Goal: Task Accomplishment & Management: Complete application form

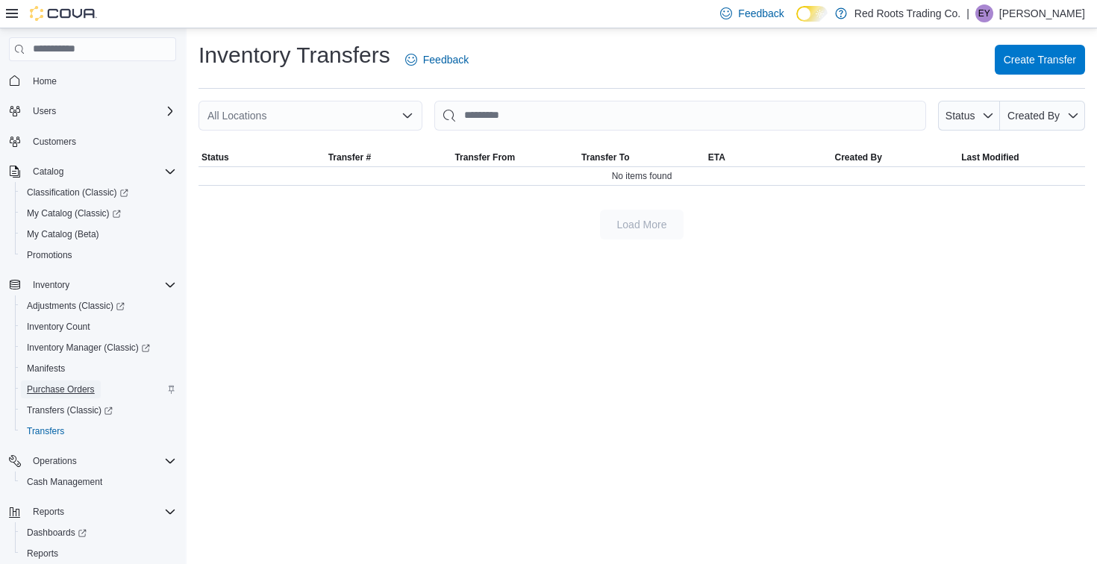
click at [64, 395] on span "Purchase Orders" at bounding box center [61, 390] width 68 height 12
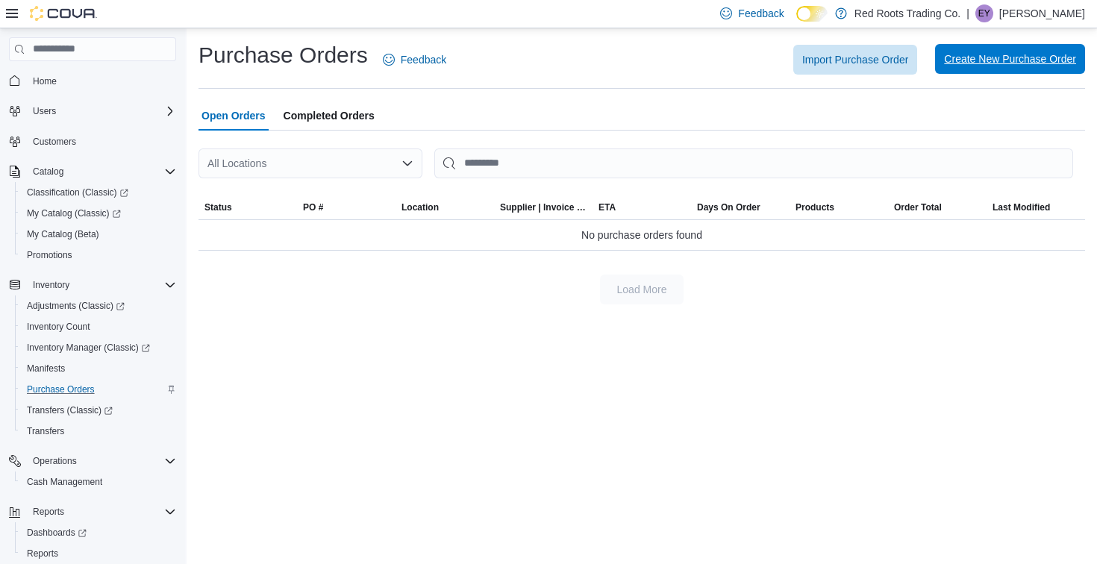
click at [1028, 60] on span "Create New Purchase Order" at bounding box center [1010, 58] width 132 height 15
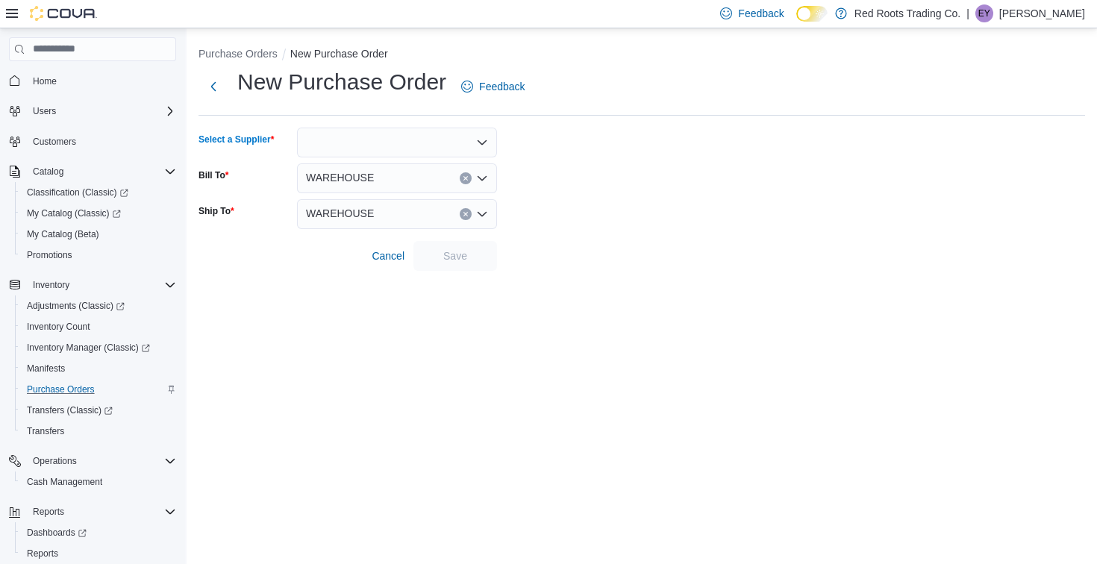
click at [327, 146] on div at bounding box center [397, 143] width 200 height 30
type input "*******"
click at [360, 166] on span "Tobacco" at bounding box center [406, 167] width 164 height 15
click at [451, 248] on span "Save" at bounding box center [455, 255] width 66 height 30
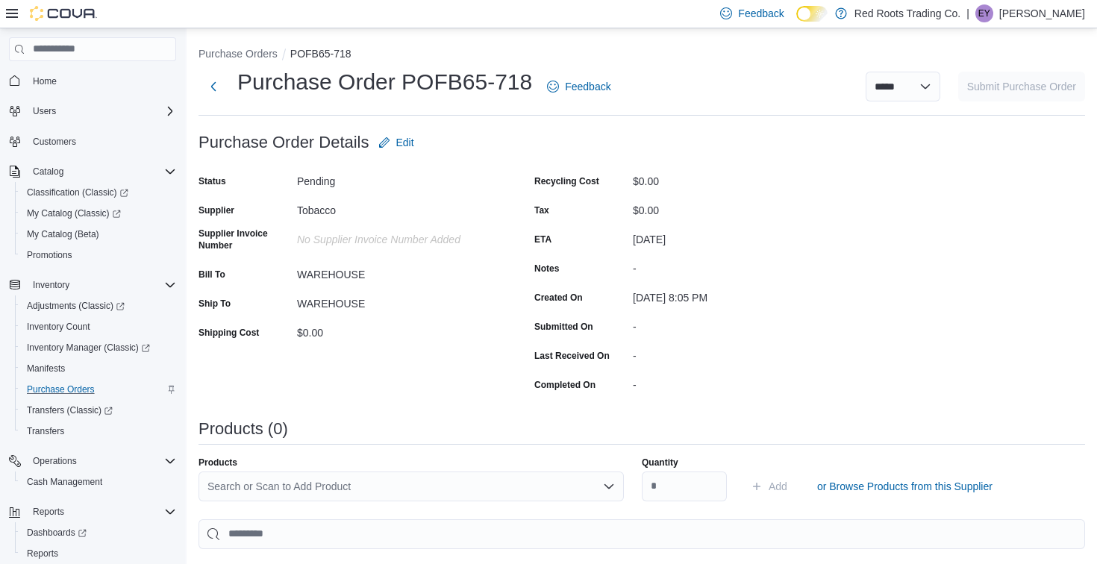
click at [410, 485] on div "Search or Scan to Add Product" at bounding box center [410, 487] width 425 height 30
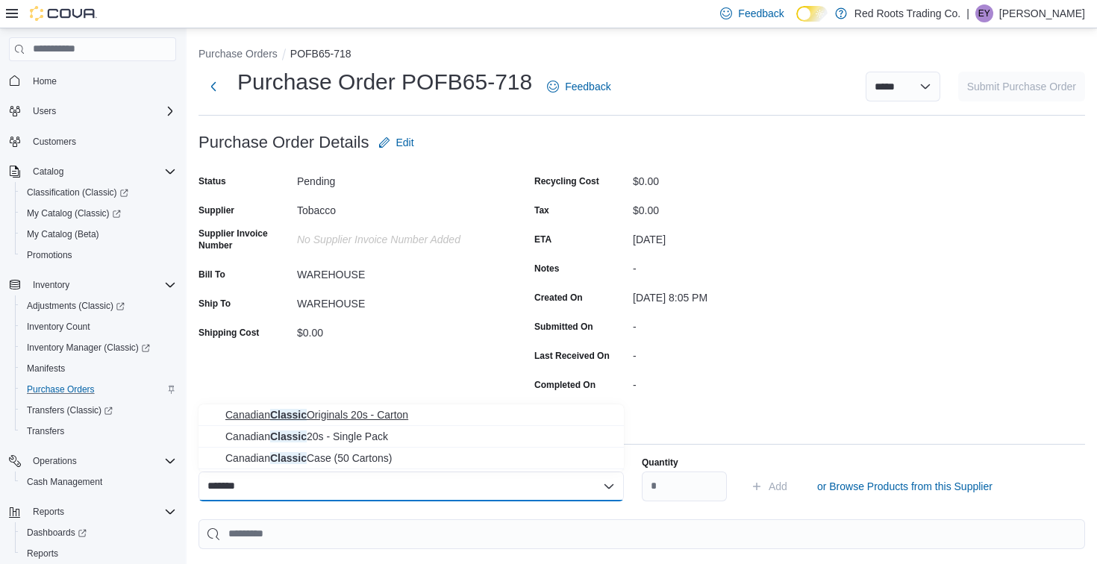
type input "*******"
click at [423, 420] on span "Canadian Classic Originals 20s - Carton" at bounding box center [419, 414] width 389 height 15
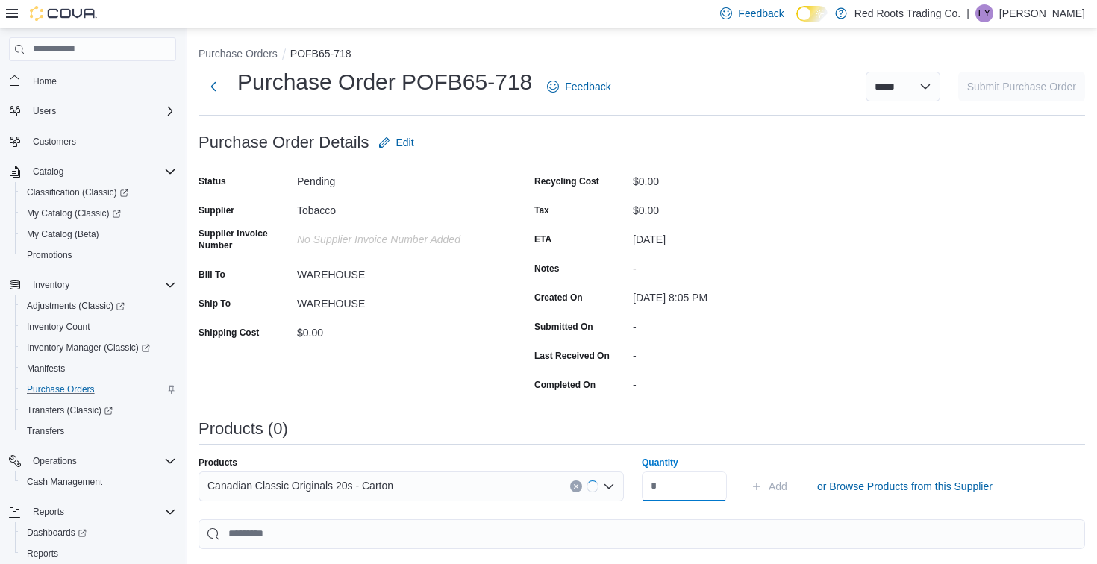
click at [692, 481] on input "Quantity" at bounding box center [684, 487] width 85 height 30
type input "***"
click at [772, 489] on span "Add" at bounding box center [778, 486] width 19 height 15
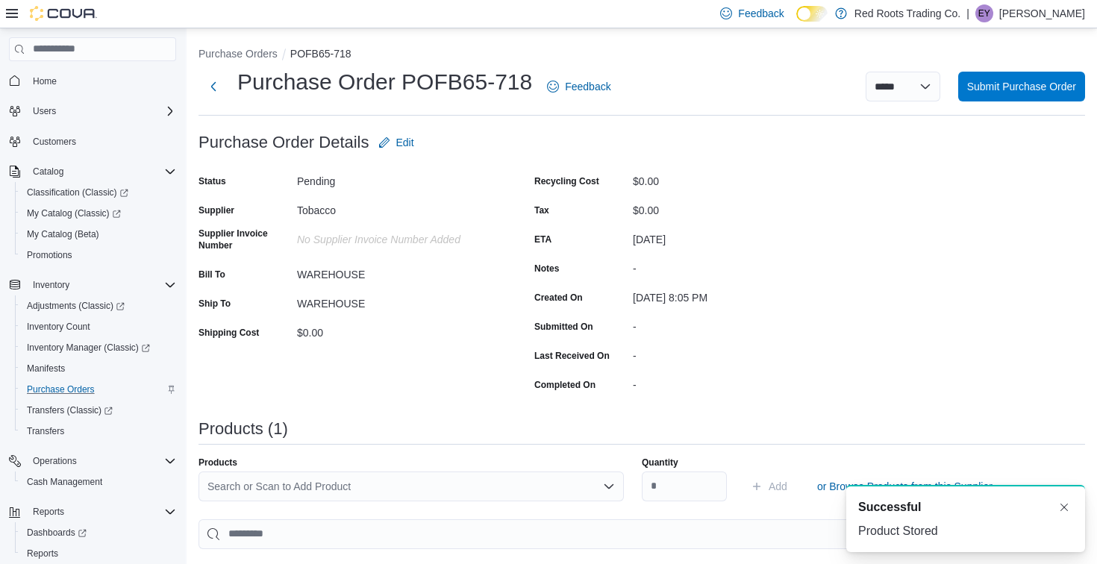
click at [426, 485] on div "Search or Scan to Add Product" at bounding box center [410, 487] width 425 height 30
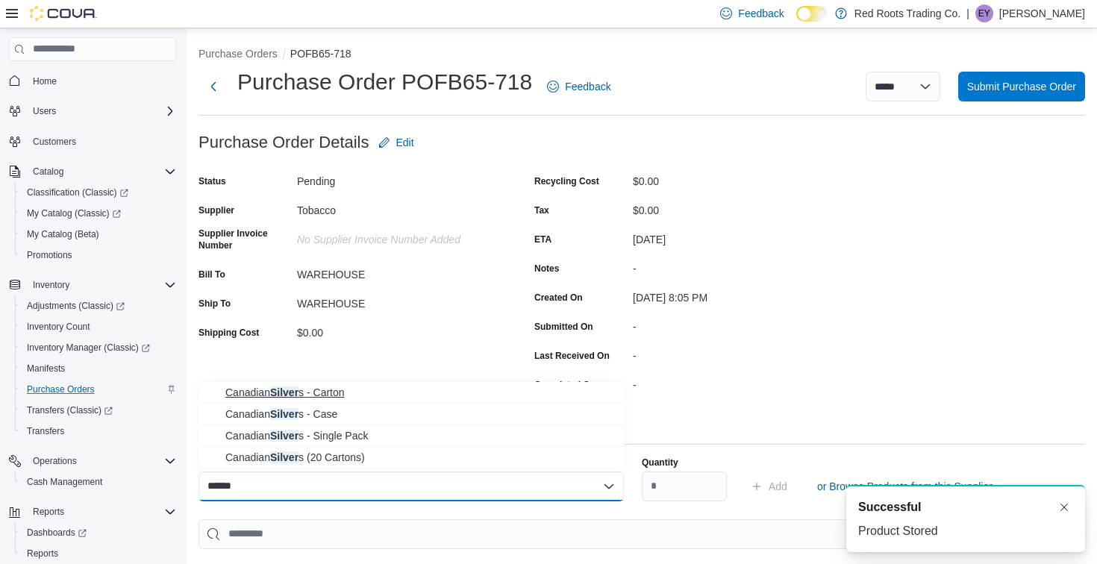
type input "******"
click at [431, 389] on span "Canadian Silver s - Carton" at bounding box center [419, 392] width 389 height 15
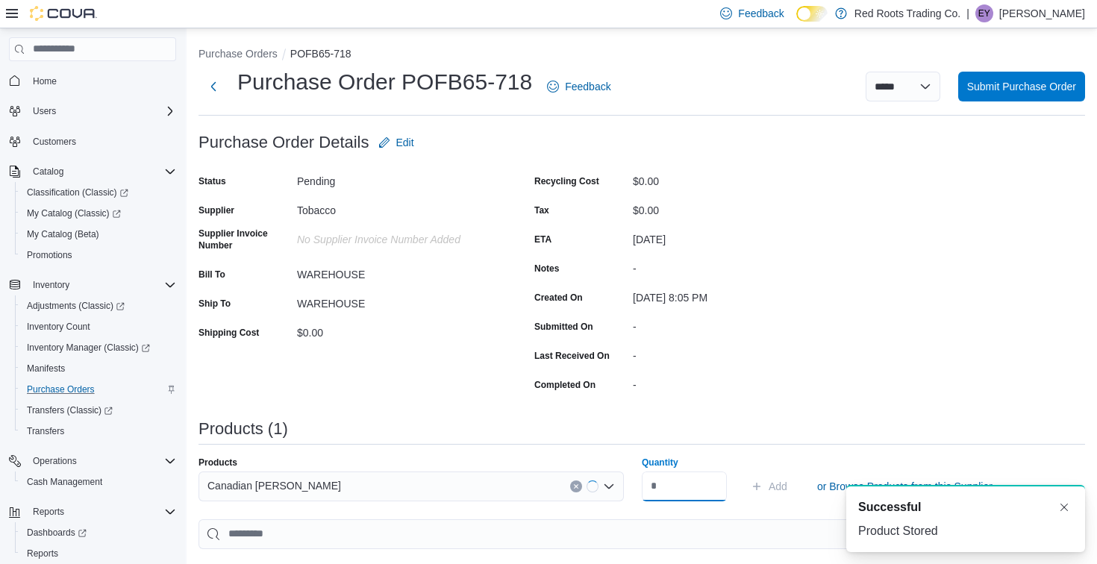
click at [726, 485] on input "Quantity" at bounding box center [684, 487] width 85 height 30
type input "**"
click at [767, 488] on span "Add" at bounding box center [769, 487] width 37 height 30
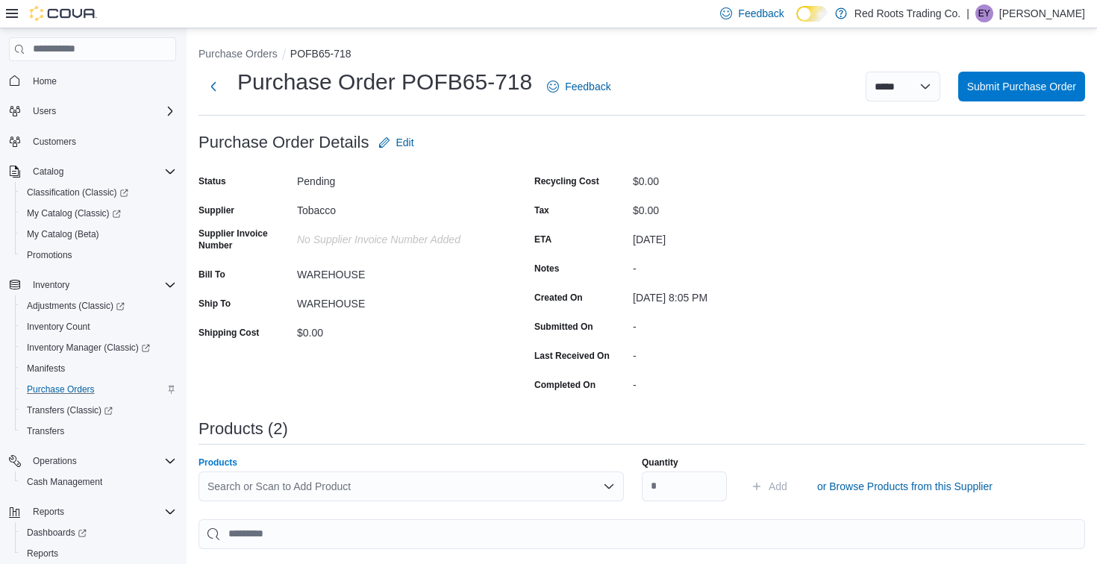
click at [494, 489] on div "Search or Scan to Add Product" at bounding box center [410, 487] width 425 height 30
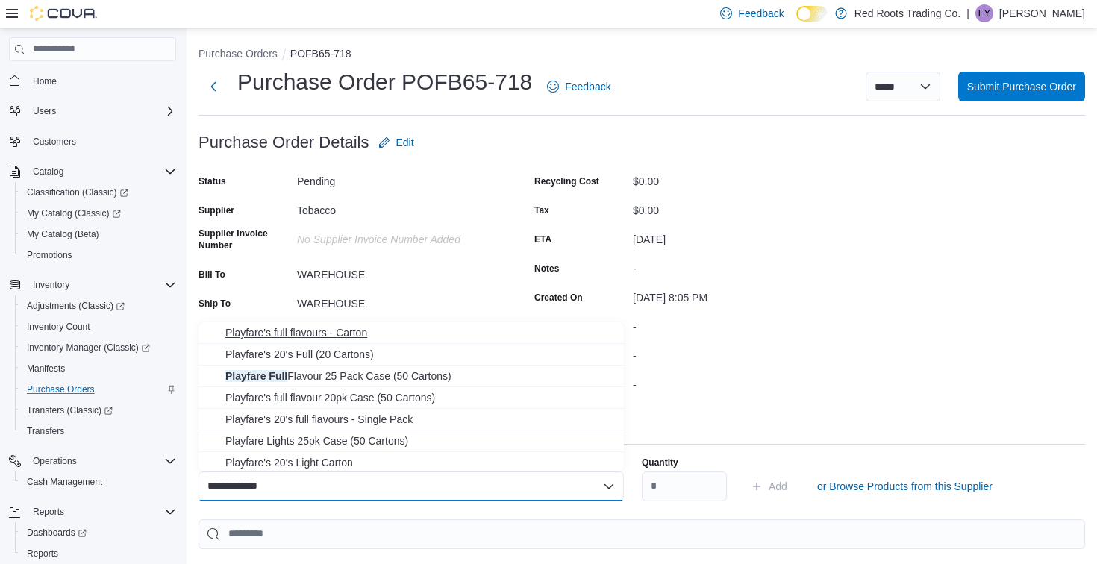
type input "**********"
click at [477, 329] on span "Playfare's full flavours - Carton" at bounding box center [419, 332] width 389 height 15
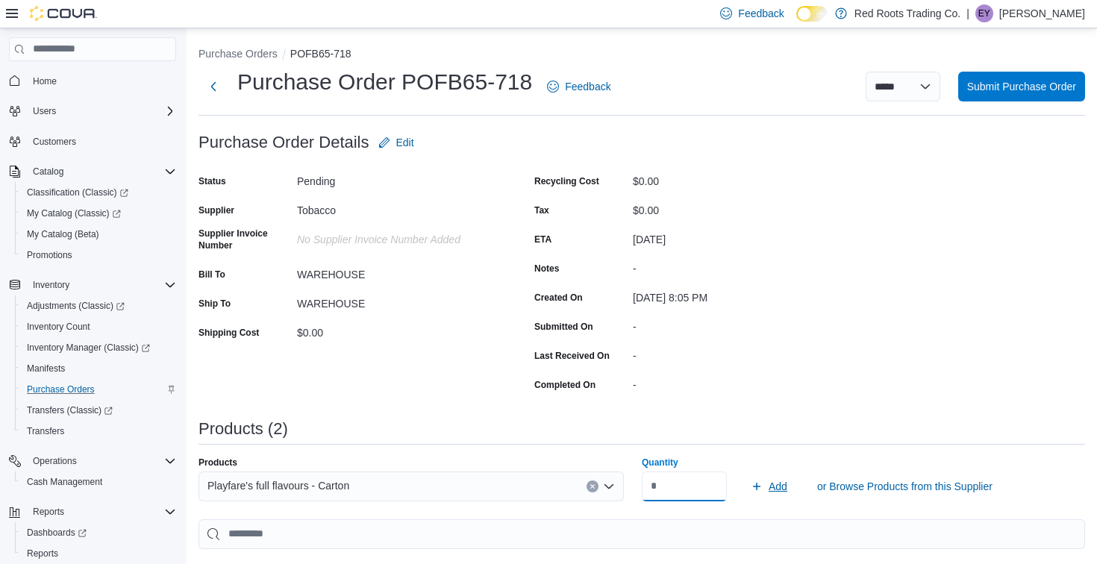
type input "**"
click at [772, 476] on span "Add" at bounding box center [769, 487] width 37 height 30
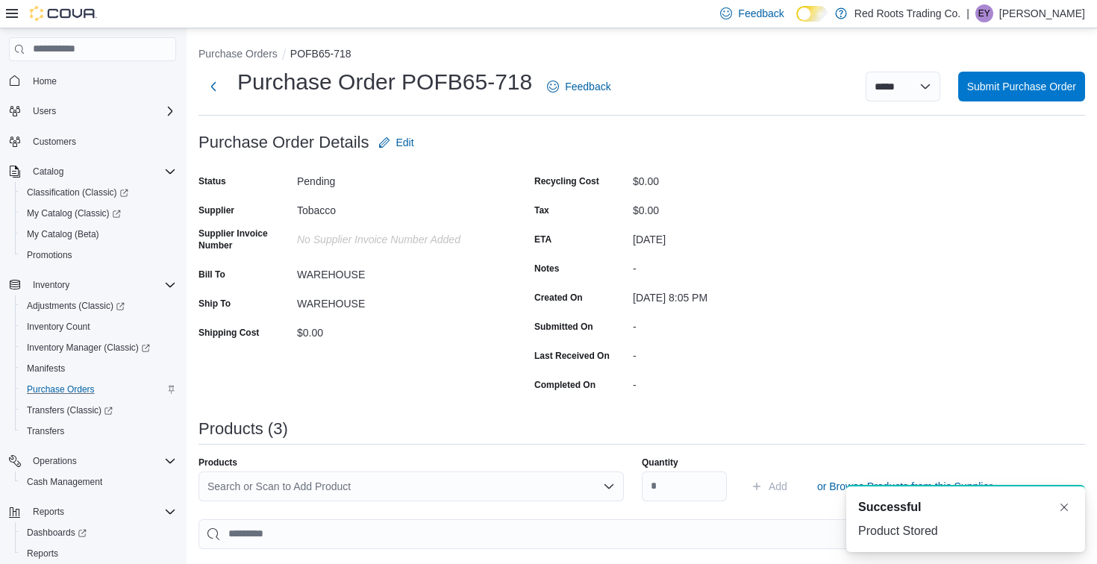
click at [455, 489] on div "Search or Scan to Add Product" at bounding box center [410, 487] width 425 height 30
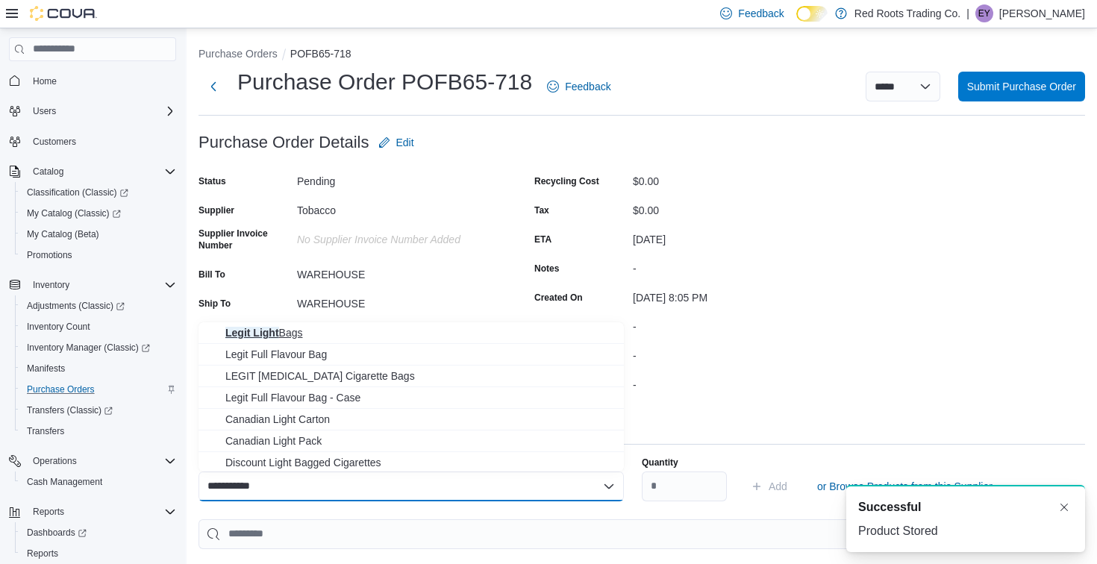
type input "**********"
click at [478, 331] on span "Legit Light Bags" at bounding box center [419, 332] width 389 height 15
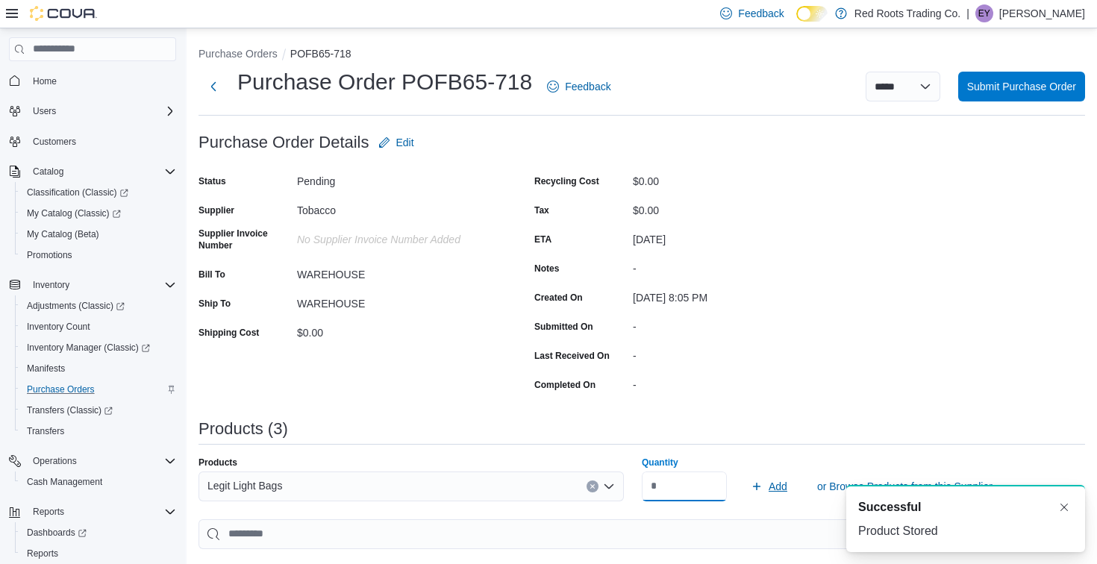
type input "**"
click at [774, 489] on span "Add" at bounding box center [778, 486] width 19 height 15
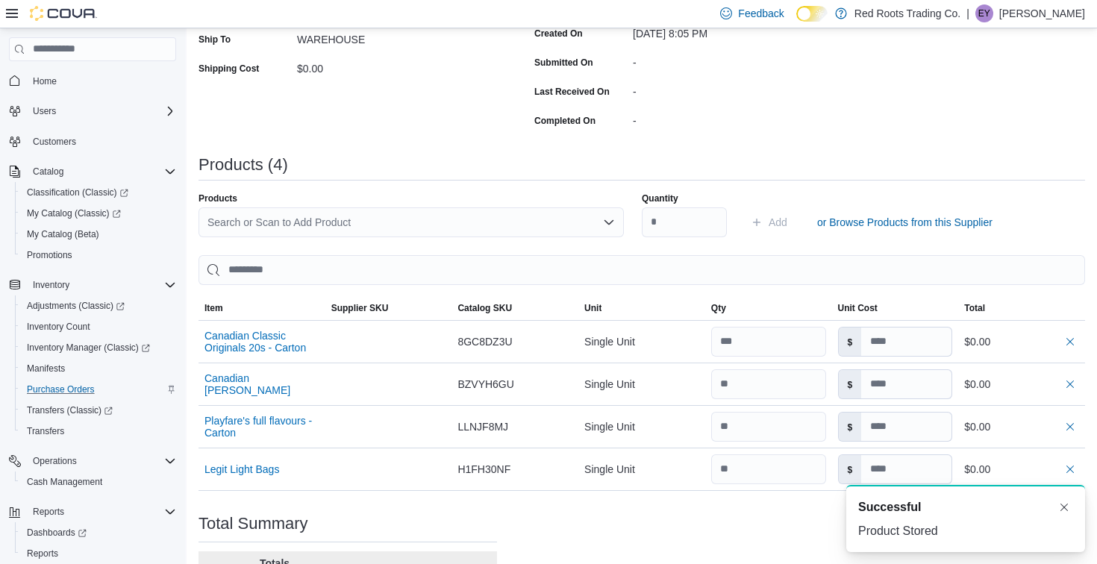
scroll to position [267, 0]
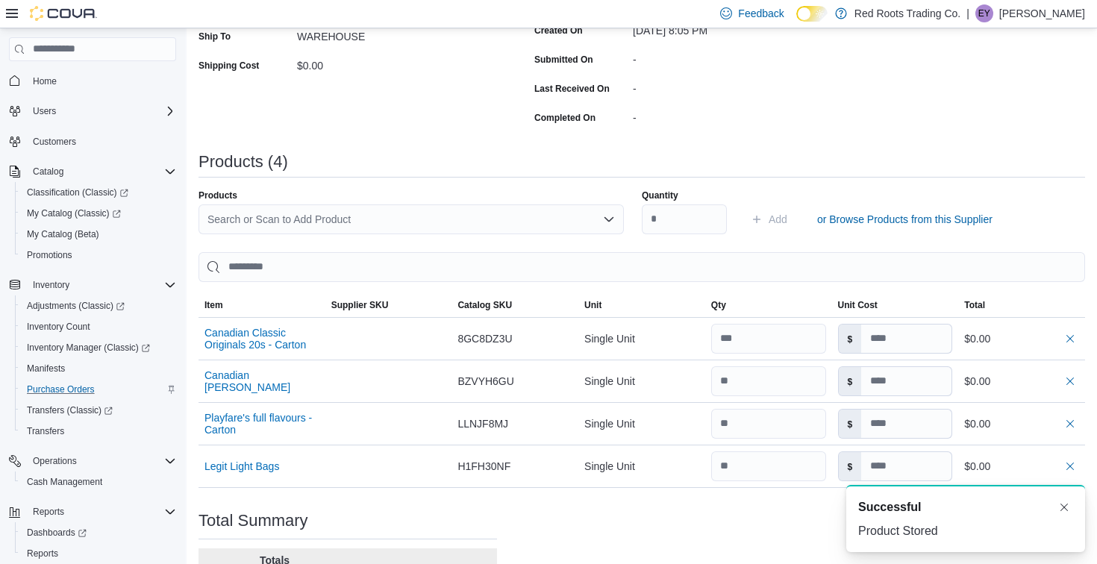
click at [504, 228] on div "Search or Scan to Add Product" at bounding box center [410, 219] width 425 height 30
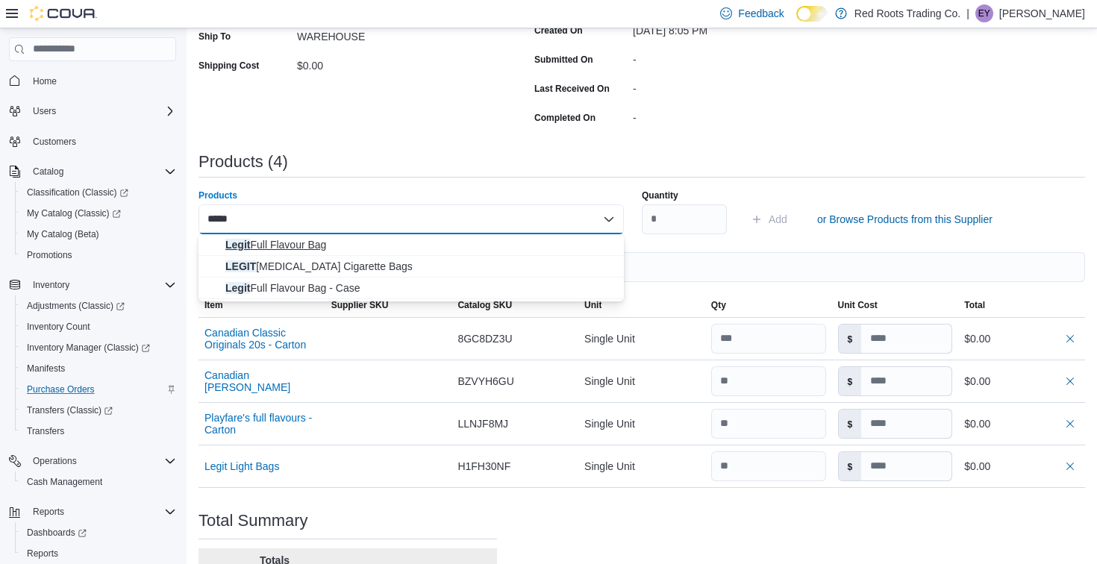
type input "*****"
click at [377, 243] on span "Legit Full Flavour Bag" at bounding box center [419, 244] width 389 height 15
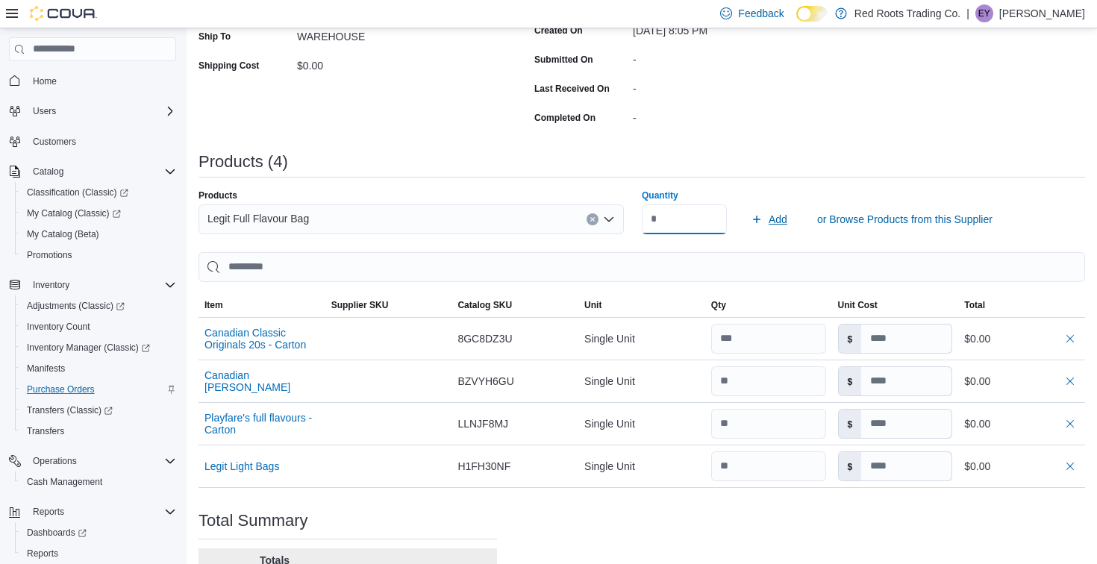
type input "**"
click at [772, 220] on span "Add" at bounding box center [778, 219] width 19 height 15
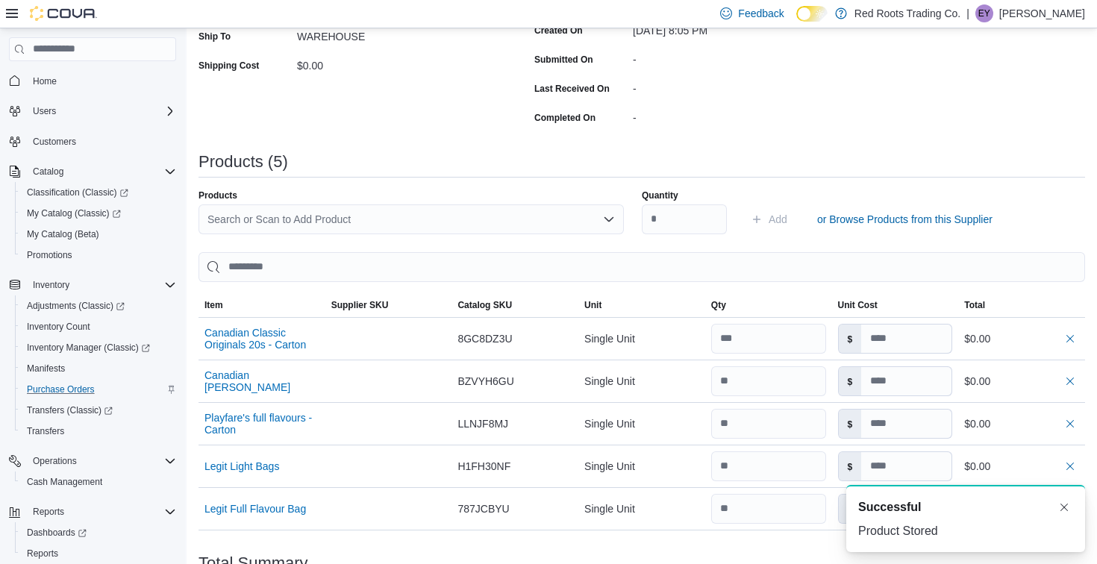
scroll to position [0, 0]
click at [525, 217] on div "Search or Scan to Add Product" at bounding box center [410, 219] width 425 height 30
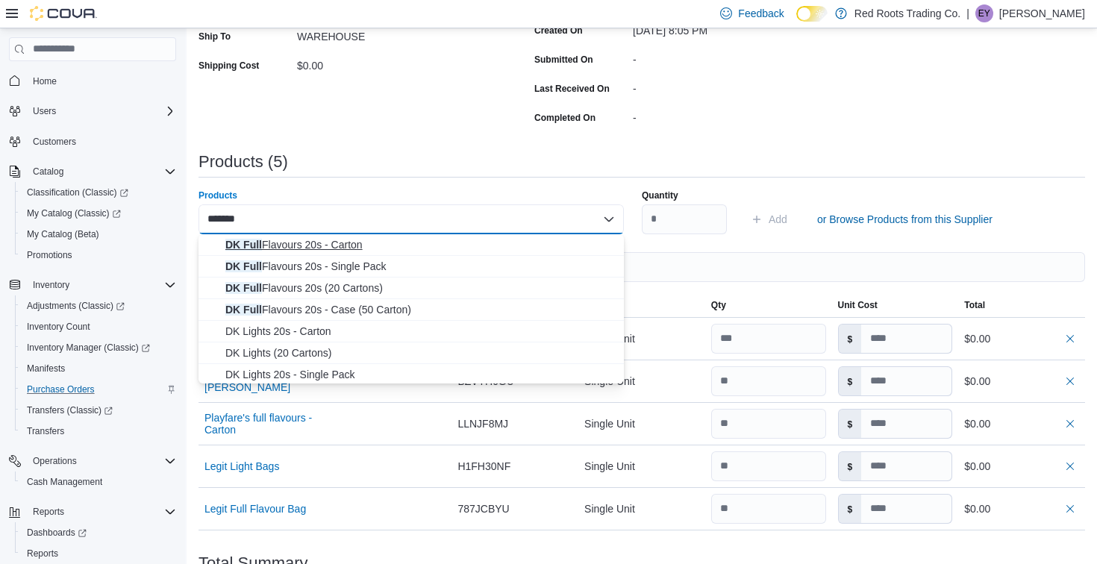
type input "*******"
click at [481, 246] on span "DK Full Flavours 20s - Carton" at bounding box center [419, 244] width 389 height 15
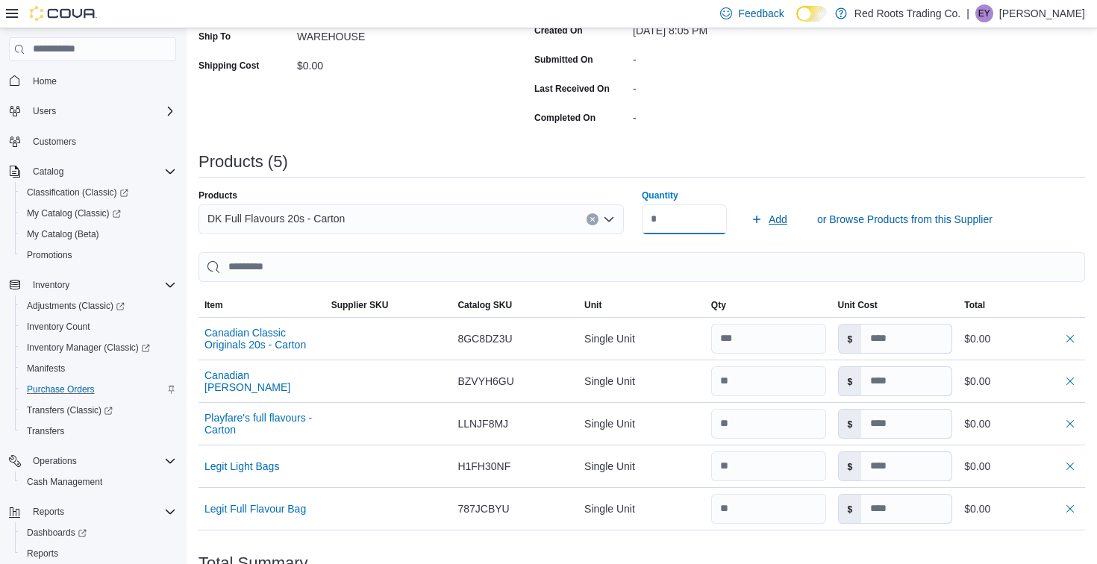
type input "**"
click at [783, 219] on span "Add" at bounding box center [778, 219] width 19 height 15
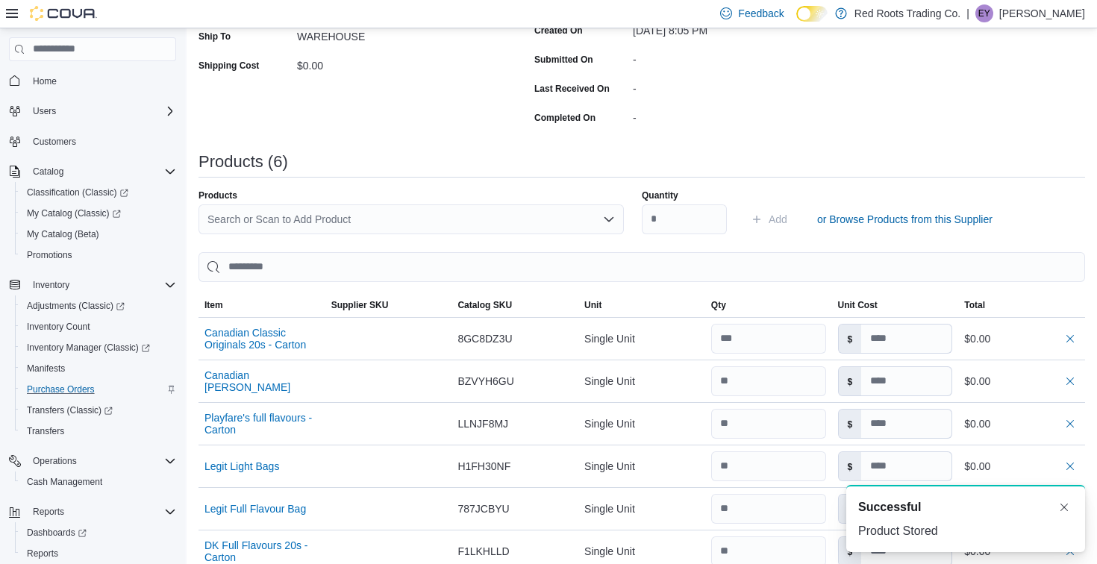
click at [489, 212] on div "Search or Scan to Add Product" at bounding box center [410, 219] width 425 height 30
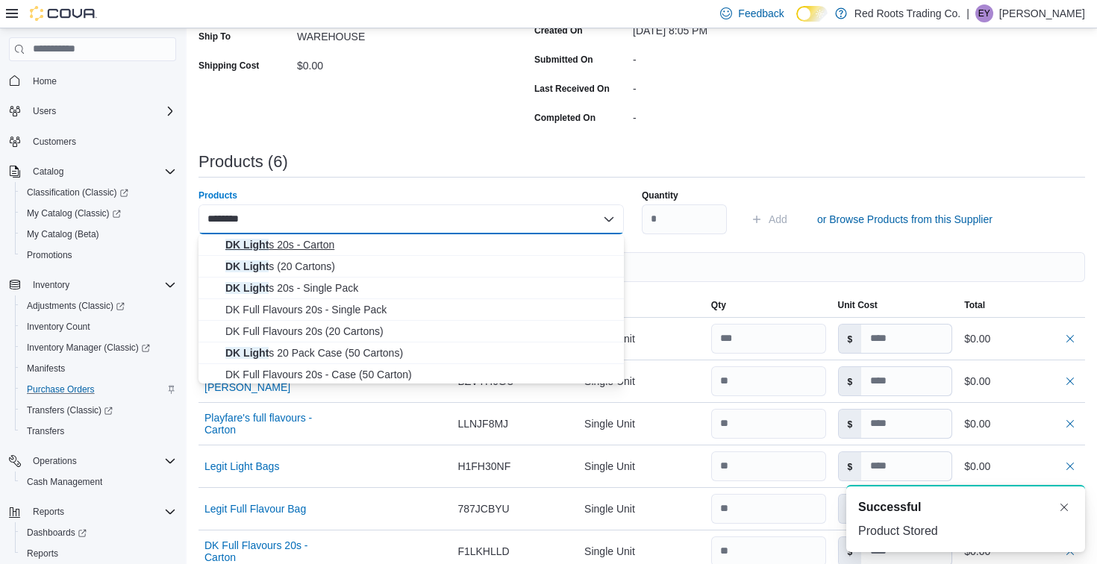
type input "********"
click at [490, 239] on span "DK Light s 20s - [GEOGRAPHIC_DATA]" at bounding box center [419, 244] width 389 height 15
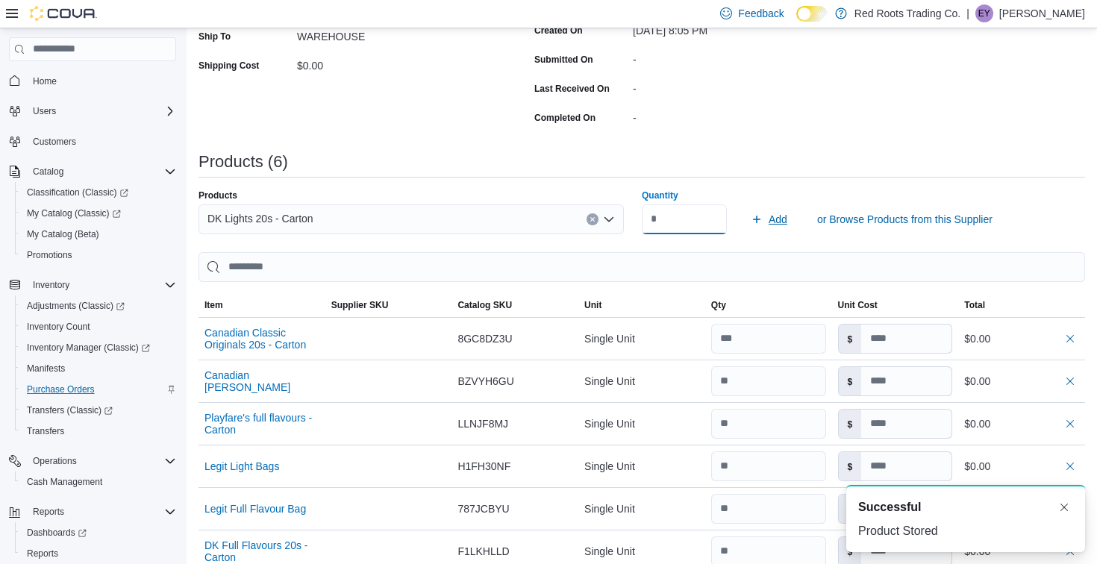
type input "**"
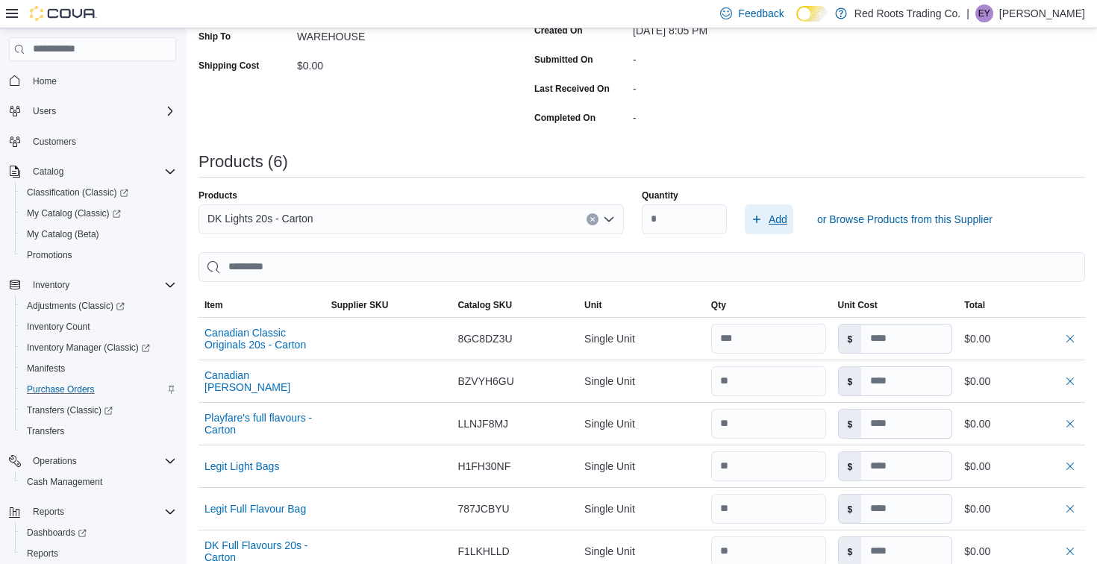
click at [769, 220] on span "Add" at bounding box center [778, 219] width 19 height 15
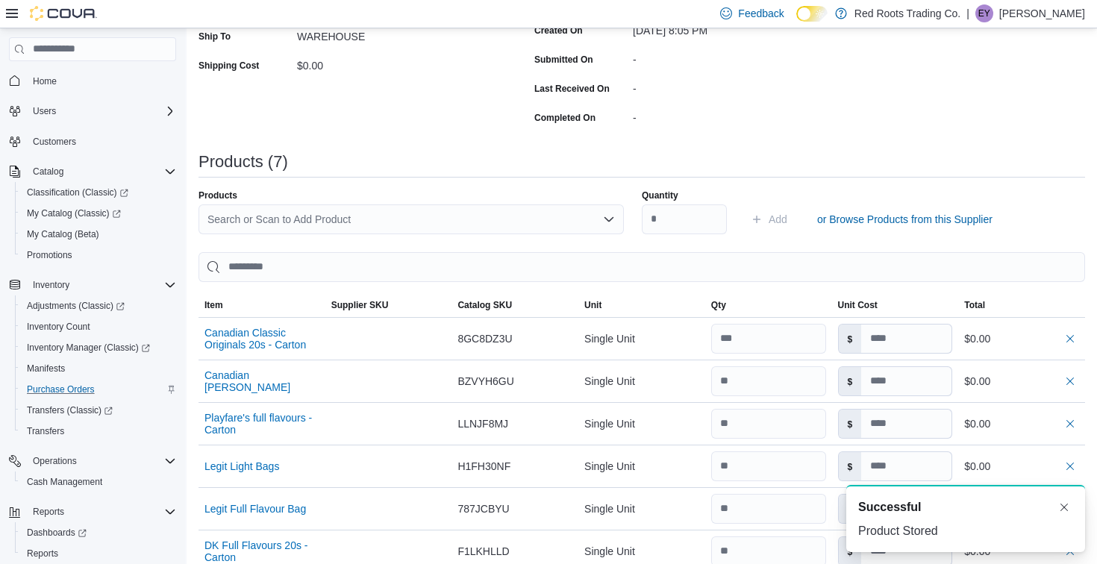
click at [551, 222] on div "Search or Scan to Add Product" at bounding box center [410, 219] width 425 height 30
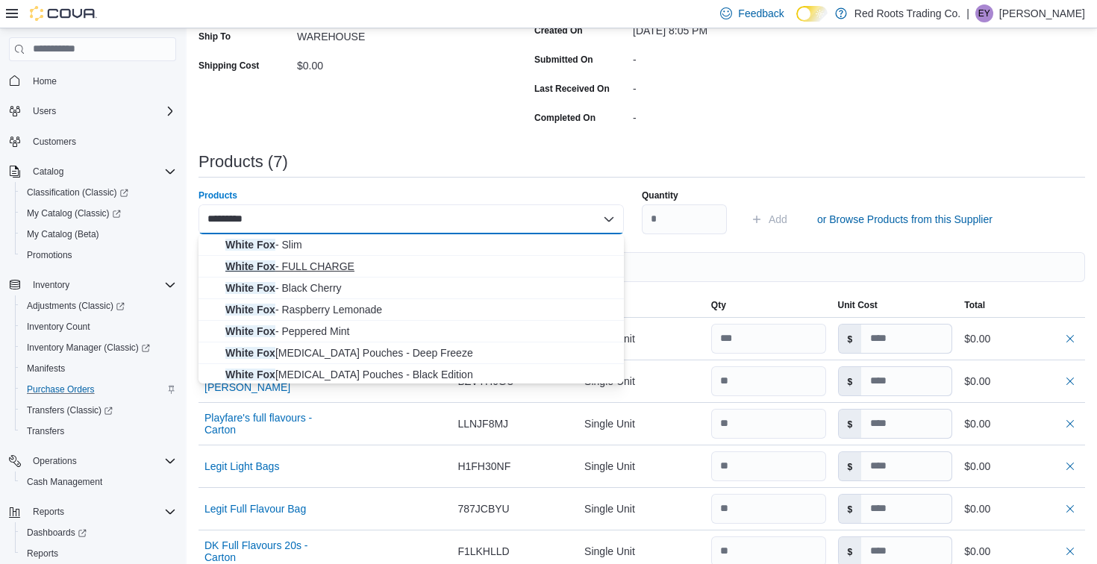
type input "*********"
click at [489, 260] on span "White Fox - FULL CHARGE" at bounding box center [419, 266] width 389 height 15
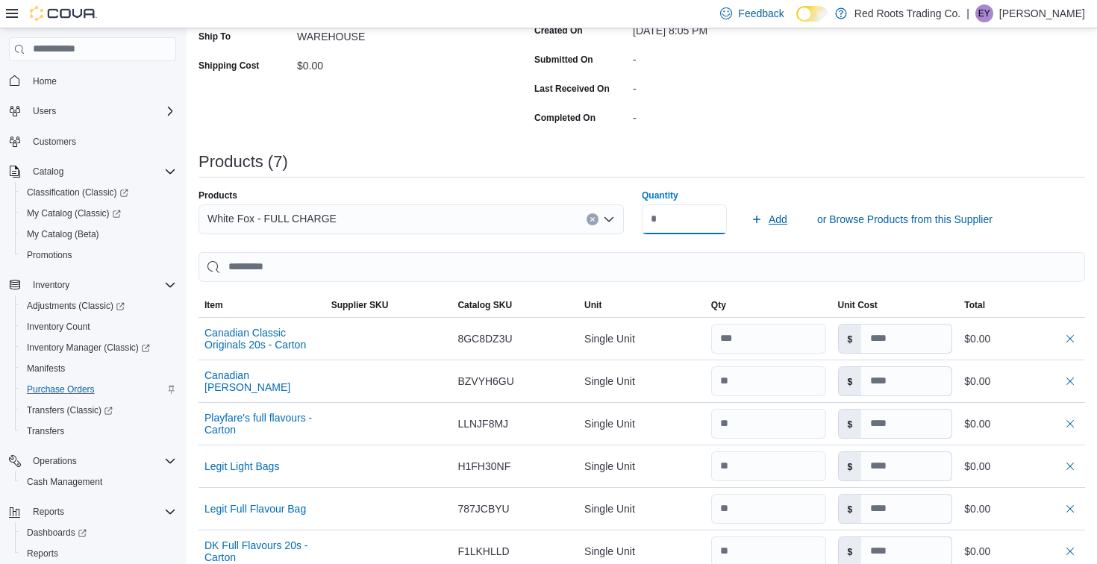
type input "**"
click at [786, 215] on span "Add" at bounding box center [778, 219] width 19 height 15
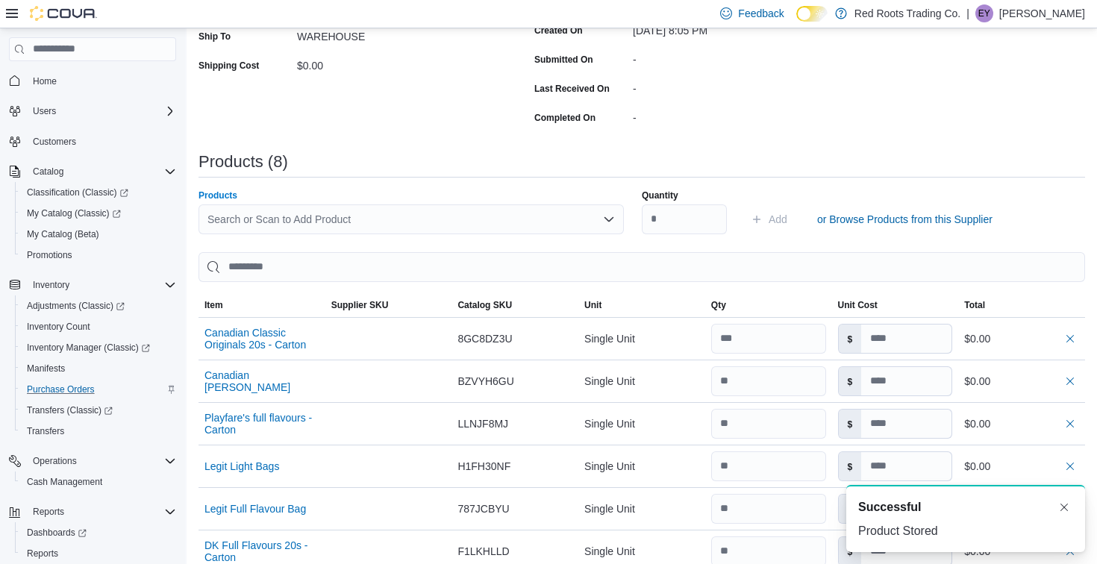
click at [584, 220] on div "Search or Scan to Add Product" at bounding box center [410, 219] width 425 height 30
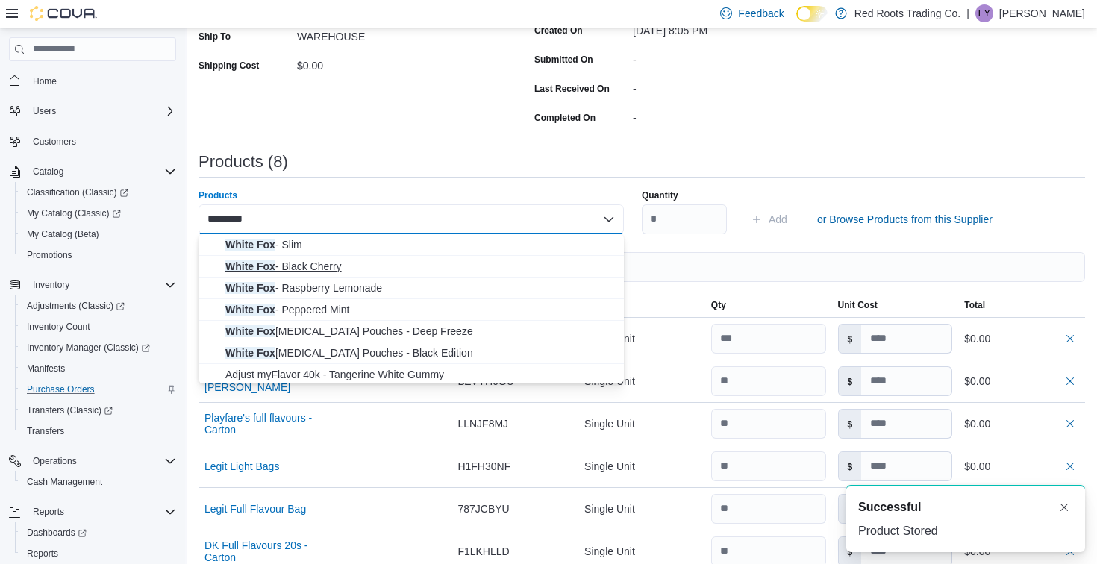
type input "*********"
click at [520, 269] on span "White Fox - Black Cherry" at bounding box center [419, 266] width 389 height 15
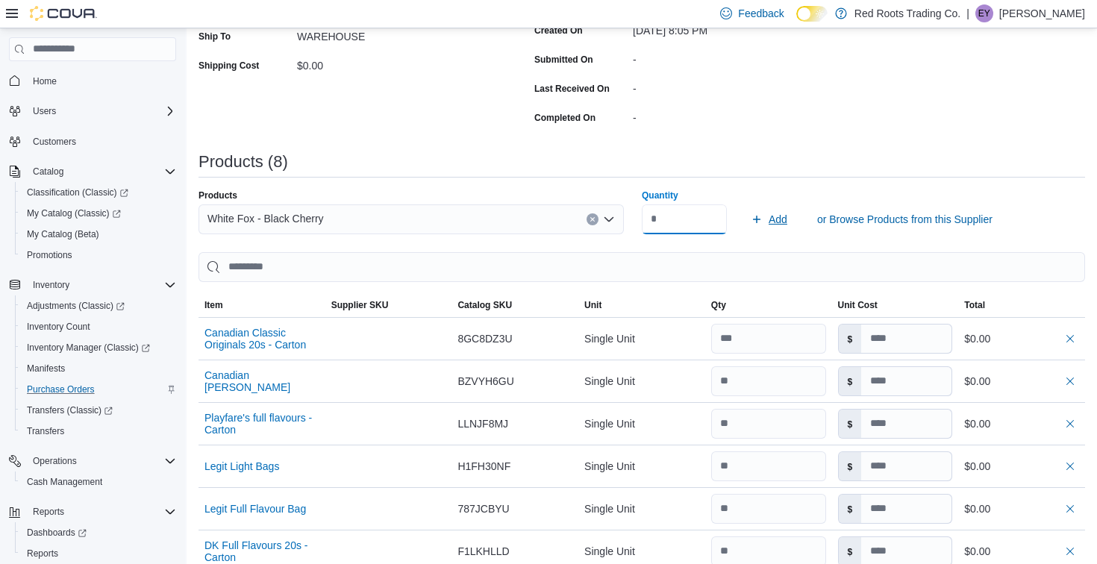
type input "**"
click at [783, 225] on span "Add" at bounding box center [778, 219] width 19 height 15
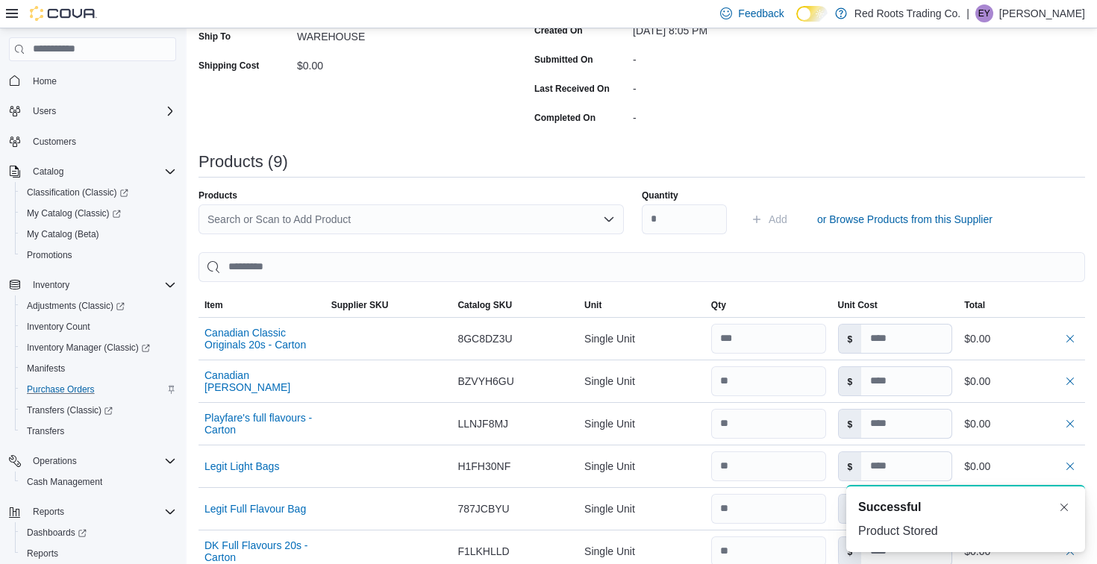
click at [489, 215] on div "Search or Scan to Add Product" at bounding box center [410, 219] width 425 height 30
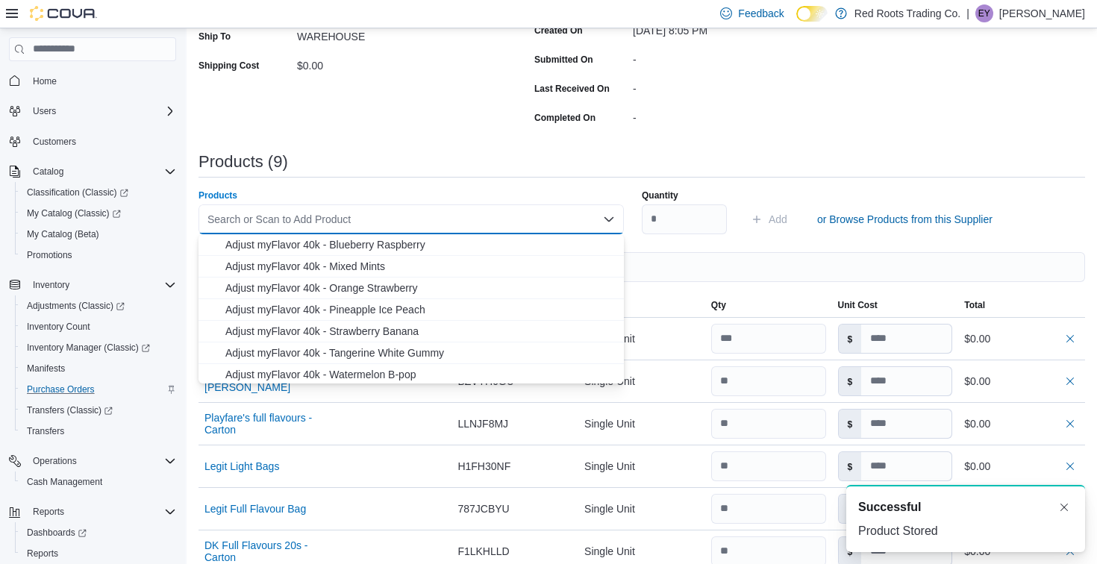
click at [651, 113] on div "-" at bounding box center [733, 115] width 200 height 18
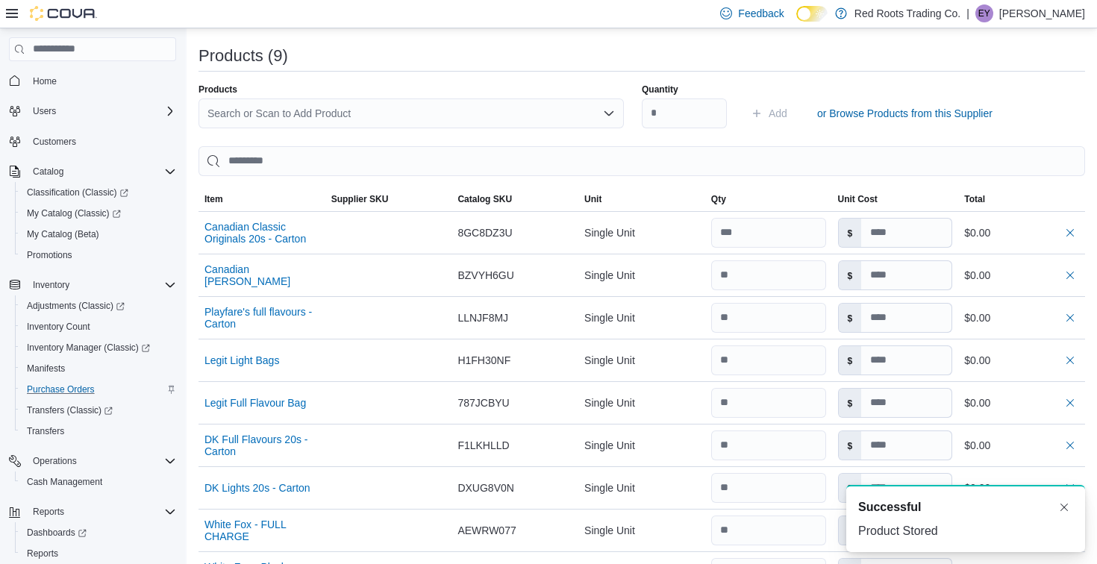
scroll to position [336, 0]
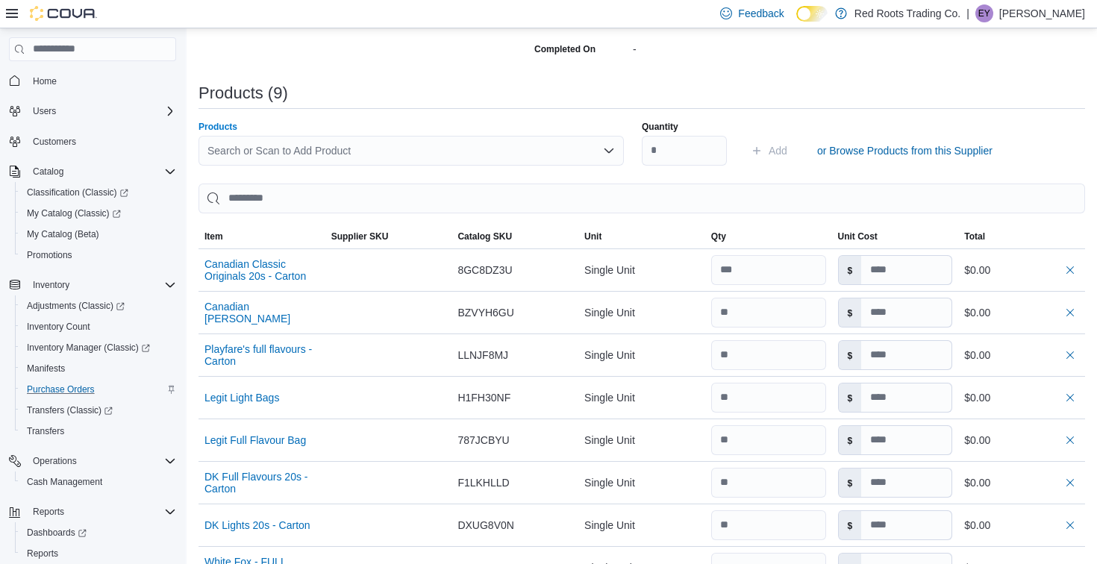
click at [403, 148] on div "Search or Scan to Add Product" at bounding box center [410, 151] width 425 height 30
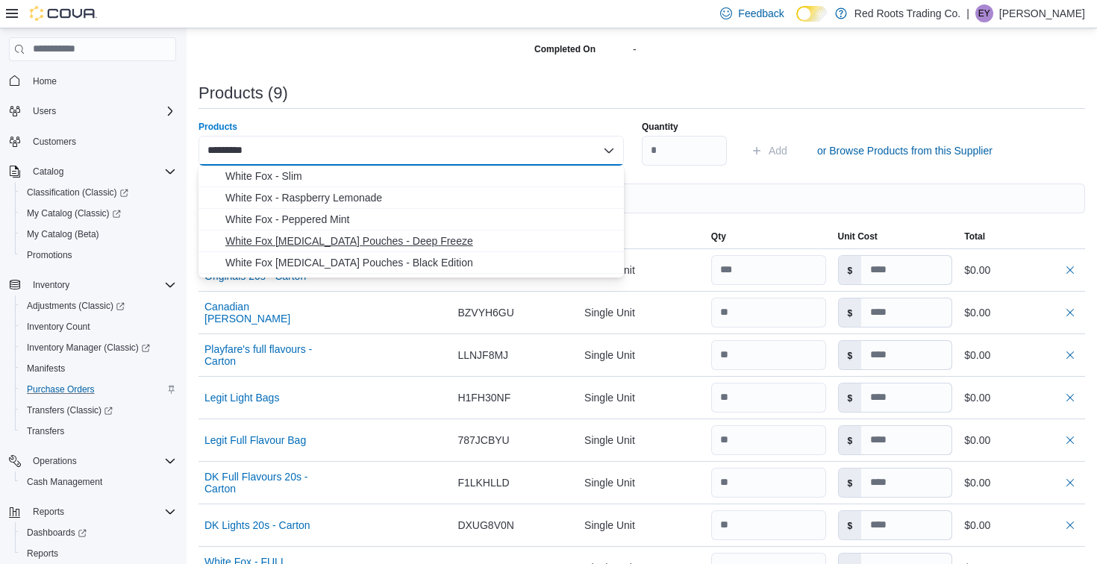
type input "*********"
click at [392, 243] on span "White Fox [MEDICAL_DATA] Pouches - Deep Freeze" at bounding box center [419, 241] width 389 height 15
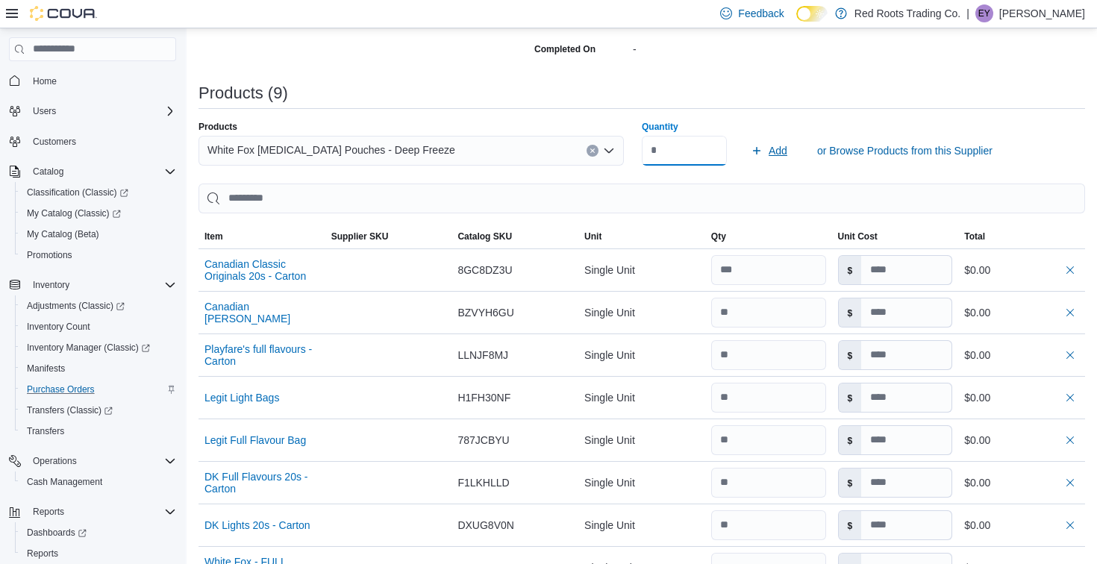
type input "**"
click at [780, 148] on span "Add" at bounding box center [778, 150] width 19 height 15
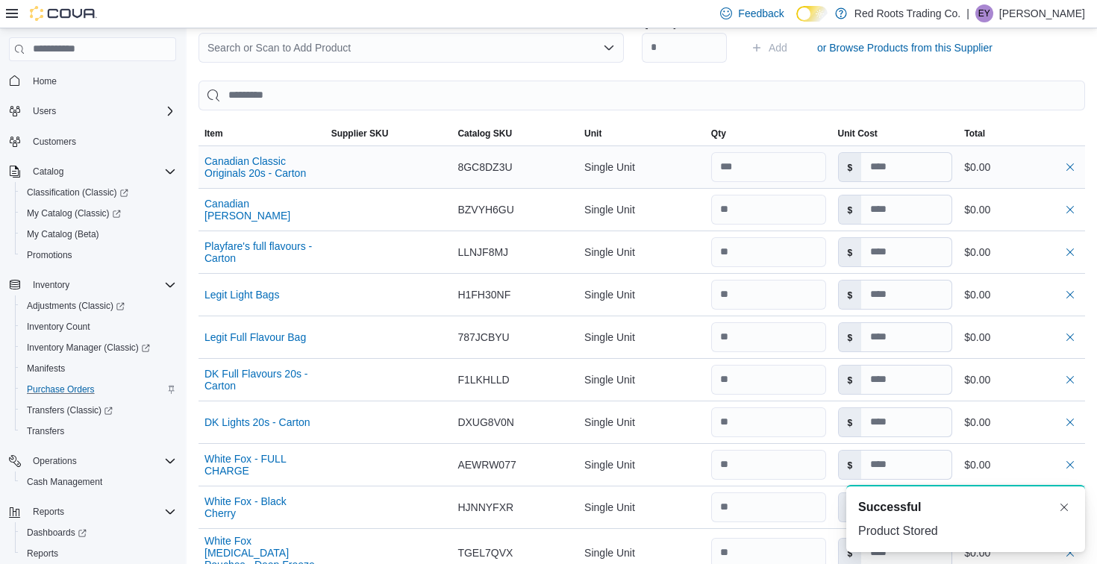
scroll to position [396, 0]
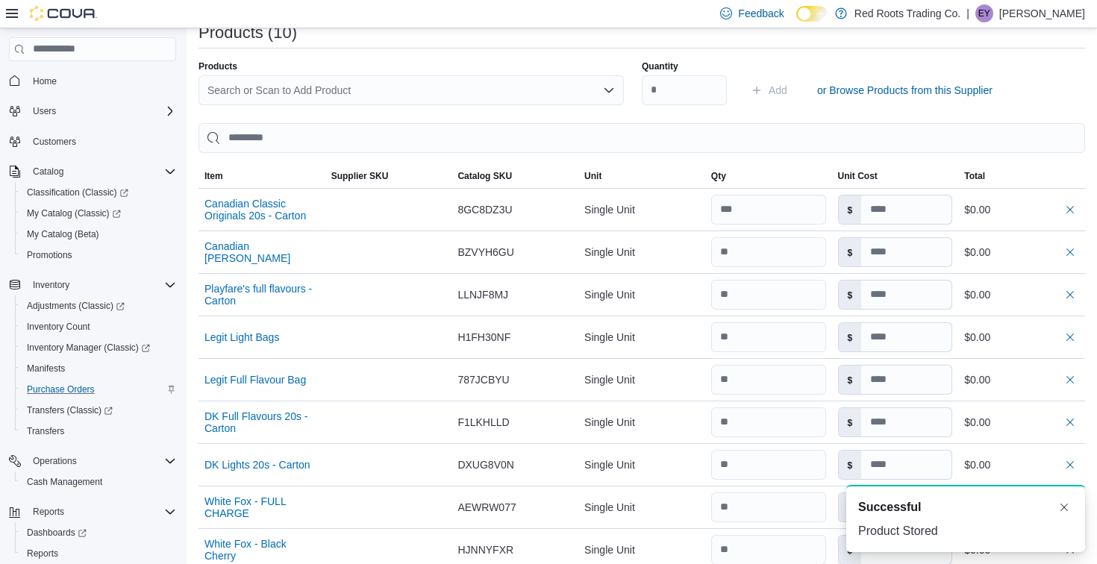
click at [498, 88] on div "Search or Scan to Add Product" at bounding box center [410, 90] width 425 height 30
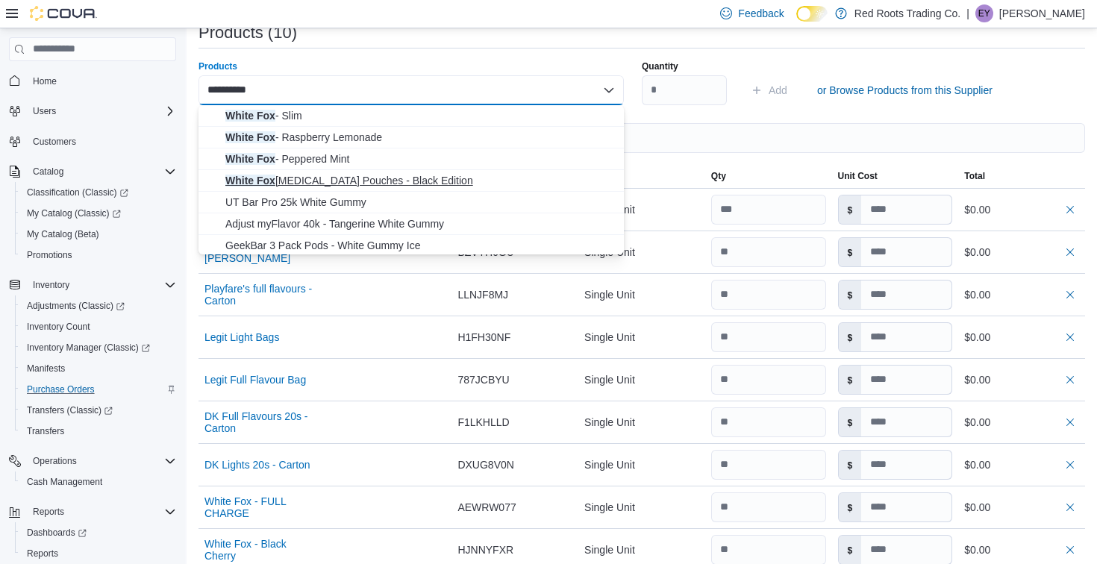
type input "*********"
click at [502, 175] on span "White Fox [MEDICAL_DATA] Pouches - Black Edition" at bounding box center [419, 180] width 389 height 15
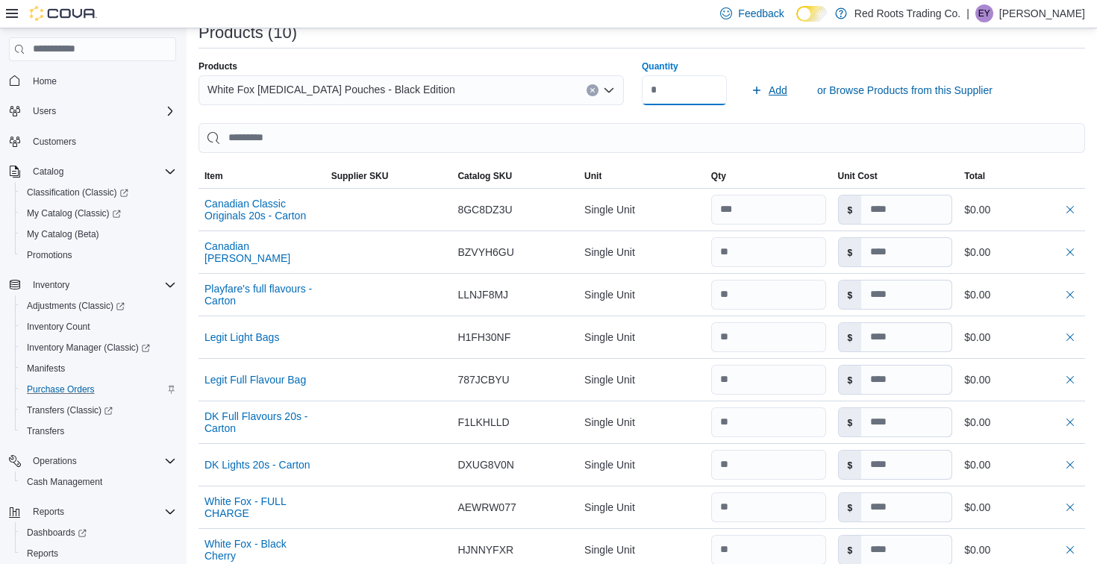
type input "**"
click at [768, 92] on span "Add" at bounding box center [769, 90] width 37 height 30
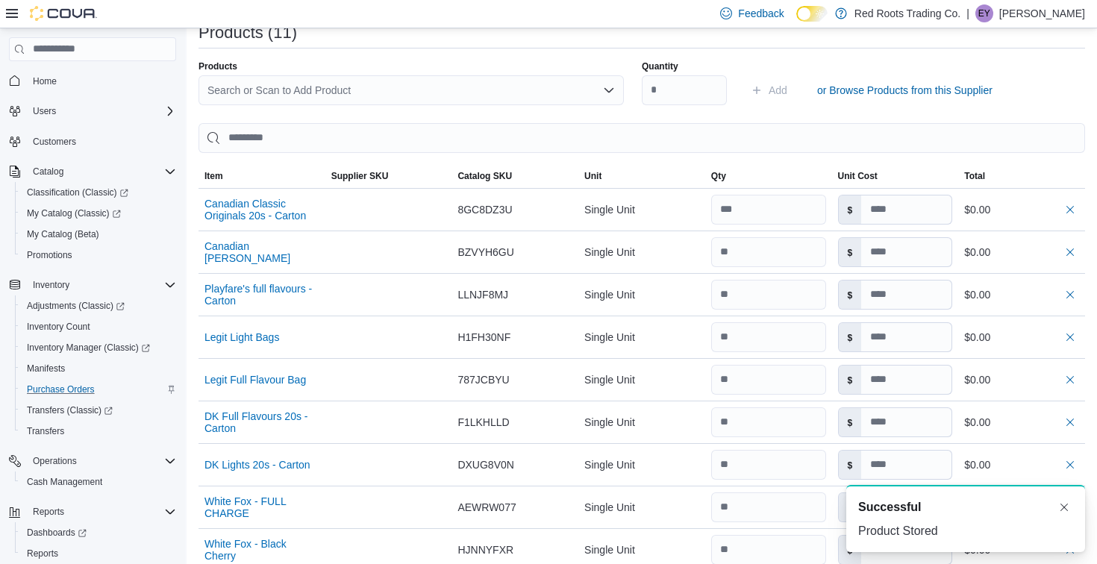
scroll to position [0, 0]
click at [548, 93] on div "Search or Scan to Add Product" at bounding box center [410, 90] width 425 height 30
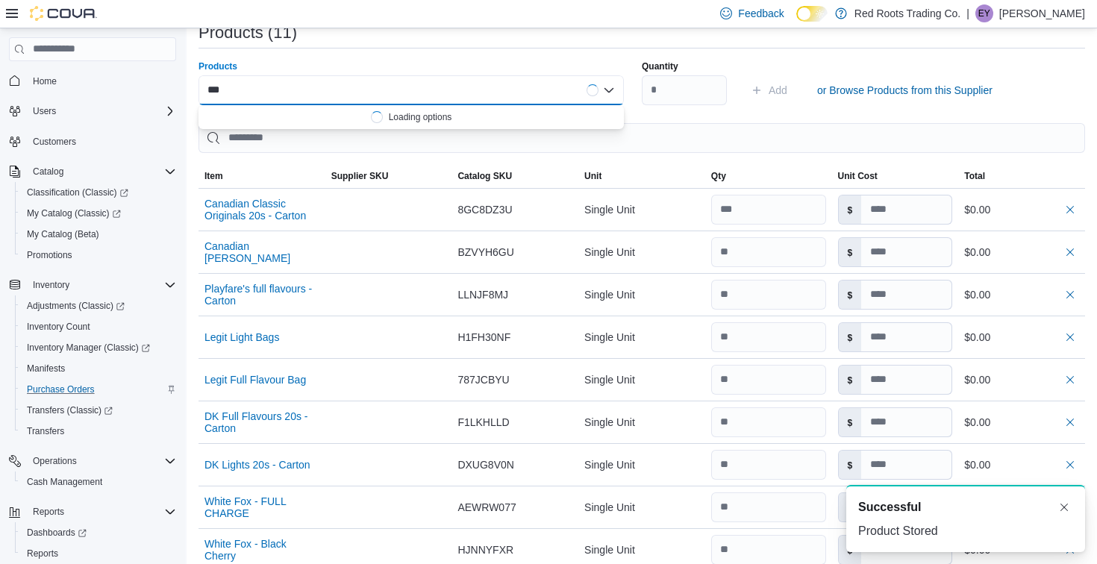
type input "****"
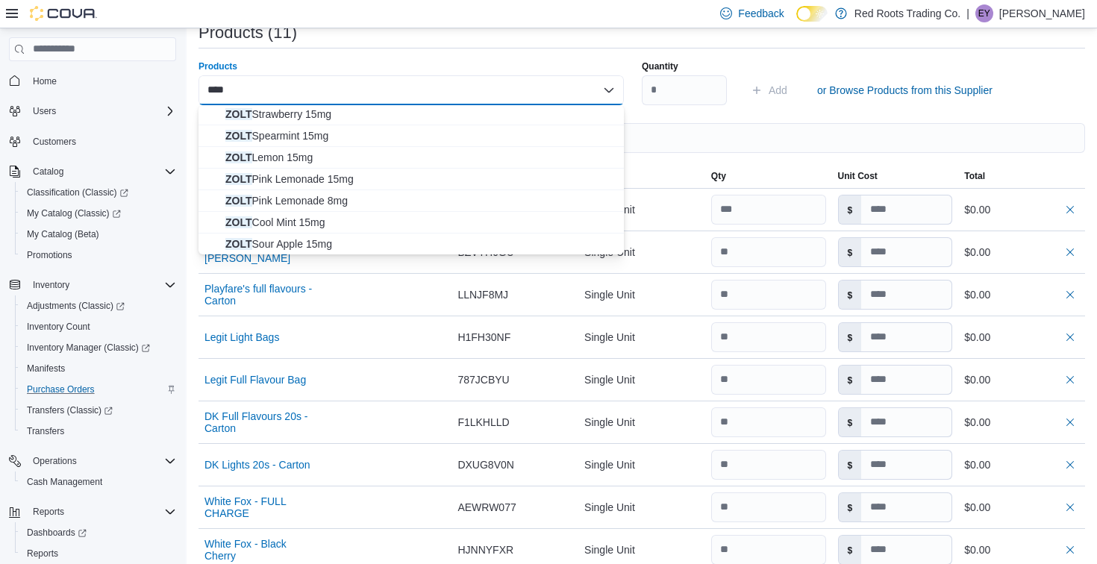
scroll to position [262, 0]
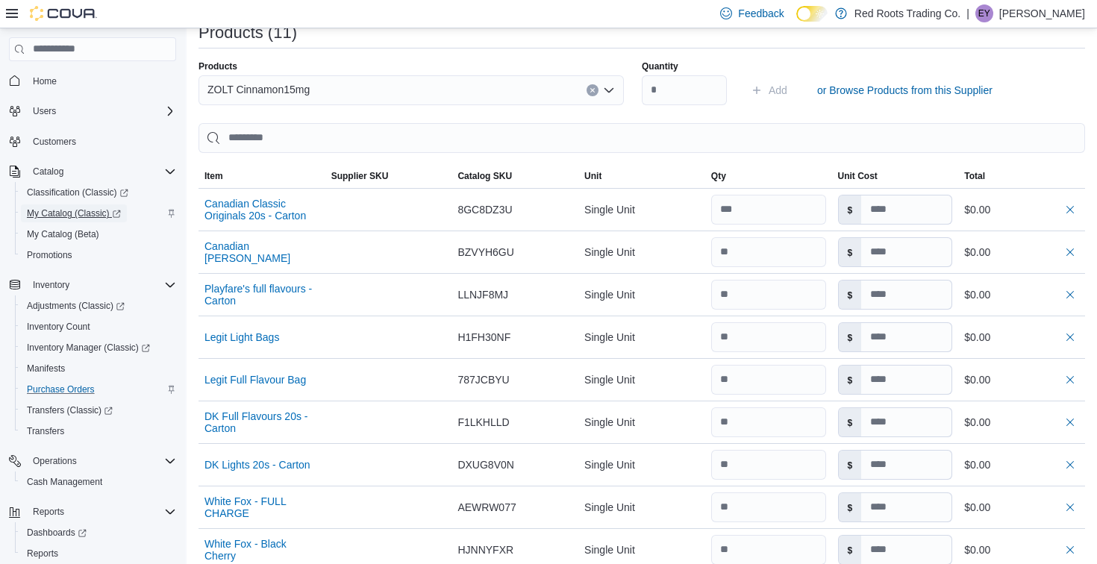
click at [84, 216] on span "My Catalog (Classic)" at bounding box center [74, 213] width 94 height 12
click at [454, 81] on div "ZOLT Cinnamon15mg" at bounding box center [410, 90] width 425 height 30
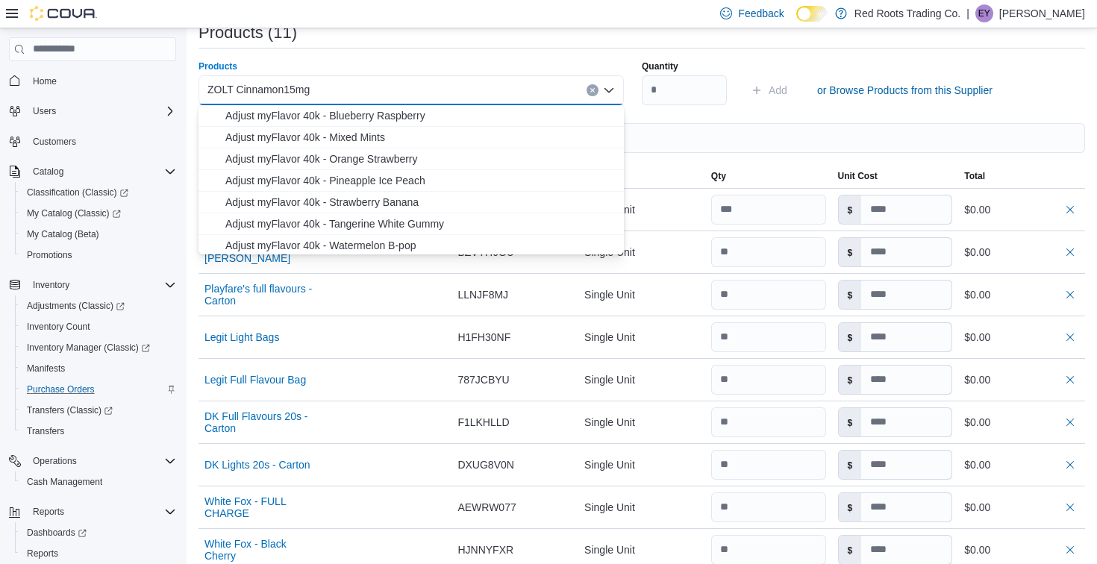
click at [454, 81] on div "ZOLT Cinnamon15mg Combo box. Selected. ZOLT Cinnamon15mg. Press Backspace to de…" at bounding box center [410, 90] width 425 height 30
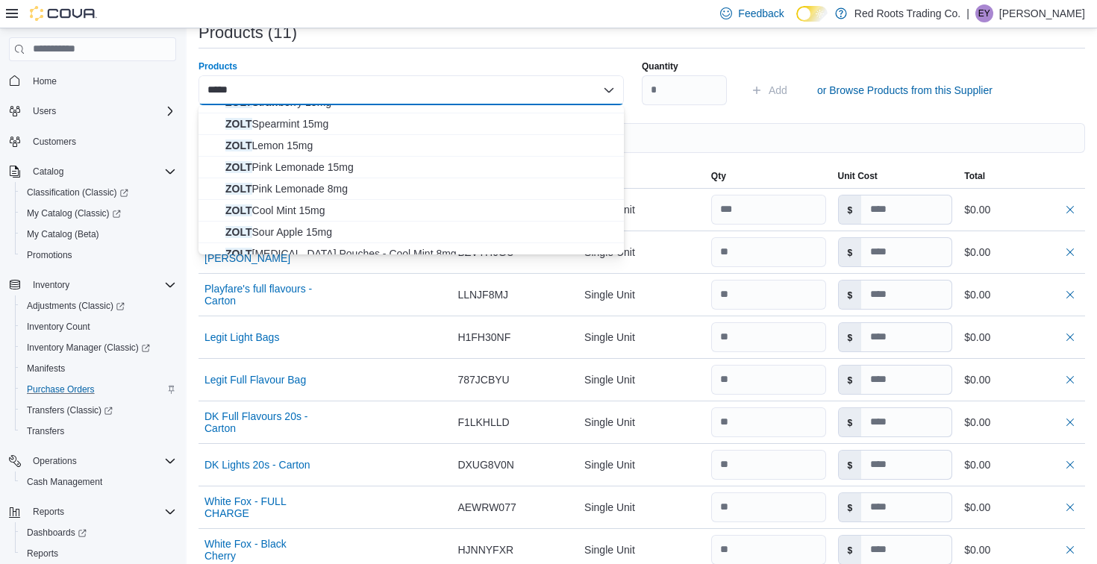
scroll to position [284, 0]
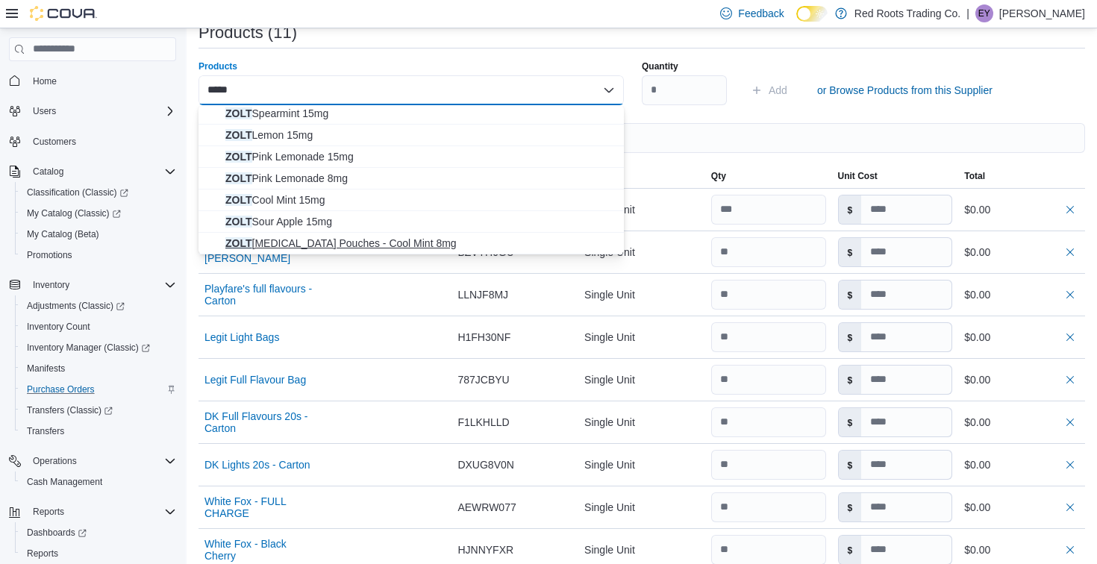
type input "****"
click at [451, 244] on span "ZOLT [MEDICAL_DATA] Pouches - Cool Mint 8mg" at bounding box center [419, 243] width 389 height 15
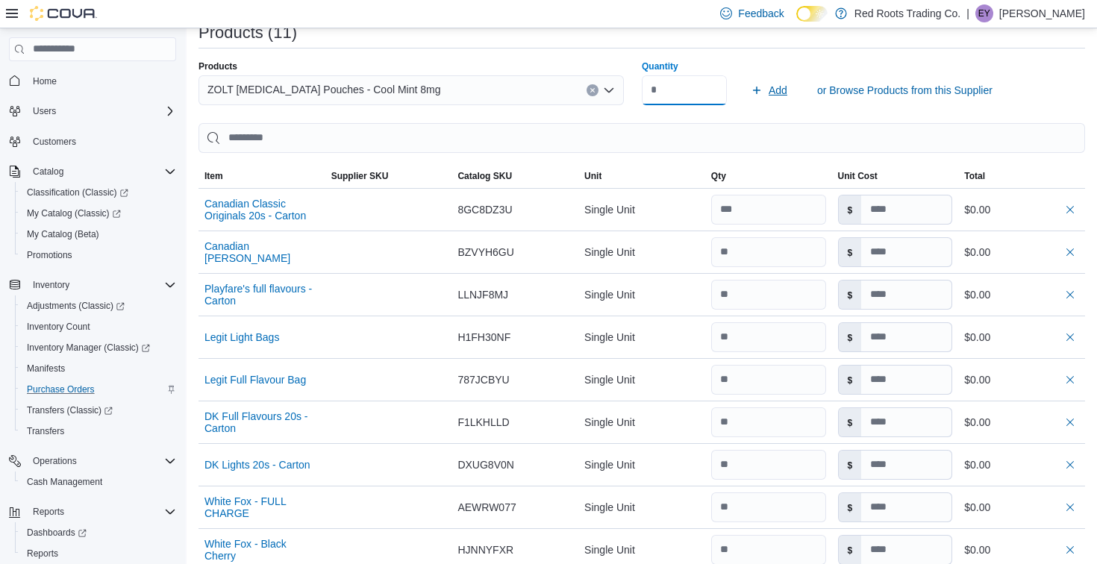
type input "**"
click at [769, 84] on span "Add" at bounding box center [778, 90] width 19 height 15
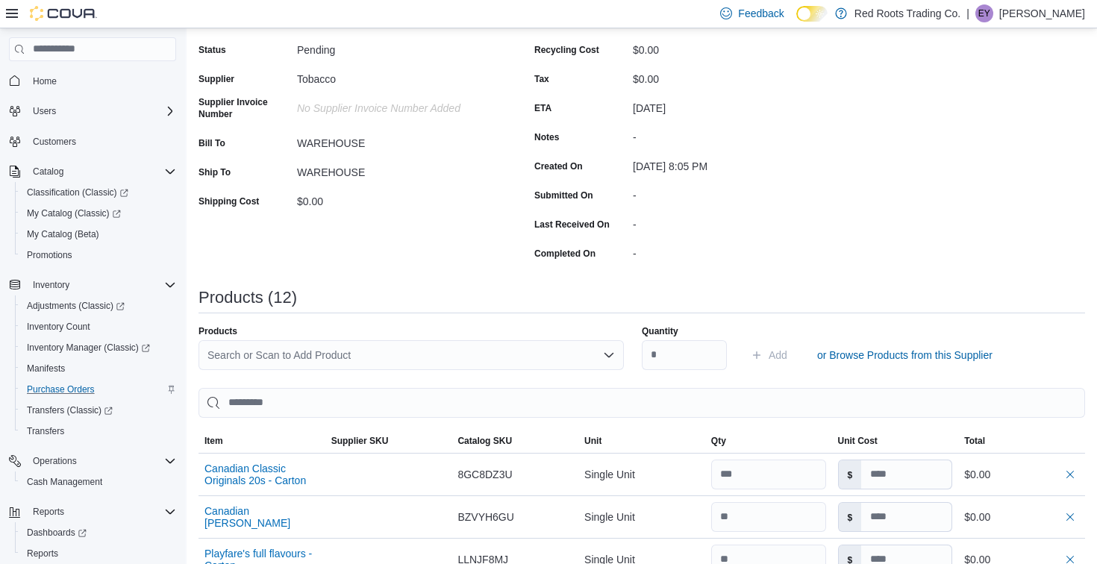
scroll to position [138, 0]
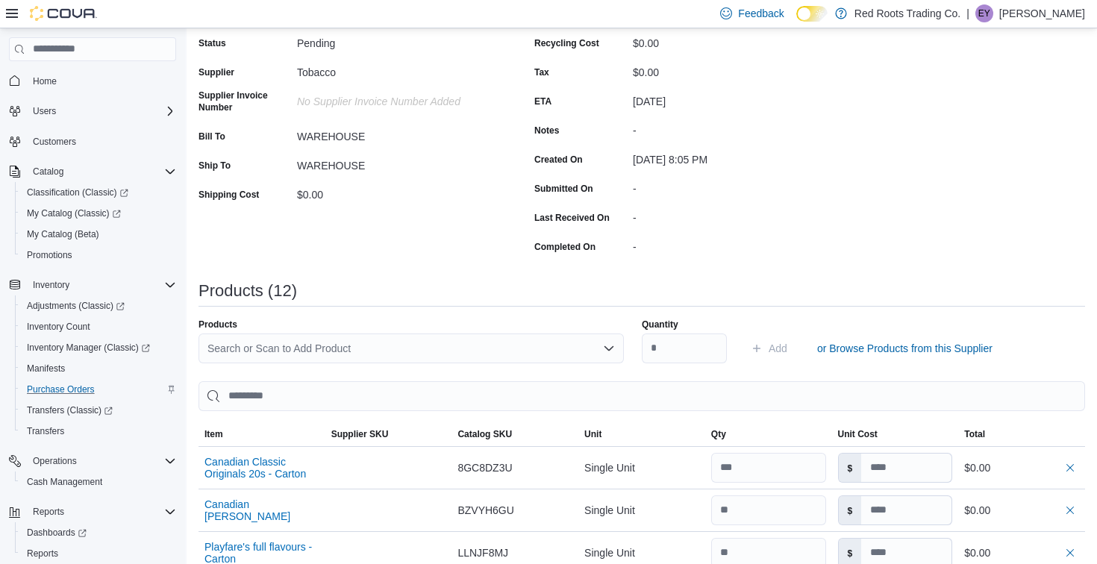
click at [392, 343] on div "Search or Scan to Add Product" at bounding box center [410, 349] width 425 height 30
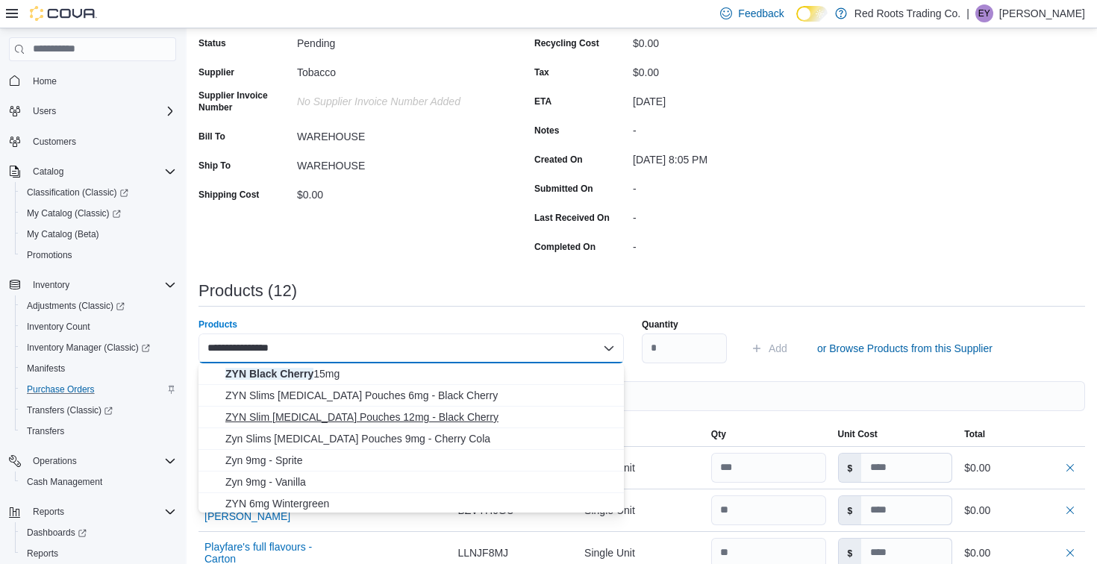
type input "**********"
click at [444, 413] on span "ZYN Slim [MEDICAL_DATA] Pouches 12mg - Black Cherry" at bounding box center [419, 417] width 389 height 15
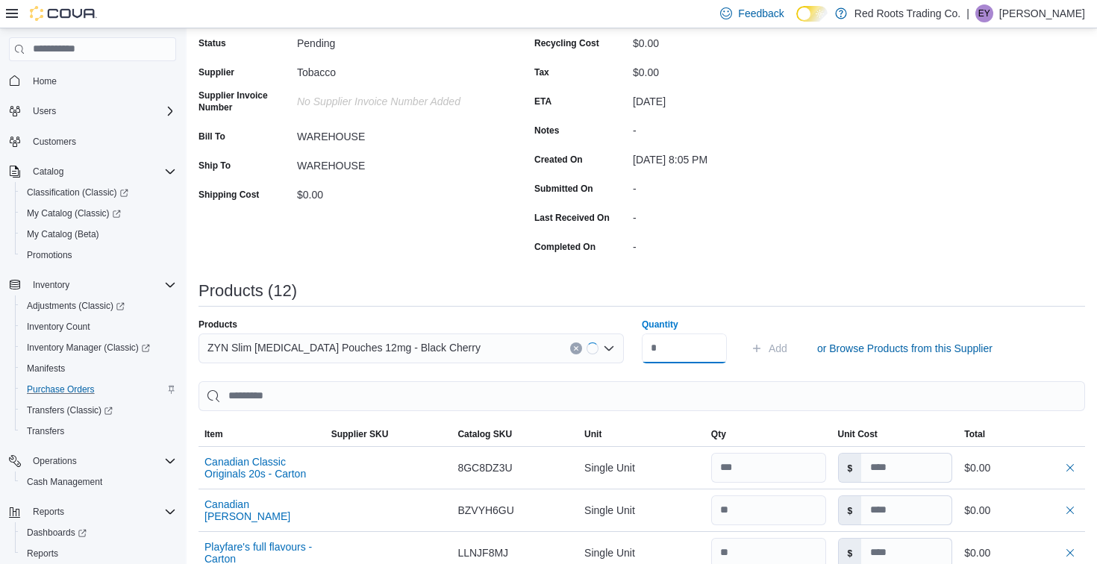
click at [672, 342] on input "Quantity" at bounding box center [684, 349] width 85 height 30
type input "*"
click at [766, 348] on span "Add" at bounding box center [769, 349] width 37 height 30
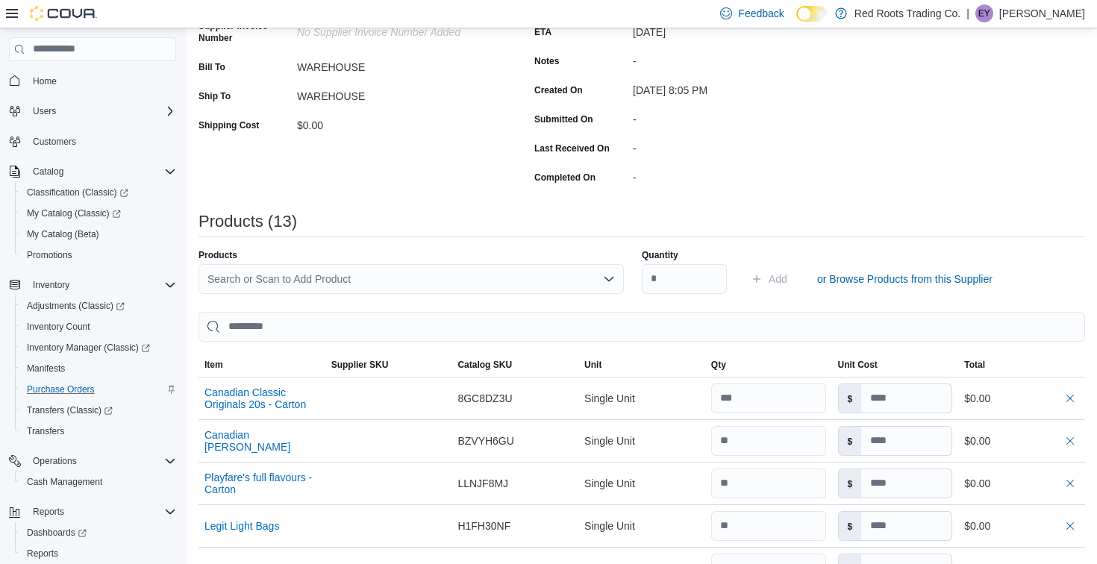
scroll to position [0, 0]
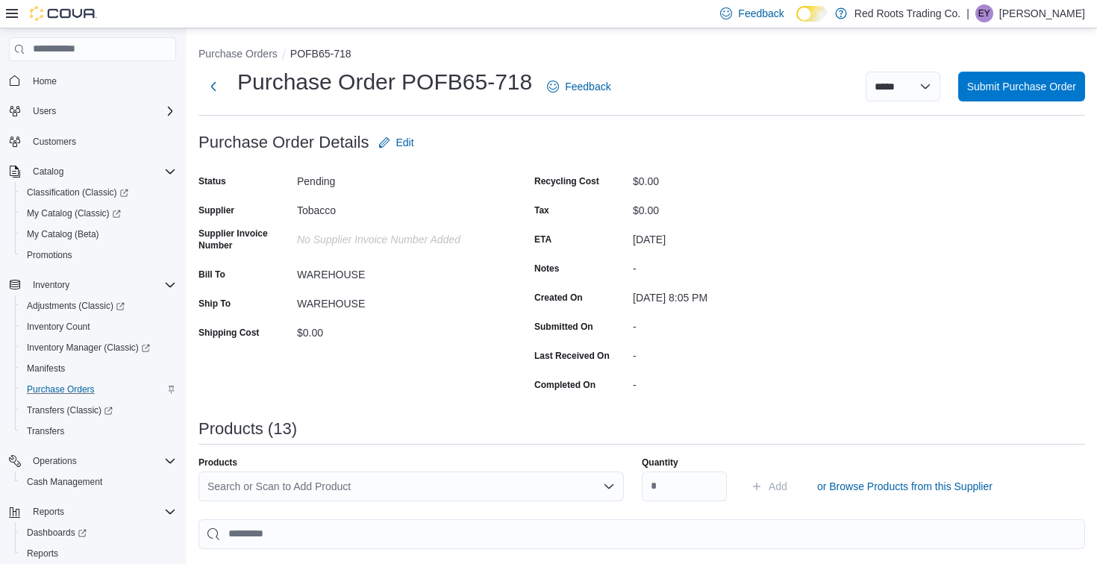
click at [402, 494] on div "Search or Scan to Add Product" at bounding box center [410, 487] width 425 height 30
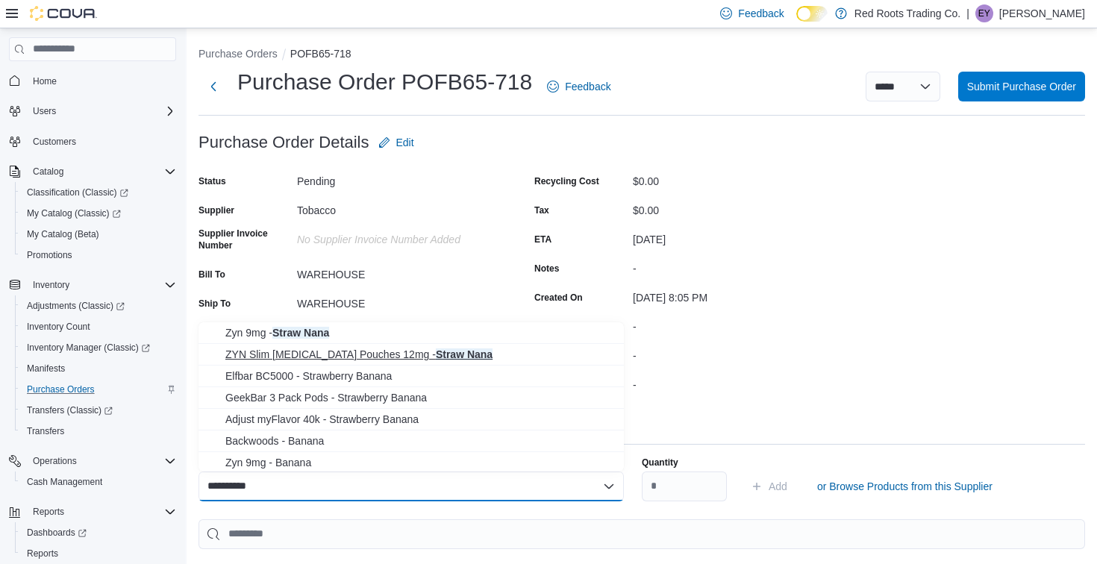
type input "**********"
click at [398, 355] on span "ZYN Slim [MEDICAL_DATA] Pouches 12mg - Straw Nana" at bounding box center [419, 354] width 389 height 15
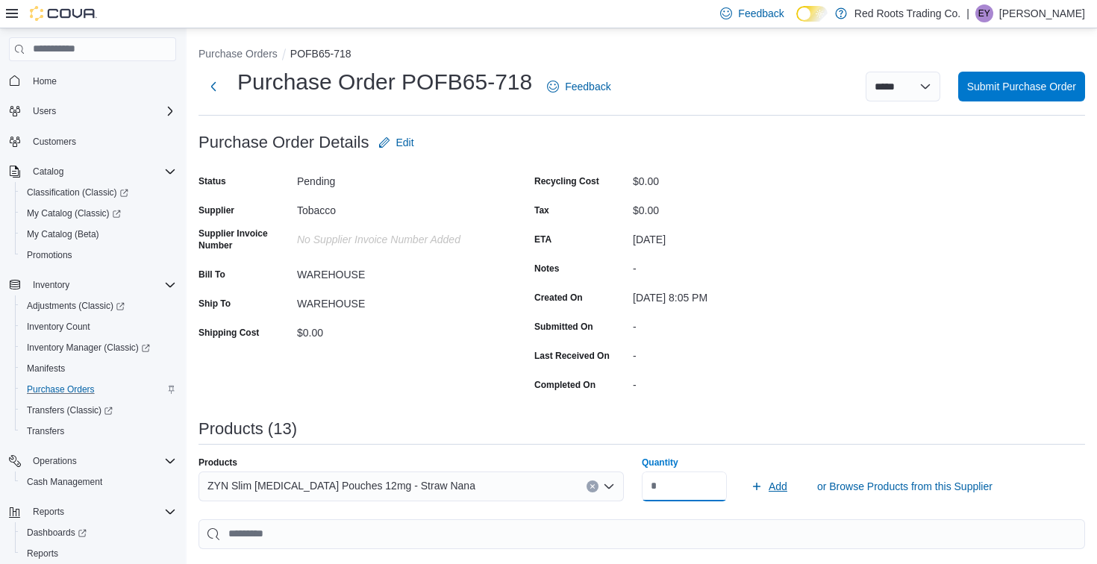
type input "*"
click at [778, 485] on span "Add" at bounding box center [778, 486] width 19 height 15
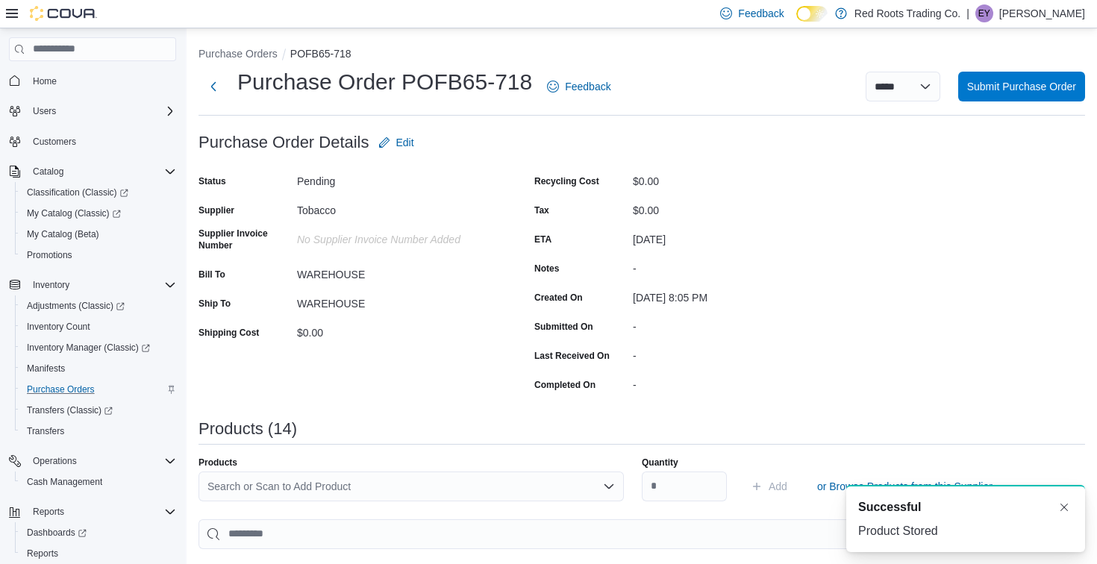
click at [539, 471] on div "Products Search or Scan to Add Product" at bounding box center [410, 479] width 425 height 45
click at [538, 480] on div "Search or Scan to Add Product" at bounding box center [410, 487] width 425 height 30
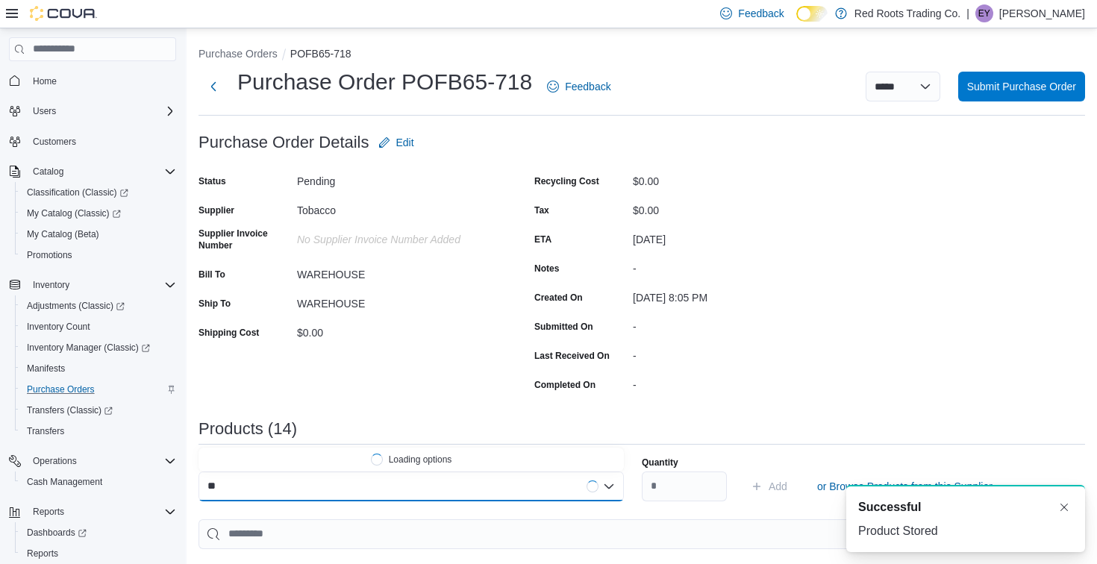
type input "***"
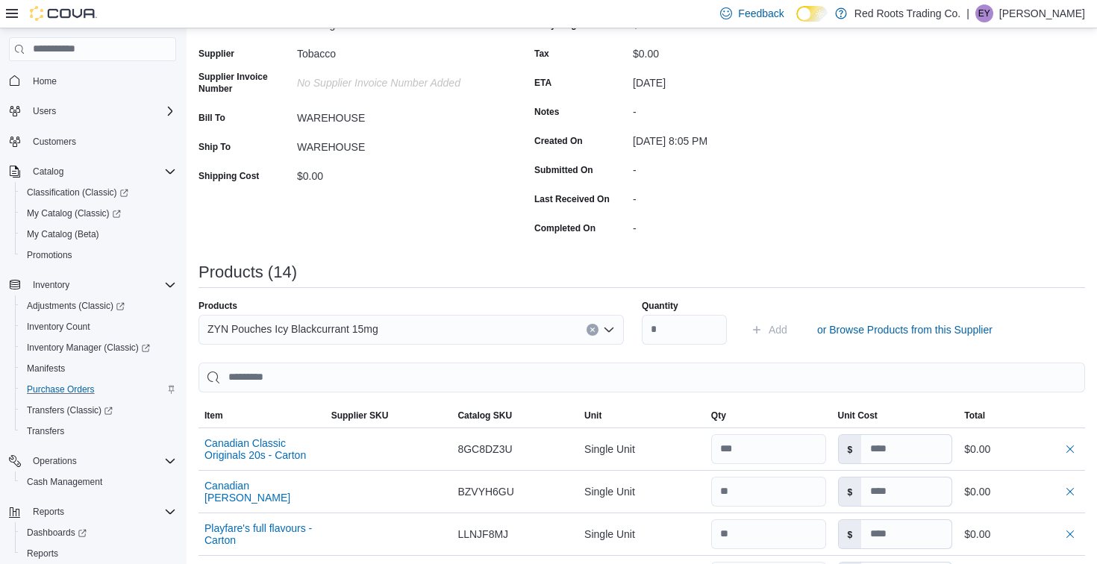
scroll to position [232, 0]
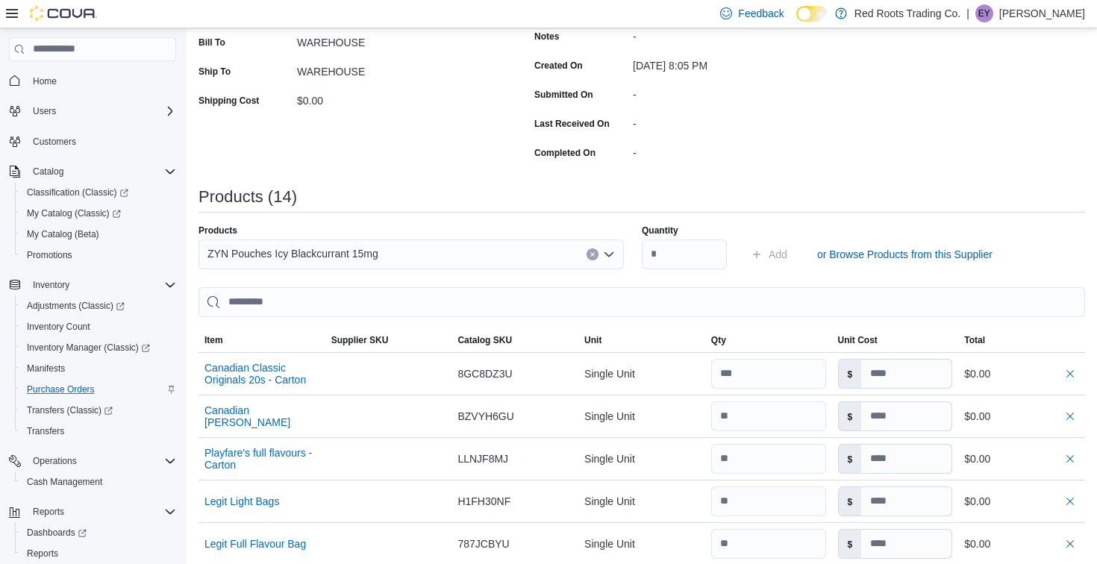
click at [461, 255] on div "ZYN Pouches Icy Blackcurrant 15mg" at bounding box center [410, 255] width 425 height 30
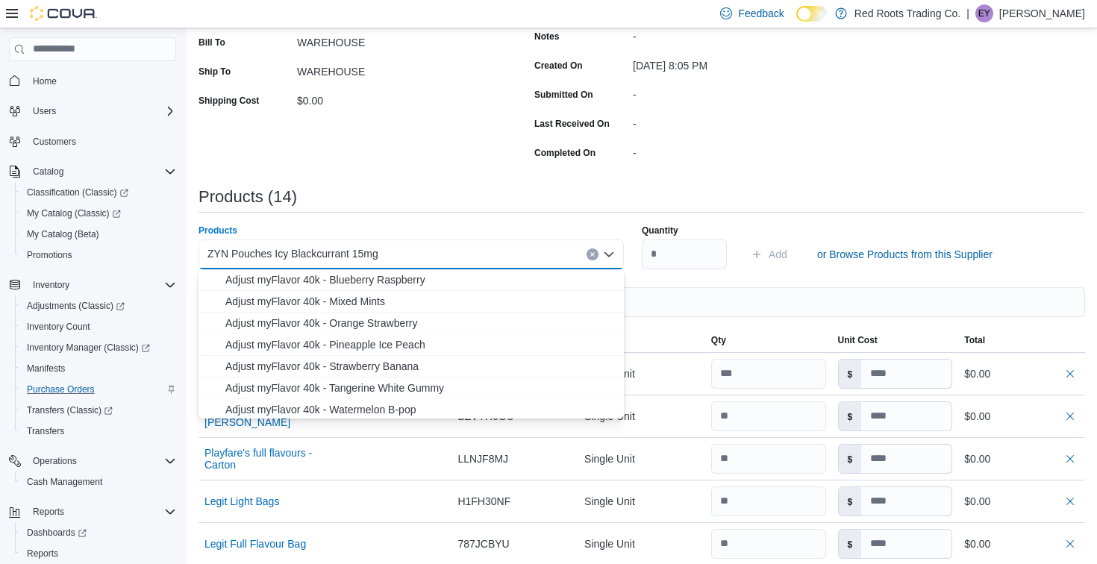
click at [686, 207] on div "Products (14)" at bounding box center [641, 203] width 886 height 31
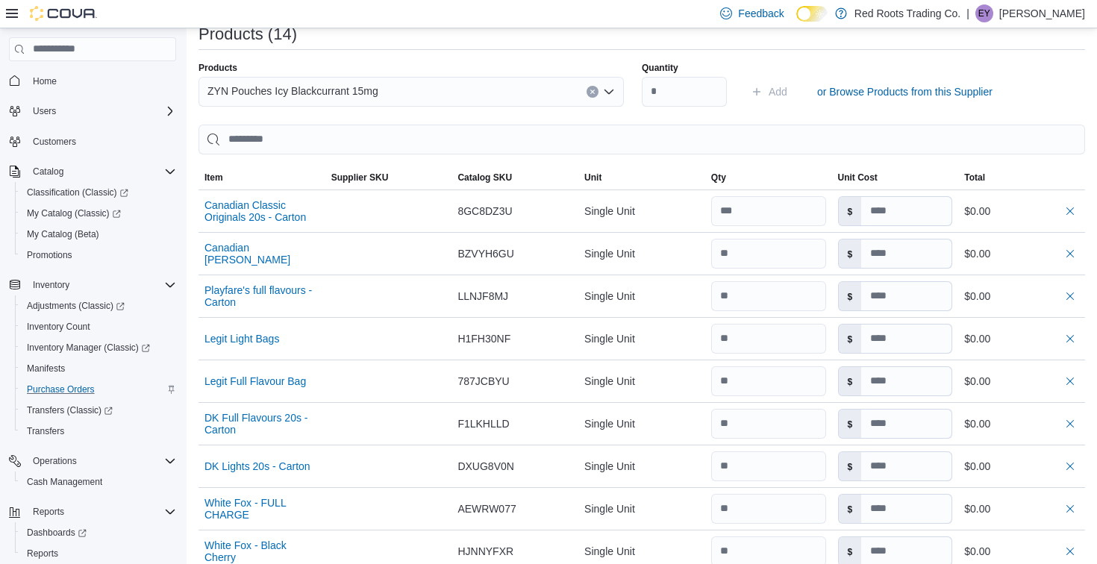
scroll to position [392, 0]
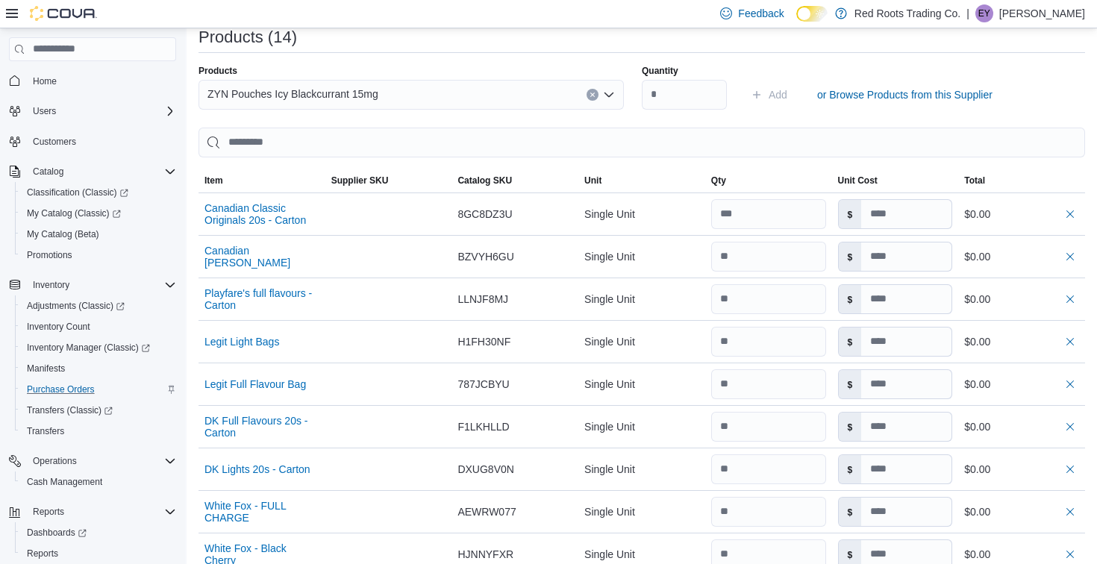
click at [529, 94] on div "ZYN Pouches Icy Blackcurrant 15mg" at bounding box center [410, 95] width 425 height 30
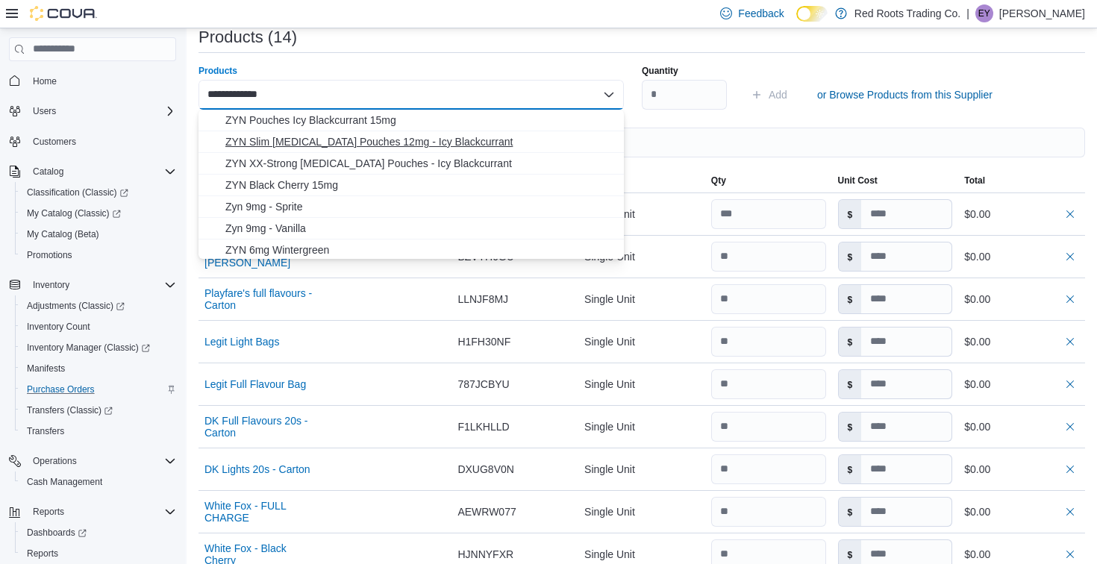
type input "**********"
click at [524, 143] on span "ZYN Slim [MEDICAL_DATA] Pouches 12mg - Icy Blackcurrant" at bounding box center [419, 141] width 389 height 15
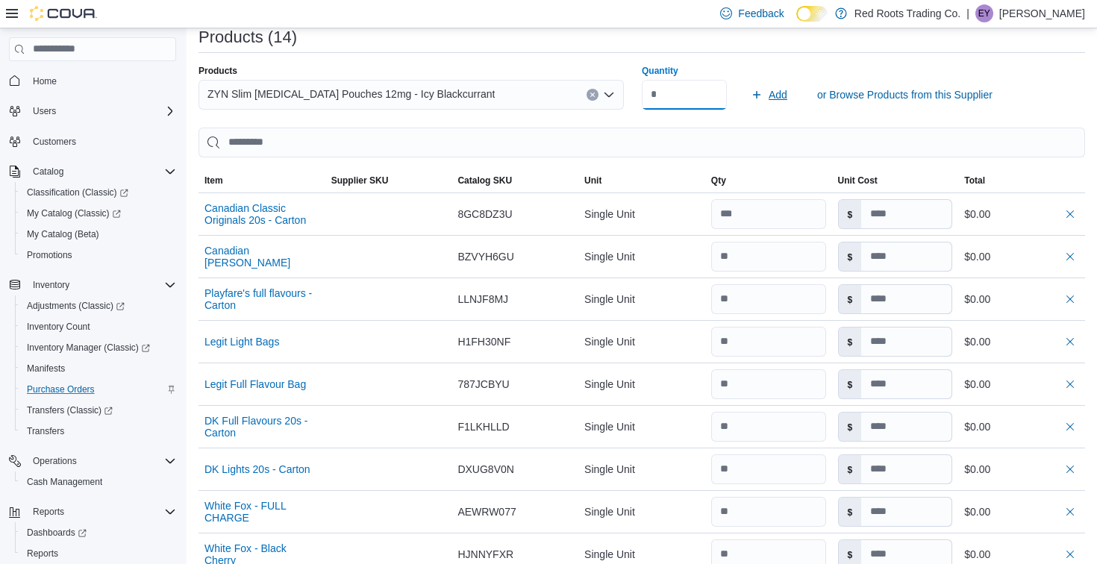
type input "*"
click at [764, 95] on span "Add" at bounding box center [769, 95] width 37 height 30
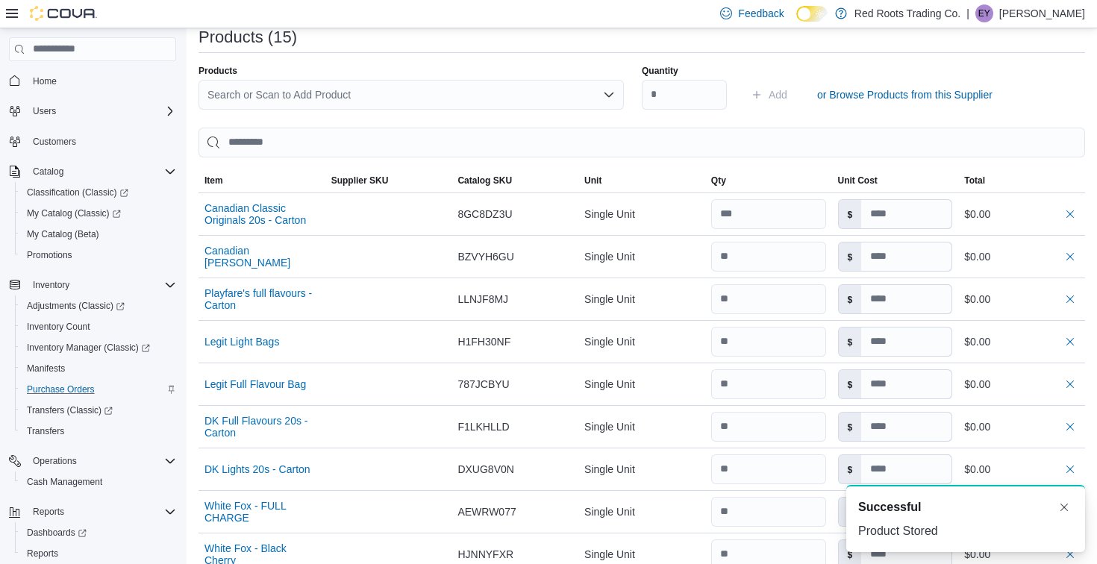
scroll to position [0, 0]
click at [514, 98] on div "Search or Scan to Add Product" at bounding box center [410, 95] width 425 height 30
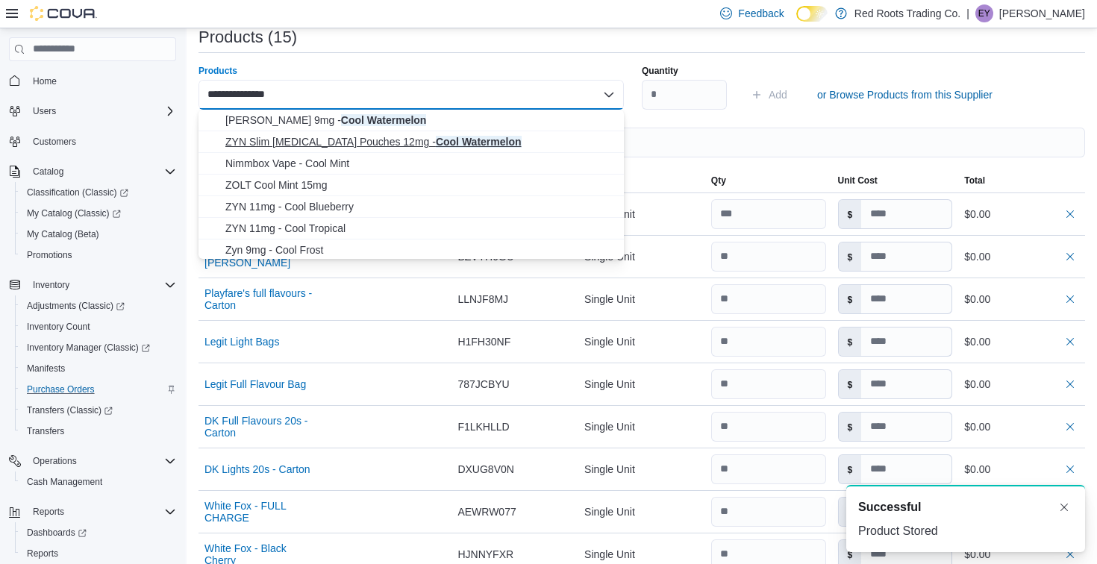
type input "**********"
click at [520, 137] on span "ZYN Slim [MEDICAL_DATA] Pouches 12mg - Cool Watermelon" at bounding box center [419, 141] width 389 height 15
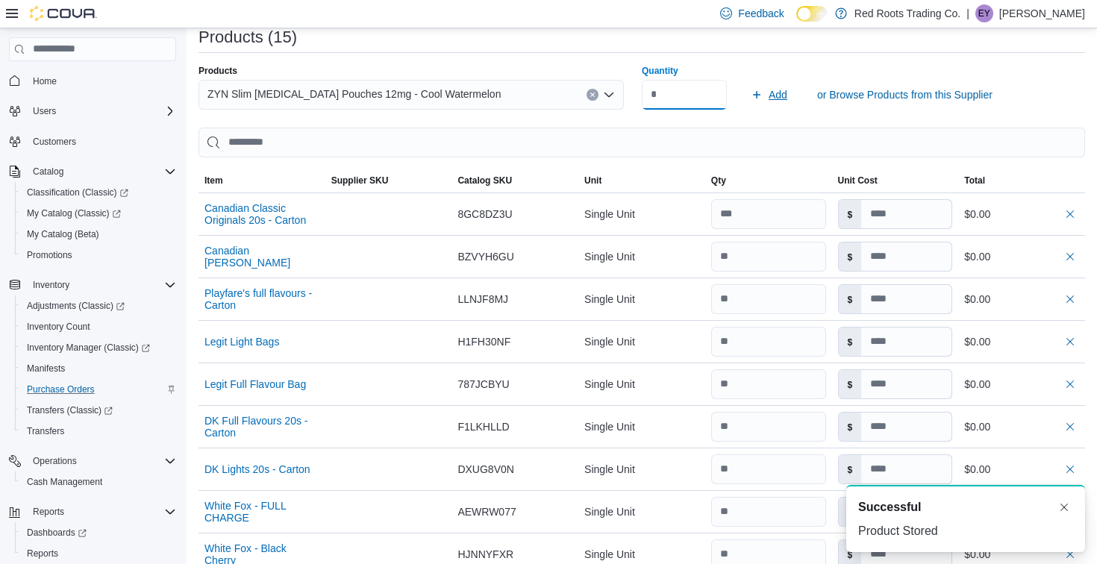
type input "*"
click at [761, 92] on icon "submit" at bounding box center [757, 95] width 12 height 12
click at [472, 98] on div "Search or Scan to Add Product" at bounding box center [410, 95] width 425 height 30
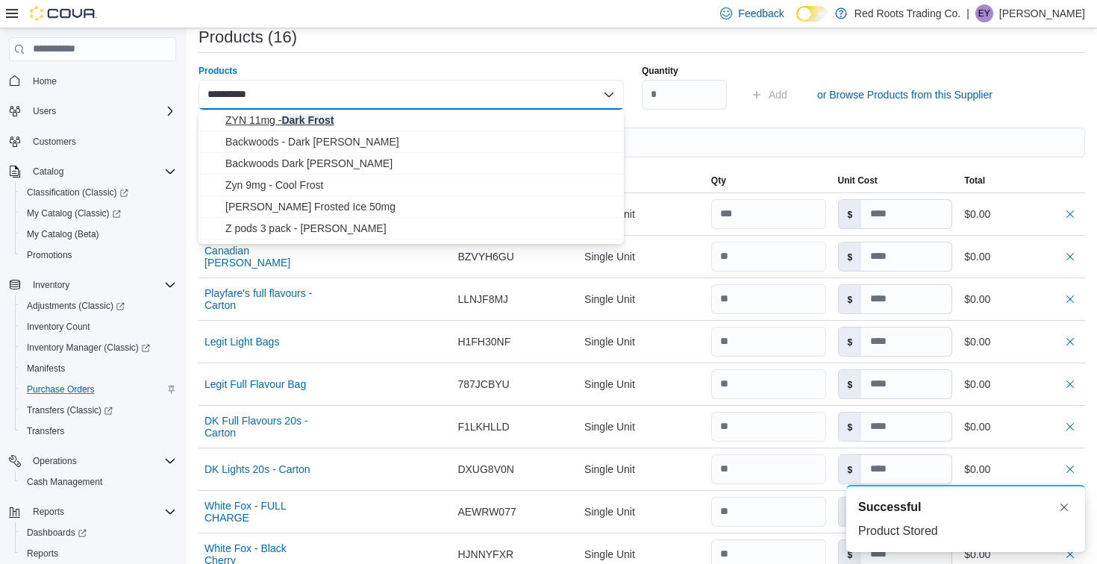
type input "**********"
click at [466, 122] on span "ZYN 11mg - Dark Frost" at bounding box center [419, 120] width 389 height 15
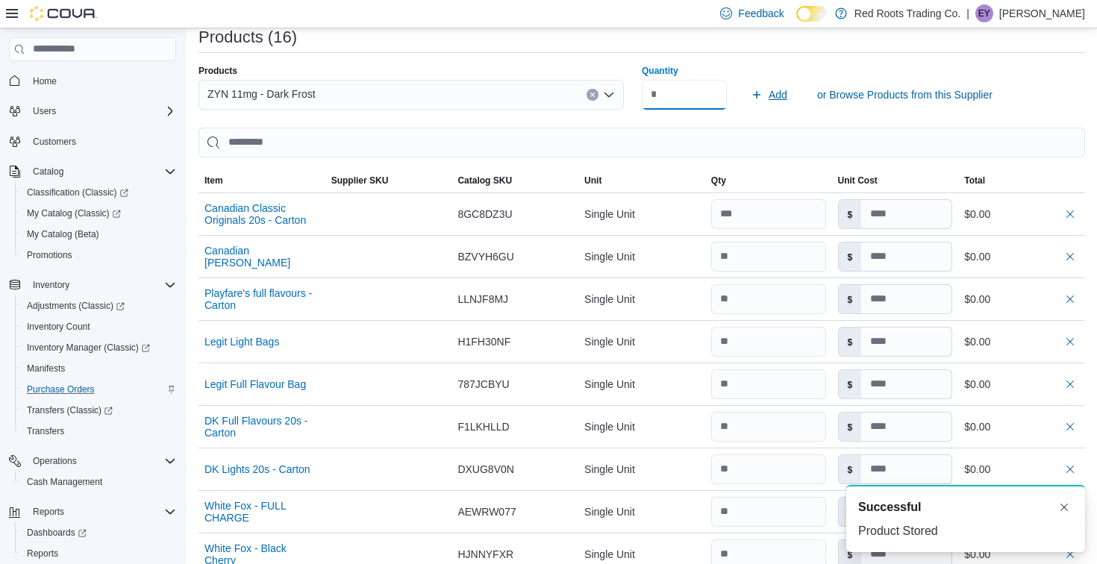
type input "*"
click at [763, 98] on span "Add" at bounding box center [769, 95] width 37 height 30
click at [479, 94] on div "Search or Scan to Add Product" at bounding box center [410, 95] width 425 height 30
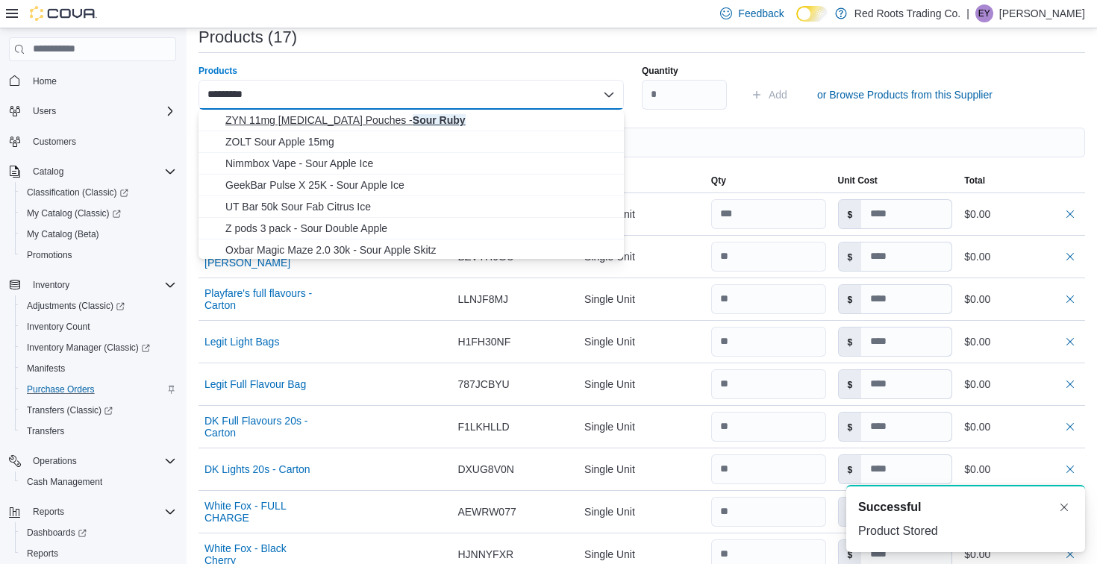
type input "*********"
click at [486, 111] on button "ZYN 11mg [MEDICAL_DATA] Pouches - Sour Ruby" at bounding box center [410, 121] width 425 height 22
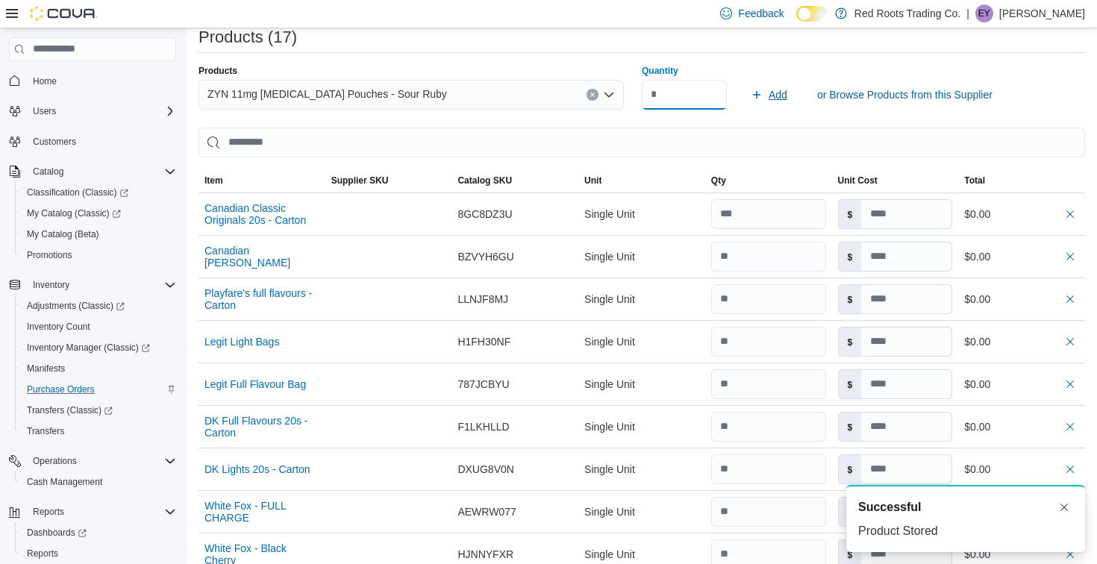
type input "*"
click at [766, 93] on span "Add" at bounding box center [769, 95] width 37 height 30
click at [519, 84] on div "Search or Scan to Add Product" at bounding box center [410, 95] width 425 height 30
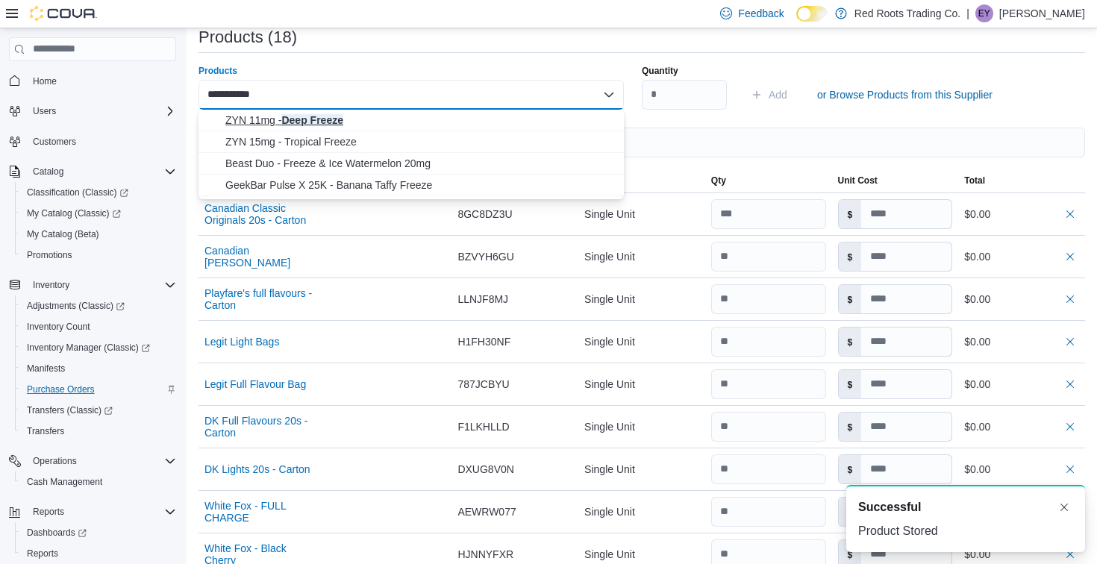
type input "**********"
click at [524, 117] on span "ZYN 11mg - Deep Freeze" at bounding box center [419, 120] width 389 height 15
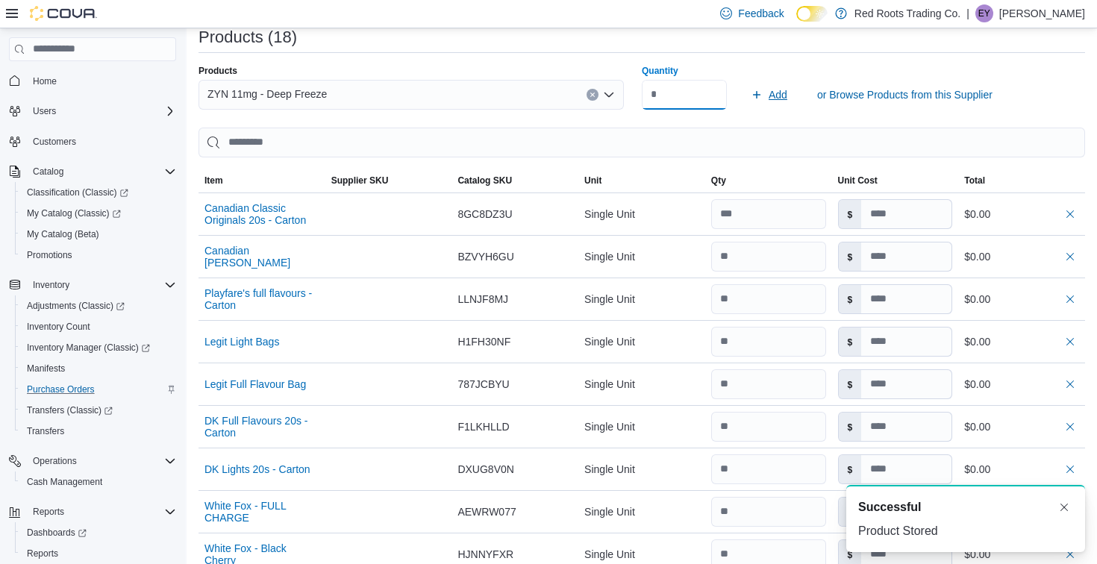
type input "*"
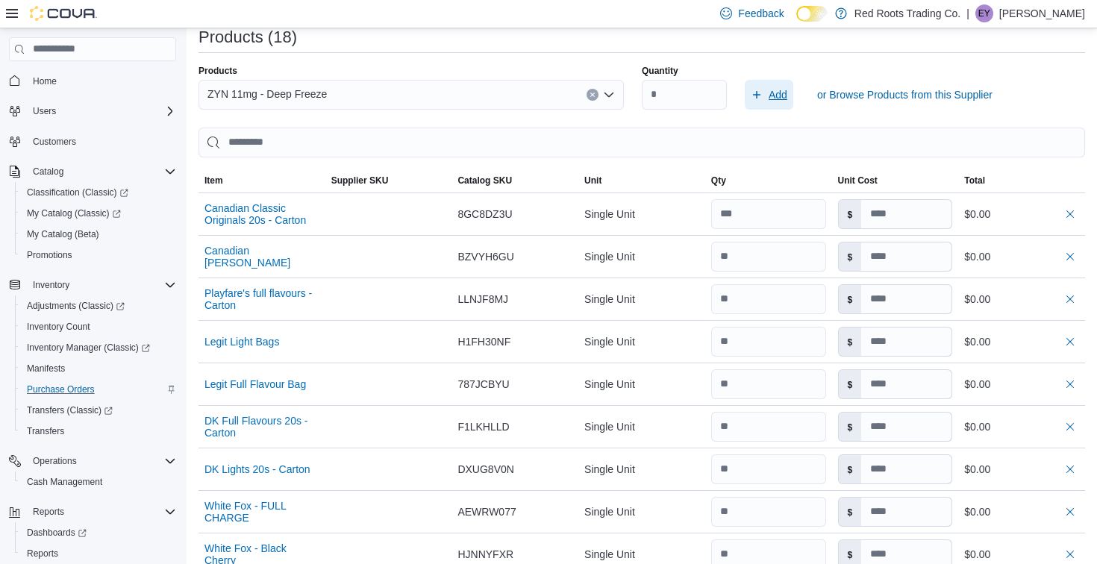
click at [770, 87] on span "Add" at bounding box center [778, 94] width 19 height 15
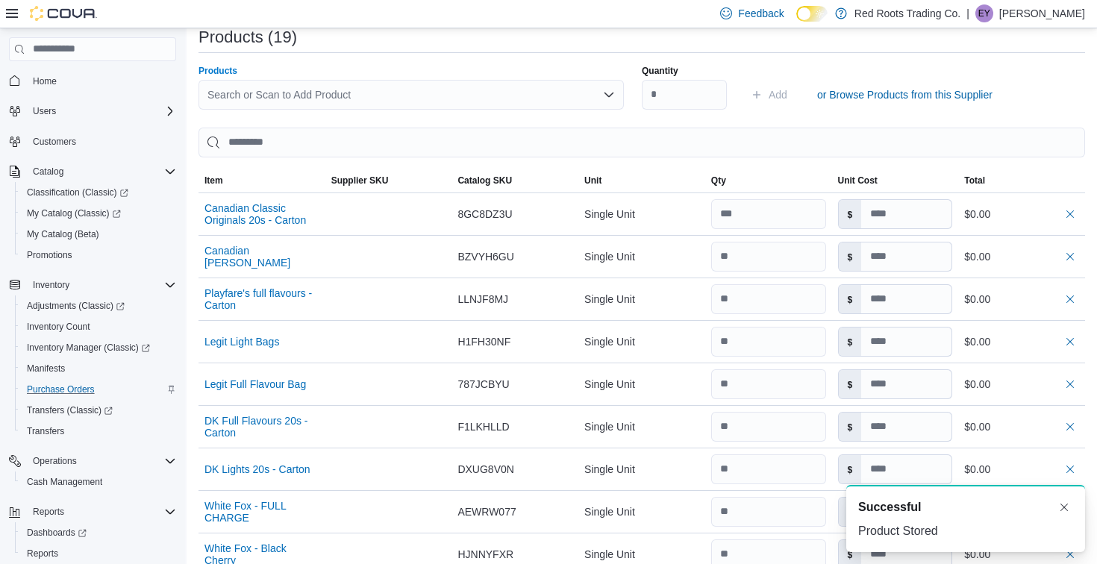
click at [534, 98] on div "Search or Scan to Add Product" at bounding box center [410, 95] width 425 height 30
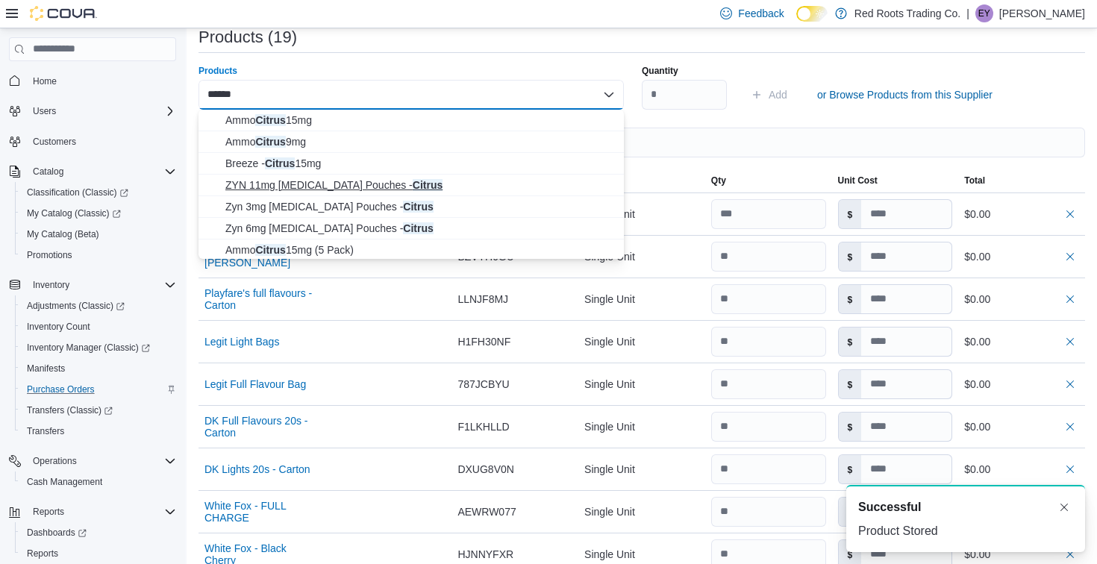
type input "******"
click at [535, 179] on span "ZYN 11mg [MEDICAL_DATA] Pouches - Citrus" at bounding box center [419, 185] width 389 height 15
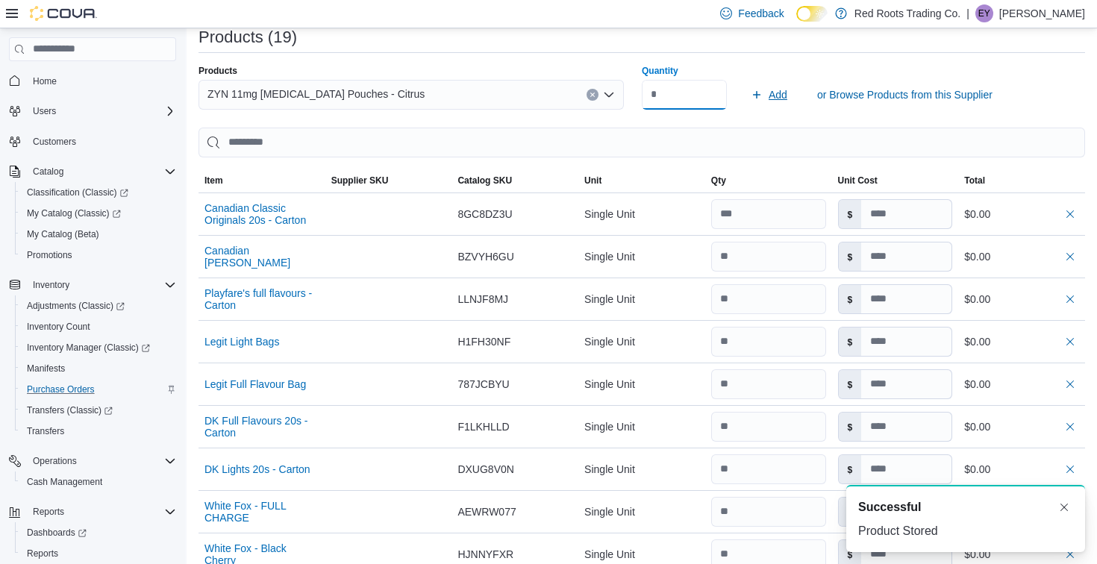
type input "*"
click at [783, 90] on span "Add" at bounding box center [778, 94] width 19 height 15
click at [568, 96] on div "Search or Scan to Add Product" at bounding box center [410, 95] width 425 height 30
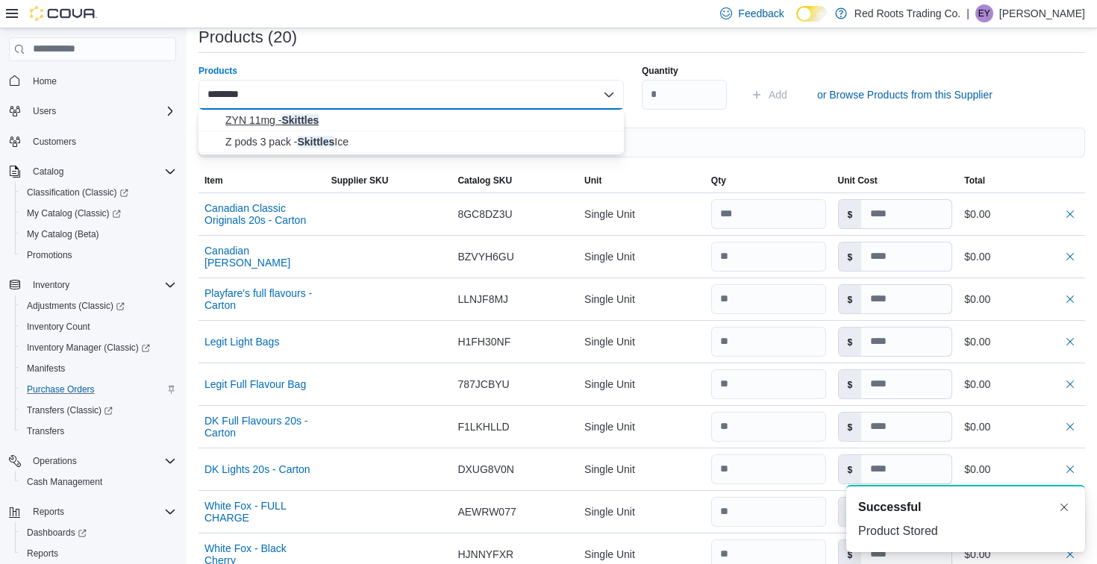
type input "********"
click at [527, 126] on span "ZYN 11mg - Skittles" at bounding box center [419, 120] width 389 height 15
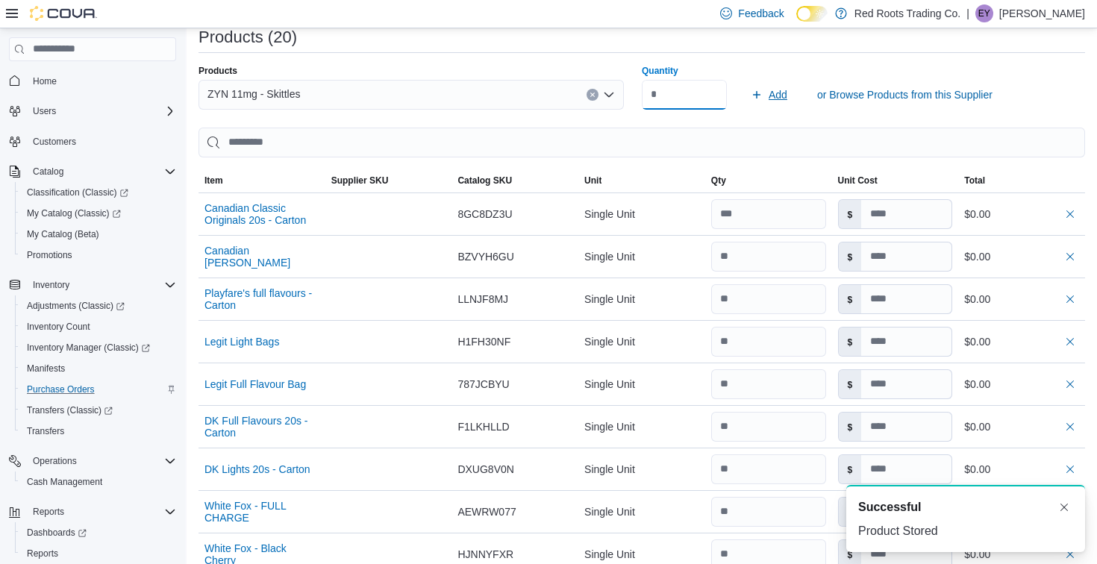
type input "*"
click at [784, 95] on span "Add" at bounding box center [778, 94] width 19 height 15
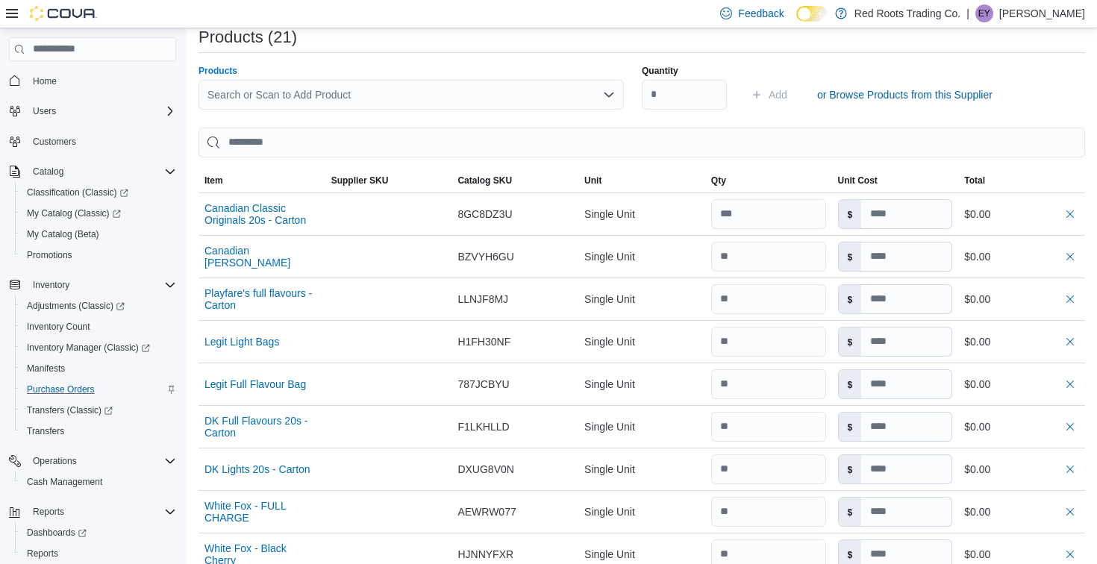
click at [542, 90] on div "Search or Scan to Add Product" at bounding box center [410, 95] width 425 height 30
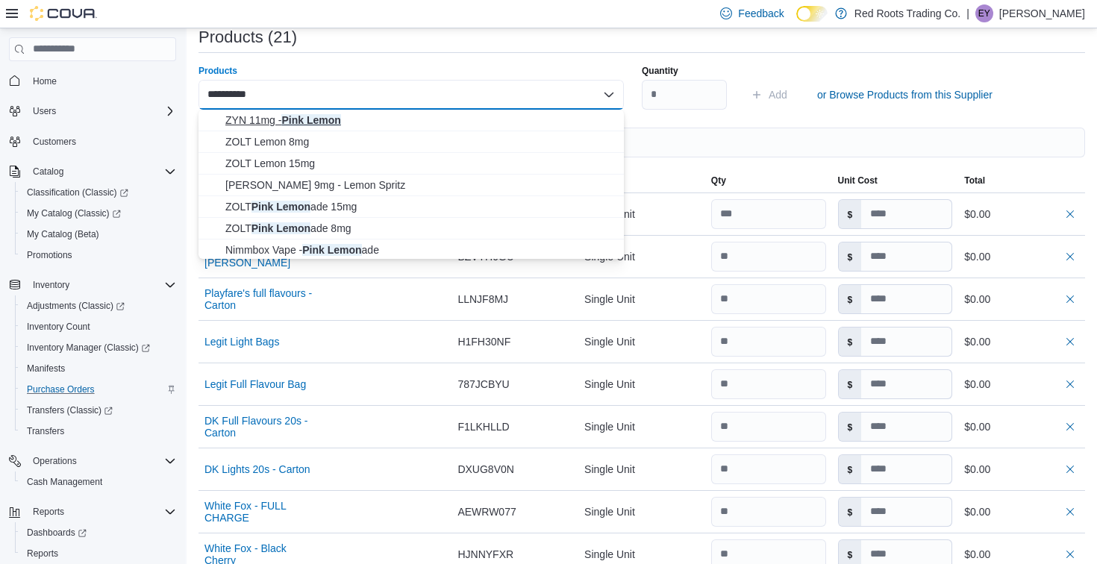
type input "**********"
click at [539, 116] on span "ZYN 11mg - Pink Lemon" at bounding box center [419, 120] width 389 height 15
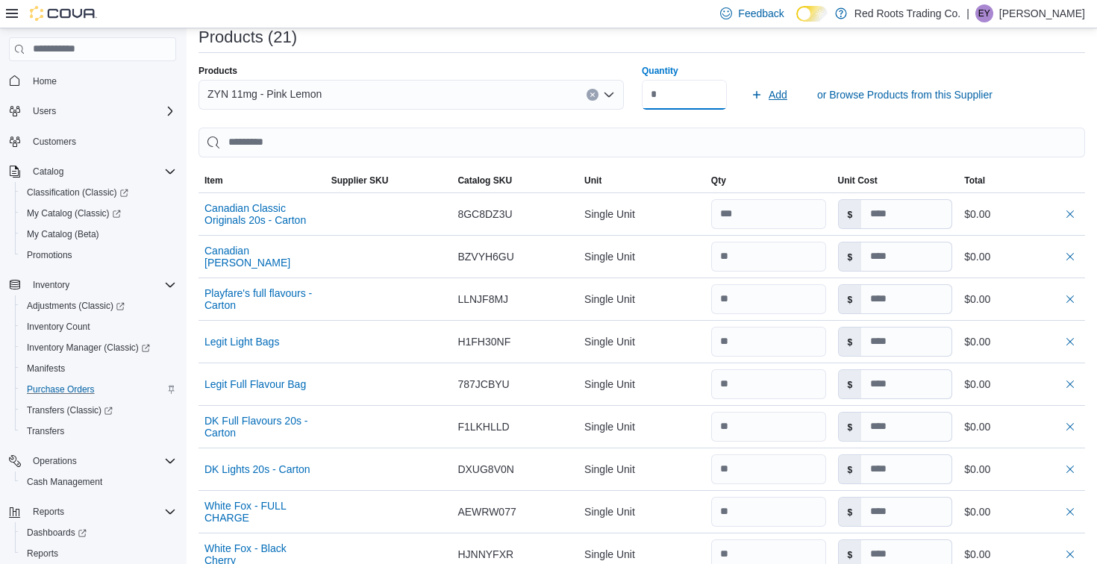
type input "*"
click at [771, 97] on span "Add" at bounding box center [778, 94] width 19 height 15
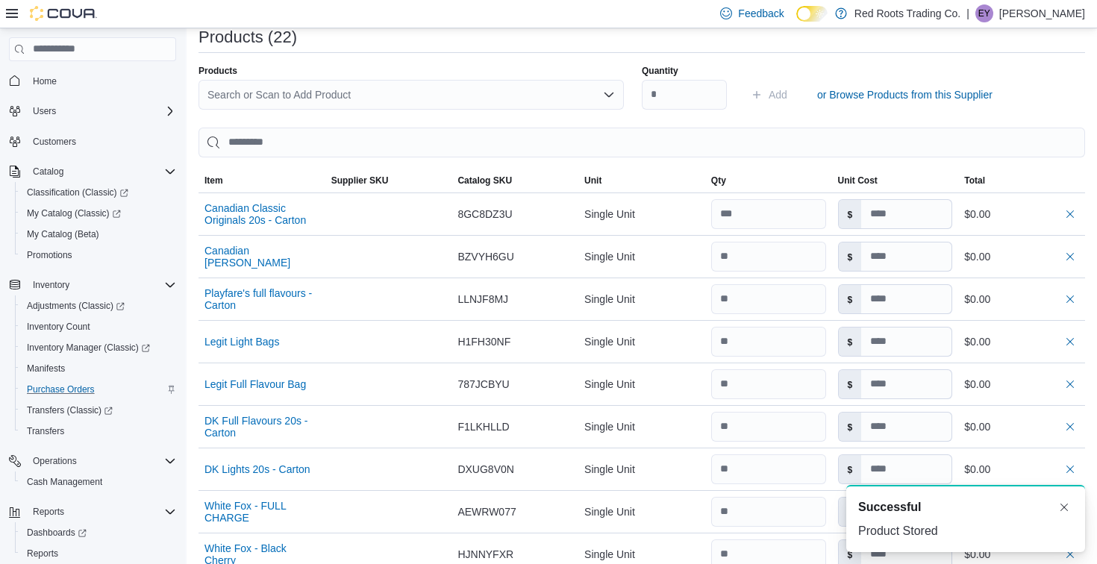
click at [445, 87] on div "Search or Scan to Add Product" at bounding box center [410, 95] width 425 height 30
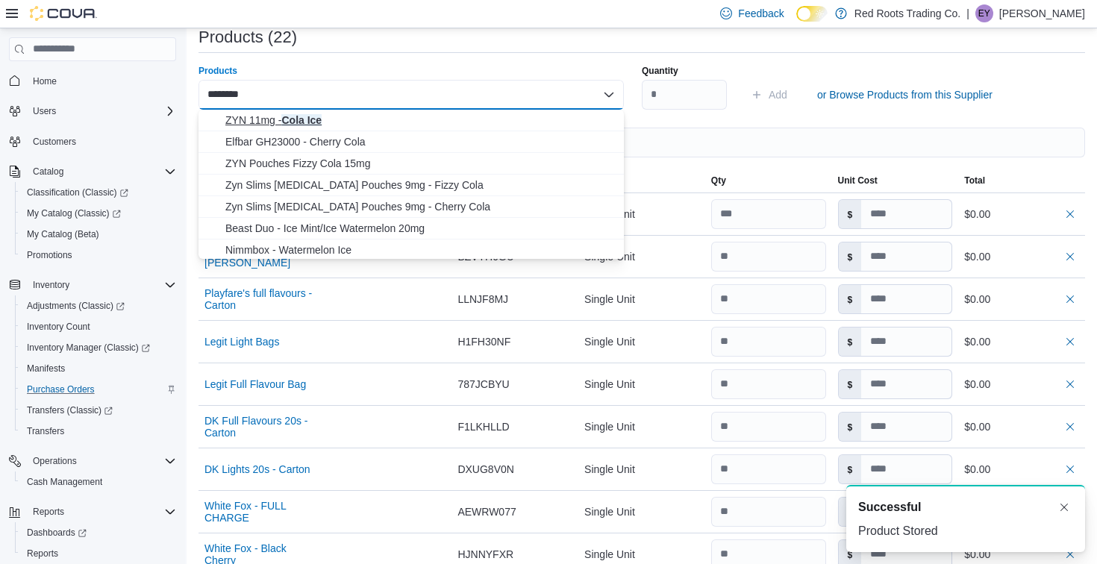
type input "********"
click at [436, 117] on span "ZYN 11mg - Cola Ice" at bounding box center [419, 120] width 389 height 15
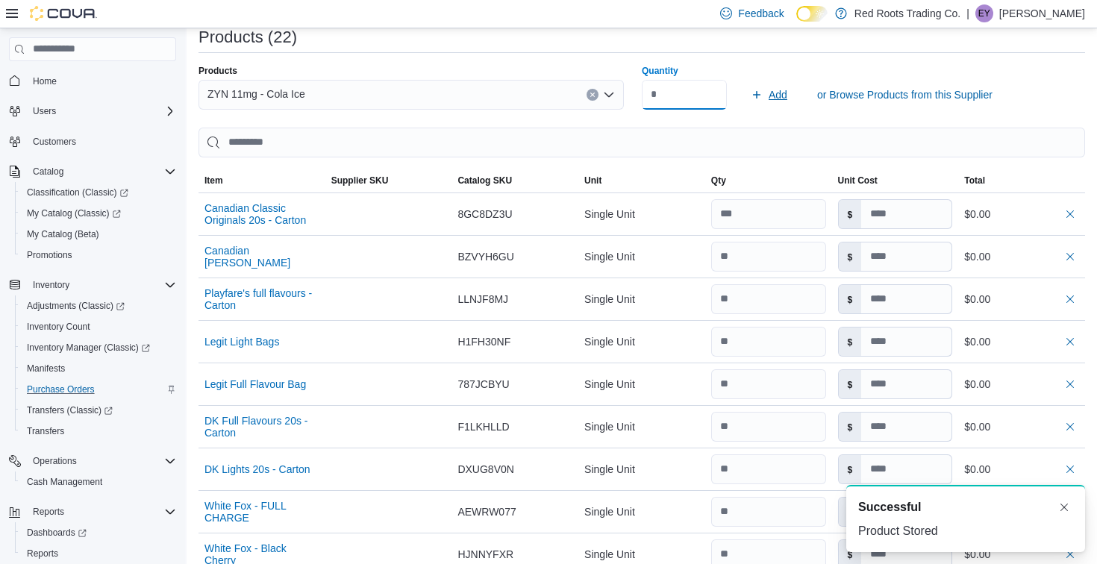
type input "*"
click at [780, 97] on span "Add" at bounding box center [778, 94] width 19 height 15
click at [504, 87] on div "Search or Scan to Add Product" at bounding box center [410, 95] width 425 height 30
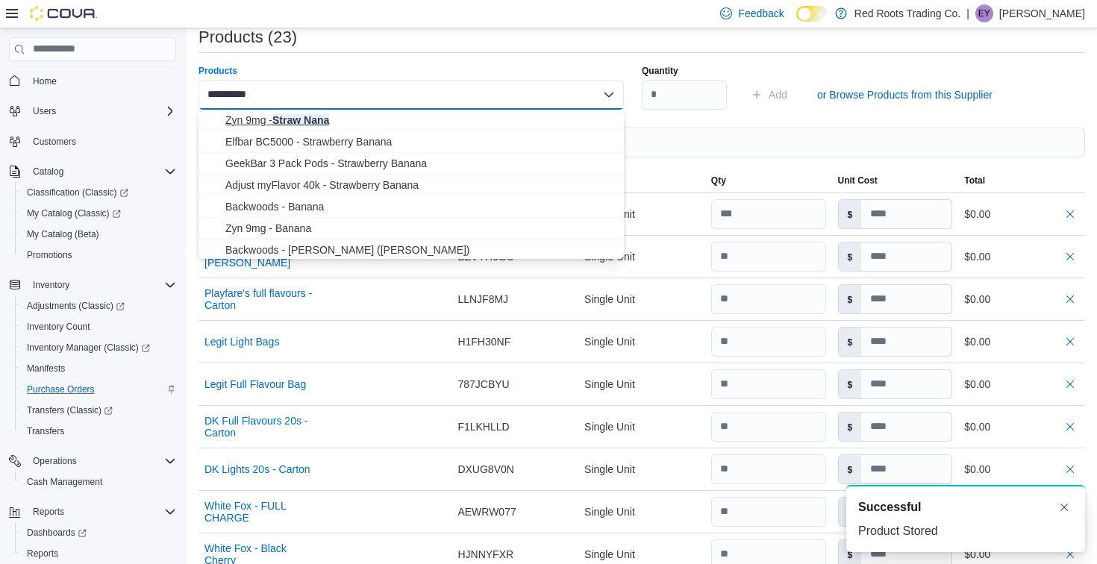
type input "**********"
click at [489, 118] on span "Zyn 9mg - Straw Nana" at bounding box center [419, 120] width 389 height 15
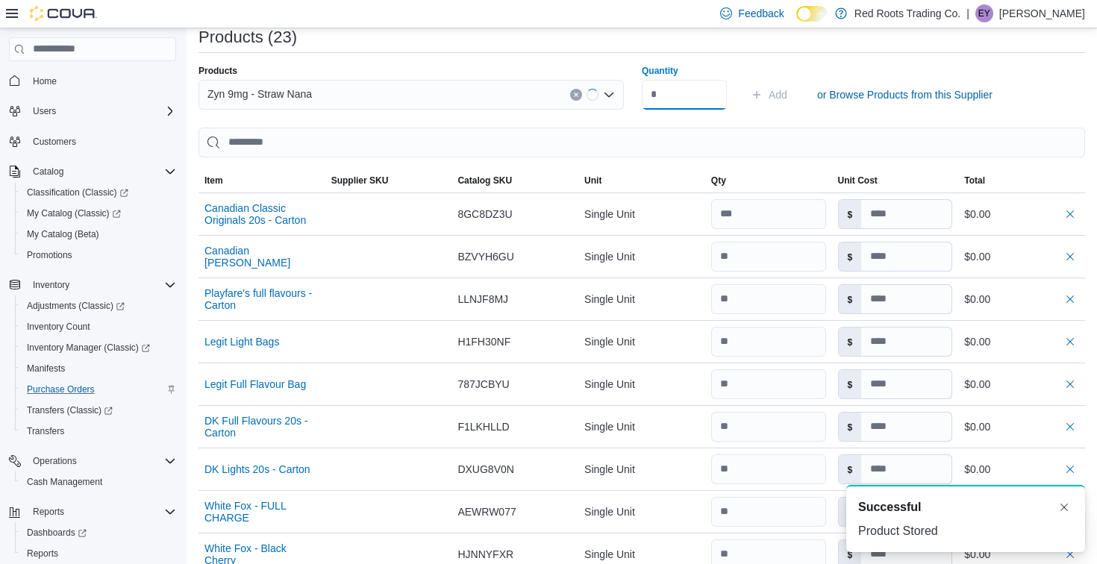
click at [676, 105] on input "Quantity" at bounding box center [684, 95] width 85 height 30
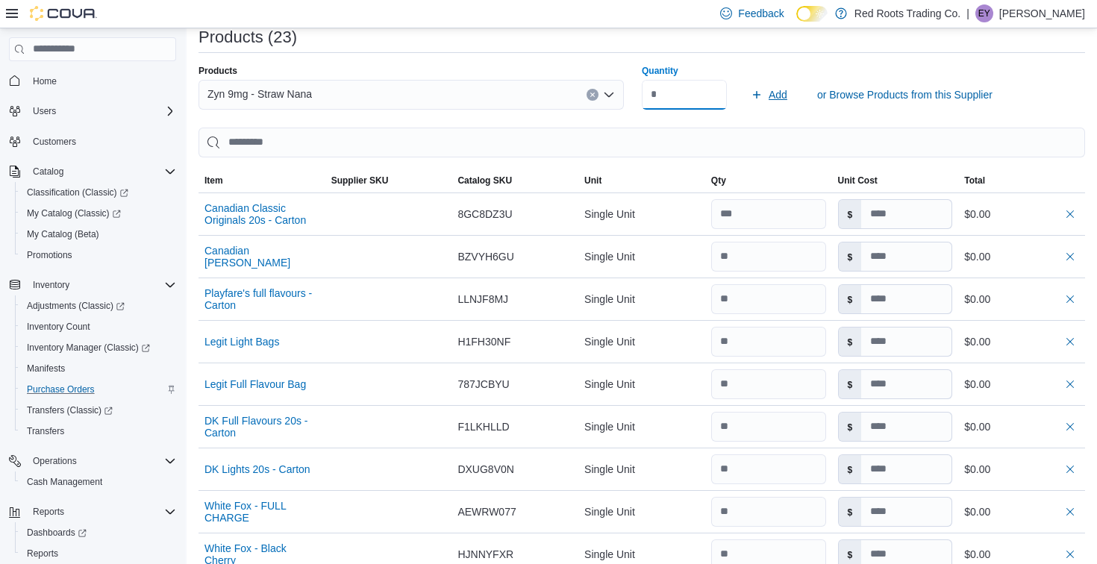
type input "*"
click at [787, 91] on span "Add" at bounding box center [778, 94] width 19 height 15
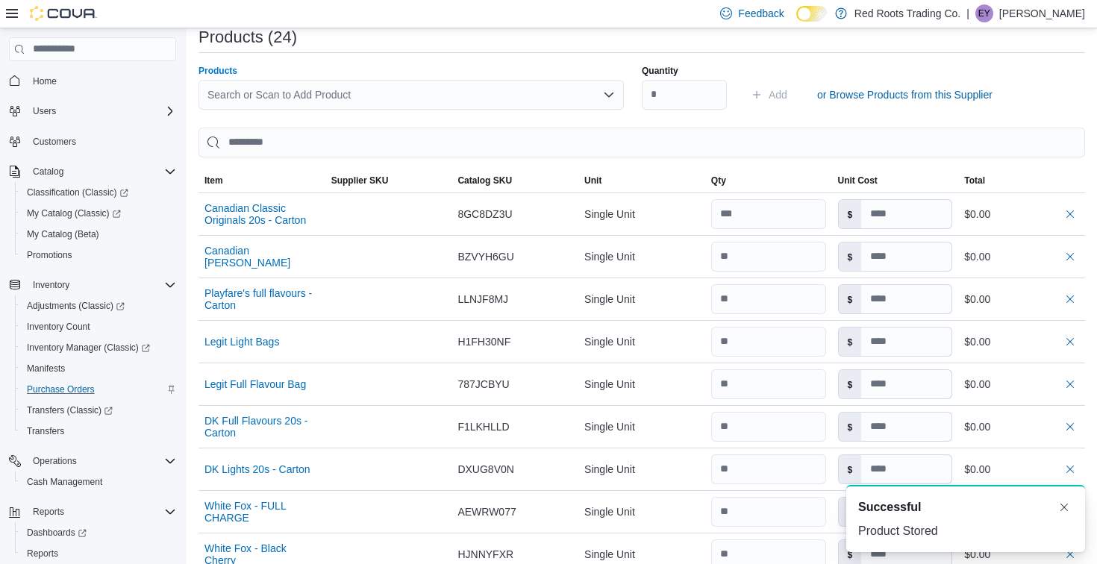
click at [490, 88] on div "Search or Scan to Add Product" at bounding box center [410, 95] width 425 height 30
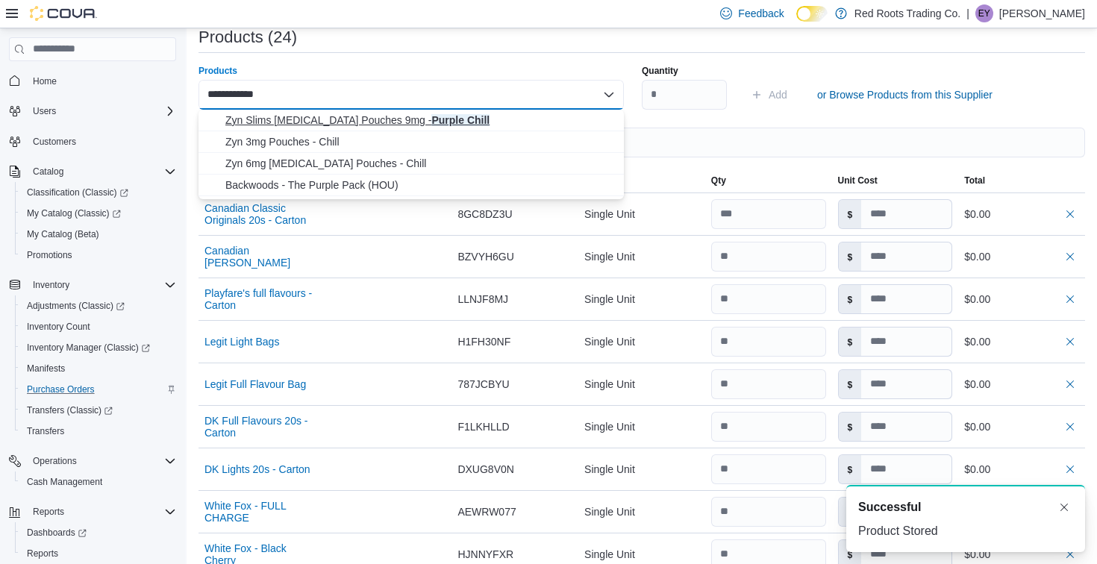
type input "**********"
click at [487, 114] on span "Zyn Slims [MEDICAL_DATA] Pouches 9mg - Purple Chill" at bounding box center [419, 120] width 389 height 15
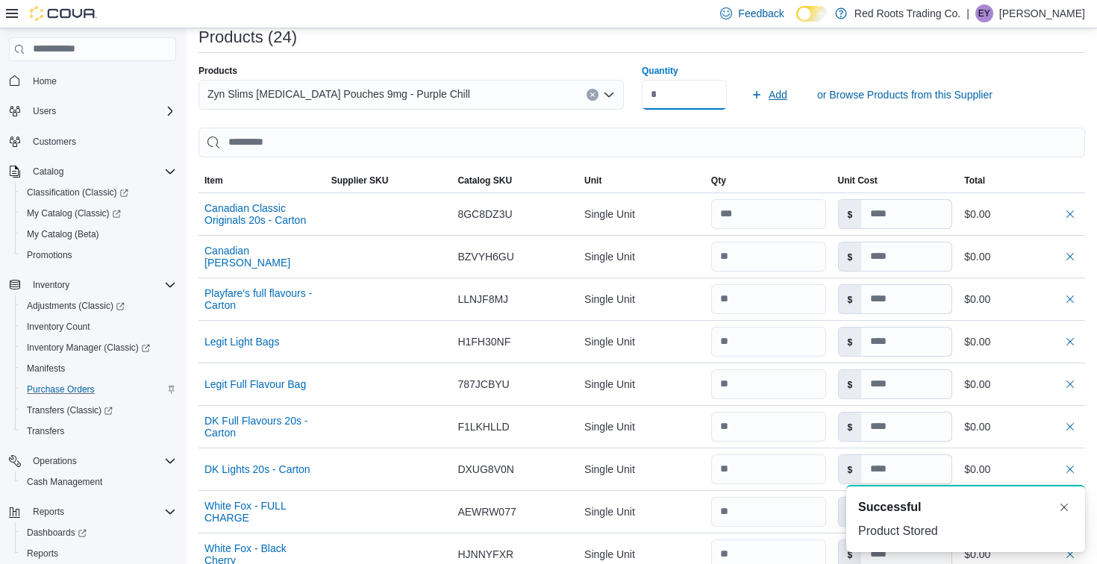
type input "*"
click at [778, 88] on span "Add" at bounding box center [778, 94] width 19 height 15
click at [509, 90] on div "Search or Scan to Add Product" at bounding box center [410, 95] width 425 height 30
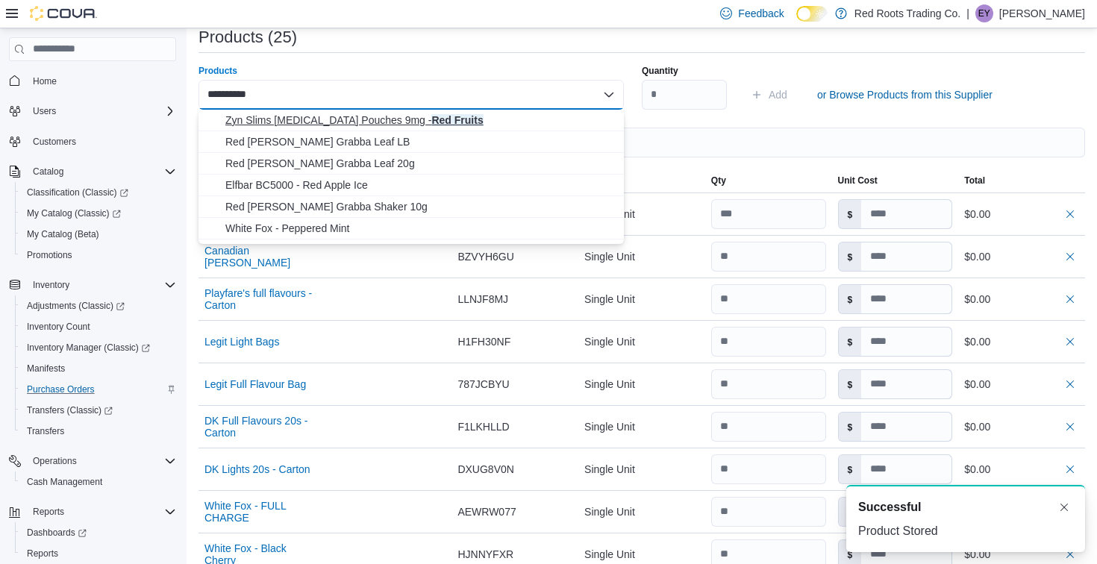
type input "**********"
click at [509, 116] on span "Zyn Slims [MEDICAL_DATA] Pouches 9mg - Red Fruits" at bounding box center [419, 120] width 389 height 15
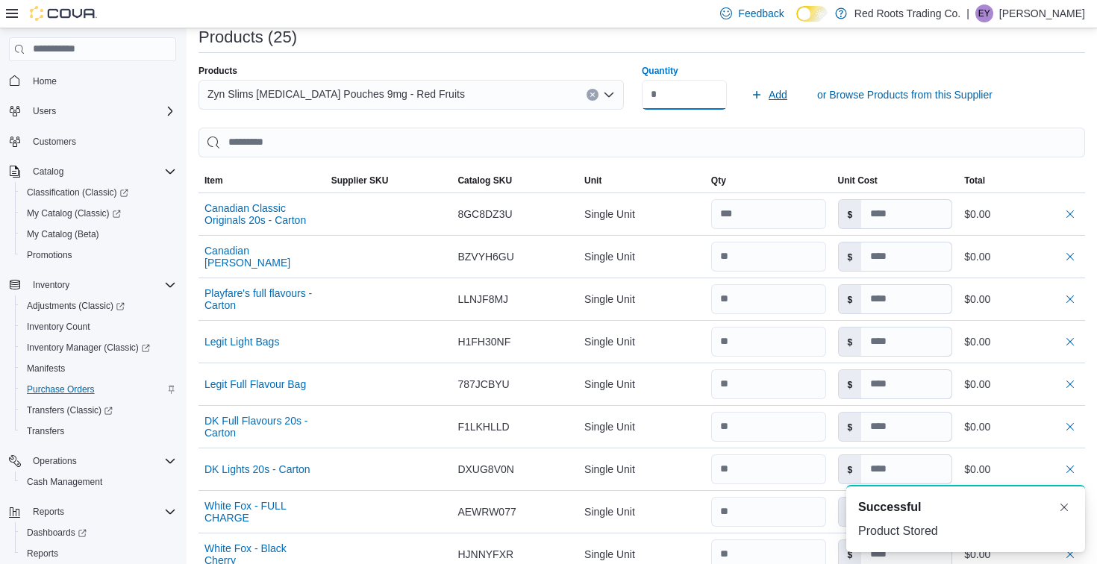
type input "*"
click at [772, 90] on span "Add" at bounding box center [778, 94] width 19 height 15
click at [525, 93] on div "Search or Scan to Add Product" at bounding box center [410, 95] width 425 height 30
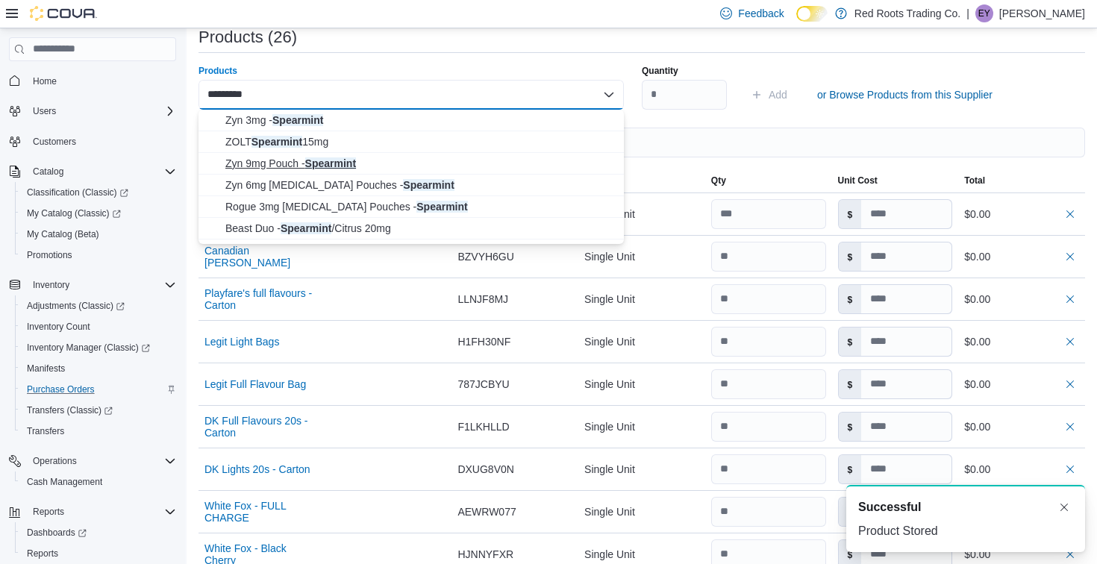
type input "*********"
click at [507, 167] on span "Zyn 9mg Pouch - Spearmint" at bounding box center [419, 163] width 389 height 15
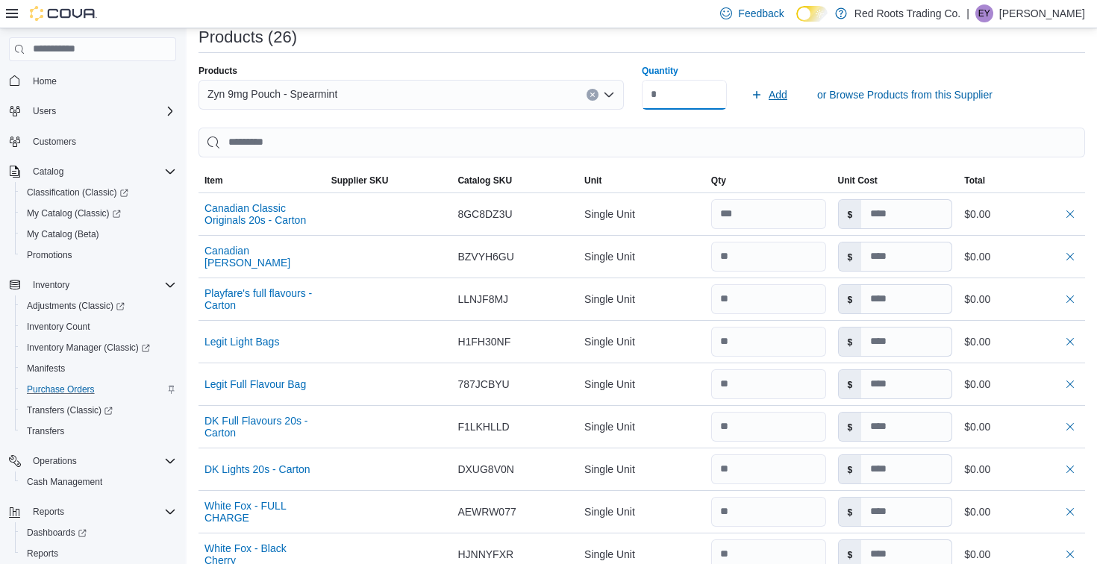
type input "*"
click at [779, 93] on span "Add" at bounding box center [778, 94] width 19 height 15
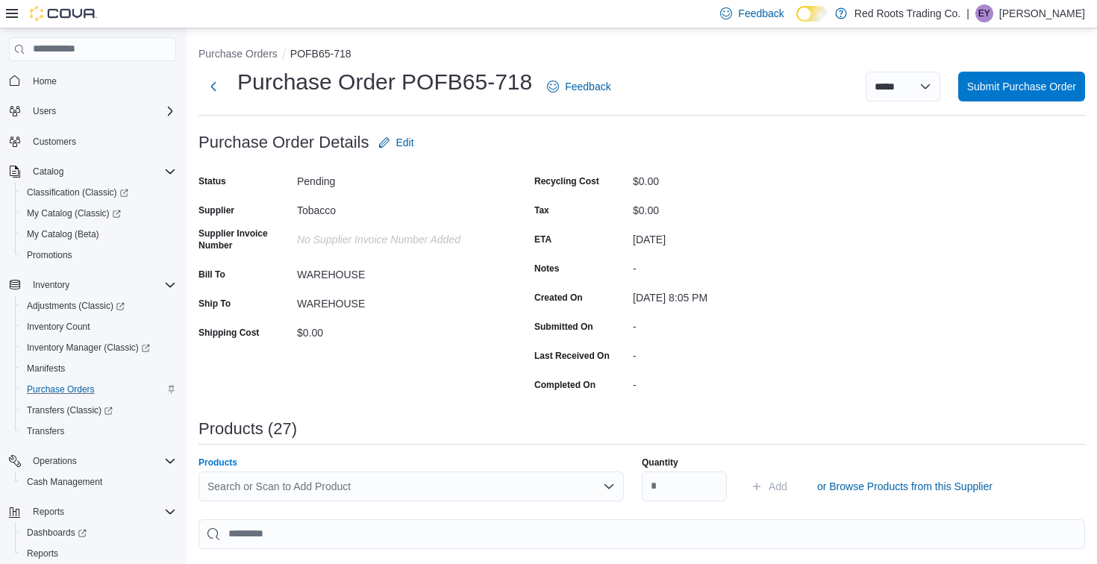
click at [425, 479] on div "Search or Scan to Add Product" at bounding box center [410, 487] width 425 height 30
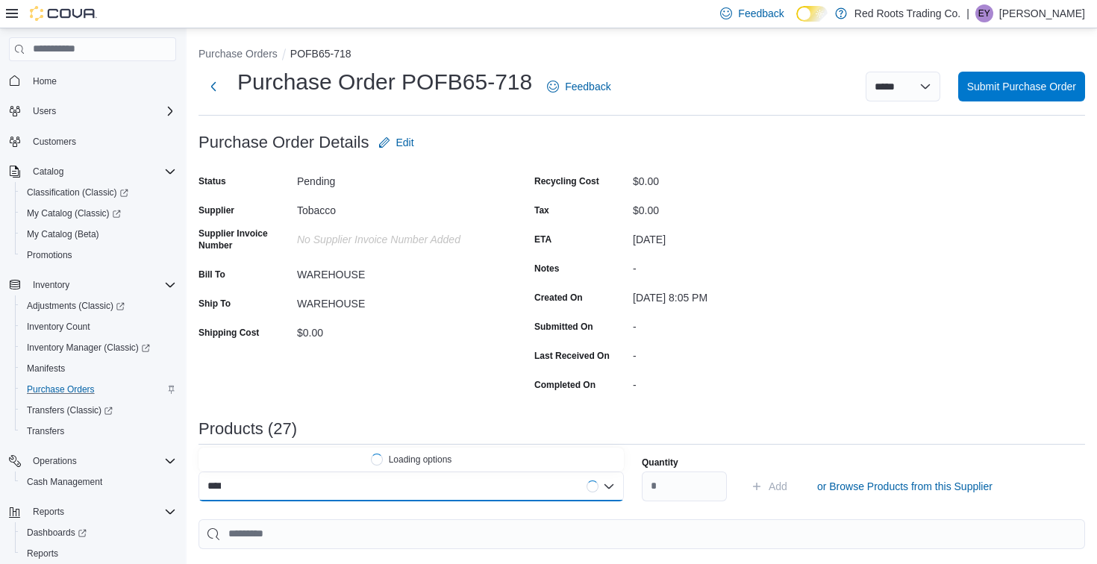
type input "*****"
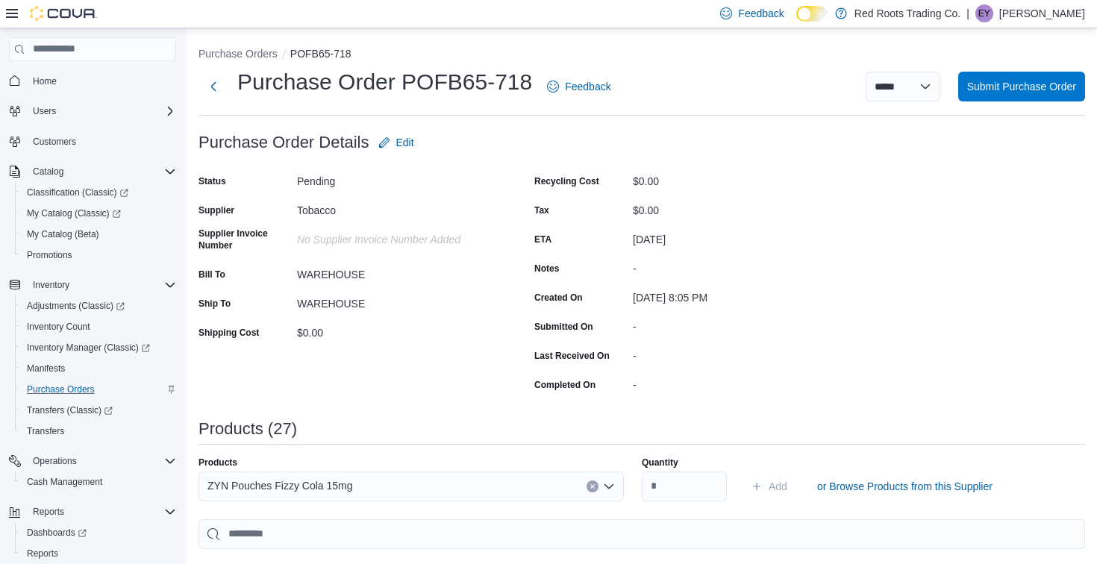
scroll to position [60, 0]
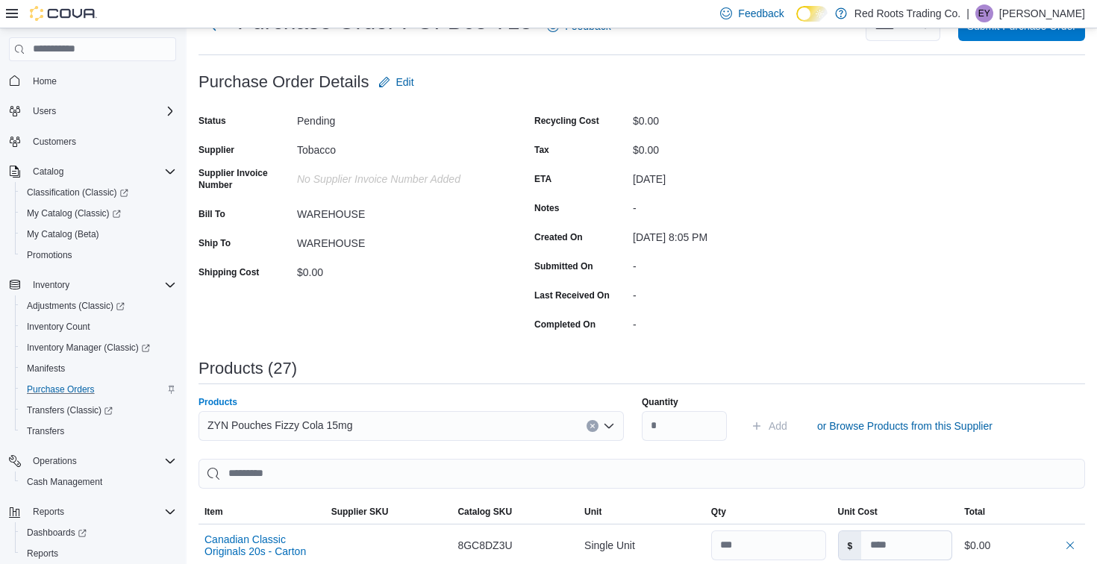
click at [397, 412] on div "ZYN Pouches Fizzy Cola 15mg" at bounding box center [410, 426] width 425 height 30
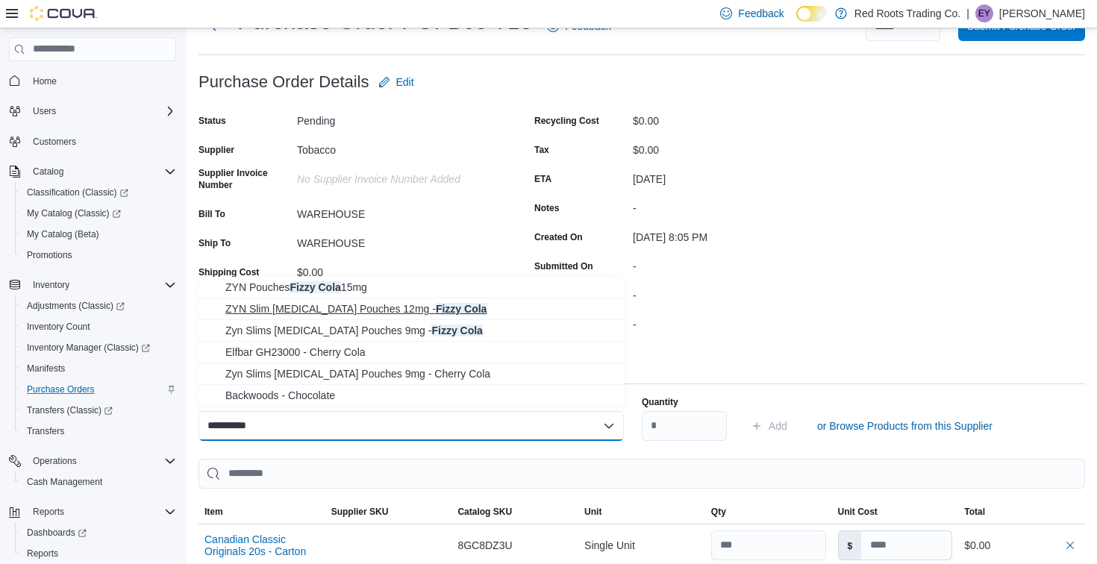
type input "**********"
click at [394, 309] on span "ZYN Slim [MEDICAL_DATA] Pouches 12mg - Fizzy Cola" at bounding box center [419, 308] width 389 height 15
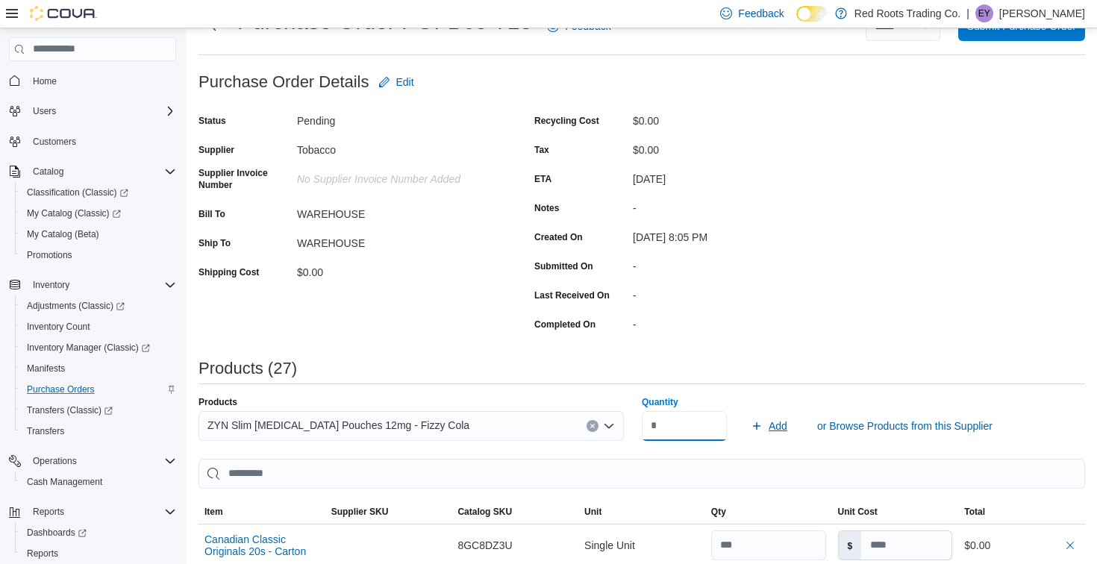
type input "*"
click at [769, 432] on span "Add" at bounding box center [778, 426] width 19 height 15
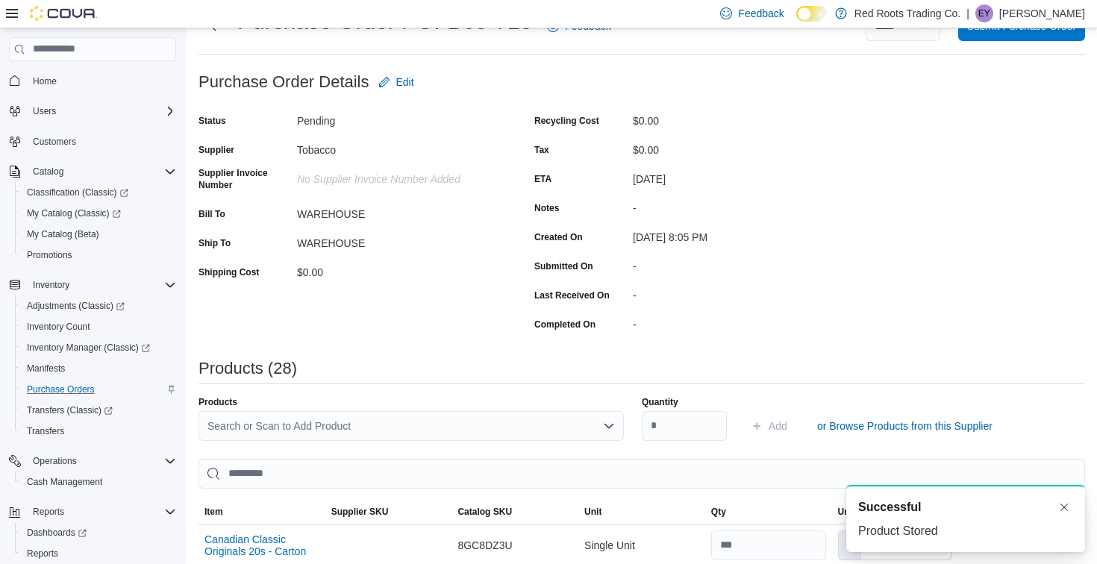
scroll to position [0, 0]
click at [536, 426] on div "Search or Scan to Add Product" at bounding box center [410, 426] width 425 height 30
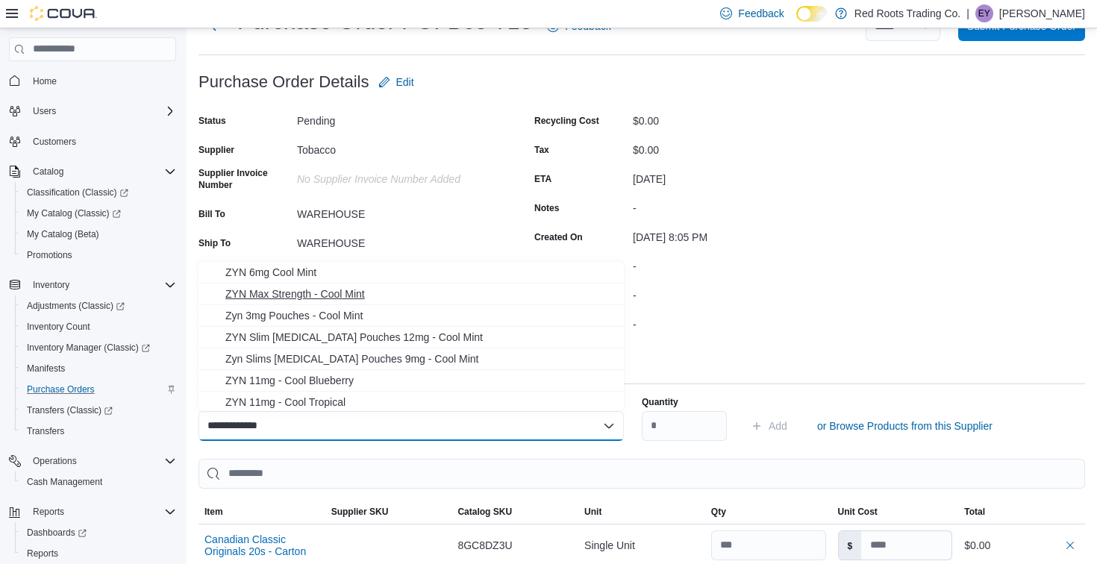
type input "**********"
click at [490, 301] on span "ZYN Max Strength - Cool Mint" at bounding box center [419, 294] width 389 height 15
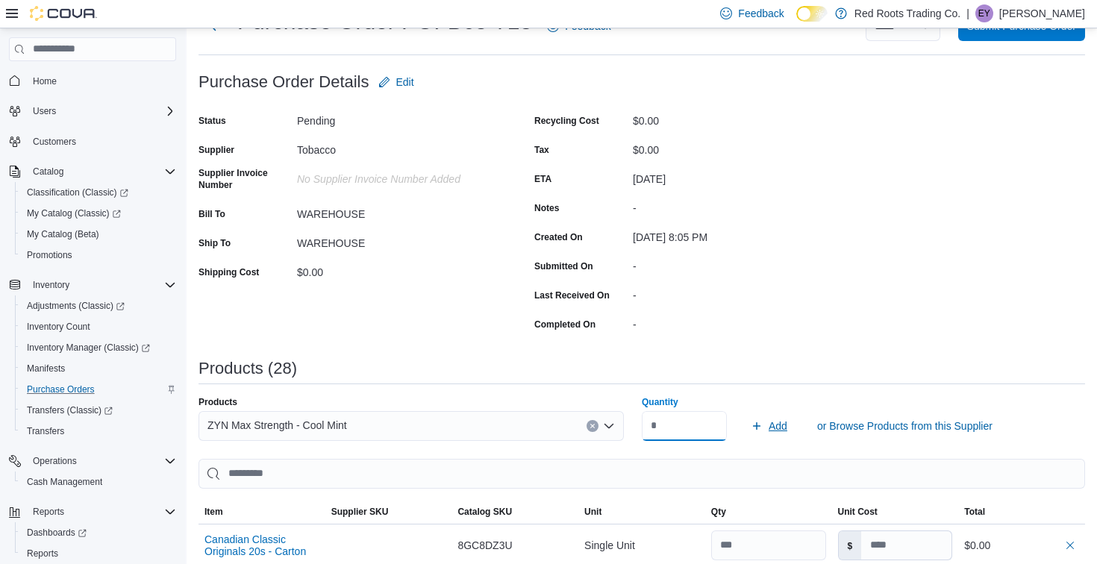
type input "*"
click at [765, 436] on span "Add" at bounding box center [769, 426] width 37 height 30
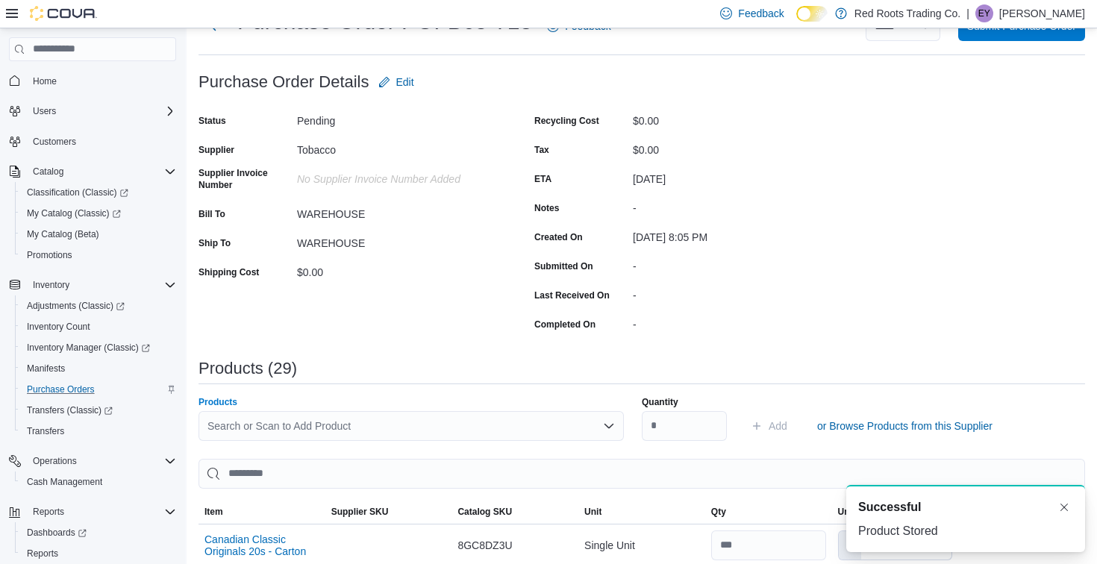
click at [409, 426] on div "Search or Scan to Add Product" at bounding box center [410, 426] width 425 height 30
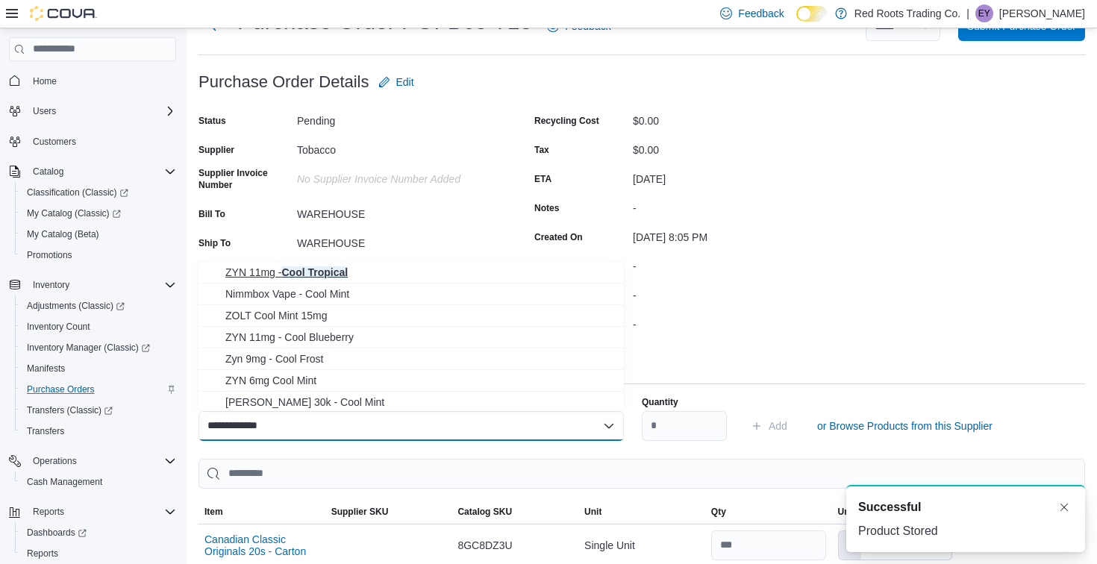
type input "**********"
click at [401, 274] on span "ZYN 11mg - Cool Tropical" at bounding box center [419, 272] width 389 height 15
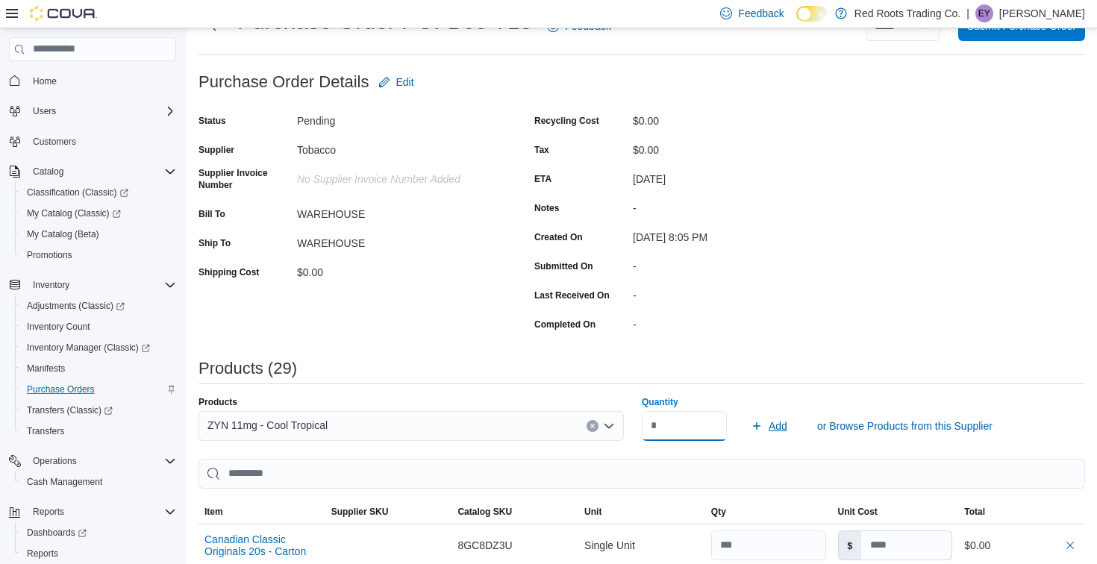
type input "*"
click at [773, 433] on span "Add" at bounding box center [778, 426] width 19 height 15
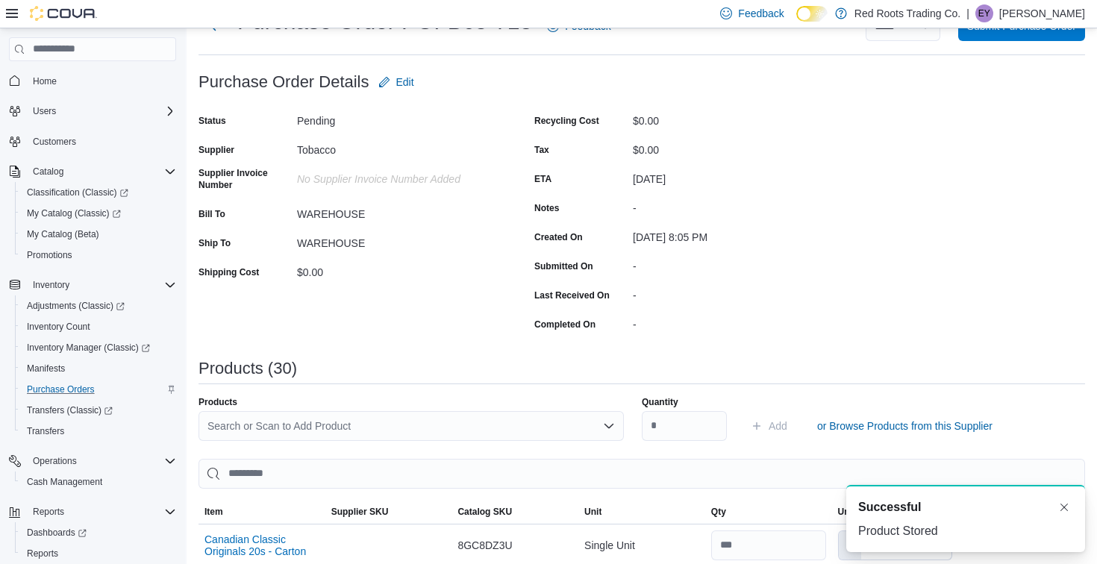
click at [428, 428] on div "Search or Scan to Add Product" at bounding box center [410, 426] width 425 height 30
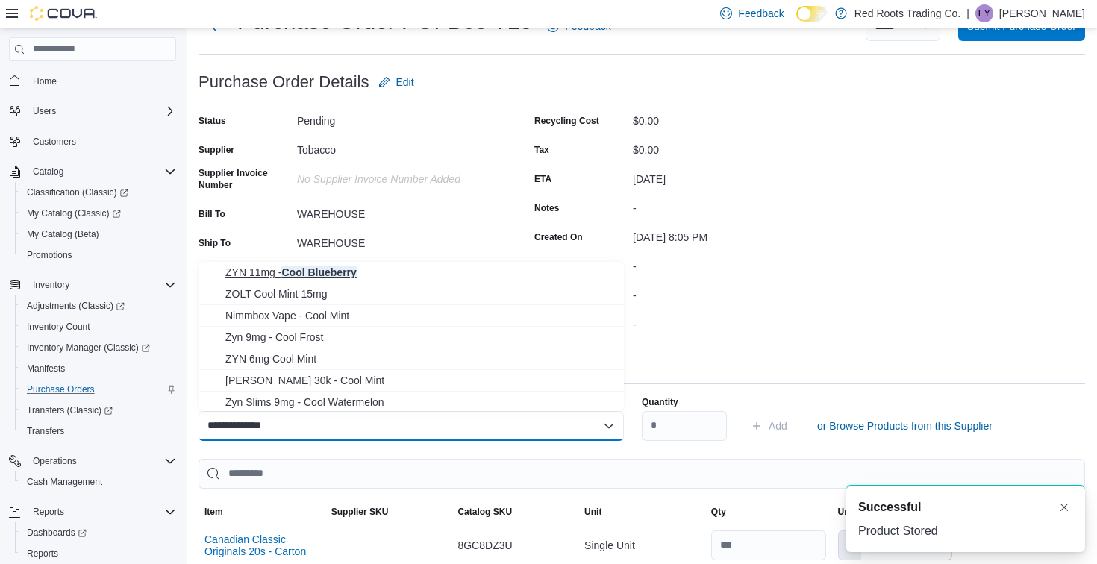
type input "**********"
click at [429, 267] on span "ZYN 11mg - Cool Blueberry" at bounding box center [419, 272] width 389 height 15
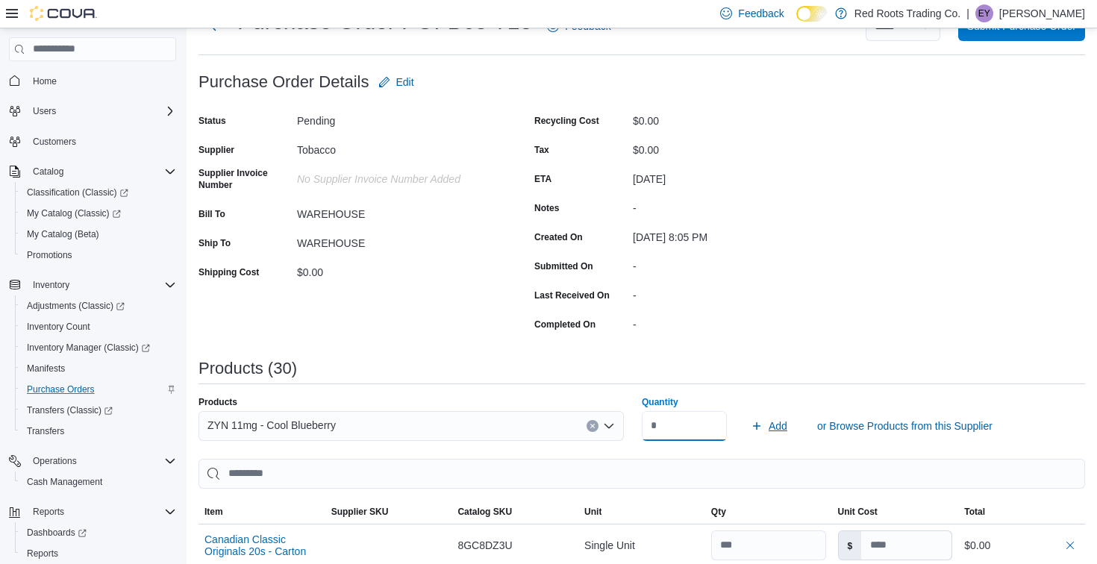
type input "*"
click at [787, 431] on span "Add" at bounding box center [778, 426] width 19 height 15
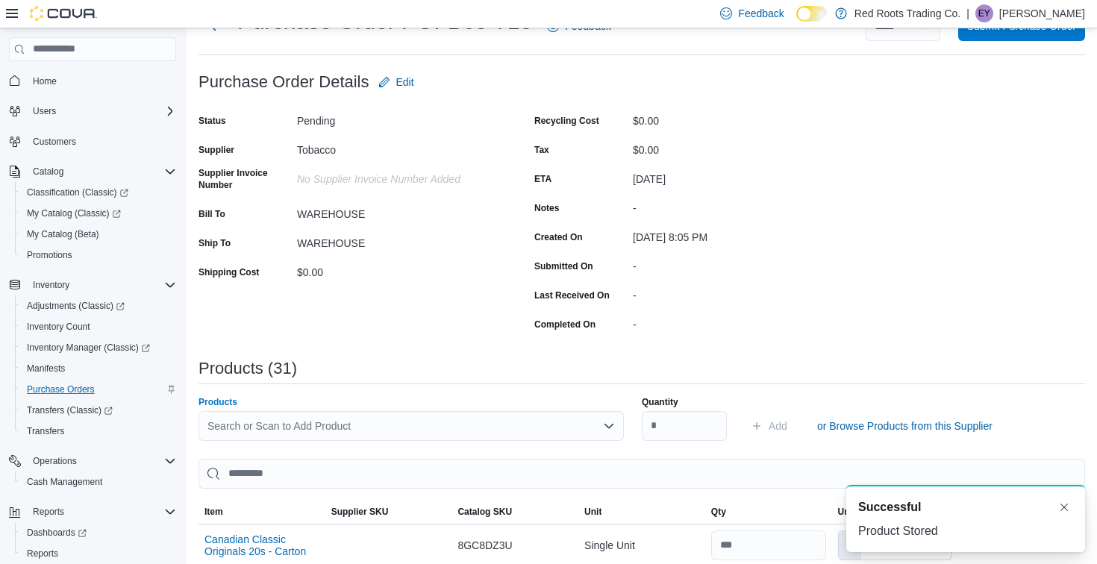
click at [448, 425] on div "Search or Scan to Add Product" at bounding box center [410, 426] width 425 height 30
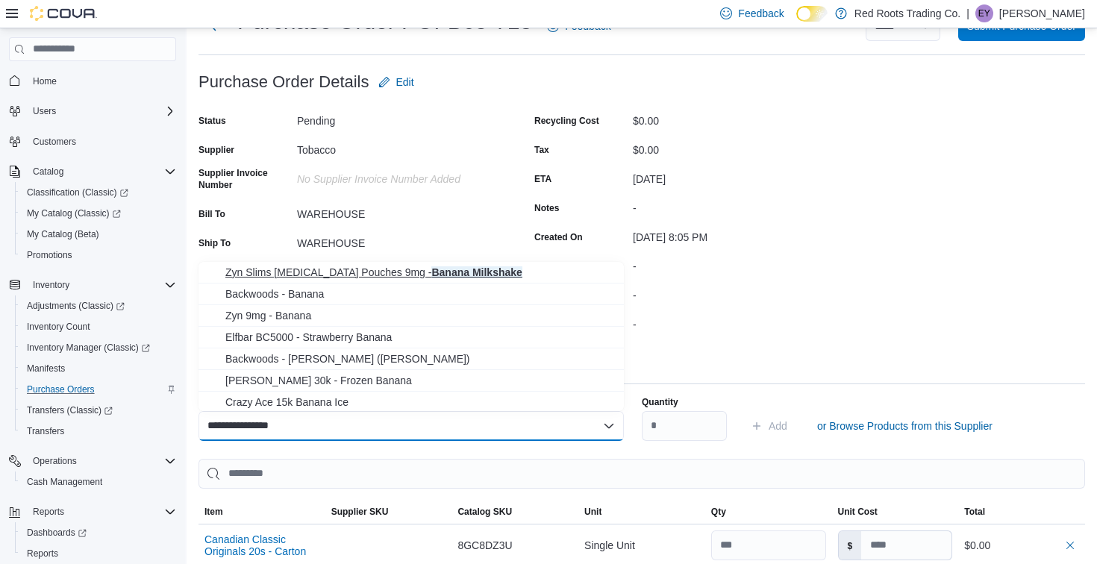
type input "**********"
click at [398, 270] on span "Zyn Slims [MEDICAL_DATA] Pouches 9mg - Banana Milkshake" at bounding box center [419, 272] width 389 height 15
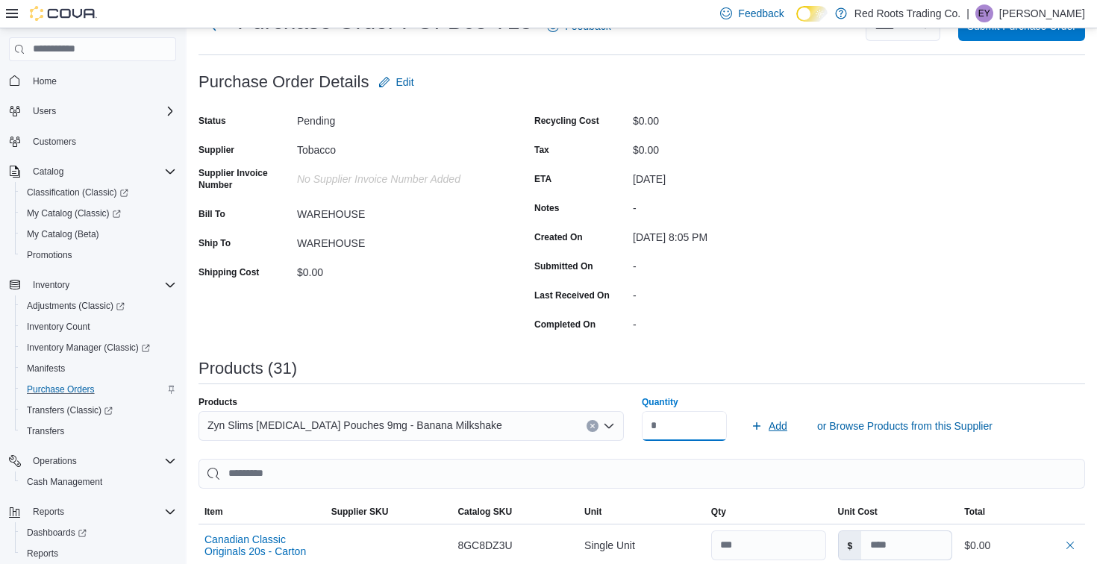
type input "*"
click at [769, 425] on span "Add" at bounding box center [778, 426] width 19 height 15
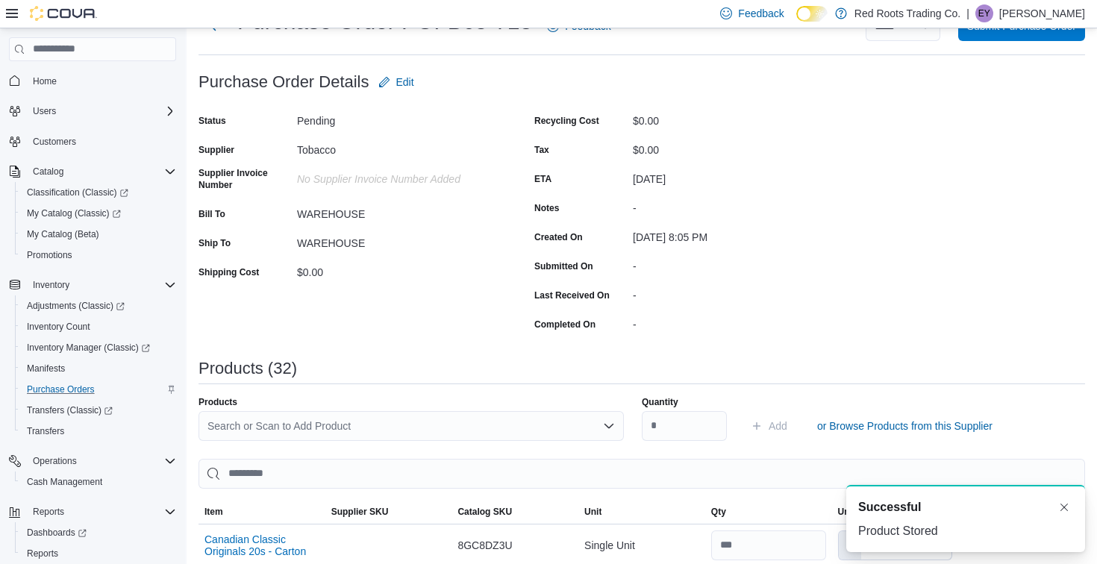
click at [373, 427] on div "Search or Scan to Add Product" at bounding box center [410, 426] width 425 height 30
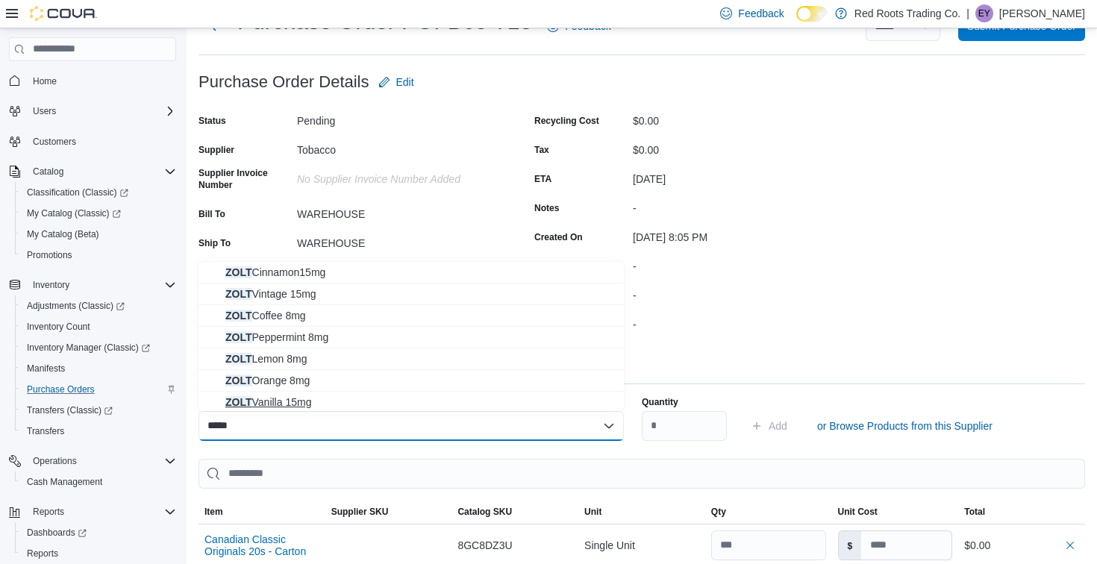
type input "****"
click at [360, 404] on span "ZOLT Vanilla 15mg" at bounding box center [419, 402] width 389 height 15
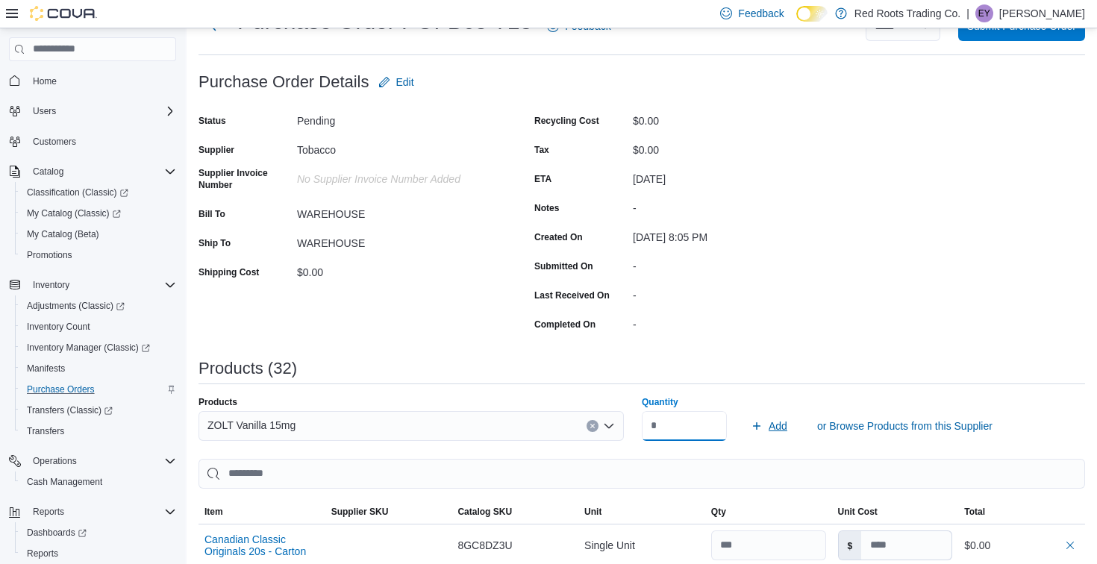
type input "*"
click at [777, 426] on span "Add" at bounding box center [778, 426] width 19 height 15
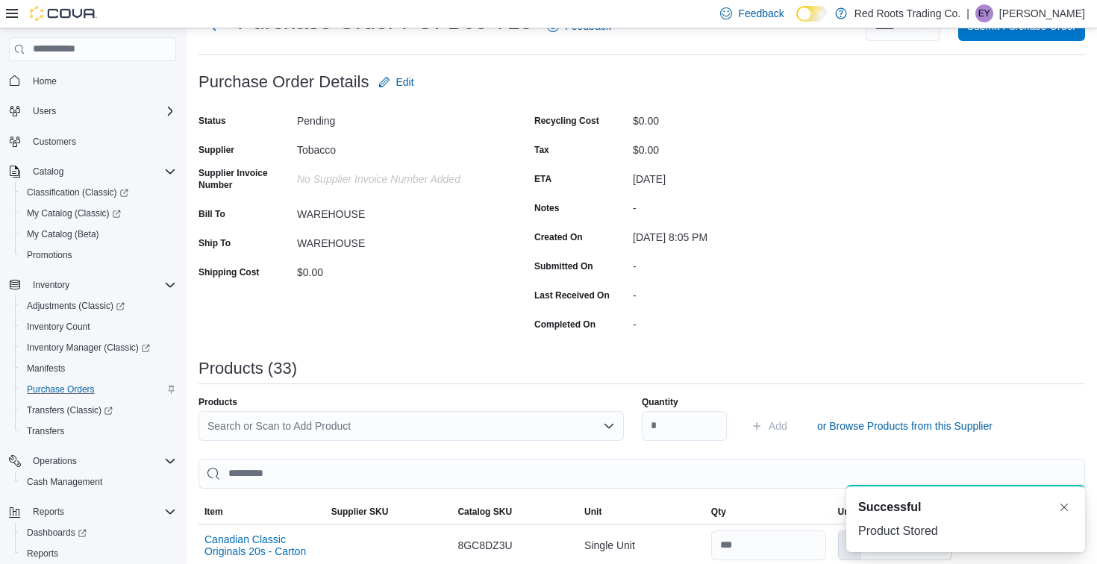
click at [519, 427] on div "Search or Scan to Add Product" at bounding box center [410, 426] width 425 height 30
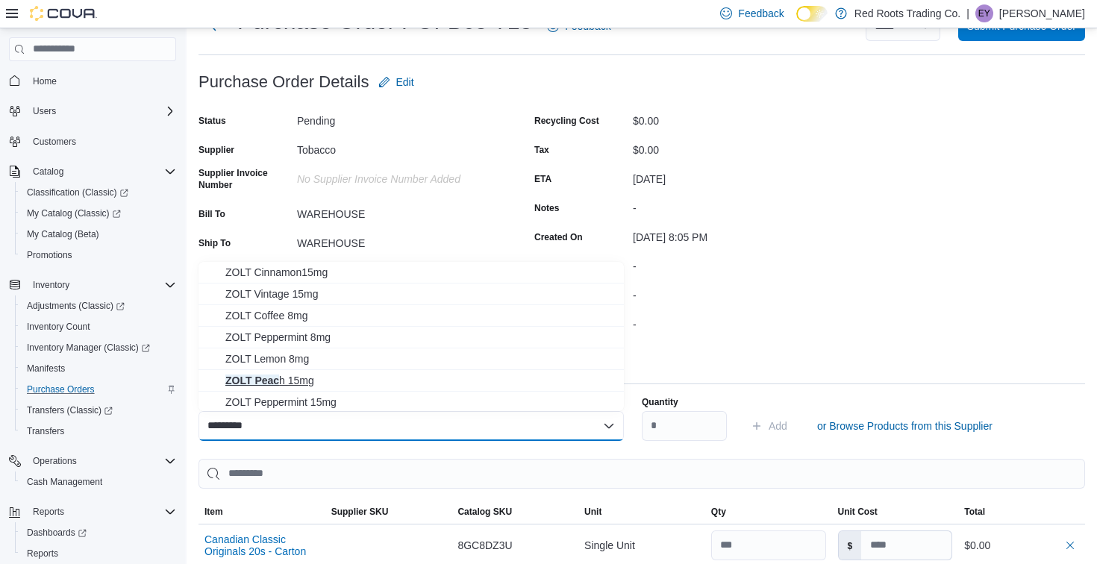
type input "*********"
click at [299, 382] on span "ZOLT Peac h 15mg" at bounding box center [419, 380] width 389 height 15
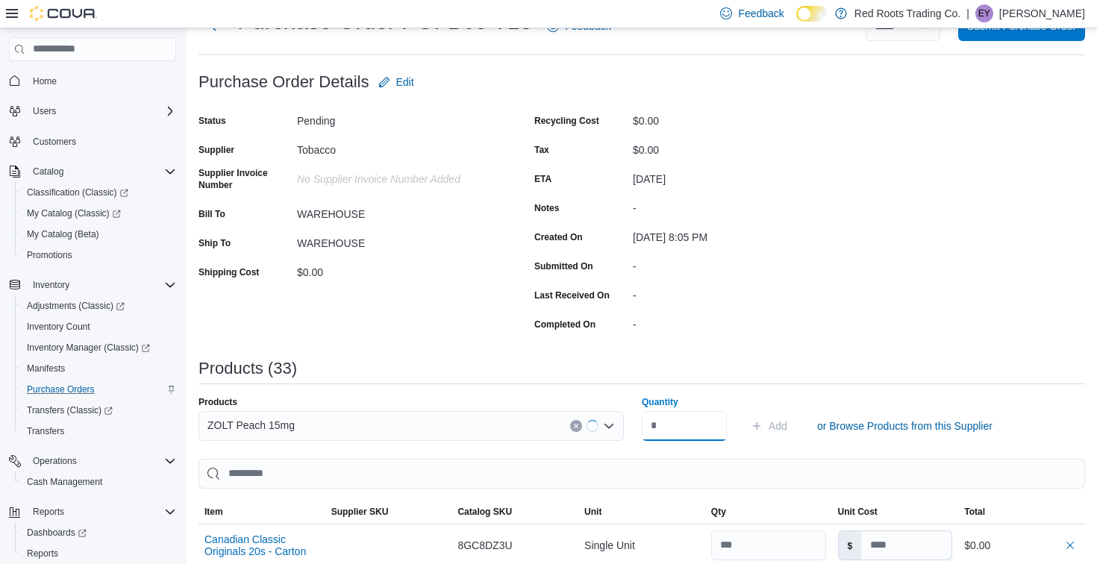
click at [664, 422] on input "Quantity" at bounding box center [684, 426] width 85 height 30
type input "*"
click at [774, 428] on span "Add" at bounding box center [778, 426] width 19 height 15
click at [512, 420] on div "Search or Scan to Add Product" at bounding box center [410, 426] width 425 height 30
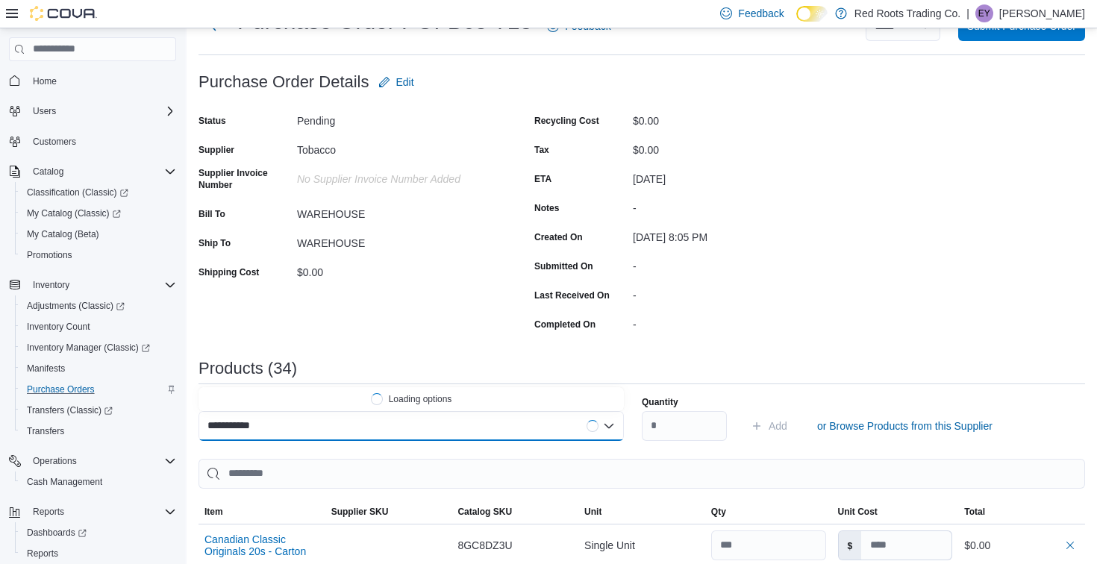
type input "**********"
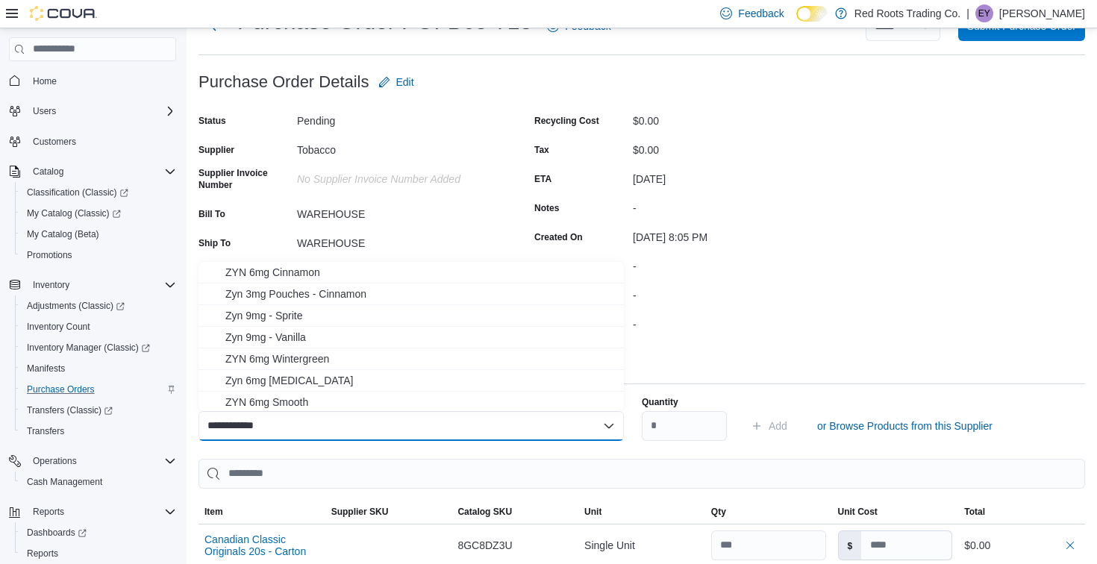
click at [669, 284] on div "-" at bounding box center [733, 293] width 200 height 18
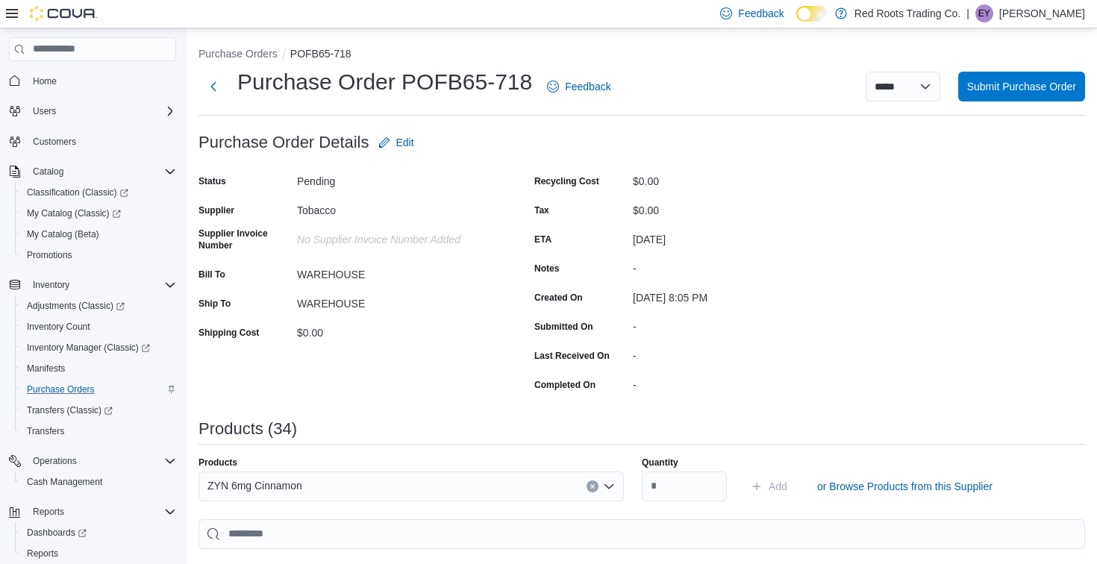
click at [491, 250] on div "No Supplier Invoice Number added" at bounding box center [397, 242] width 200 height 29
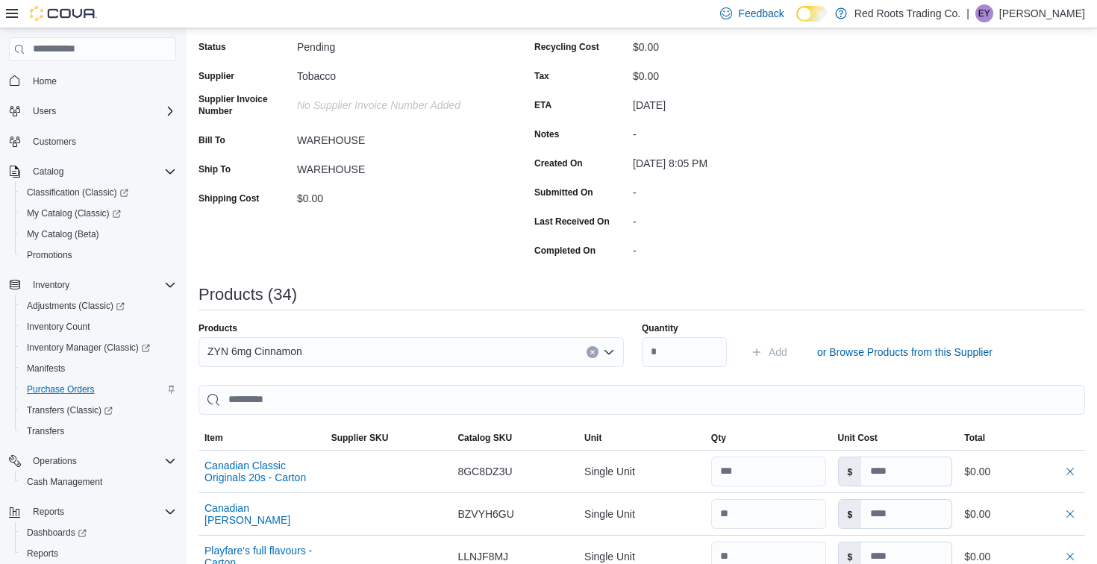
scroll to position [135, 0]
click at [486, 341] on div "ZYN 6mg Cinnamon" at bounding box center [410, 352] width 425 height 30
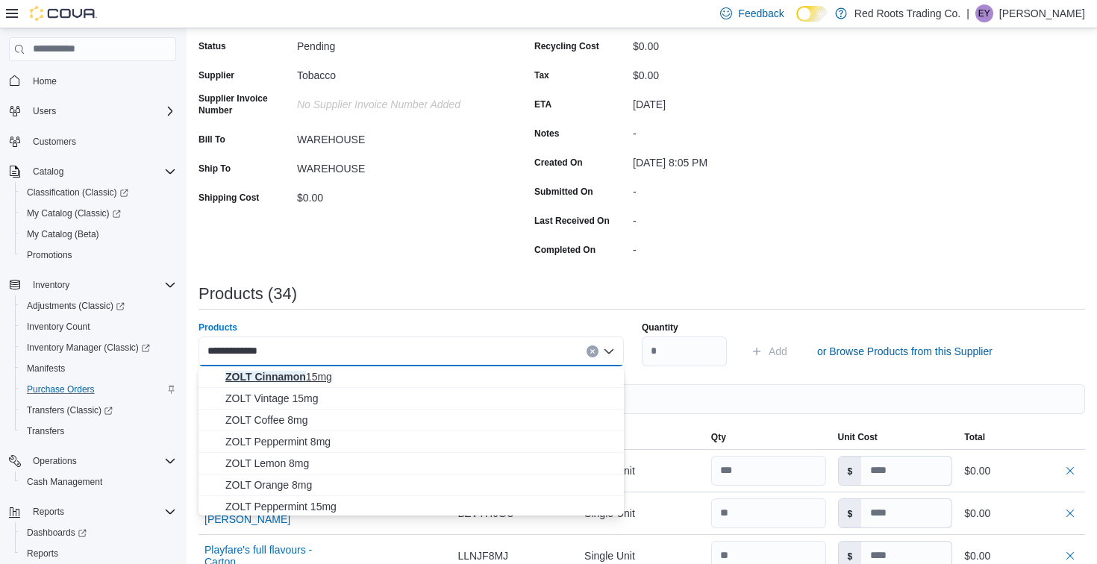
type input "**********"
click at [425, 381] on span "ZOLT Cinnamon 15mg" at bounding box center [419, 376] width 389 height 15
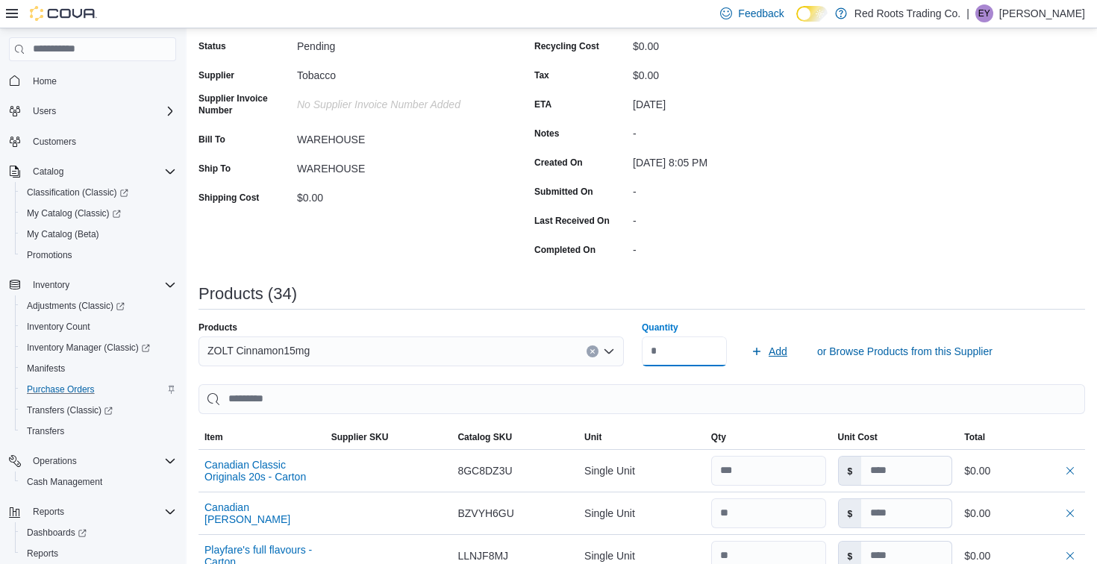
type input "*"
click at [780, 352] on span "Add" at bounding box center [778, 351] width 19 height 15
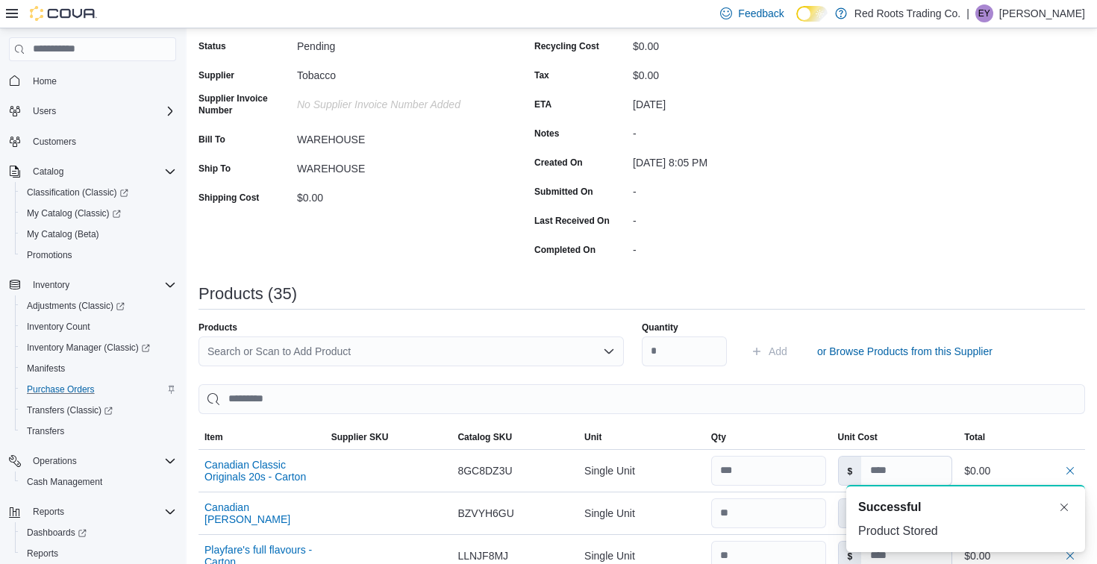
scroll to position [0, 0]
click at [561, 351] on div "Search or Scan to Add Product" at bounding box center [410, 352] width 425 height 30
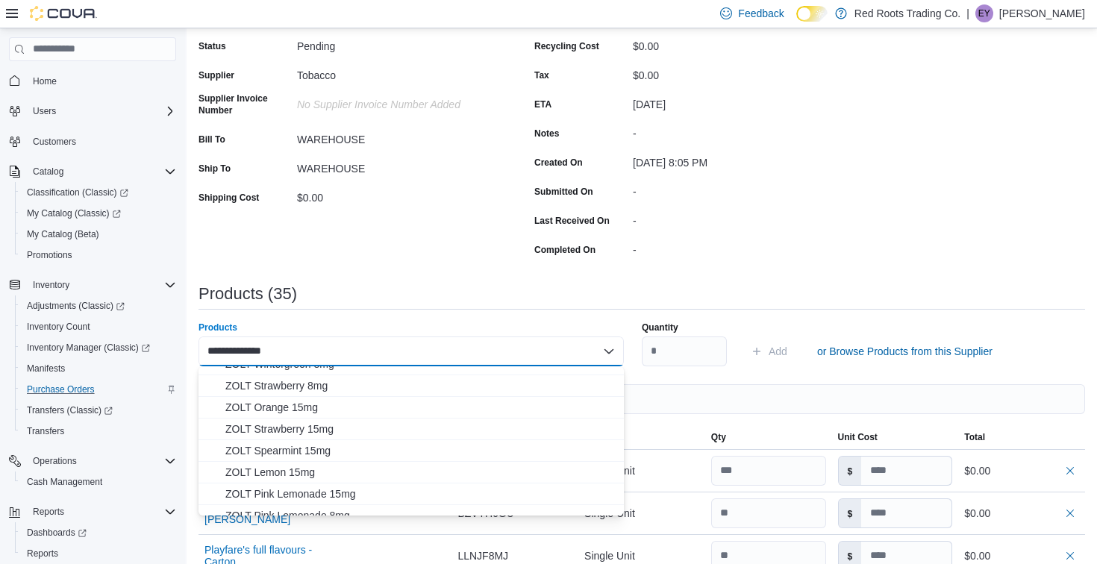
scroll to position [144, 0]
type input "**********"
click at [422, 455] on span "ZOLT Spearmint 15mg" at bounding box center [419, 449] width 389 height 15
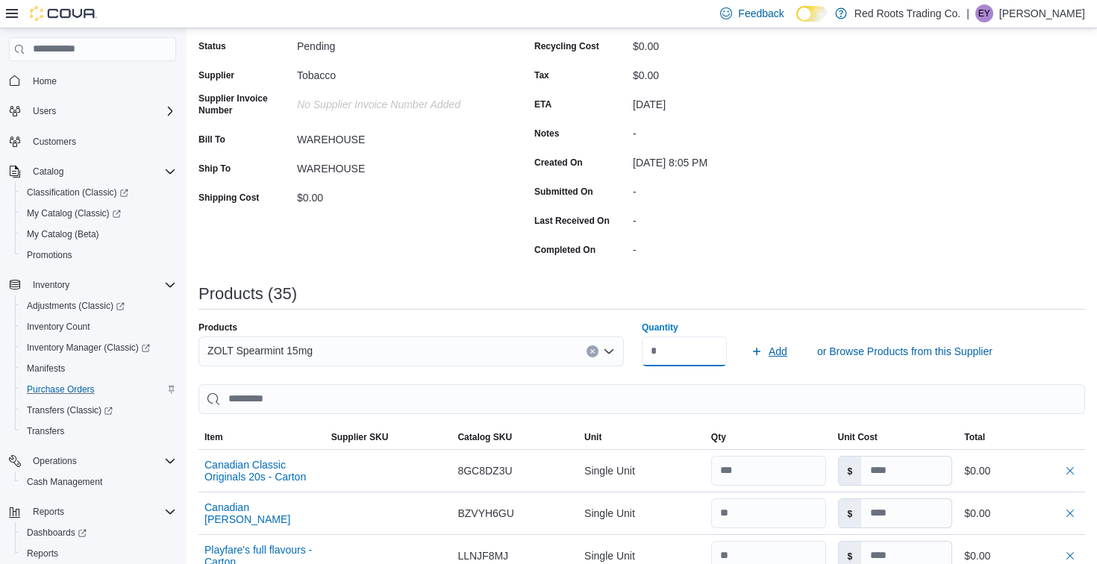
type input "*"
click at [769, 346] on span "Add" at bounding box center [778, 351] width 19 height 15
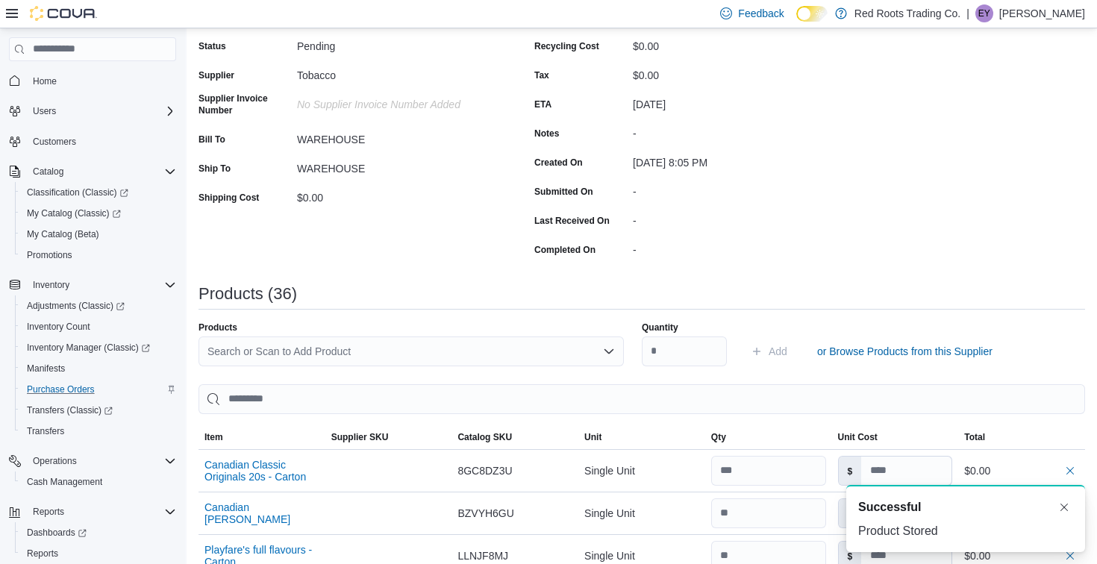
scroll to position [0, 0]
click at [537, 349] on div "Search or Scan to Add Product" at bounding box center [410, 352] width 425 height 30
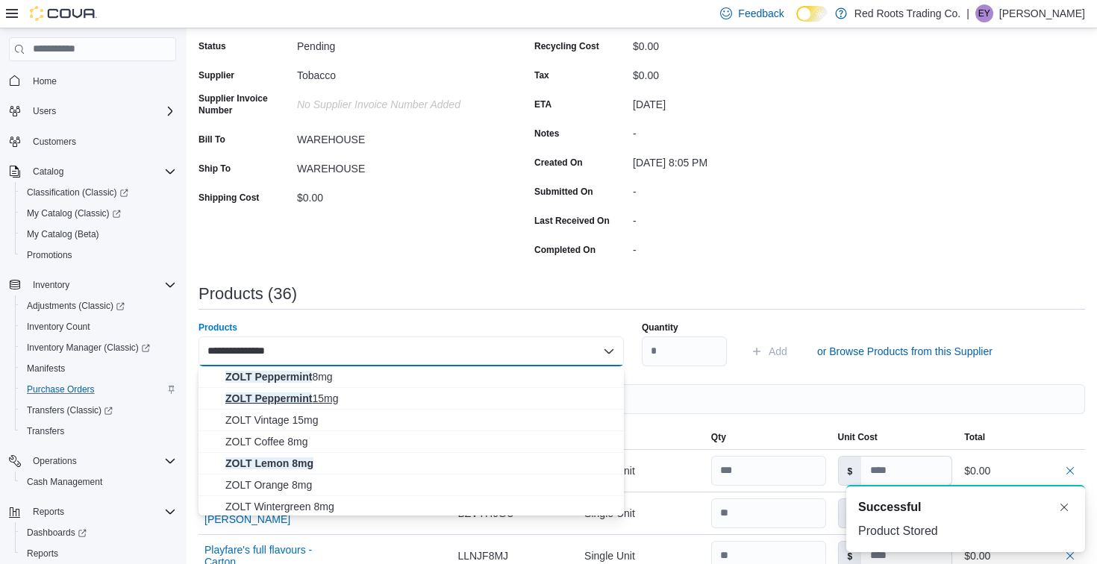
type input "**********"
click at [500, 400] on span "ZOLT Peppermint 15mg" at bounding box center [419, 398] width 389 height 15
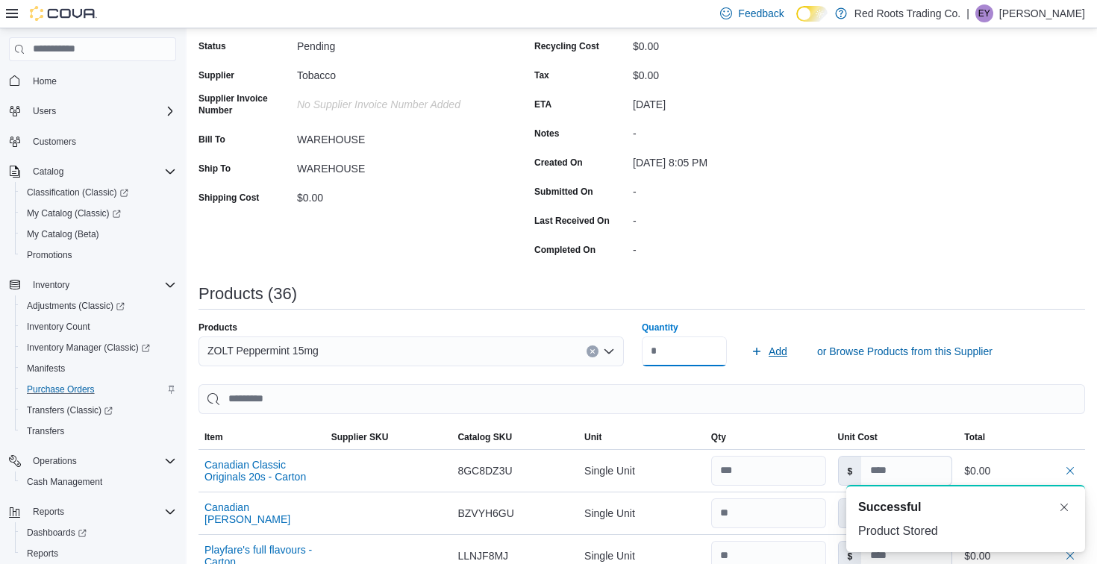
type input "*"
click at [771, 349] on span "Add" at bounding box center [778, 351] width 19 height 15
click at [569, 348] on div "Search or Scan to Add Product" at bounding box center [410, 352] width 425 height 30
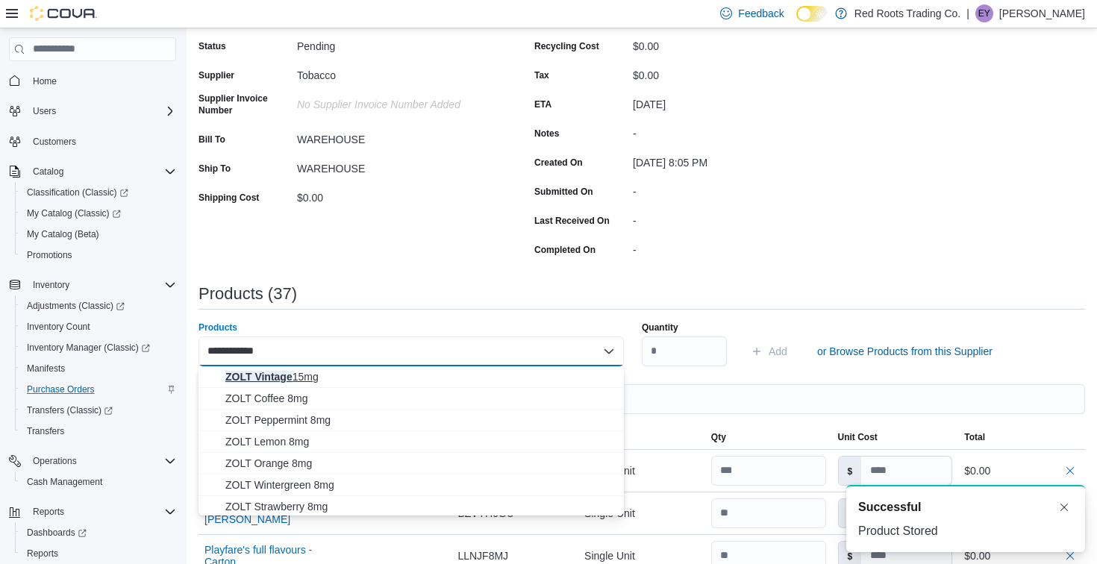
type input "**********"
click at [513, 371] on span "ZOLT Vintage 15mg" at bounding box center [419, 376] width 389 height 15
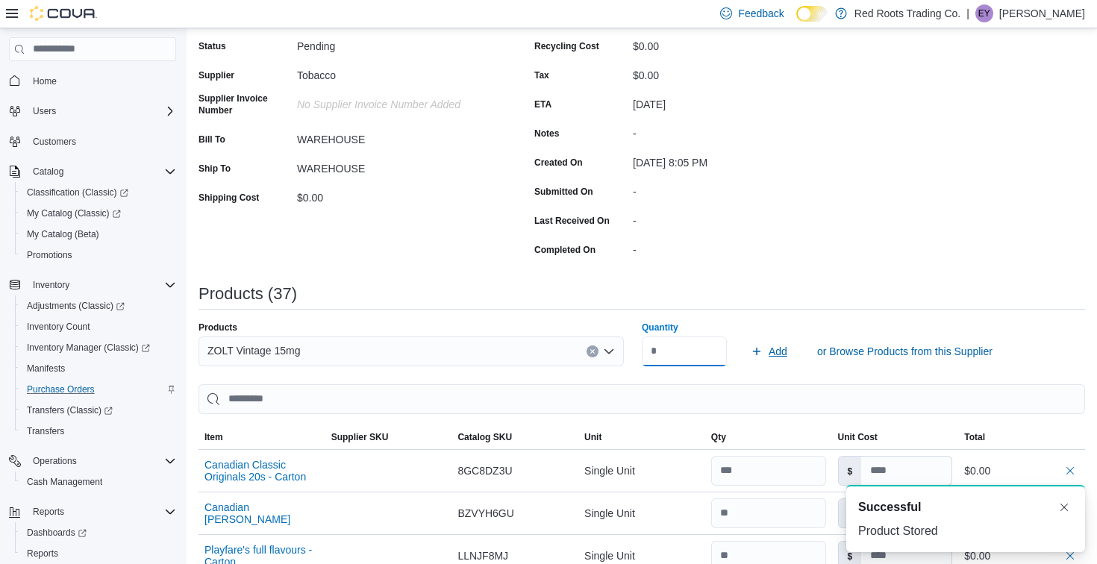
type input "*"
click at [774, 349] on span "Add" at bounding box center [778, 351] width 19 height 15
click at [538, 345] on div "Search or Scan to Add Product" at bounding box center [410, 352] width 425 height 30
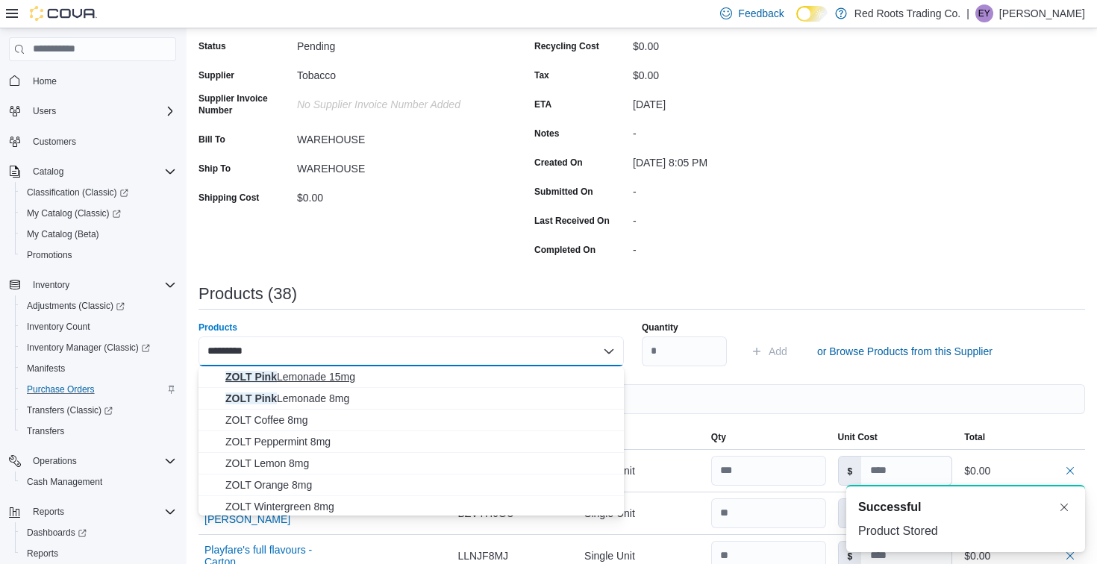
type input "*********"
click at [507, 379] on span "ZOLT Pink Lemonade 15mg" at bounding box center [419, 376] width 389 height 15
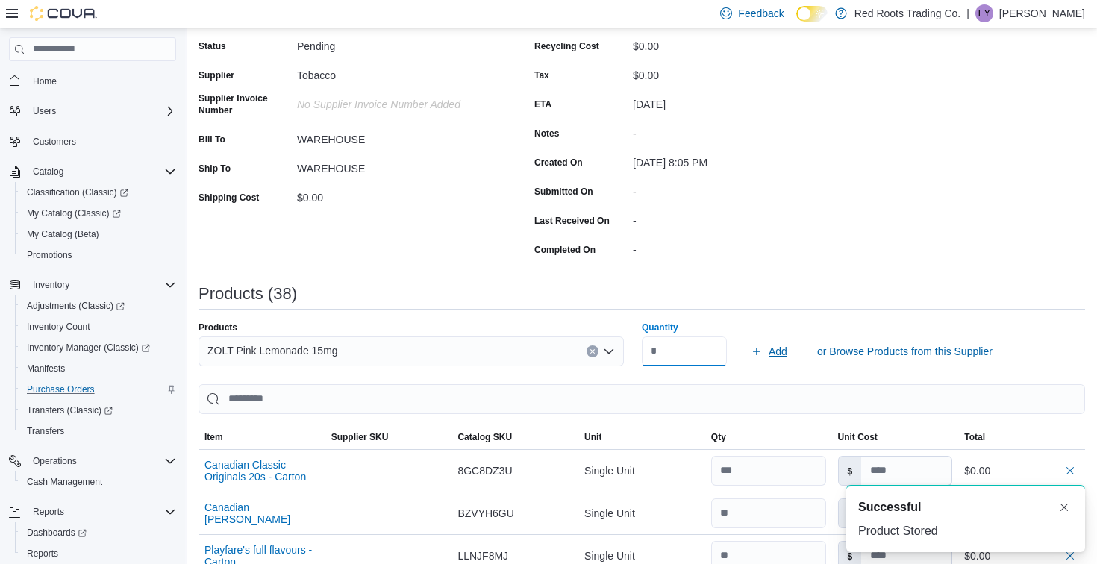
type input "*"
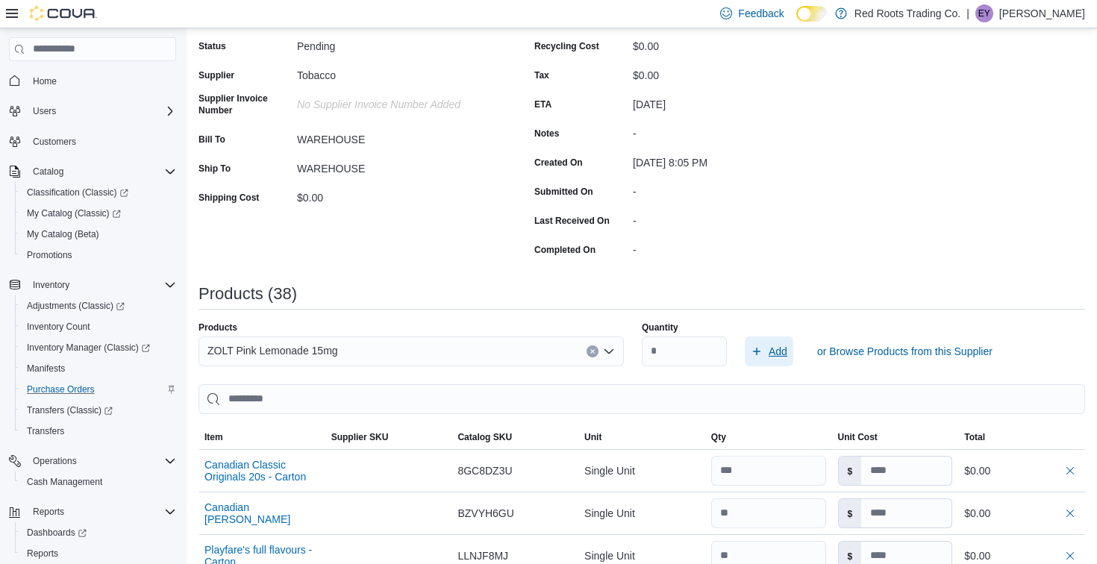
click at [772, 348] on span "Add" at bounding box center [778, 351] width 19 height 15
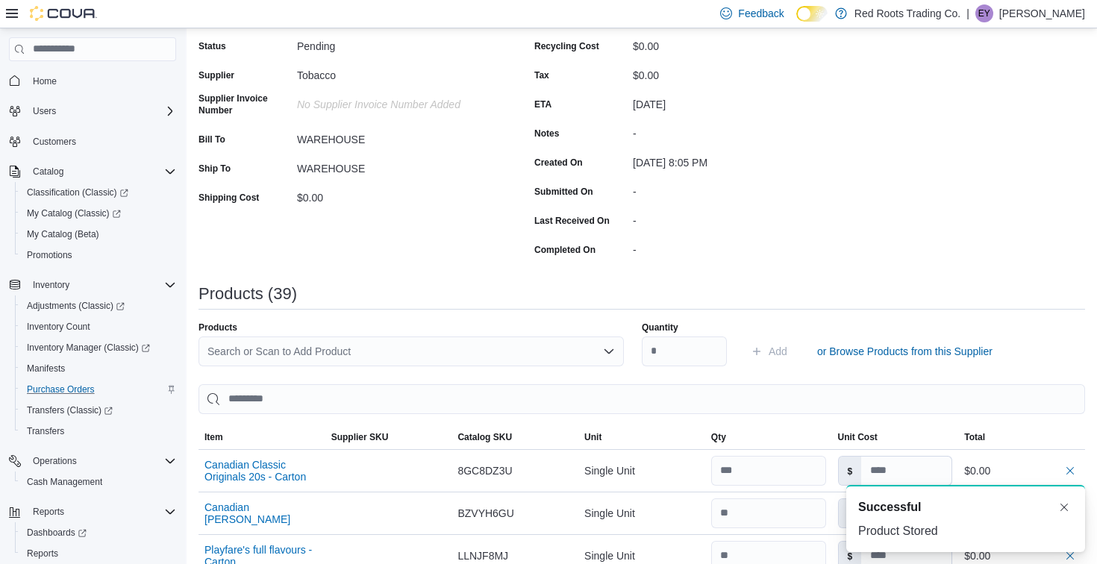
click at [564, 352] on div "Search or Scan to Add Product" at bounding box center [410, 352] width 425 height 30
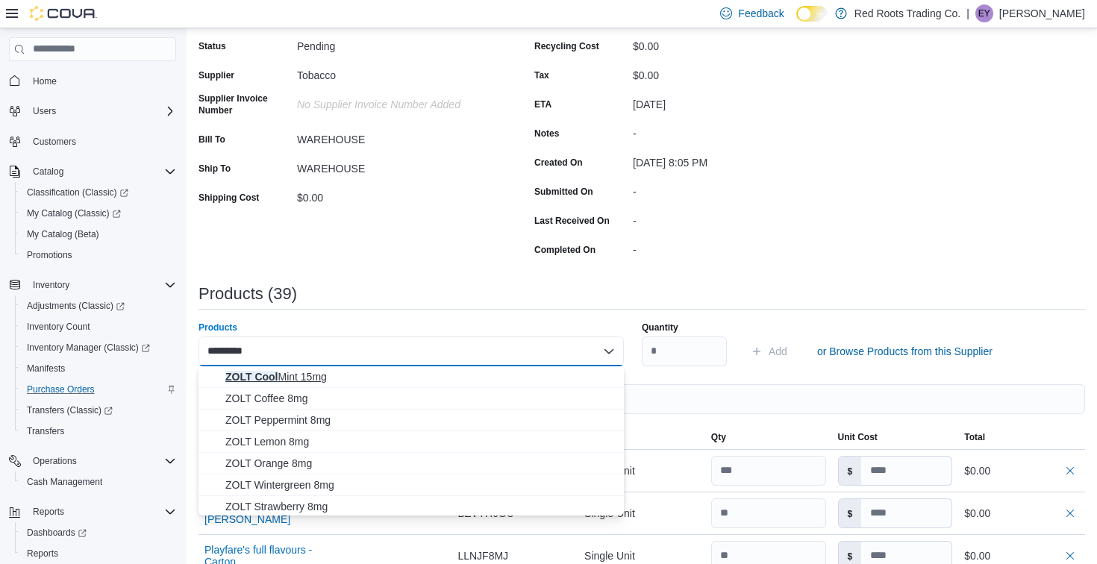
type input "*********"
click at [543, 381] on span "ZOLT Cool Mint 15mg" at bounding box center [419, 376] width 389 height 15
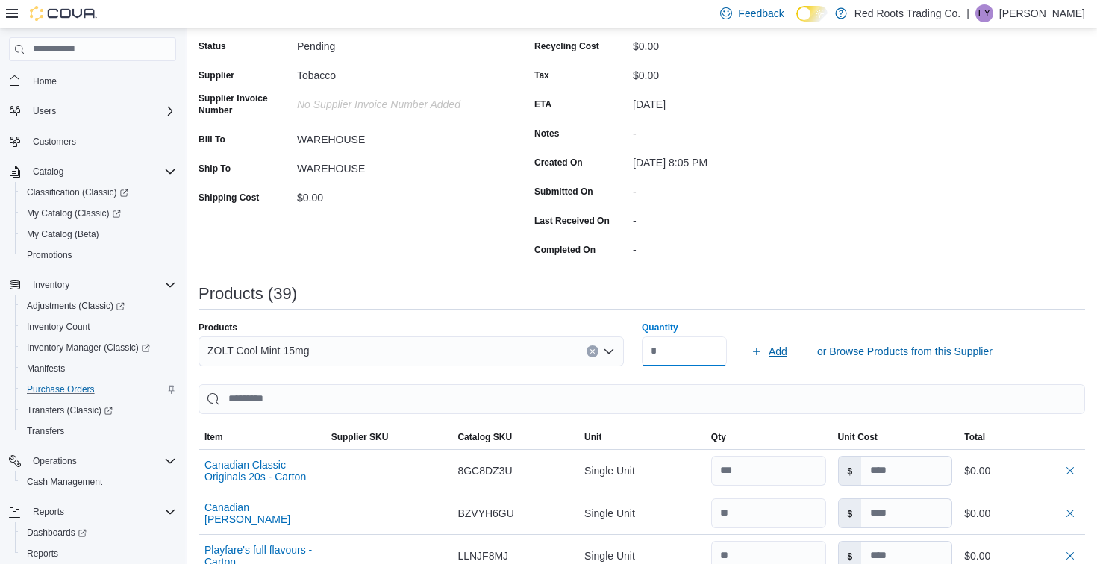
type input "*"
click at [772, 345] on span "Add" at bounding box center [778, 351] width 19 height 15
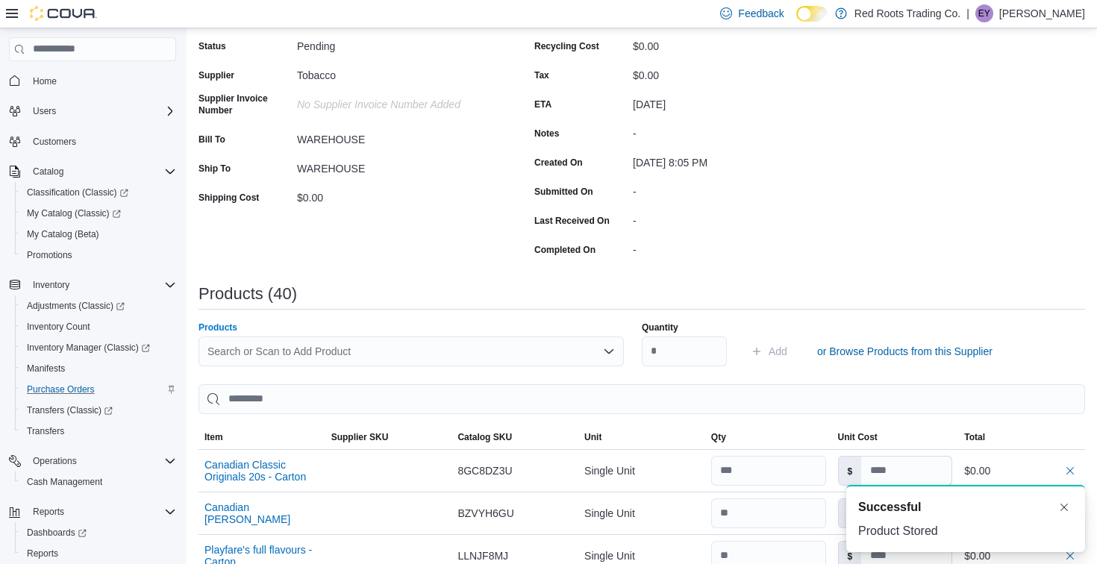
click at [507, 351] on div "Search or Scan to Add Product" at bounding box center [410, 352] width 425 height 30
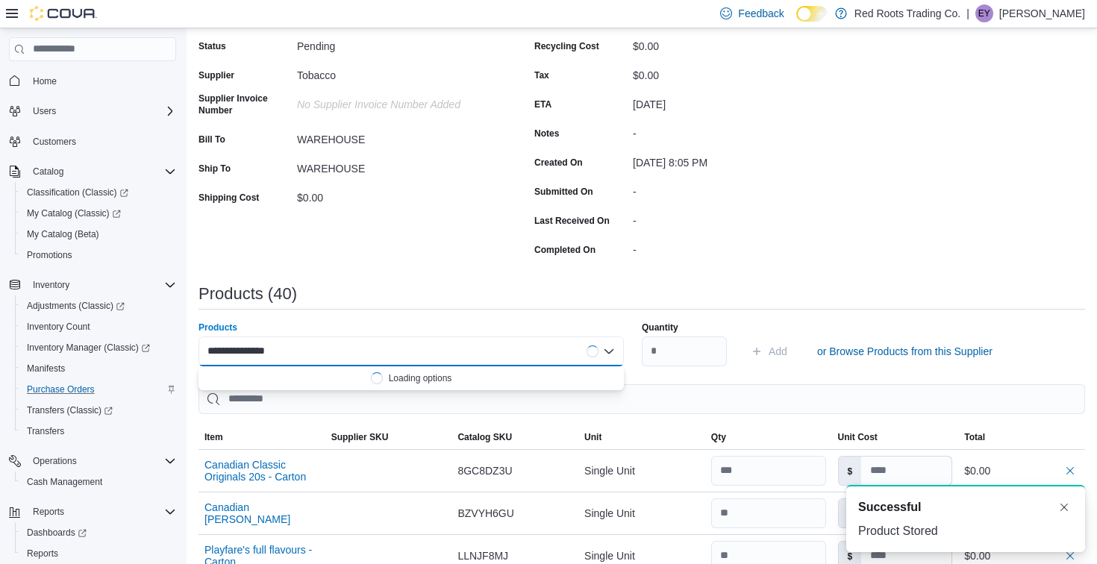
type input "**********"
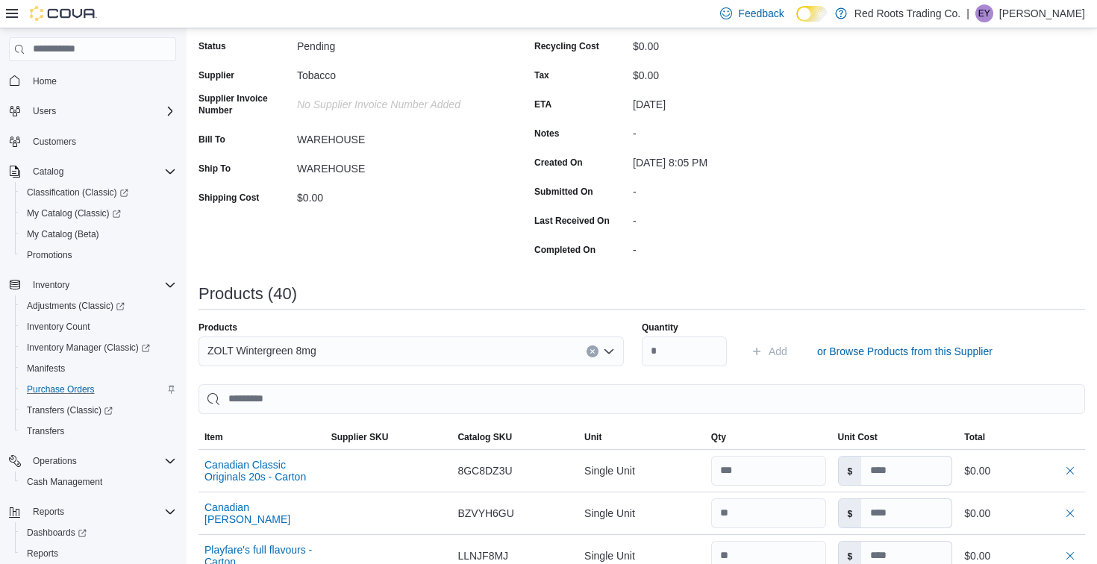
click at [461, 352] on div "ZOLT Wintergreen 8mg" at bounding box center [410, 352] width 425 height 30
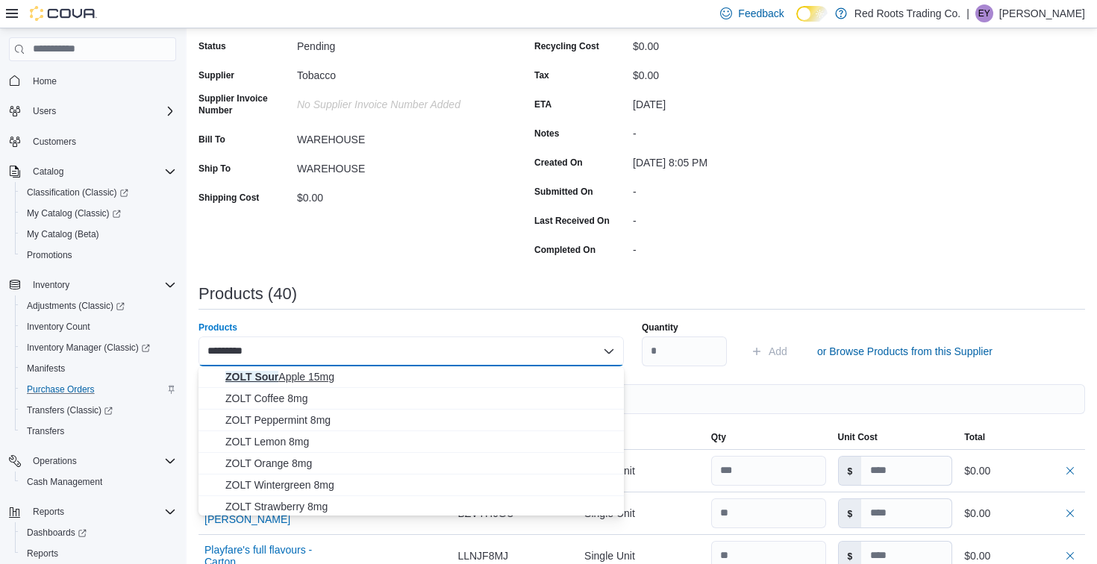
type input "*********"
click at [460, 373] on span "ZOLT Sour Apple 15mg" at bounding box center [419, 376] width 389 height 15
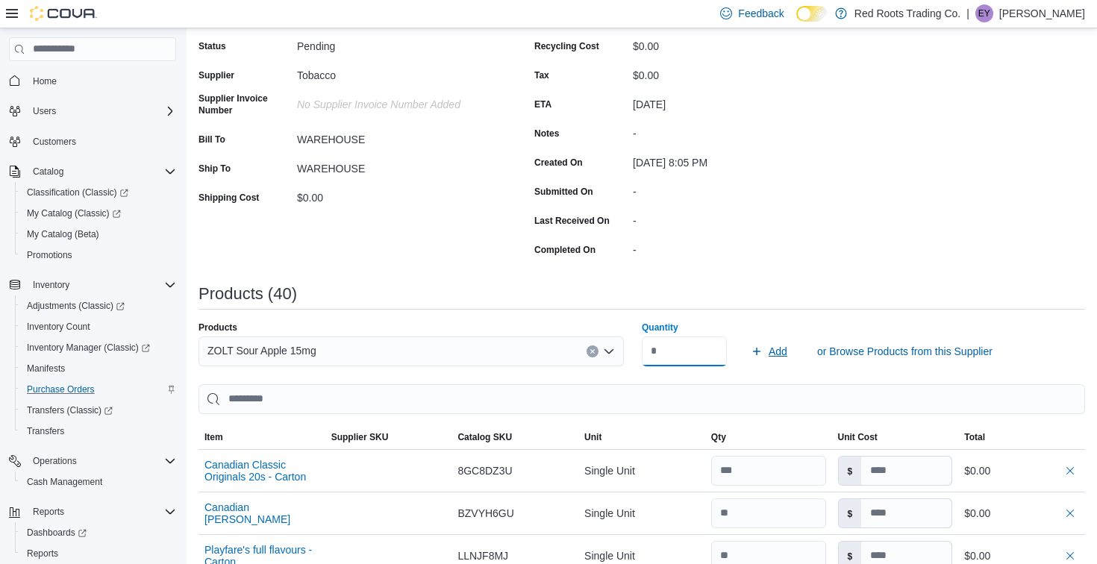
type input "*"
click at [769, 354] on span "Add" at bounding box center [778, 351] width 19 height 15
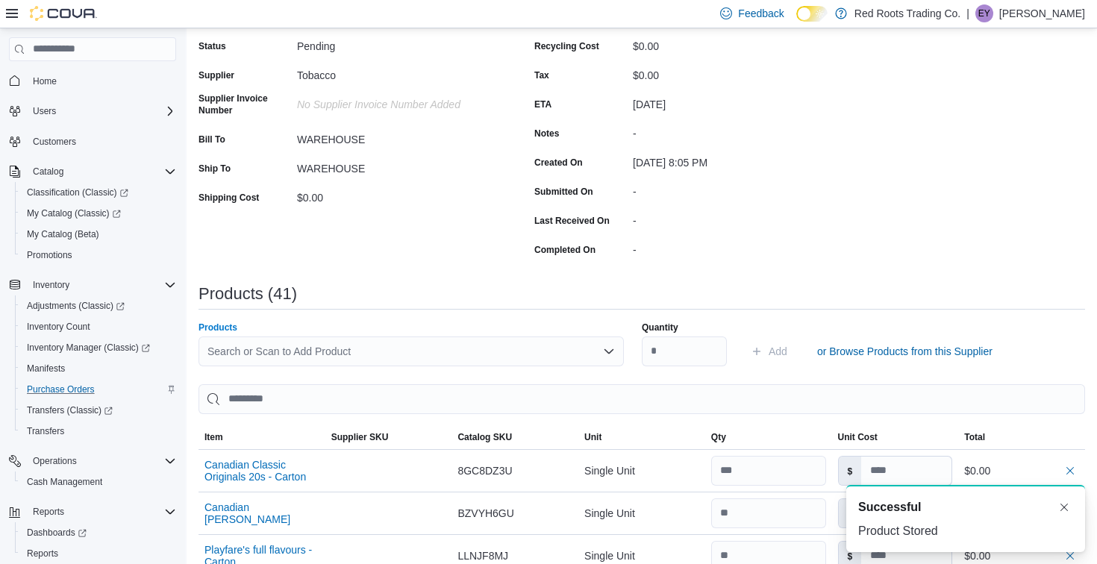
click at [548, 345] on div "Search or Scan to Add Product" at bounding box center [410, 352] width 425 height 30
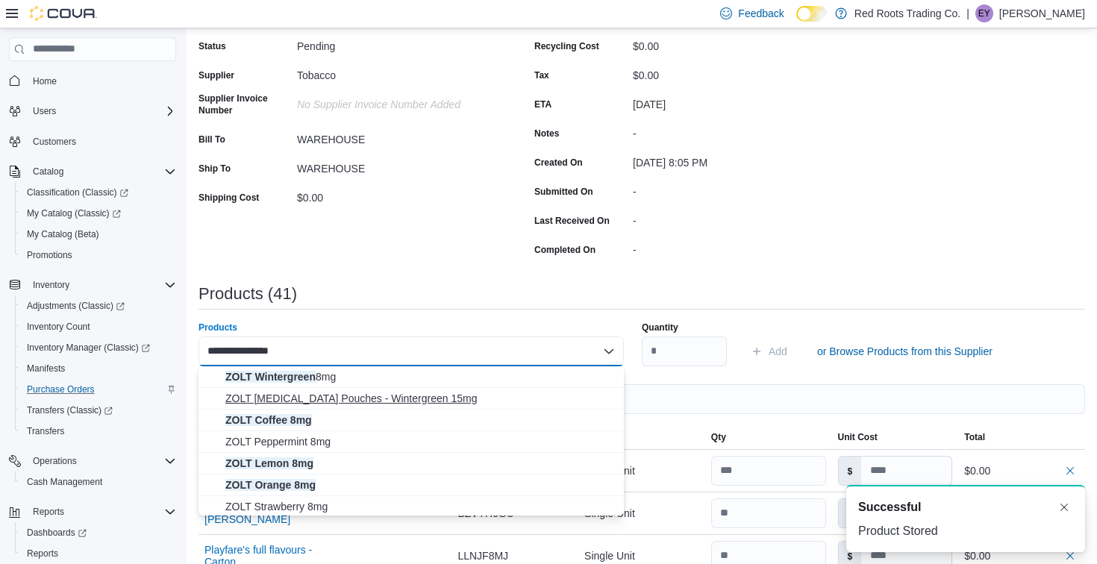
type input "**********"
click at [494, 398] on span "ZOLT [MEDICAL_DATA] Pouches - Wintergreen 15mg" at bounding box center [419, 398] width 389 height 15
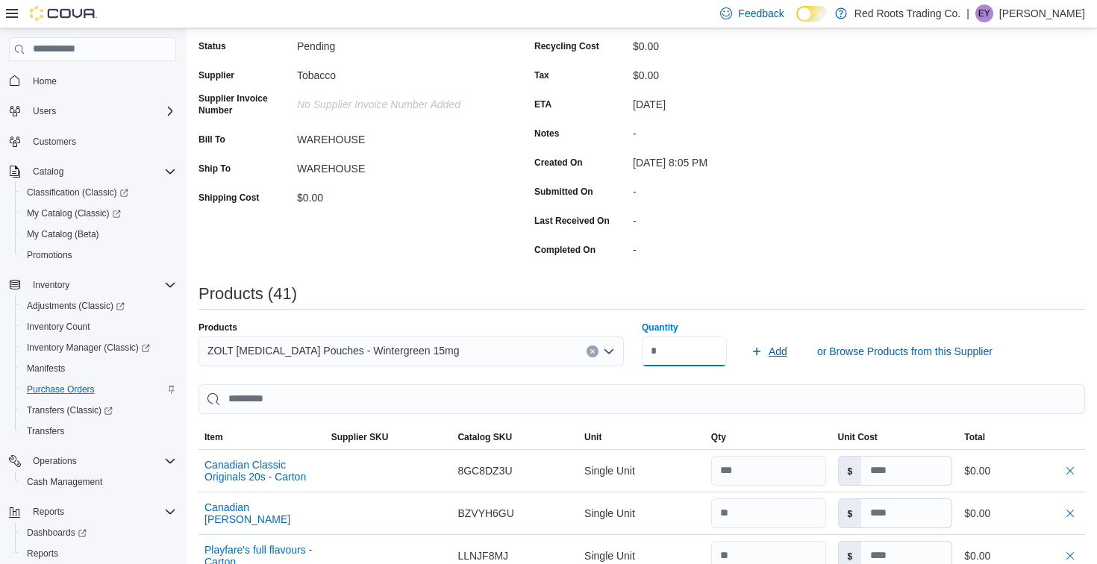
type input "*"
click at [759, 351] on icon "submit" at bounding box center [757, 351] width 12 height 12
click at [546, 344] on div "Search or Scan to Add Product" at bounding box center [410, 352] width 425 height 30
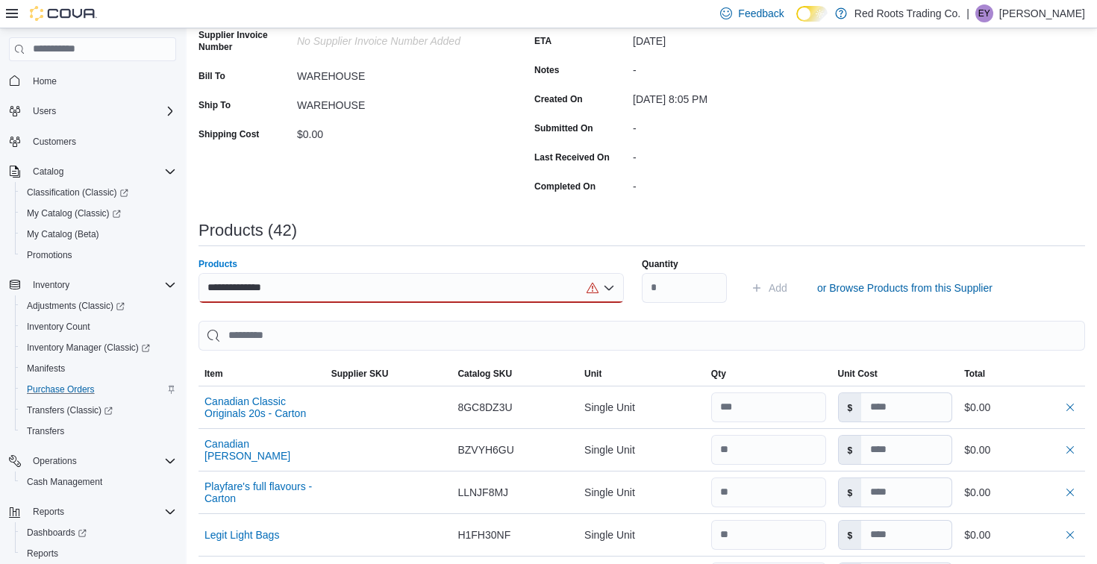
scroll to position [200, 0]
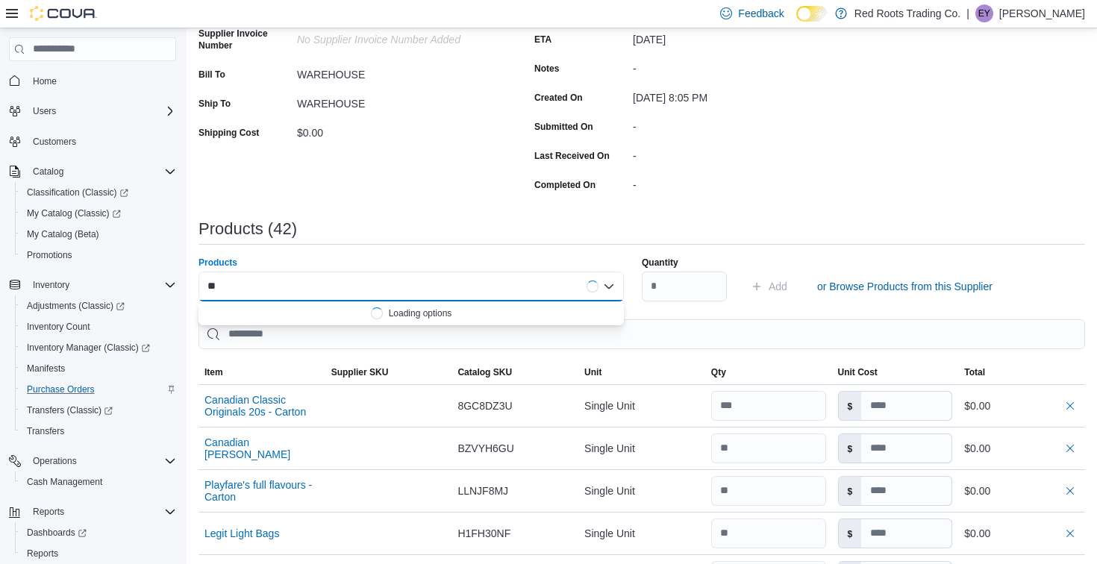
type input "*"
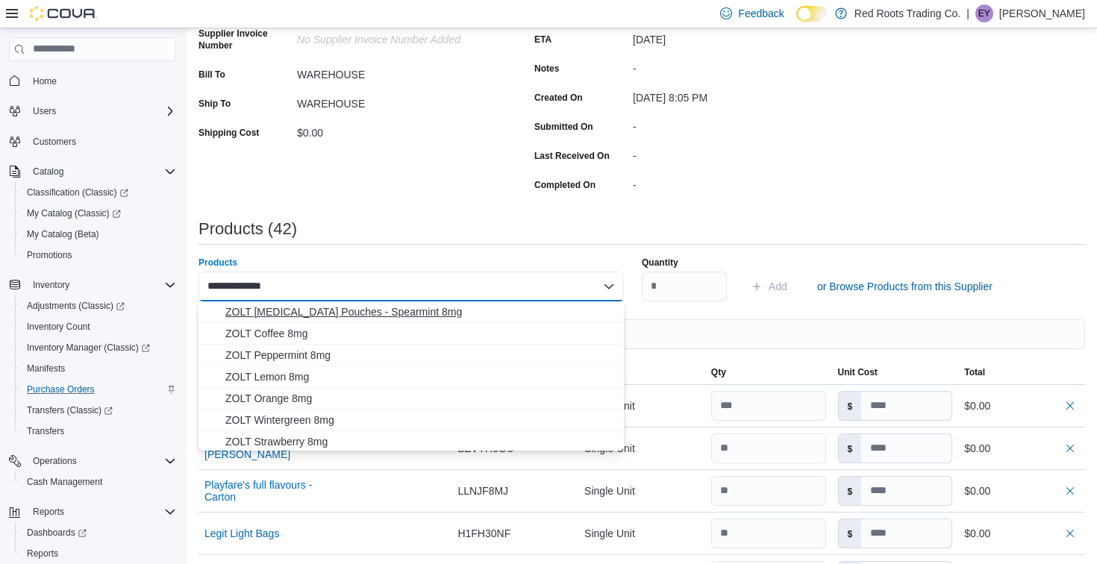
type input "**********"
click at [295, 316] on span "ZOLT [MEDICAL_DATA] Pouches - Spearmint 8mg" at bounding box center [419, 311] width 389 height 15
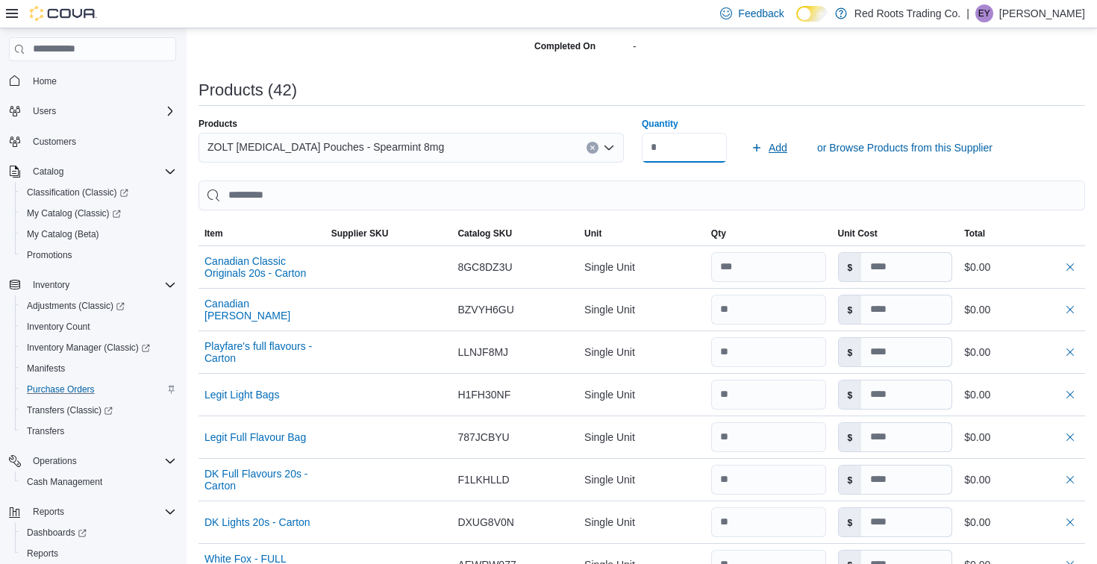
scroll to position [331, 0]
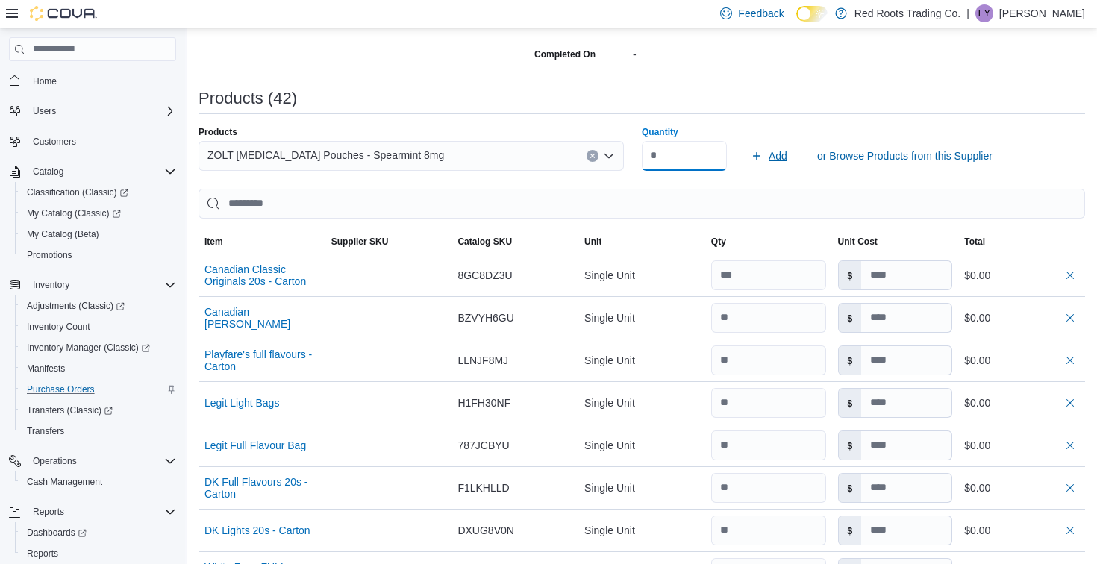
type input "*"
click at [773, 149] on span "Add" at bounding box center [778, 155] width 19 height 15
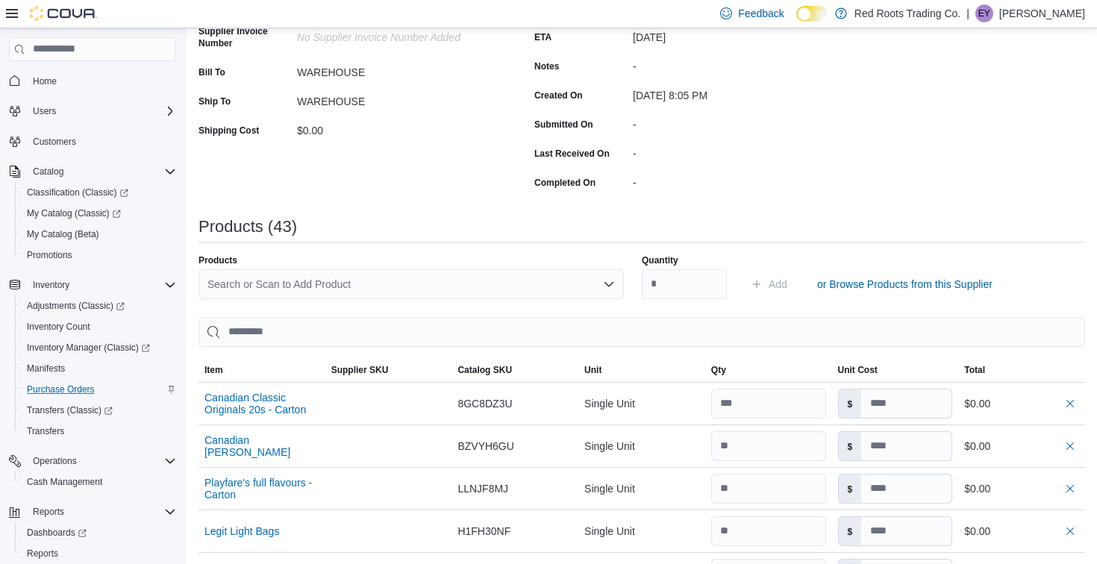
scroll to position [0, 0]
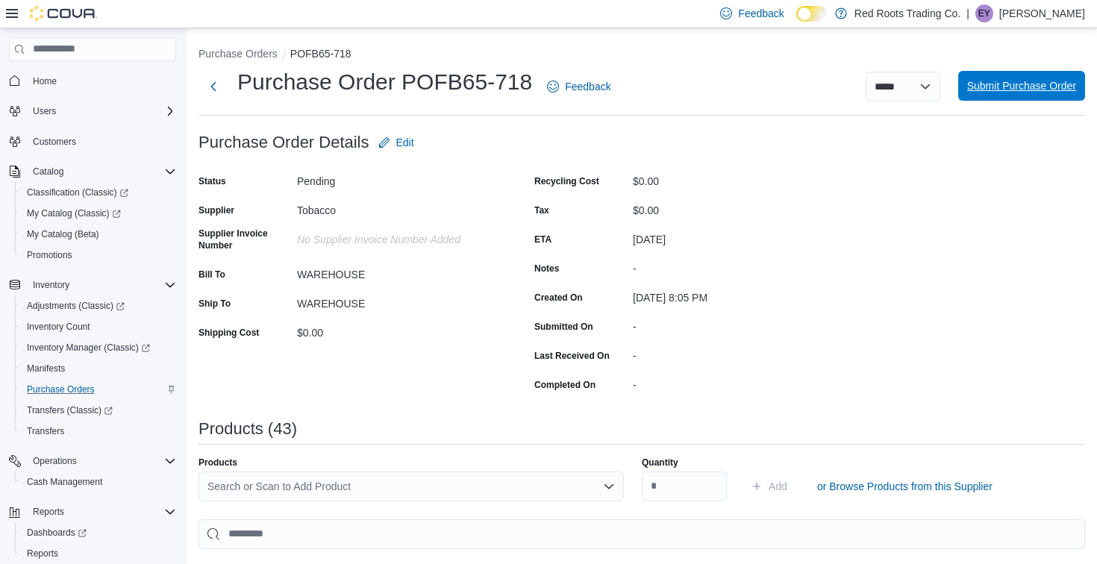
click at [1031, 90] on span "Submit Purchase Order" at bounding box center [1021, 85] width 109 height 15
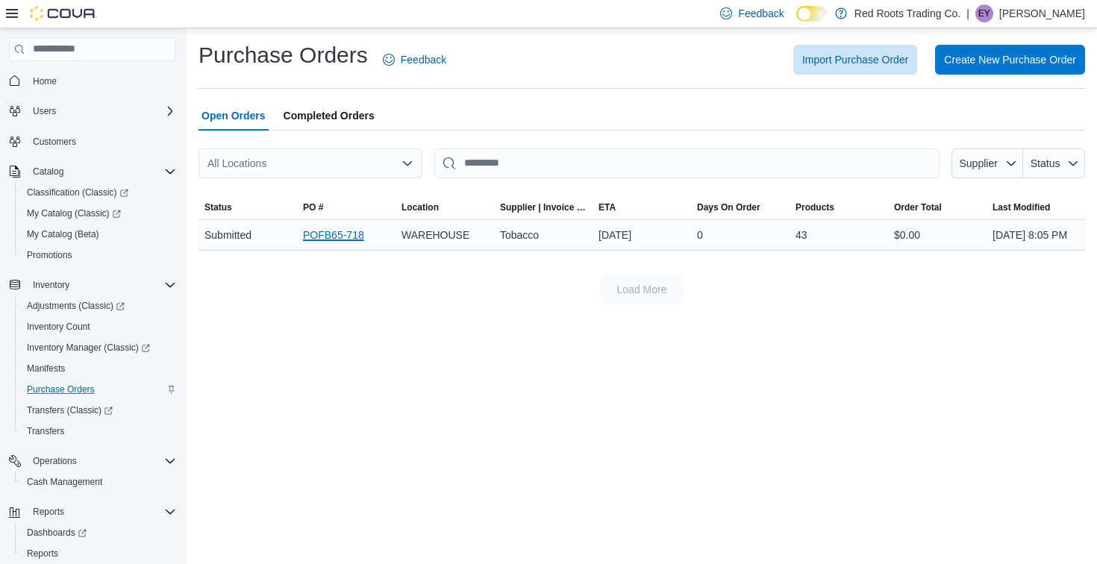
click at [343, 244] on link "POFB65-718" at bounding box center [333, 235] width 61 height 18
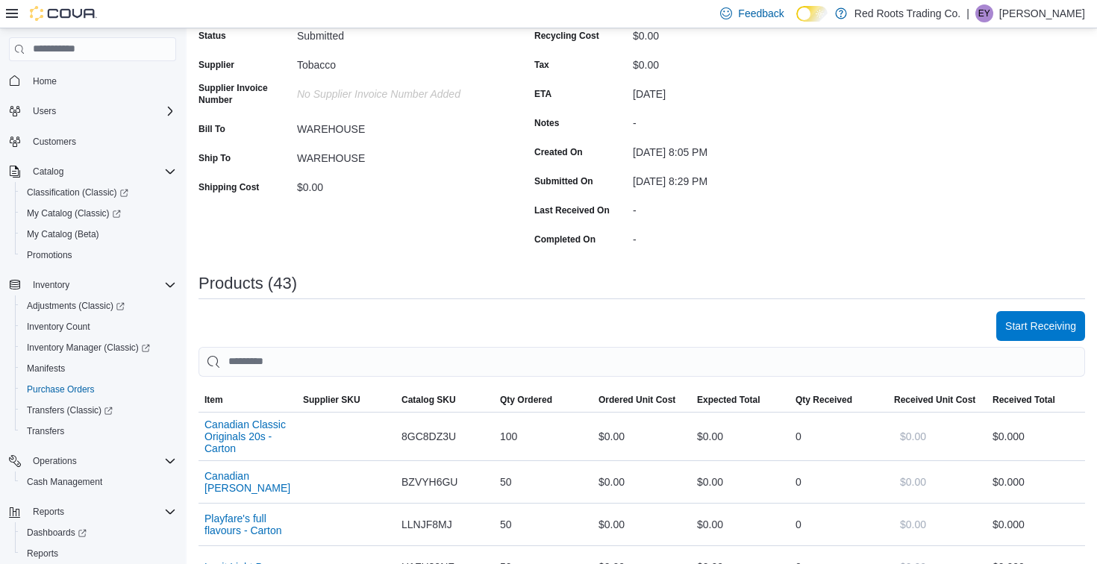
scroll to position [166, 0]
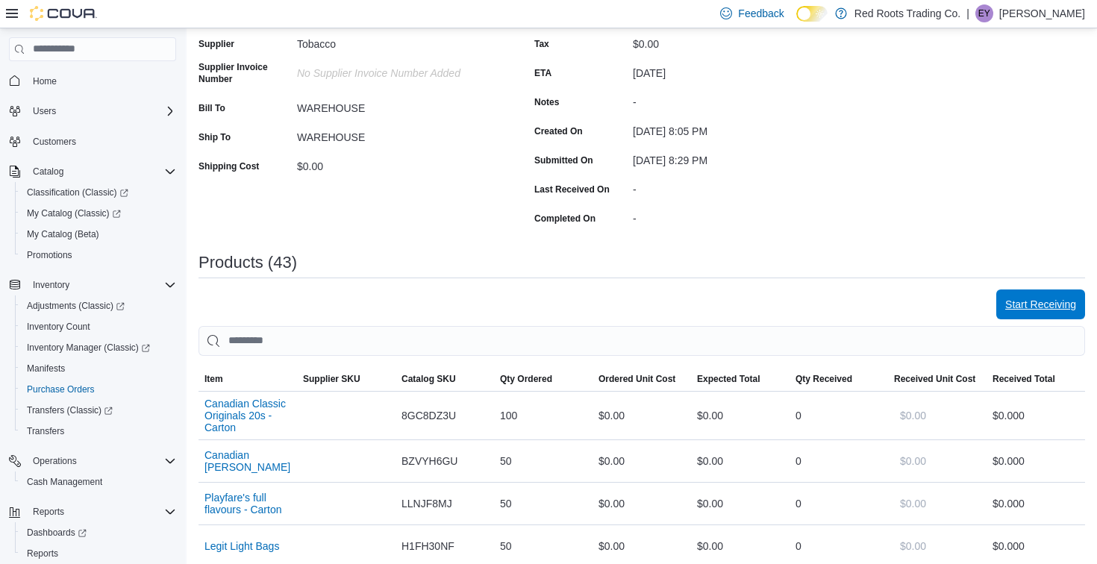
click at [1026, 310] on span "Start Receiving" at bounding box center [1040, 304] width 71 height 15
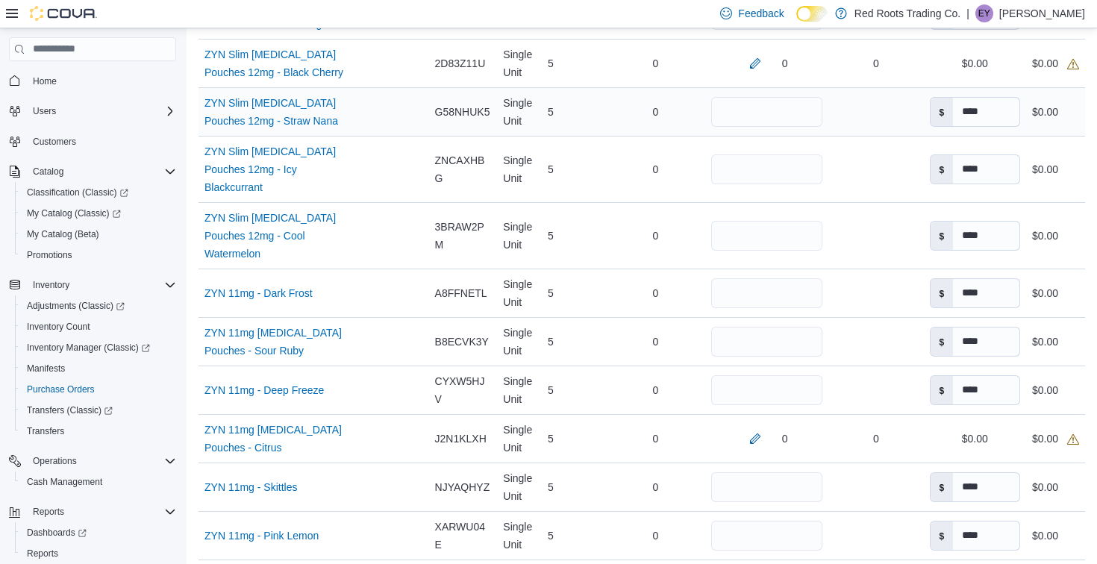
scroll to position [1011, 0]
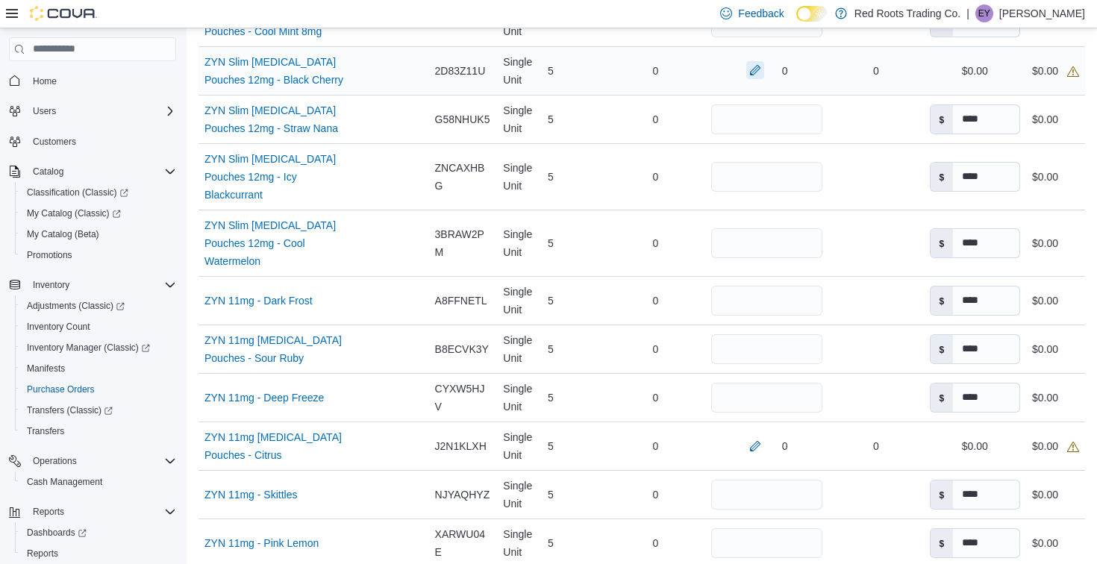
click at [746, 77] on button "button" at bounding box center [755, 70] width 18 height 18
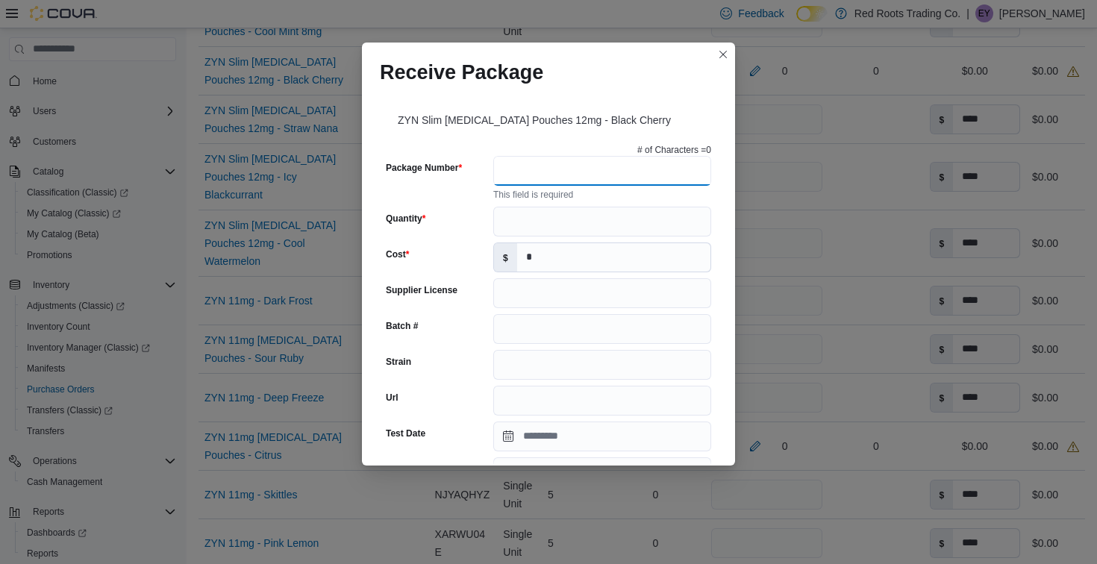
click at [528, 166] on input "Package Number" at bounding box center [602, 171] width 218 height 30
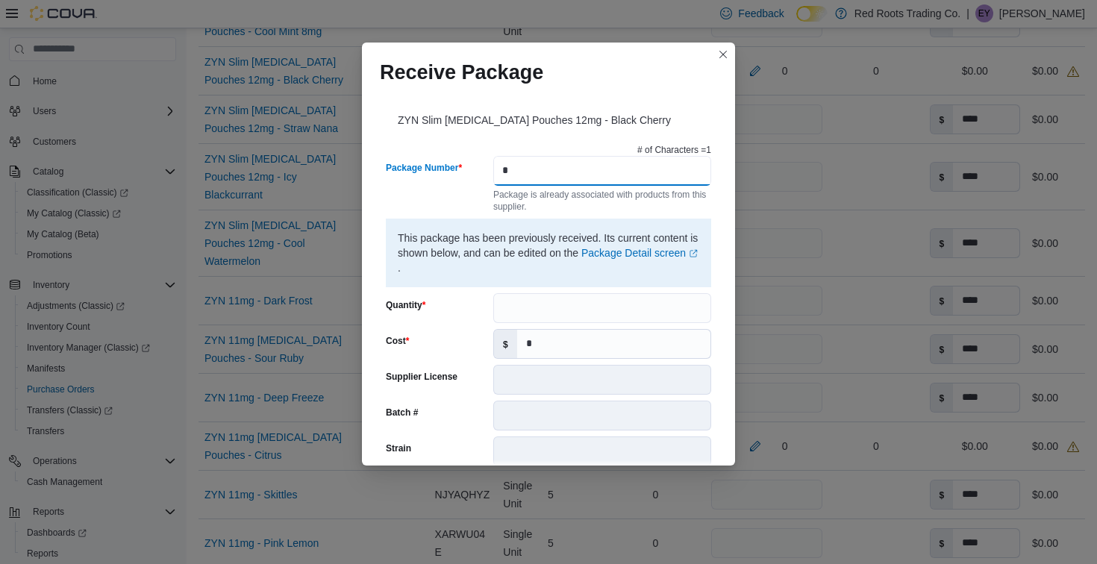
type input "*"
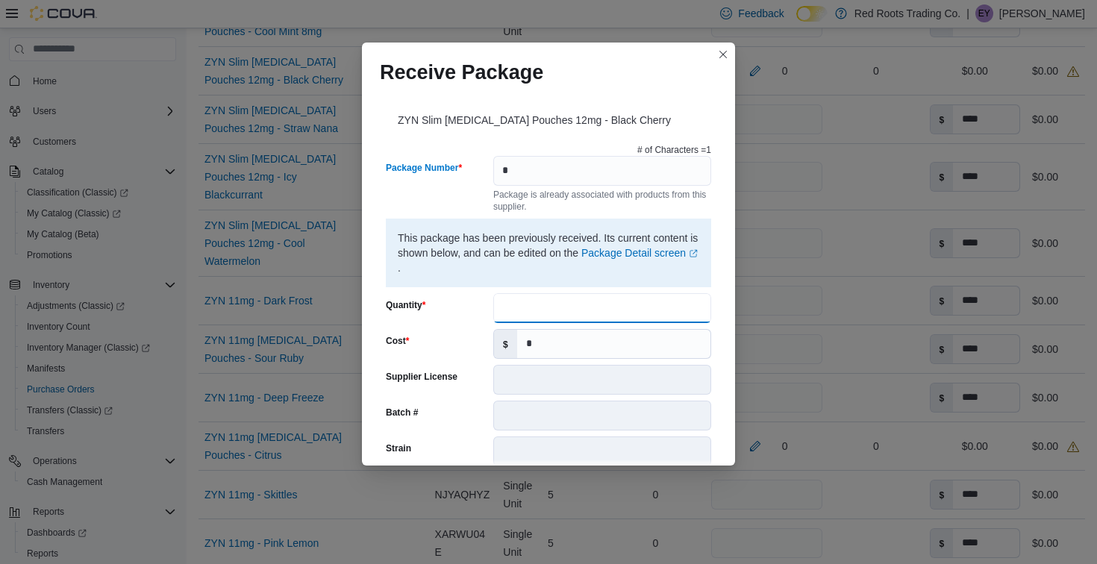
click at [543, 310] on input "Quantity" at bounding box center [602, 308] width 218 height 30
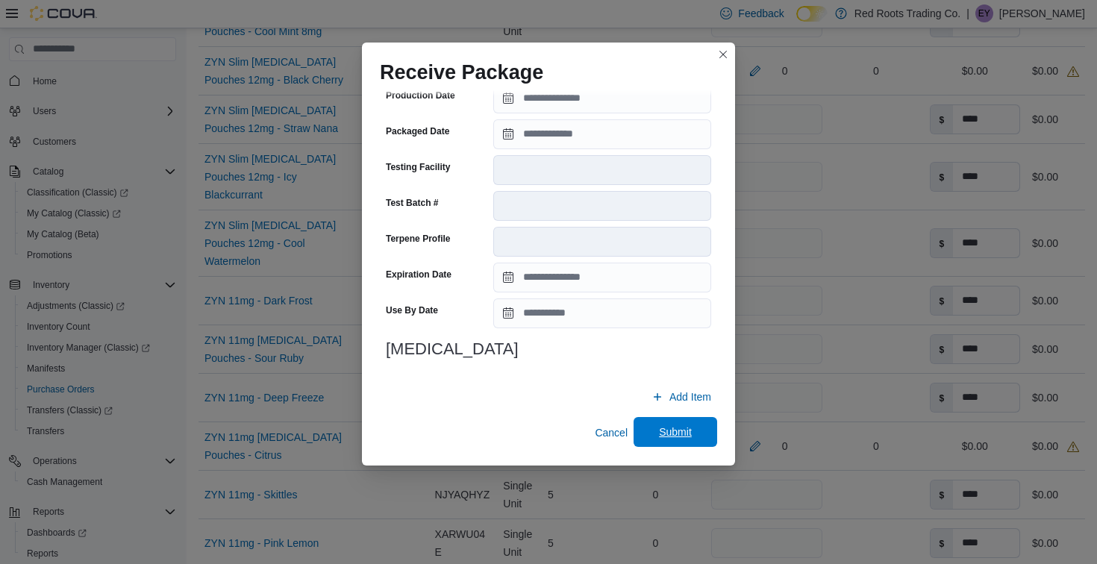
type input "*"
click at [683, 441] on span "Submit" at bounding box center [675, 432] width 66 height 30
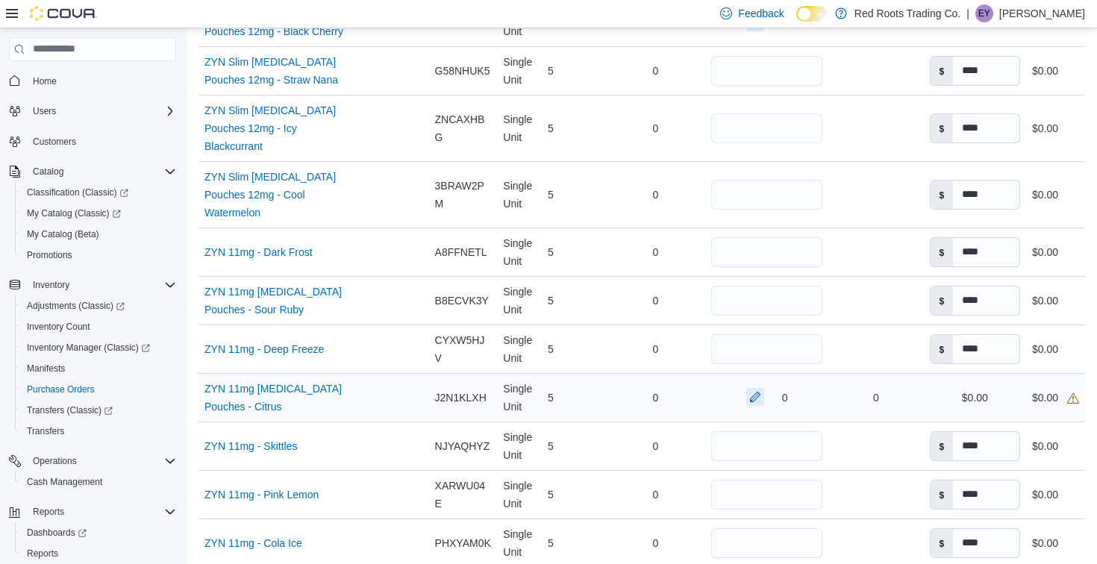
scroll to position [1068, 0]
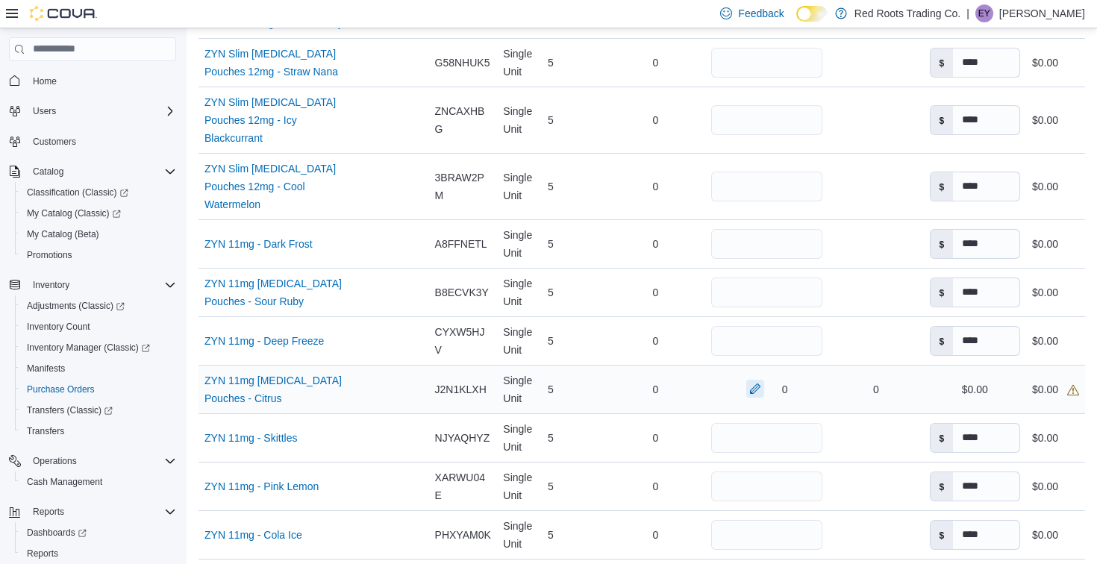
click at [746, 398] on button "button" at bounding box center [755, 389] width 18 height 18
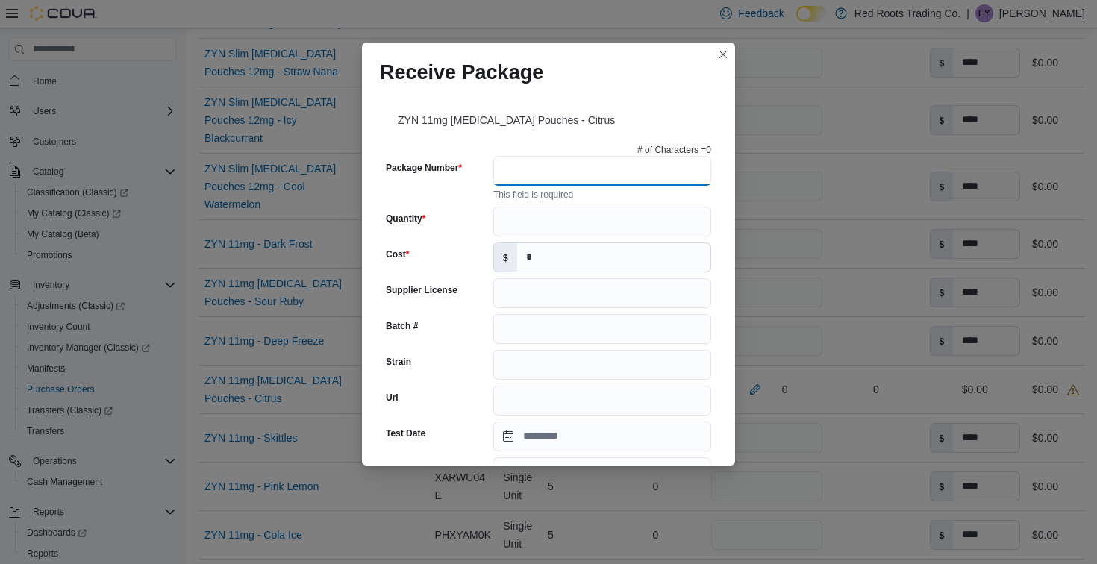
click at [519, 172] on input "Package Number" at bounding box center [602, 171] width 218 height 30
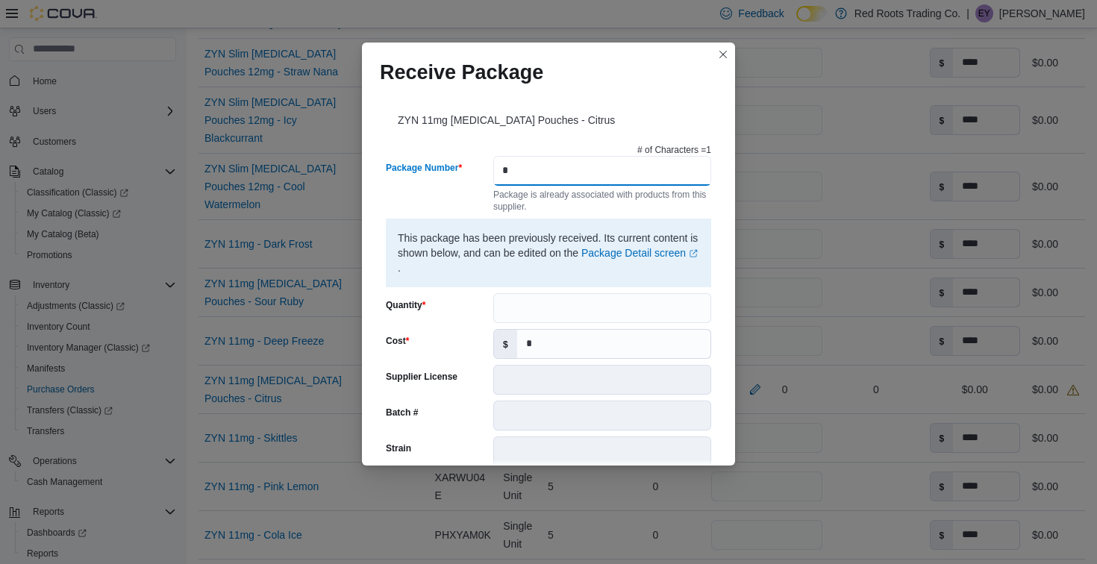
type input "*"
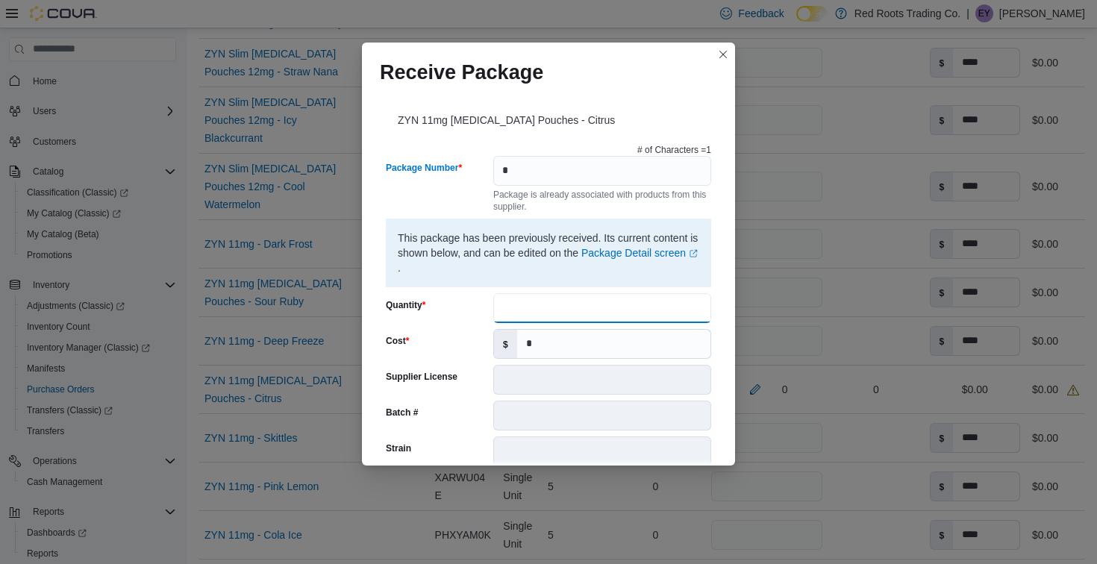
click at [553, 299] on input "Quantity" at bounding box center [602, 308] width 218 height 30
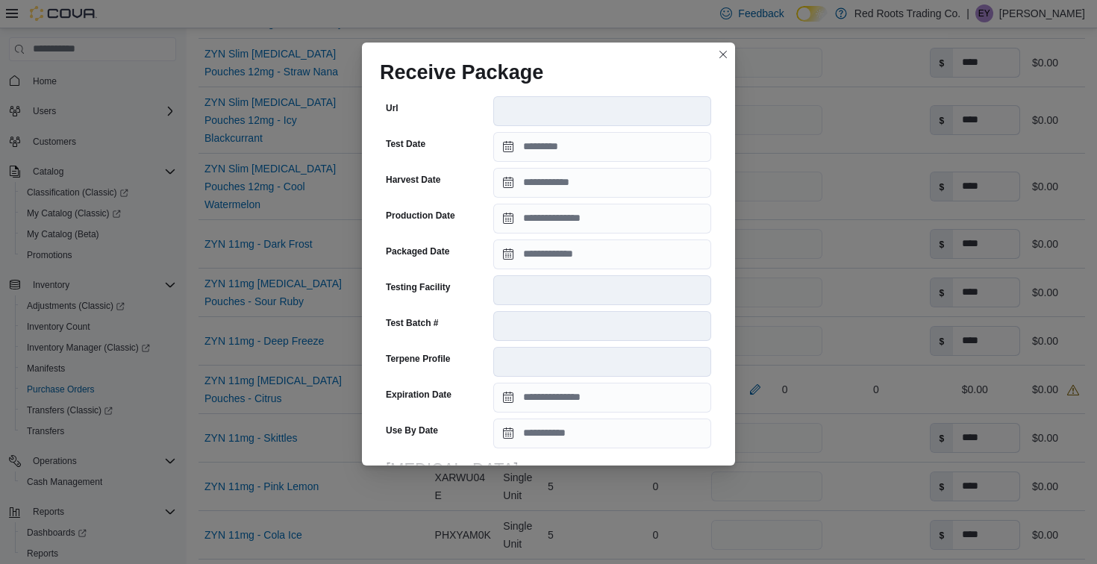
scroll to position [496, 0]
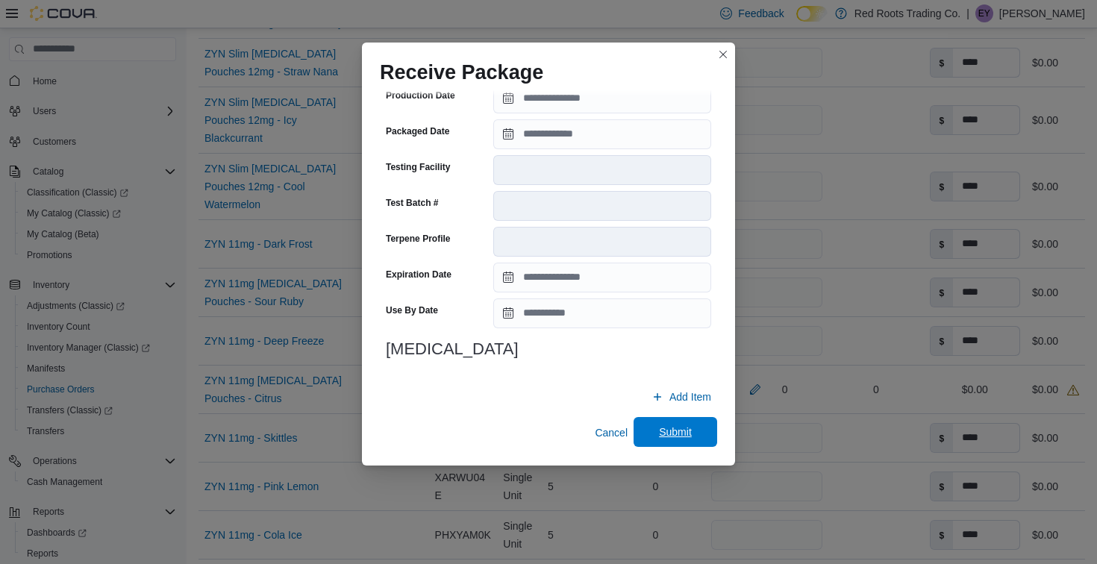
type input "*"
click at [678, 443] on span "Submit" at bounding box center [675, 432] width 66 height 30
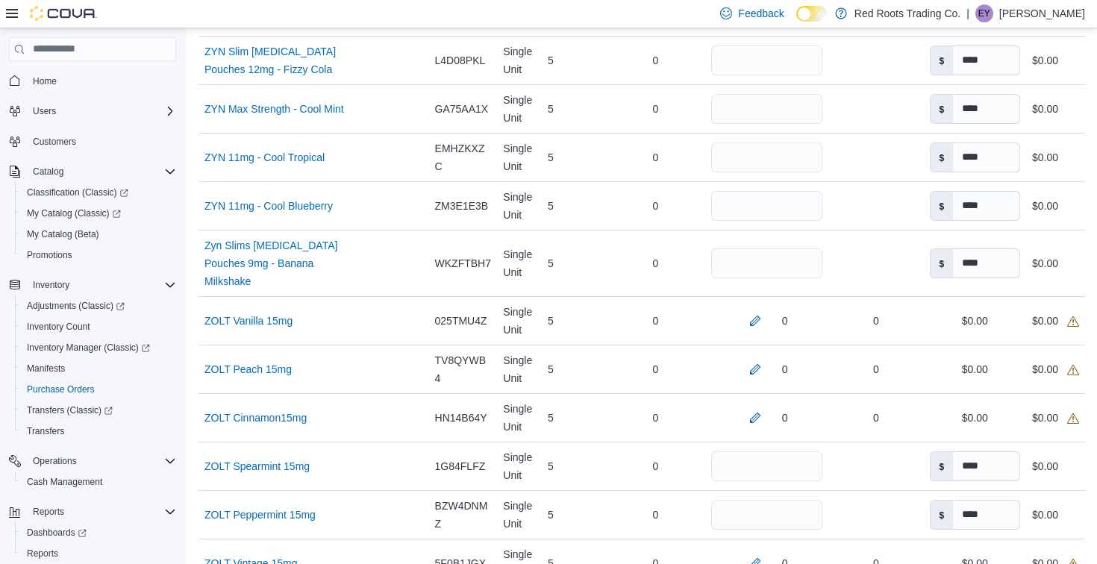
scroll to position [1829, 0]
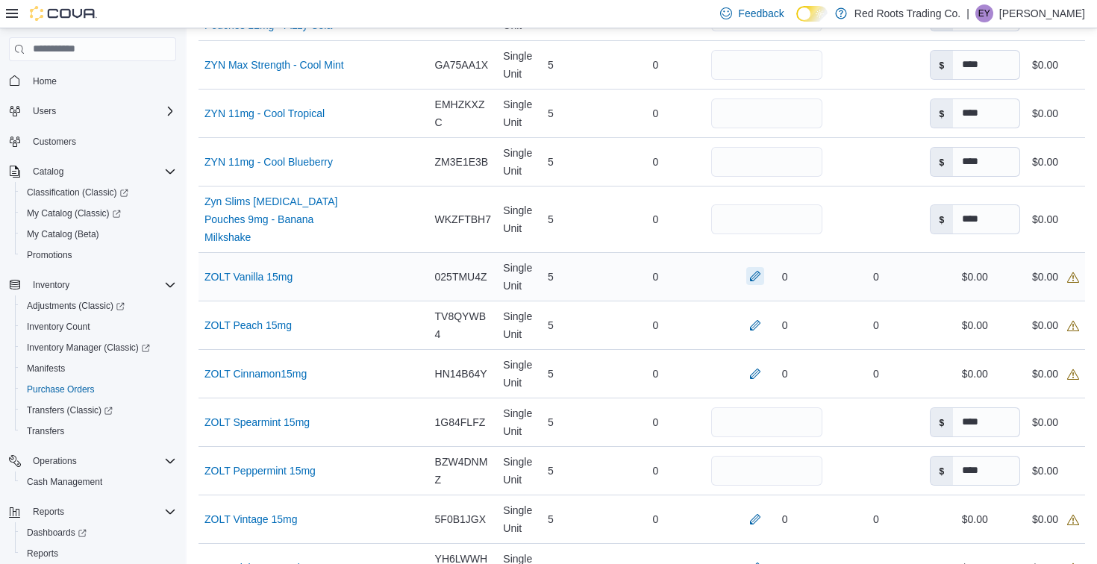
click at [746, 285] on button "button" at bounding box center [755, 276] width 18 height 18
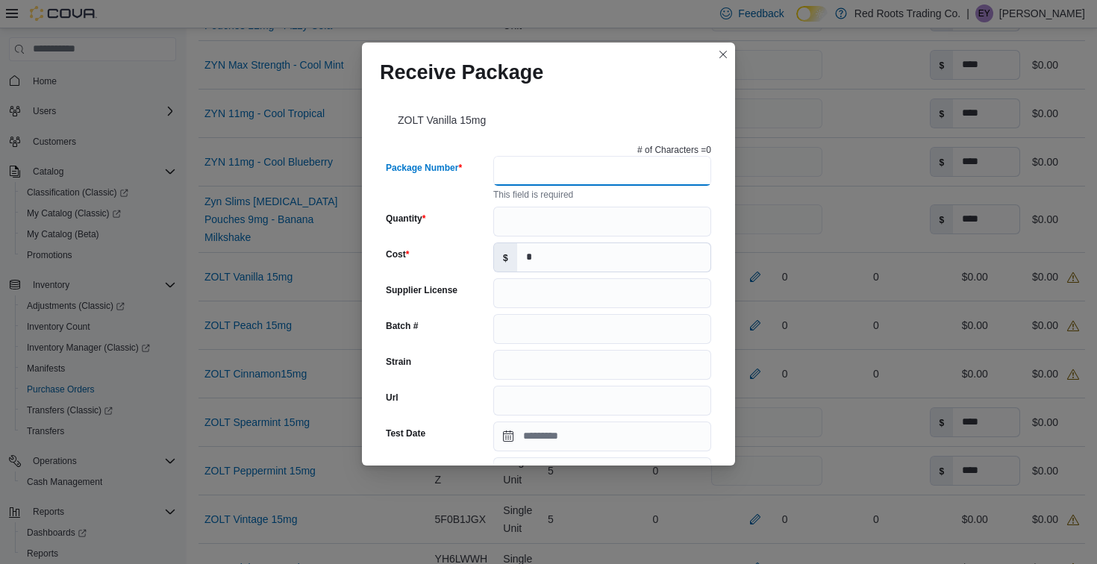
click at [622, 175] on input "Package Number" at bounding box center [602, 171] width 218 height 30
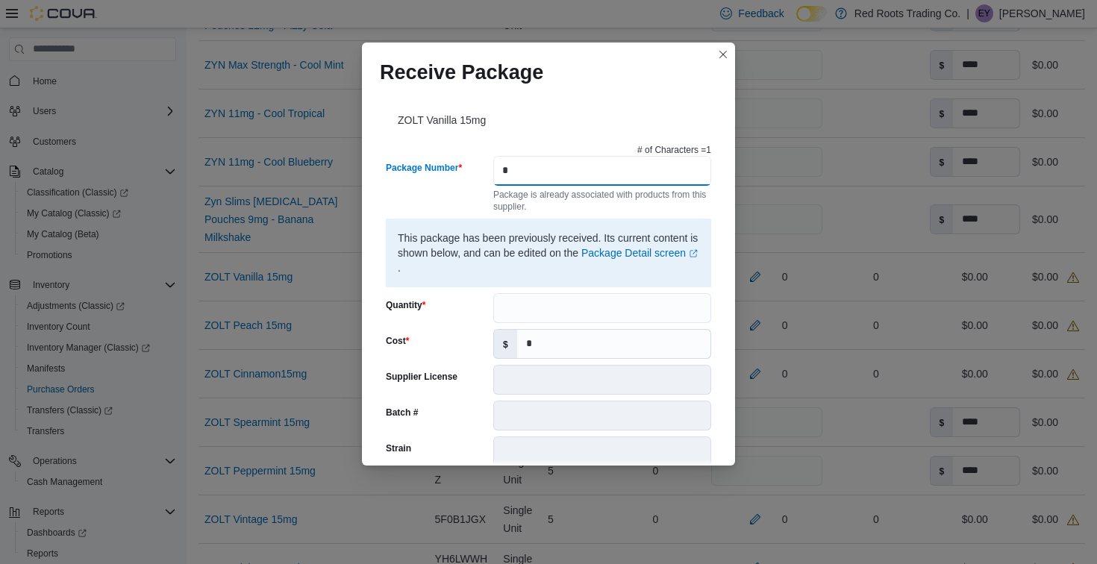
type input "*"
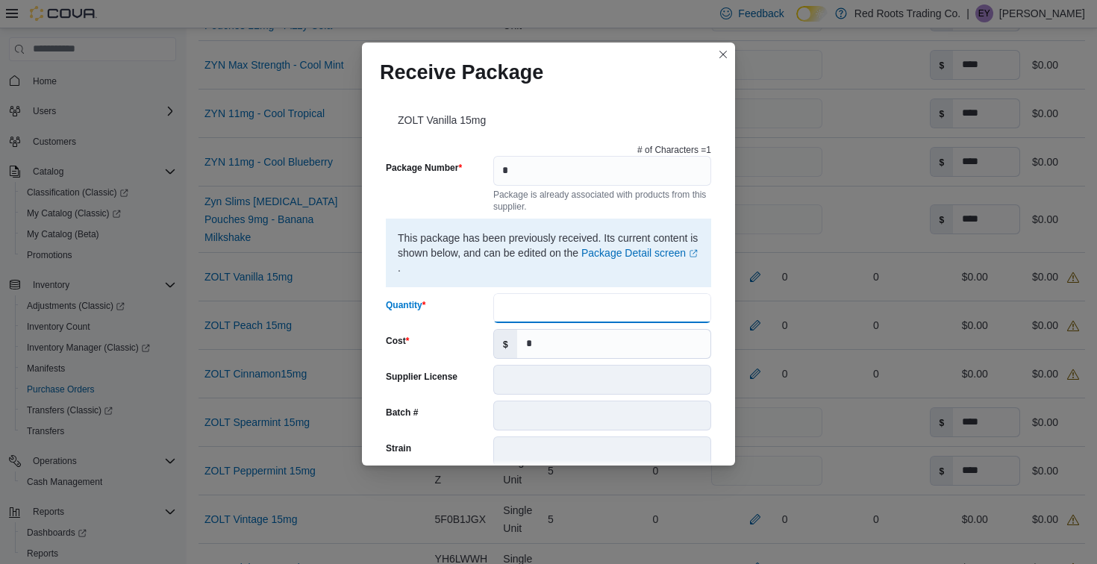
type input "*"
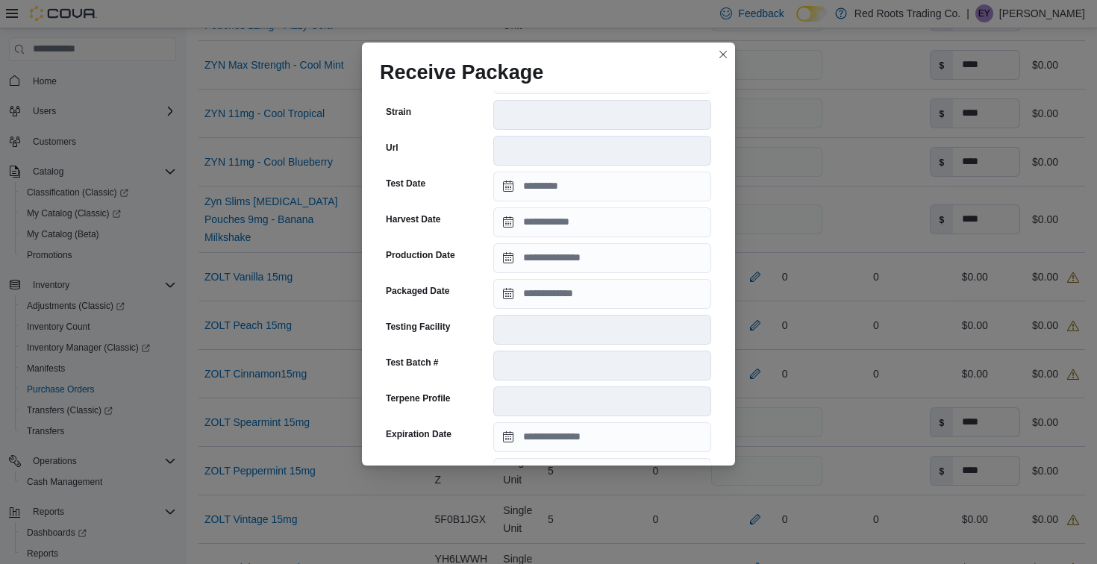
scroll to position [496, 0]
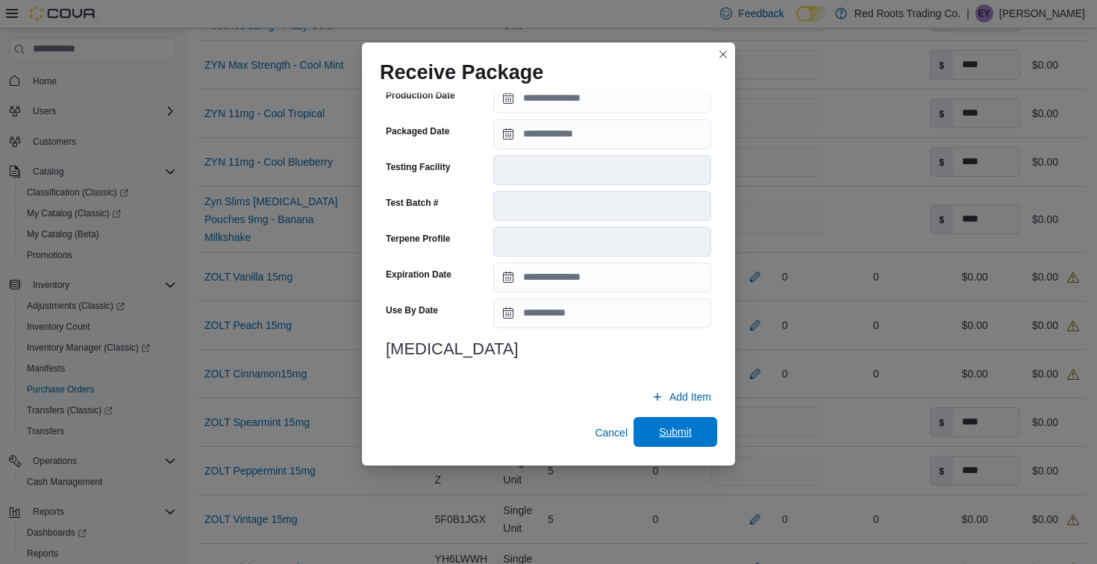
click at [690, 431] on span "Submit" at bounding box center [675, 432] width 33 height 15
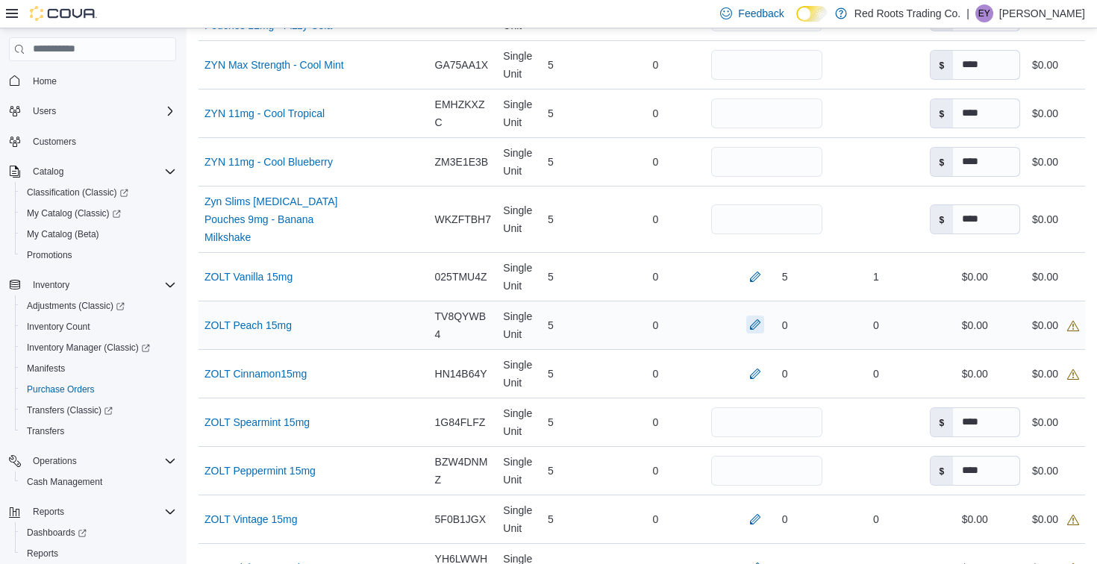
click at [746, 334] on button "button" at bounding box center [755, 325] width 18 height 18
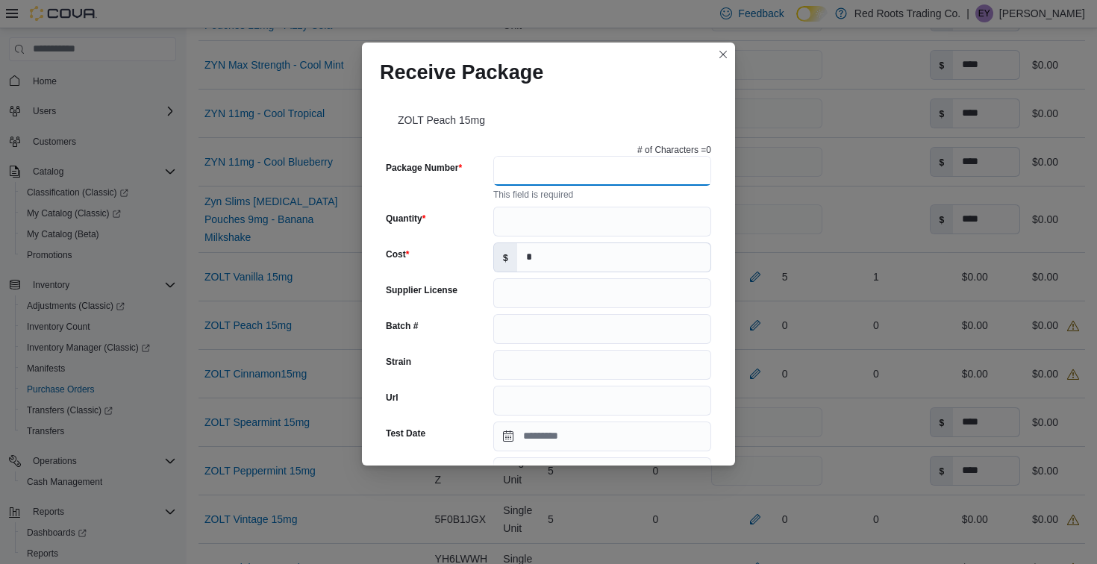
click at [589, 176] on input "Package Number" at bounding box center [602, 171] width 218 height 30
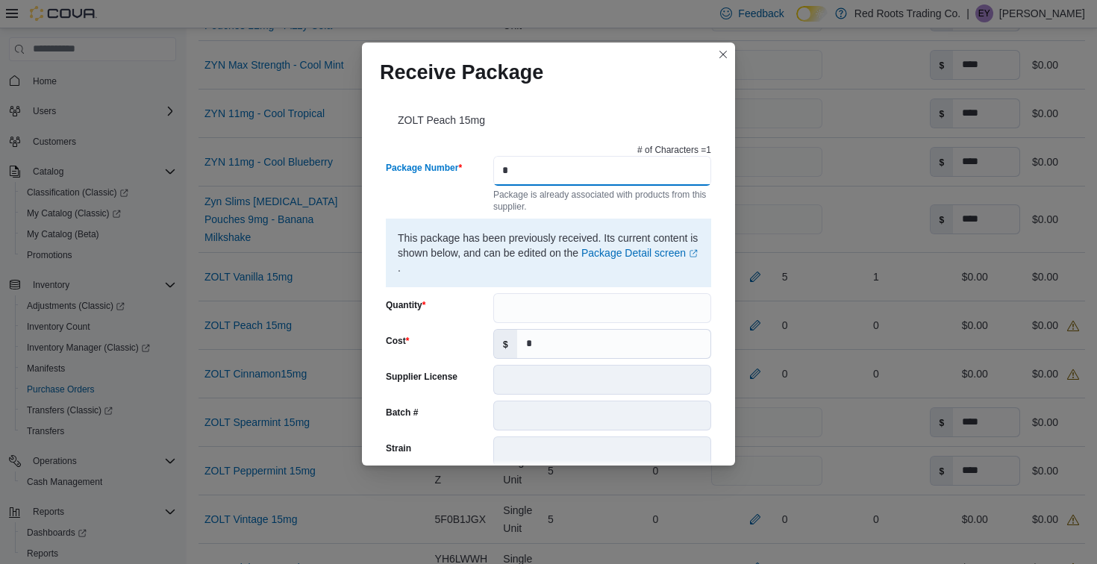
type input "*"
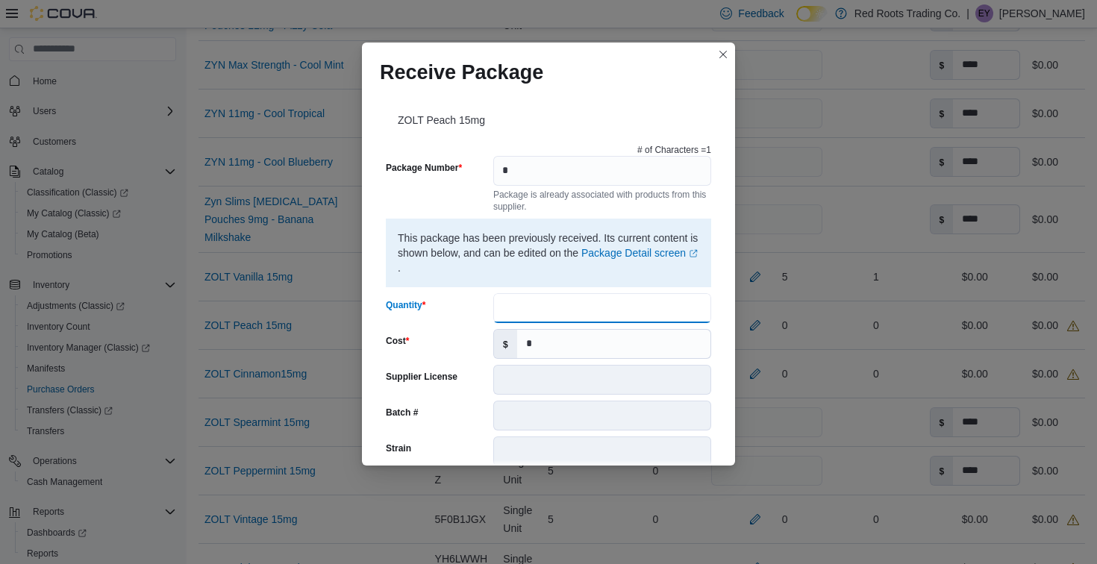
type input "*"
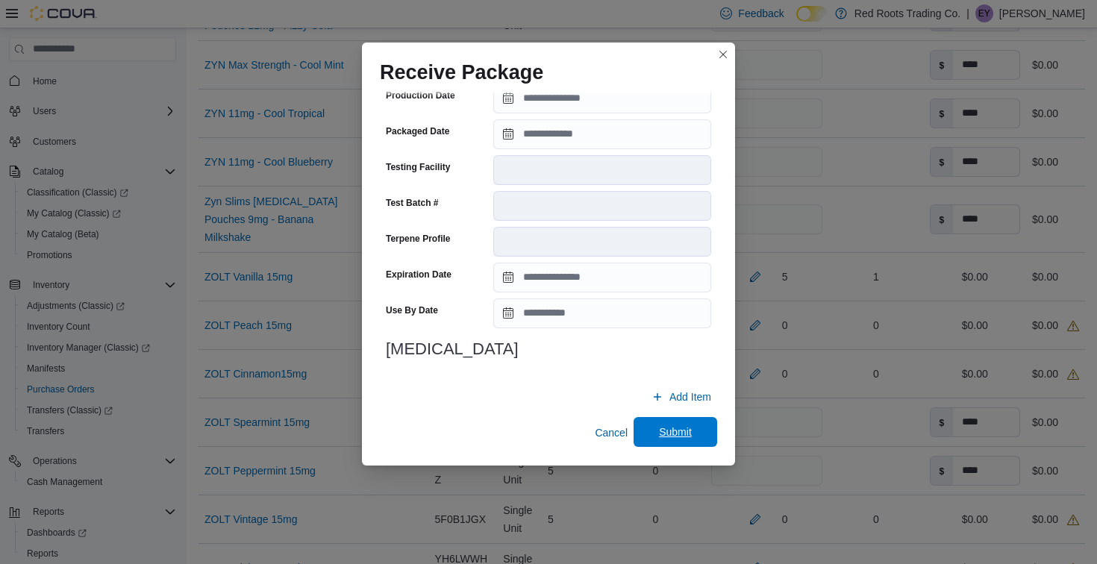
click at [682, 423] on span "Submit" at bounding box center [675, 432] width 66 height 30
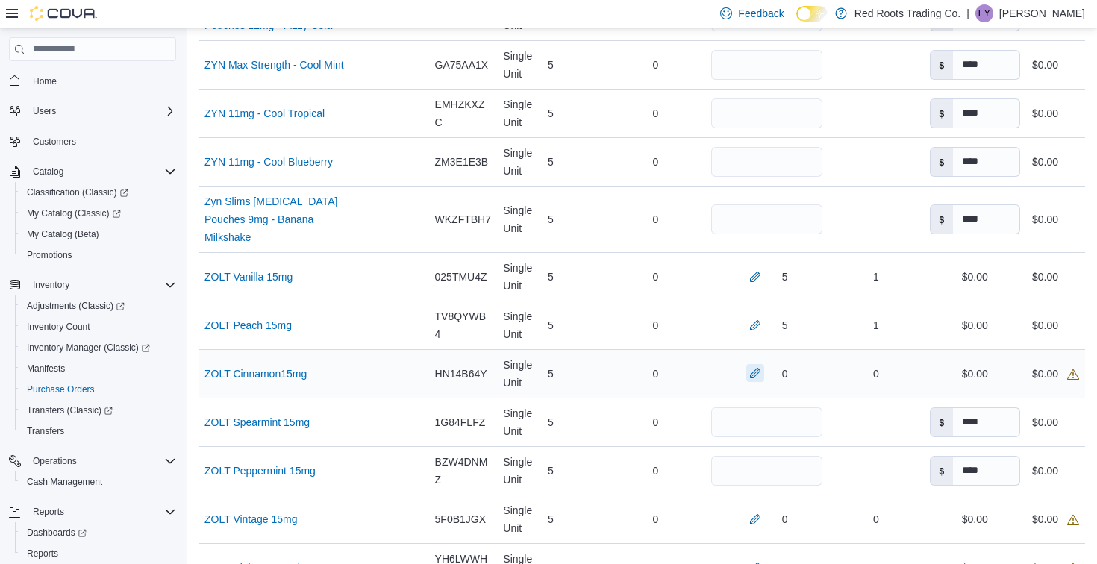
click at [746, 382] on button "button" at bounding box center [755, 373] width 18 height 18
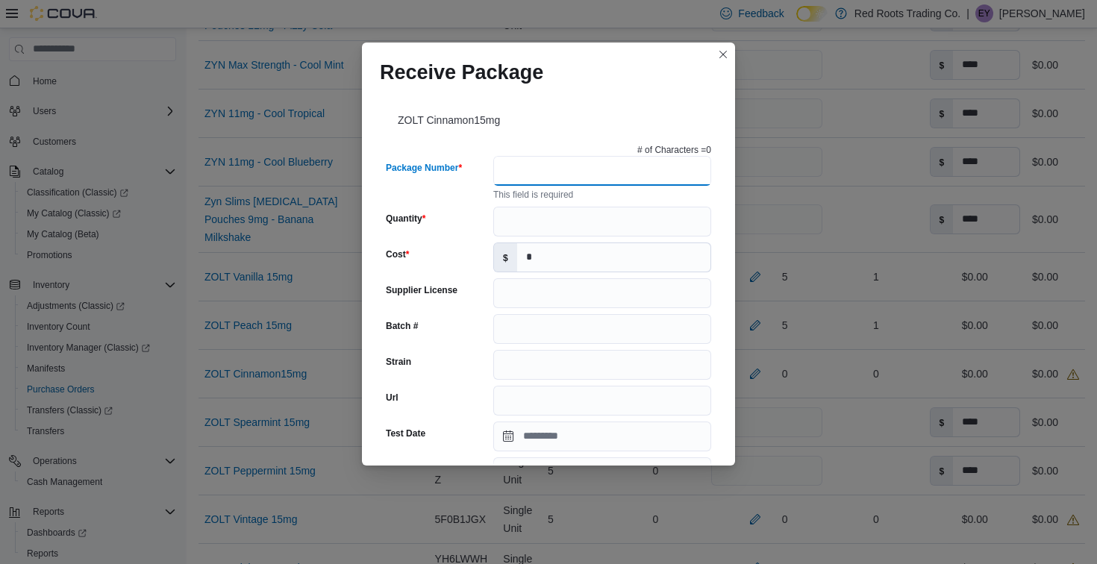
click at [613, 182] on input "Package Number" at bounding box center [602, 171] width 218 height 30
type input "*"
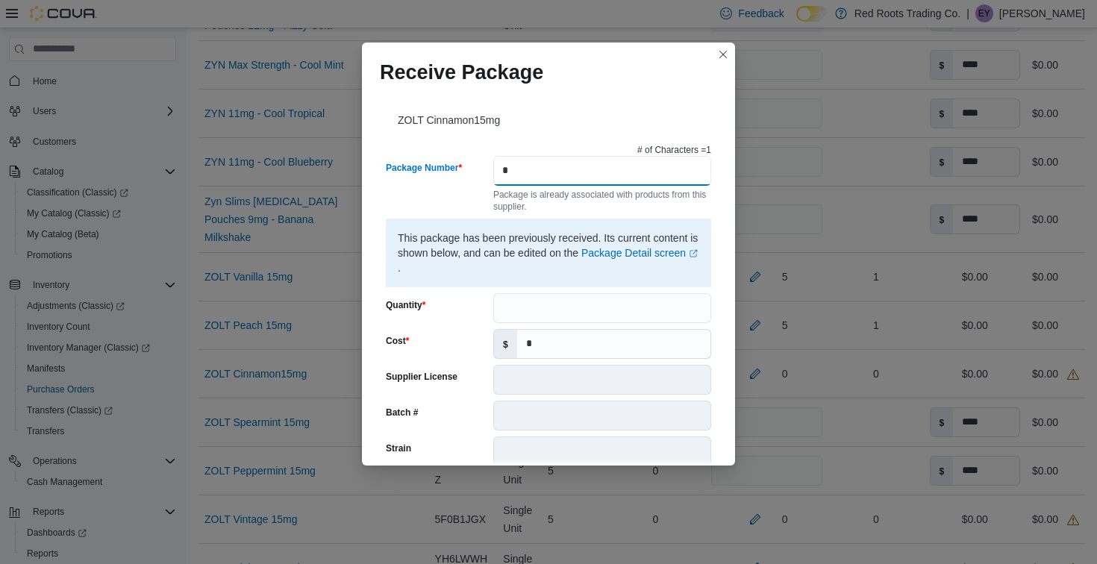
type input "*"
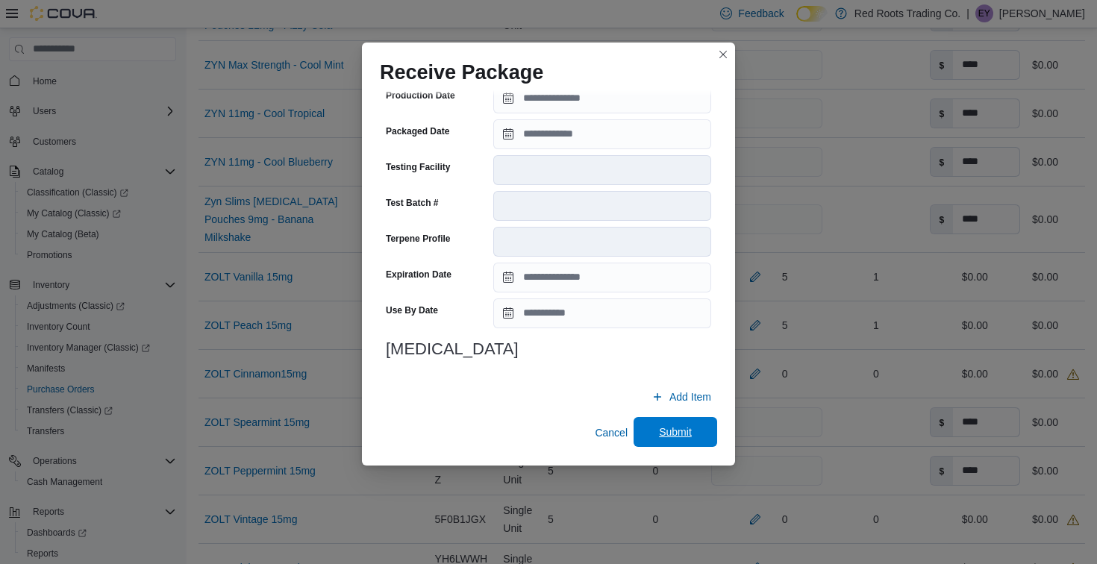
type input "*"
click at [669, 421] on span "Submit" at bounding box center [675, 432] width 66 height 30
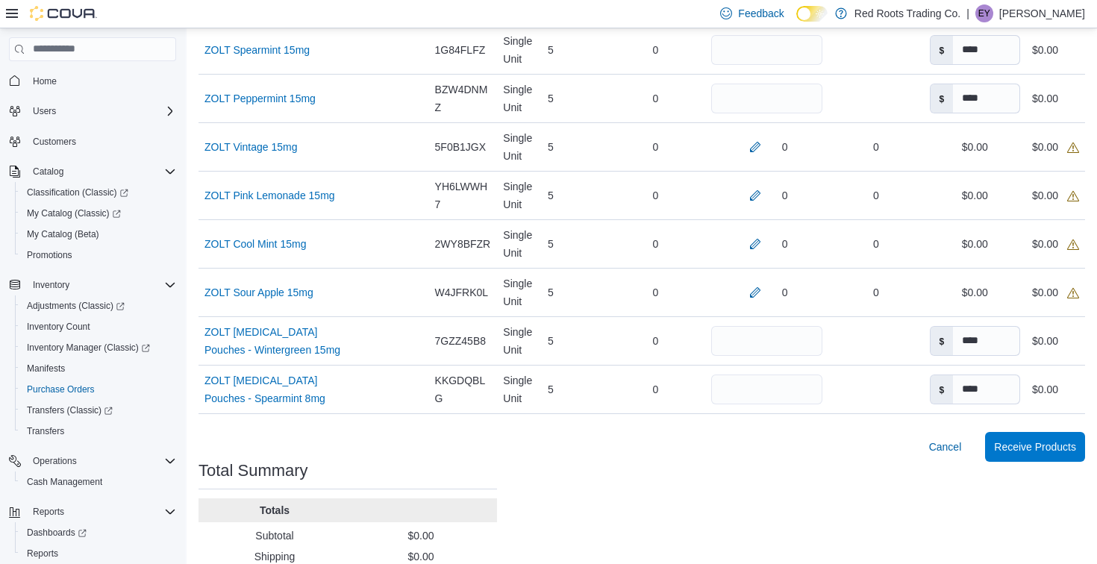
scroll to position [2213, 0]
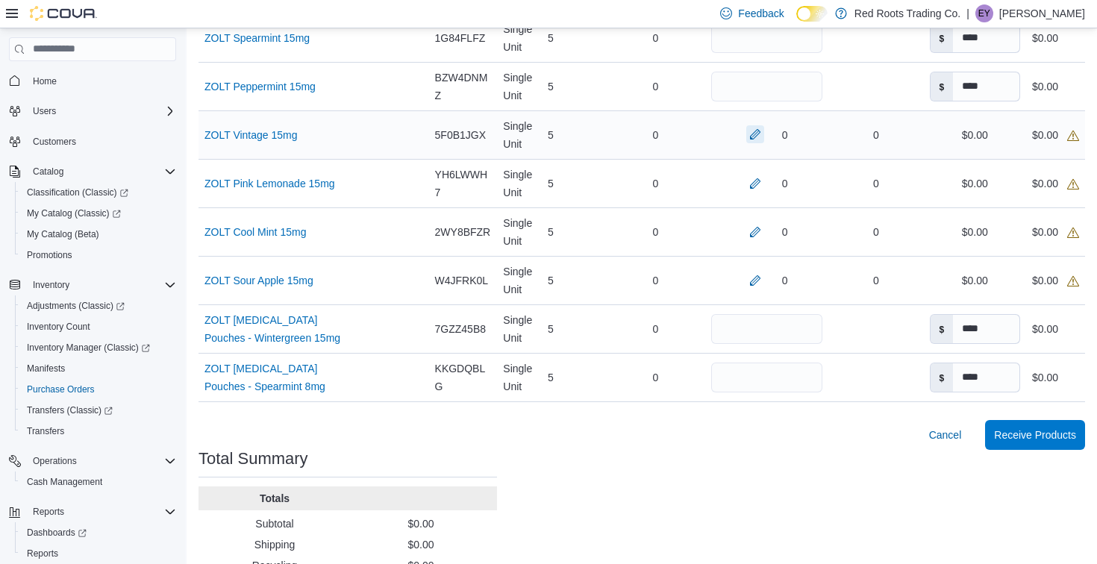
click at [746, 143] on button "button" at bounding box center [755, 134] width 18 height 18
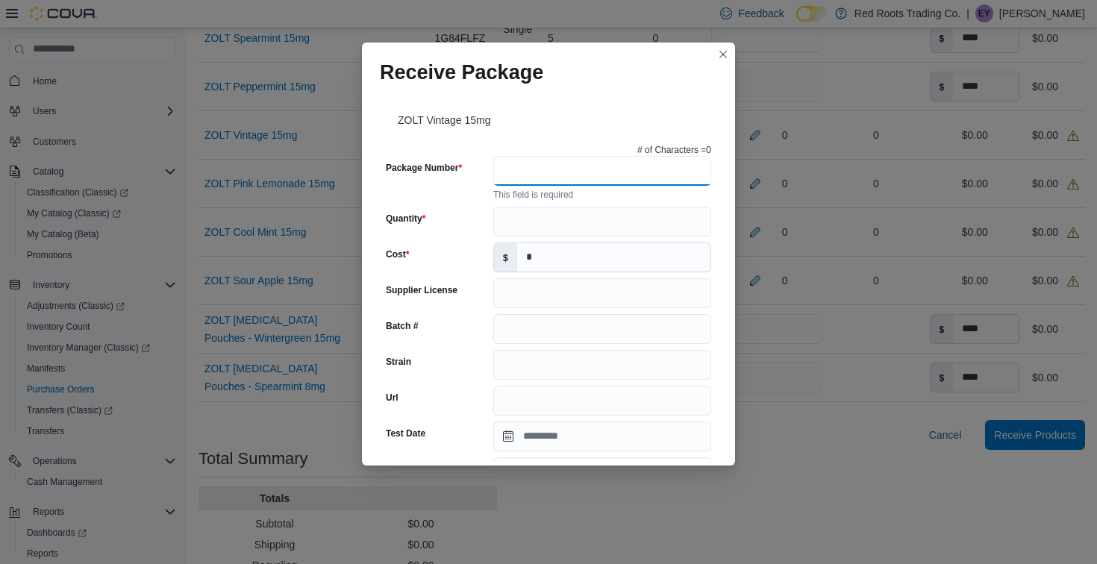
click at [586, 162] on input "Package Number" at bounding box center [602, 171] width 218 height 30
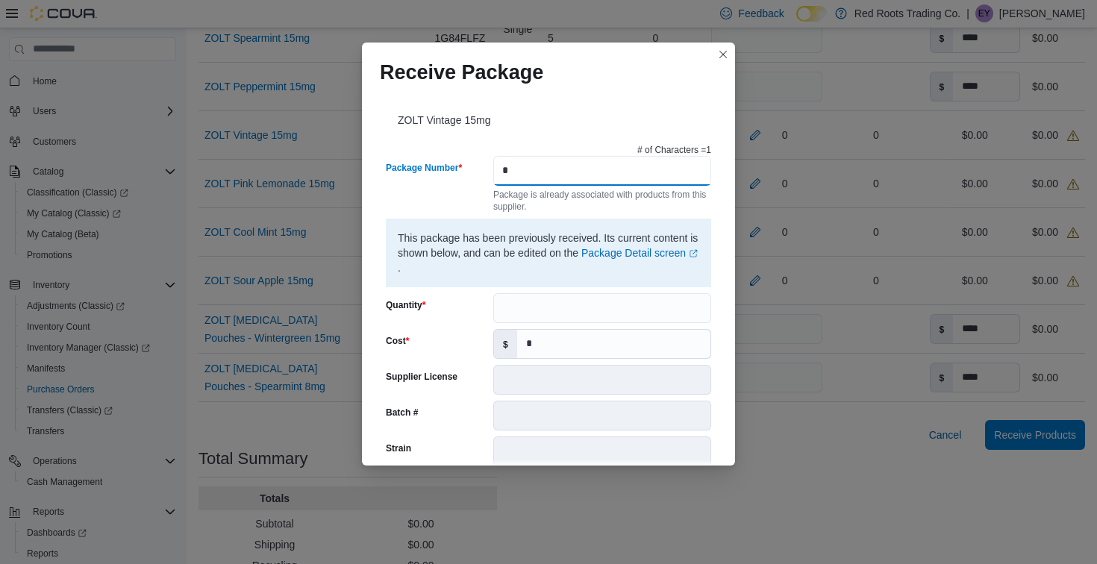
type input "*"
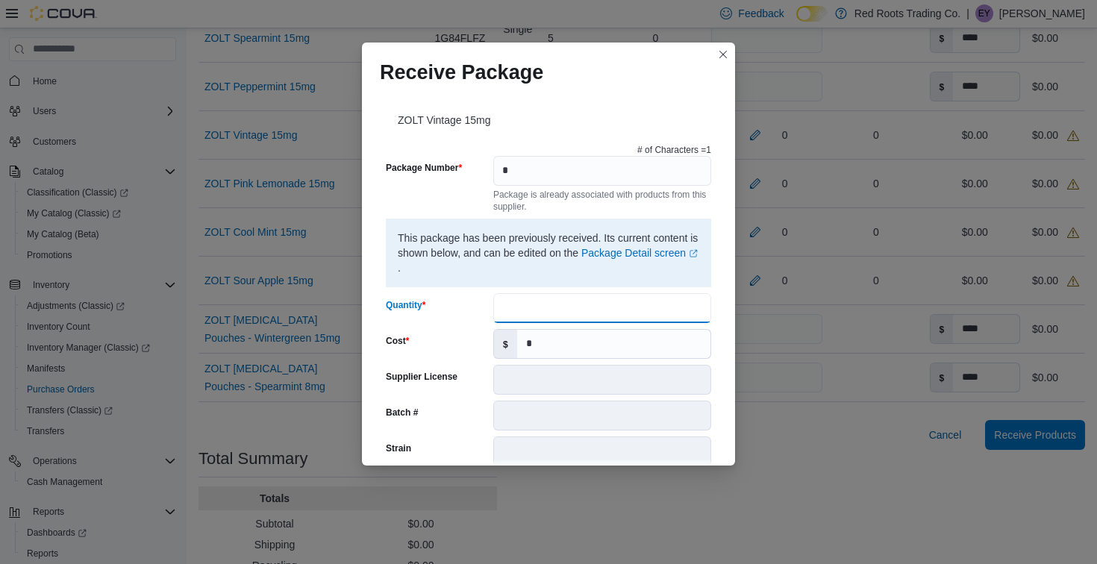
type input "*"
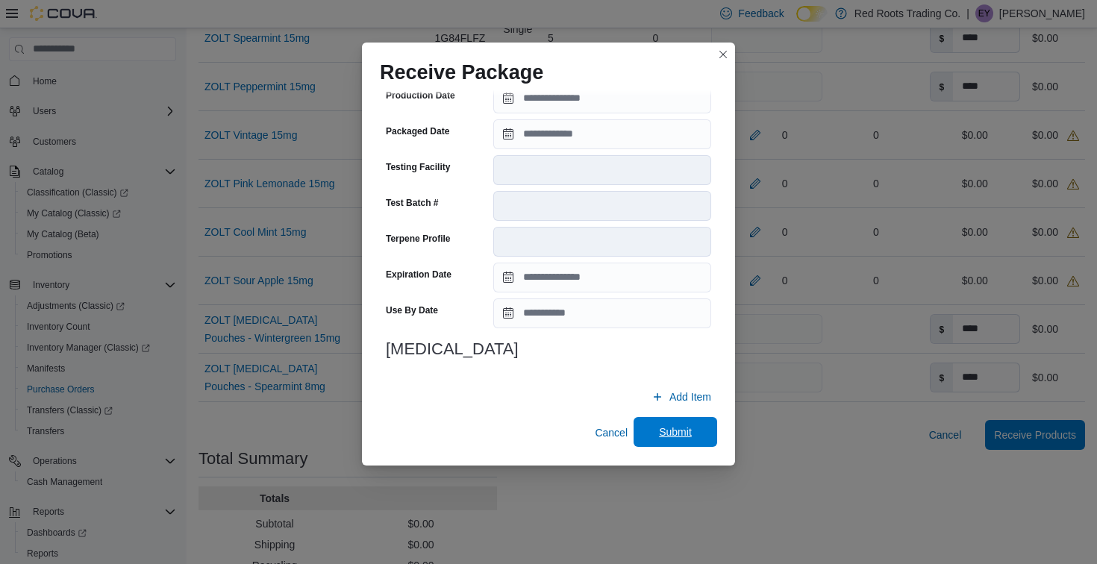
click at [669, 435] on span "Submit" at bounding box center [675, 432] width 33 height 15
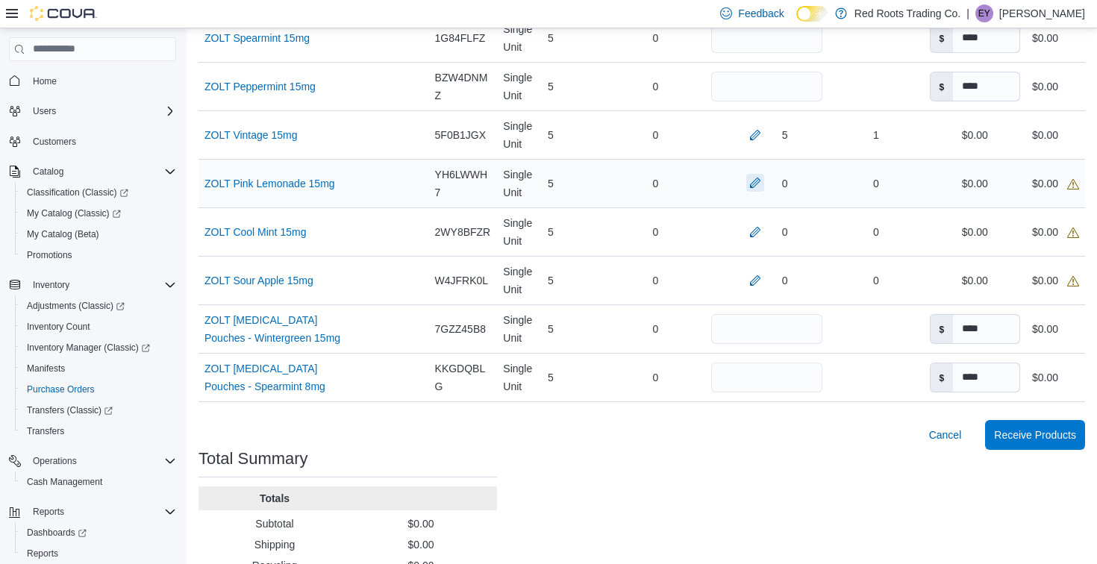
click at [746, 192] on button "button" at bounding box center [755, 183] width 18 height 18
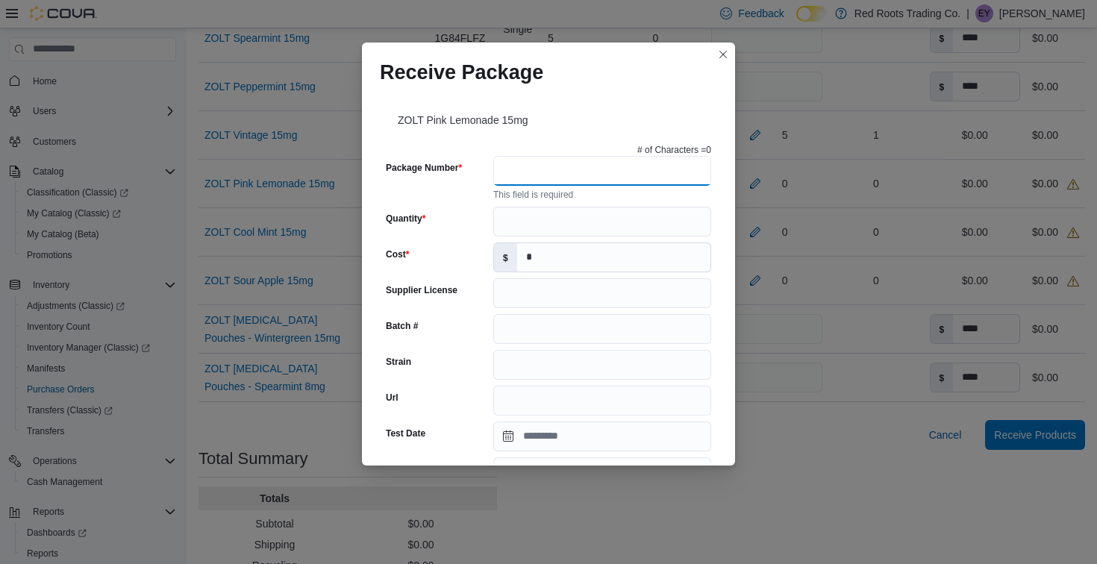
click at [539, 172] on input "Package Number" at bounding box center [602, 171] width 218 height 30
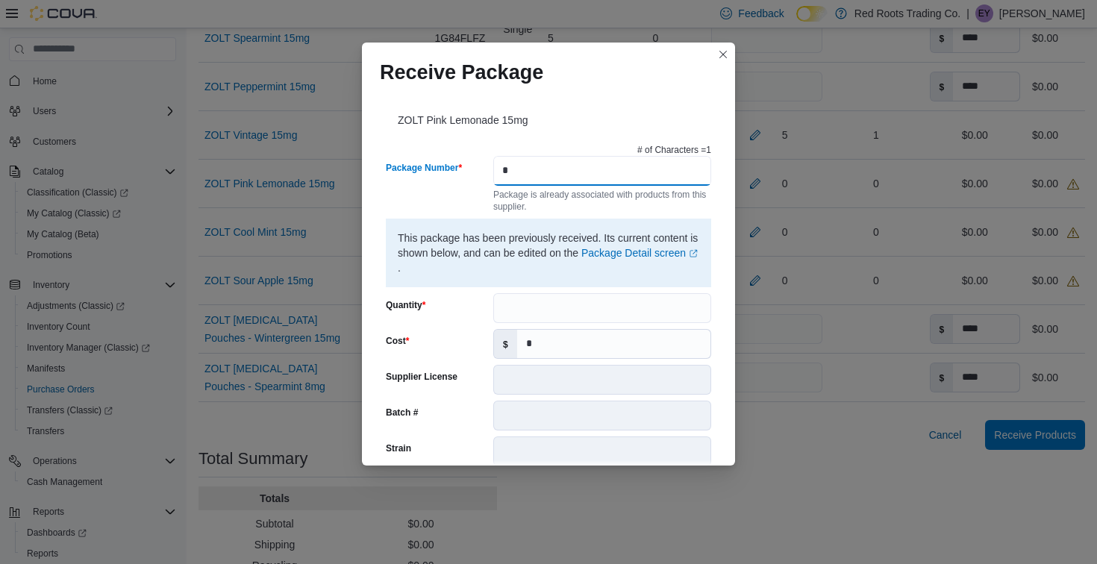
type input "*"
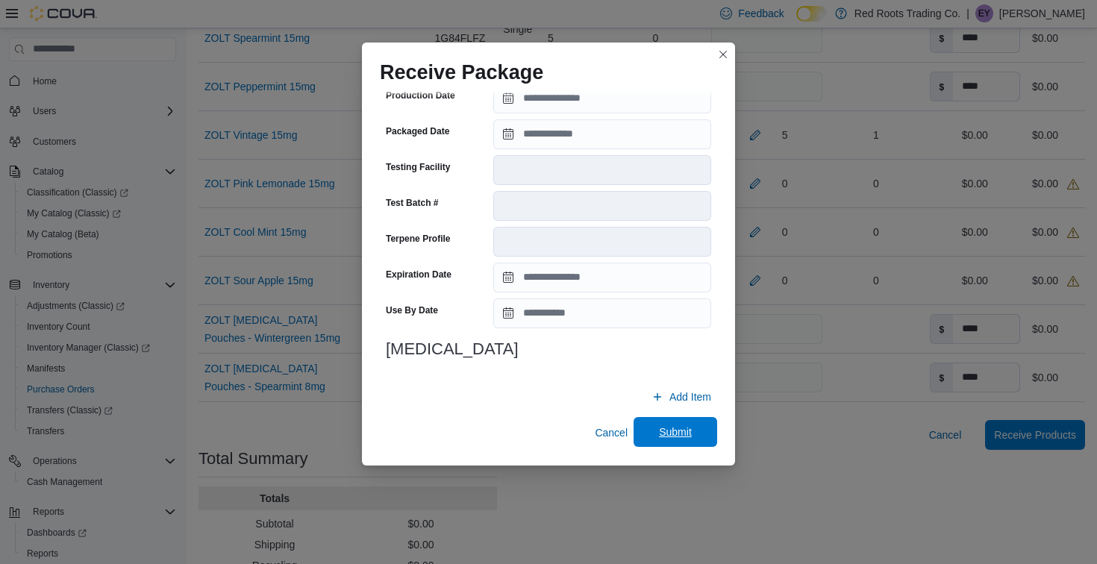
type input "*"
click at [670, 439] on span "Submit" at bounding box center [675, 432] width 33 height 15
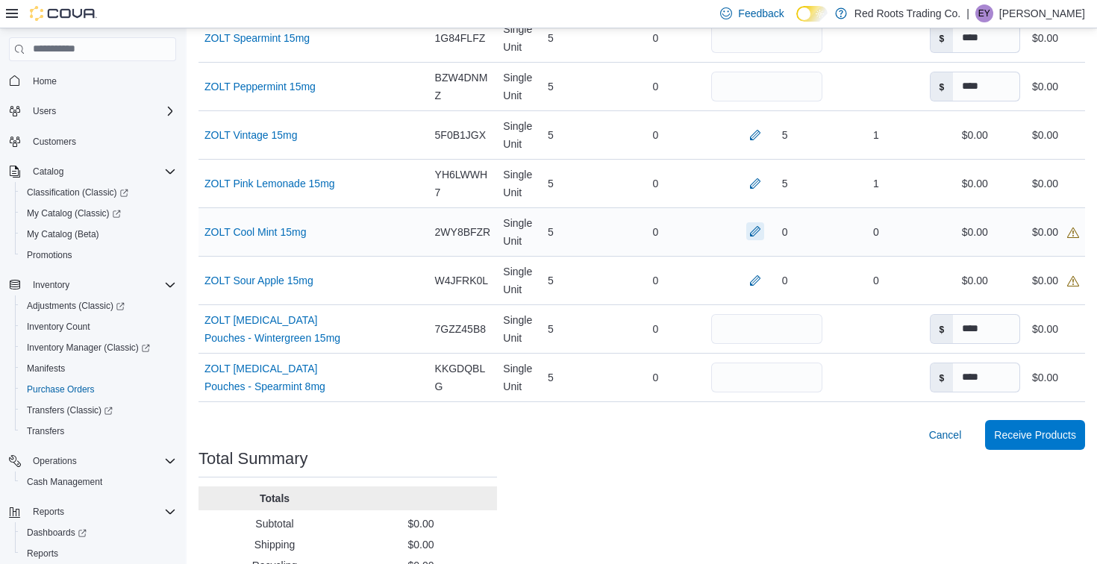
click at [746, 240] on button "button" at bounding box center [755, 231] width 18 height 18
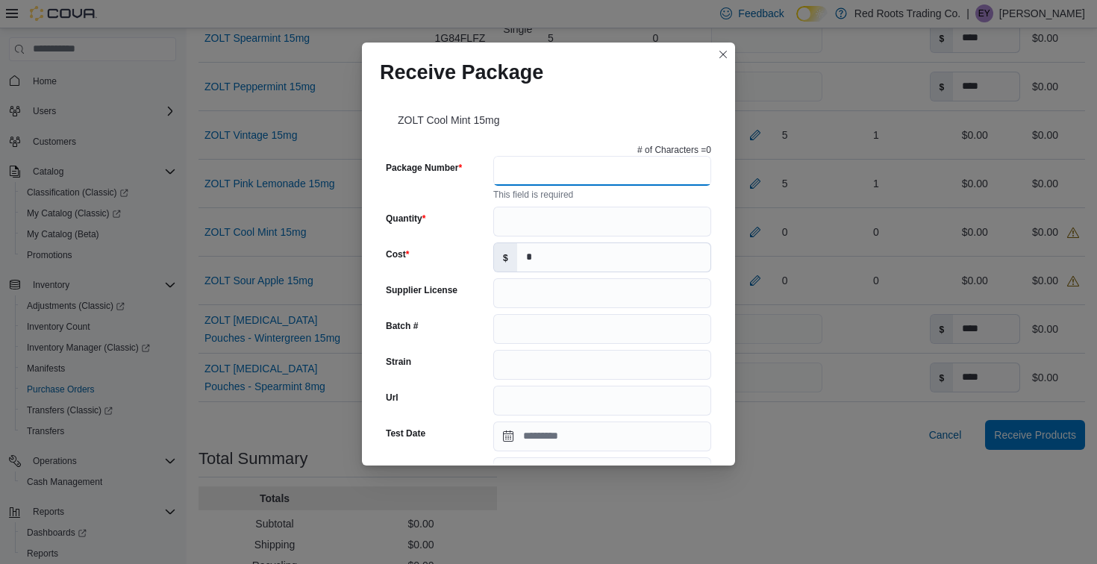
click at [513, 160] on input "Package Number" at bounding box center [602, 171] width 218 height 30
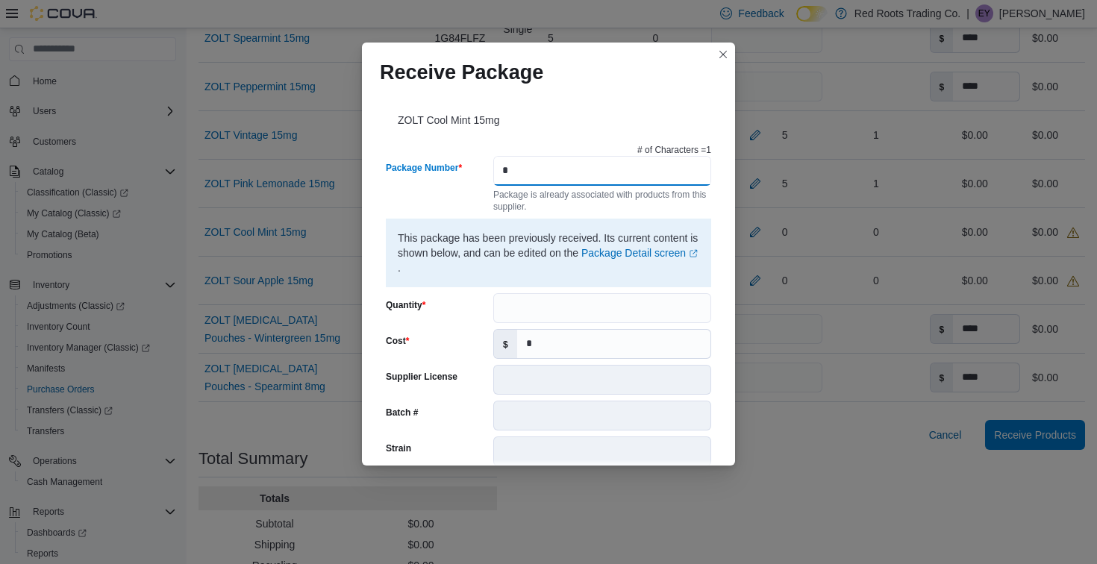
type input "*"
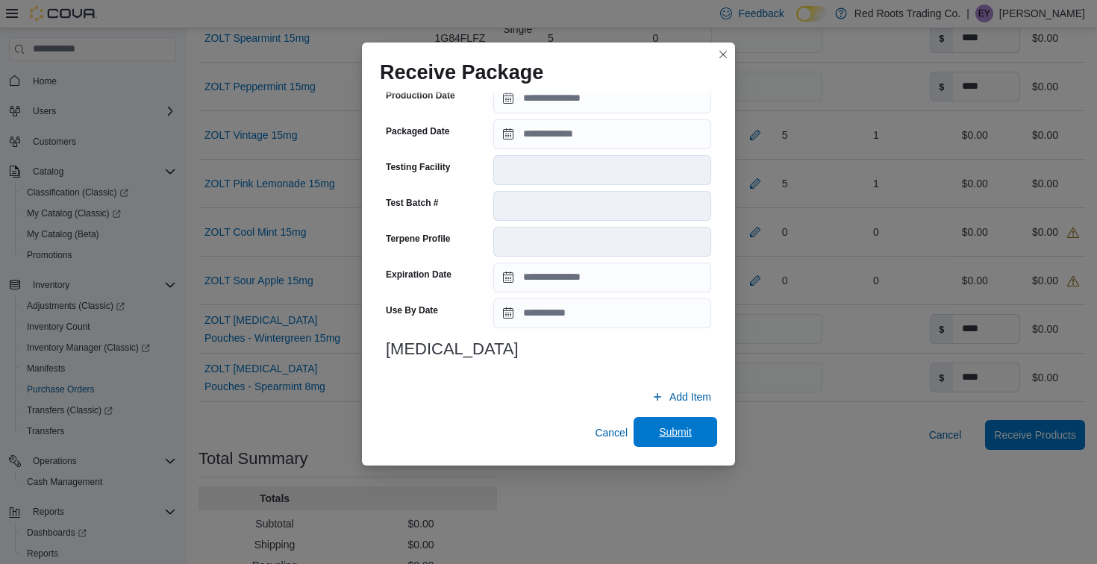
type input "*"
click at [665, 424] on span "Submit" at bounding box center [675, 432] width 66 height 30
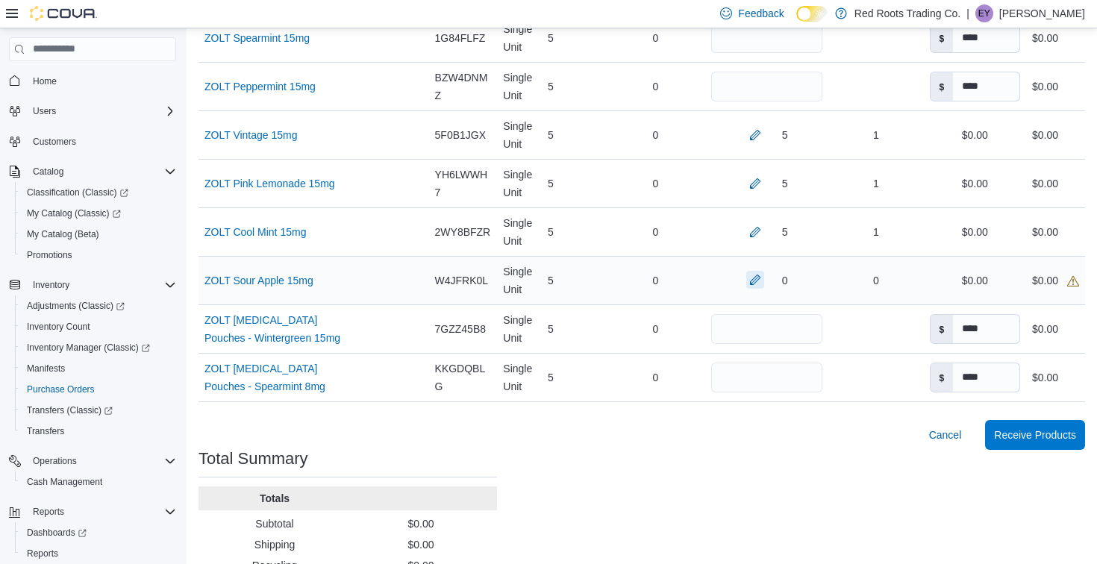
click at [746, 289] on button "button" at bounding box center [755, 280] width 18 height 18
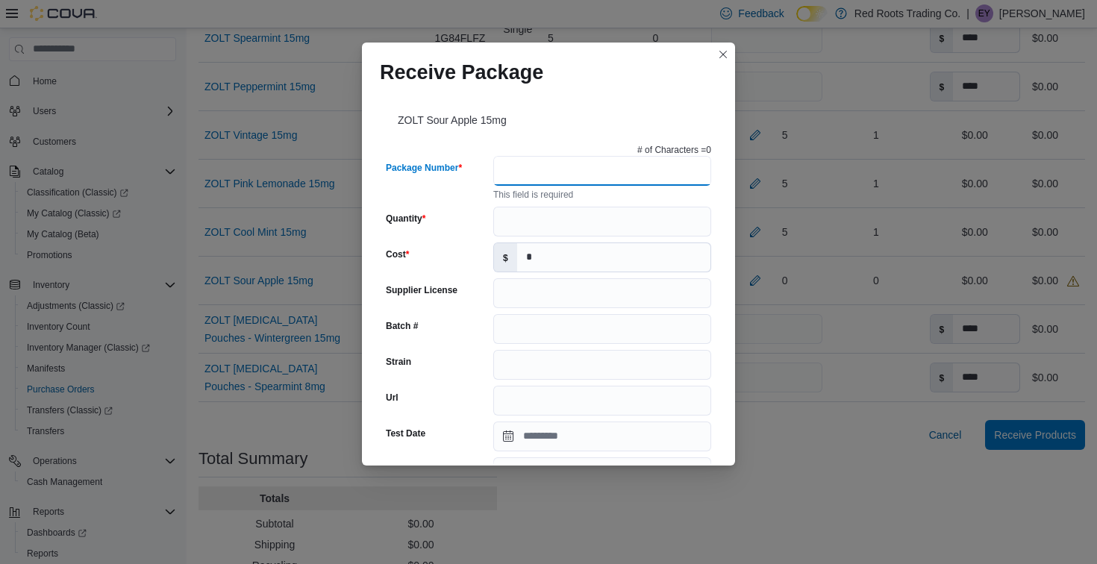
click at [571, 169] on input "Package Number" at bounding box center [602, 171] width 218 height 30
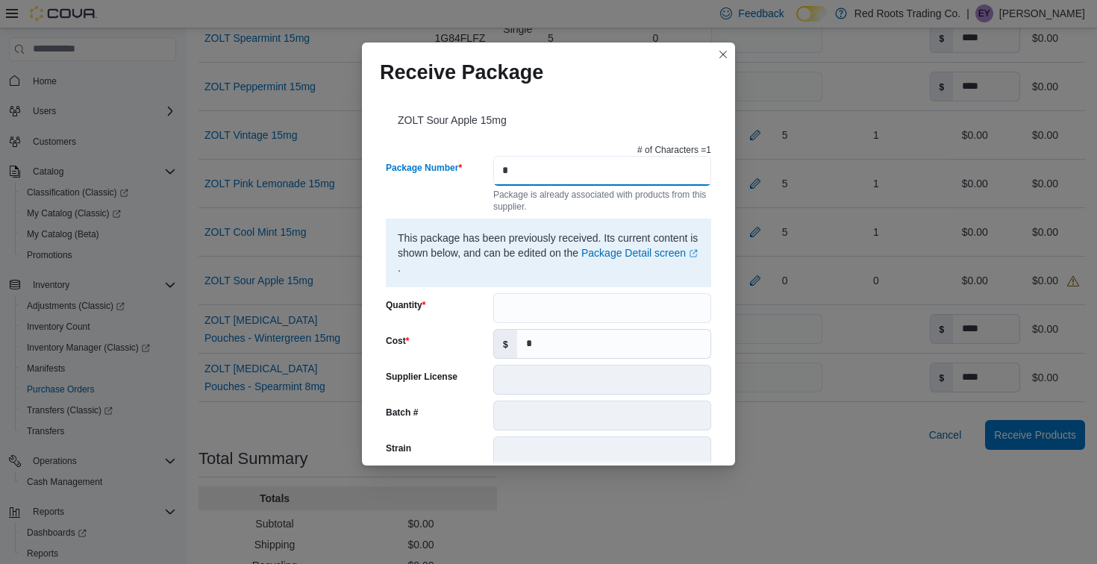
type input "*"
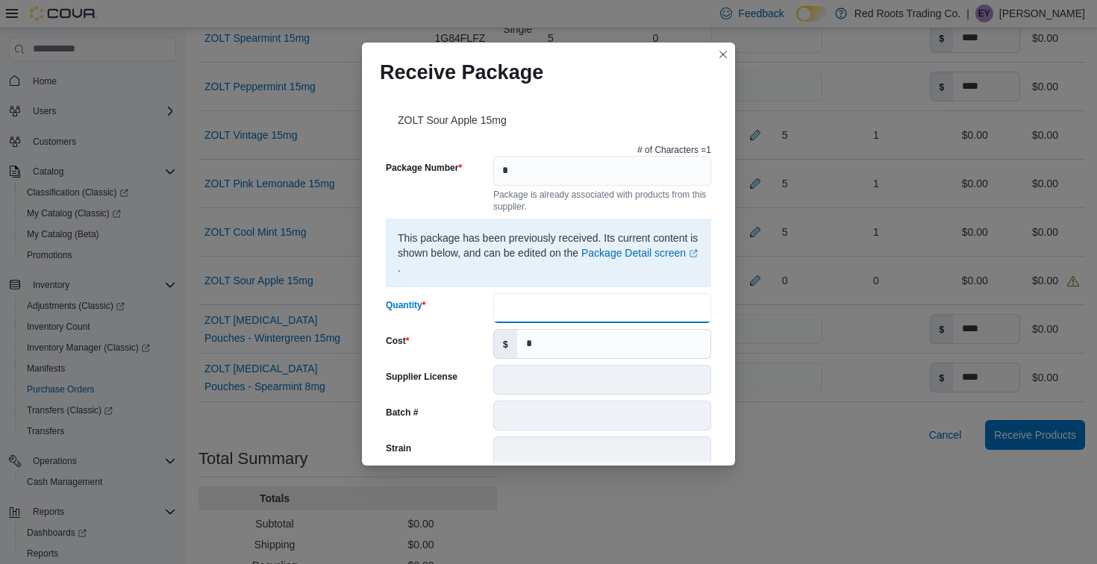
type input "*"
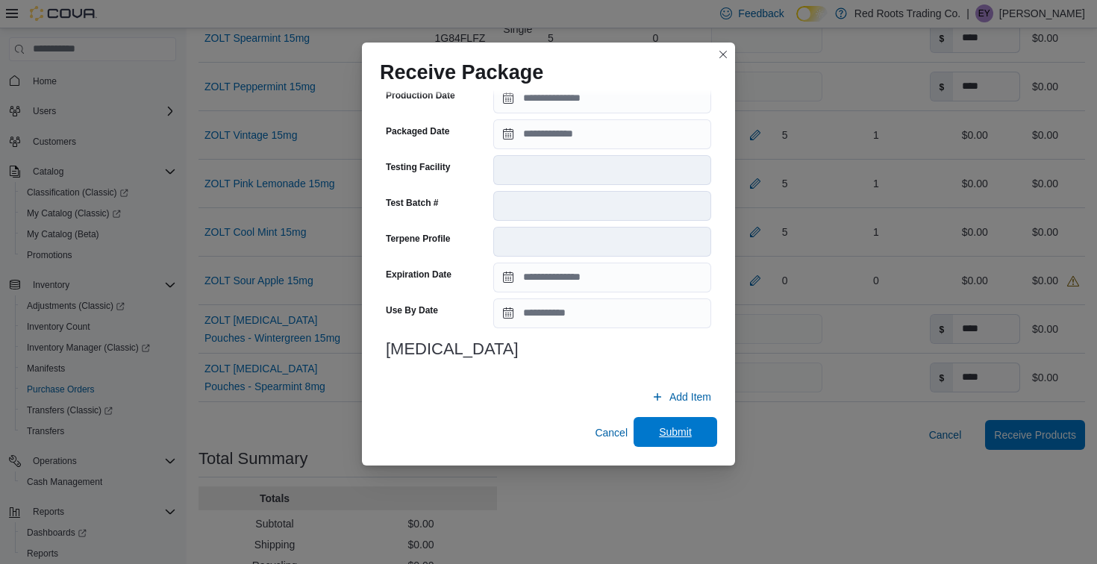
click at [675, 433] on span "Submit" at bounding box center [675, 432] width 33 height 15
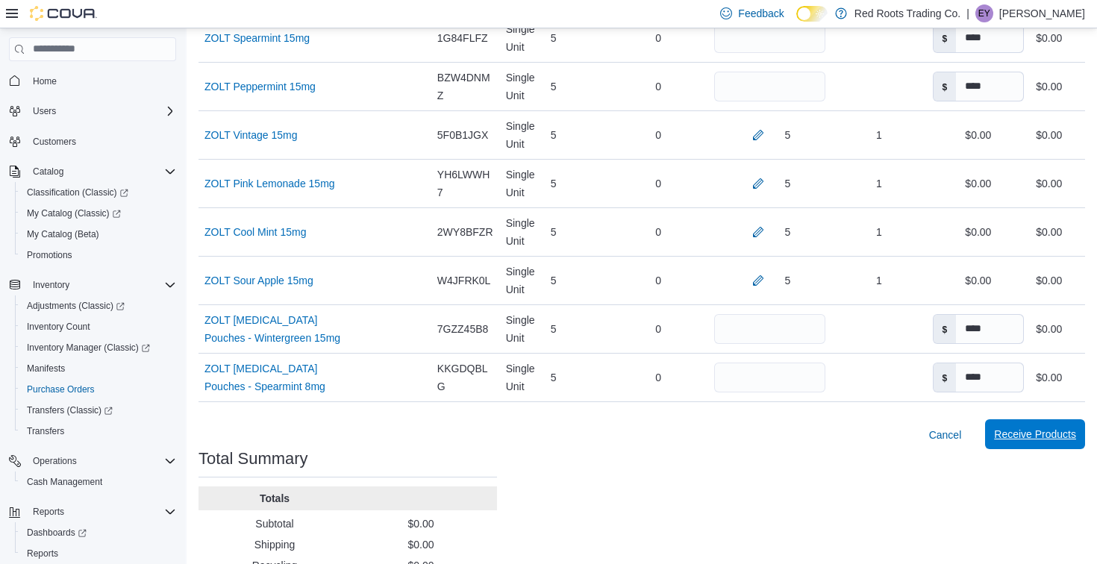
click at [1033, 449] on span "Receive Products" at bounding box center [1035, 434] width 82 height 30
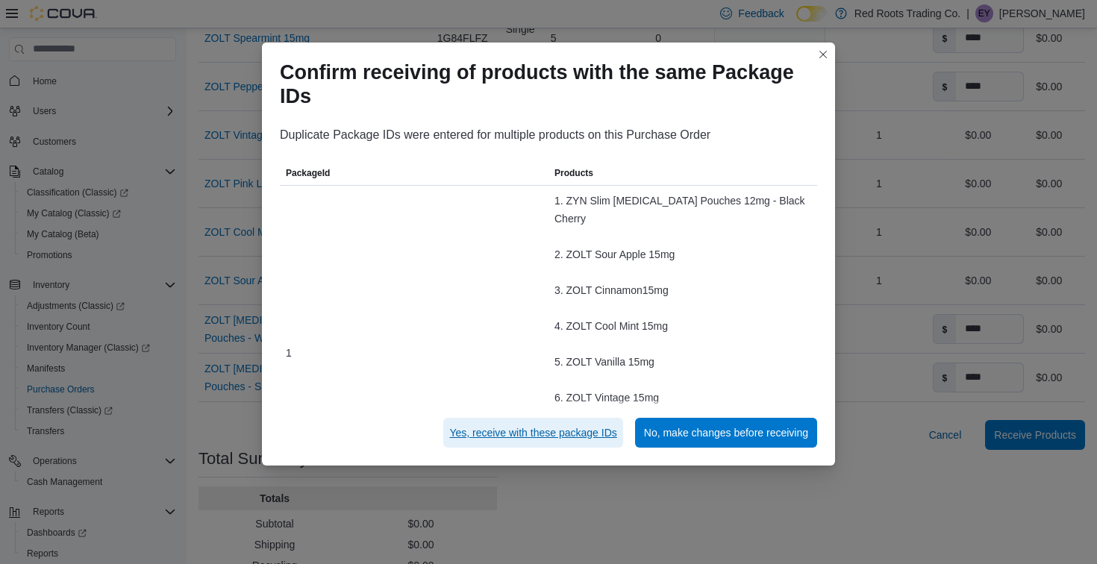
click at [484, 435] on span "Yes, receive with these package IDs" at bounding box center [532, 432] width 167 height 15
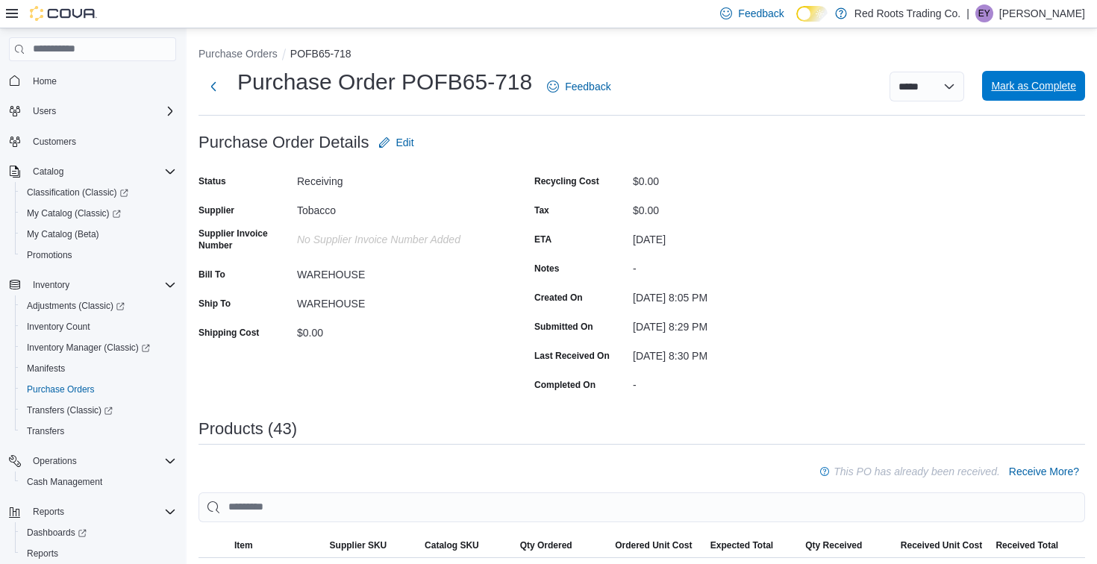
click at [1049, 86] on span "Mark as Complete" at bounding box center [1033, 85] width 85 height 15
